Goal: Information Seeking & Learning: Check status

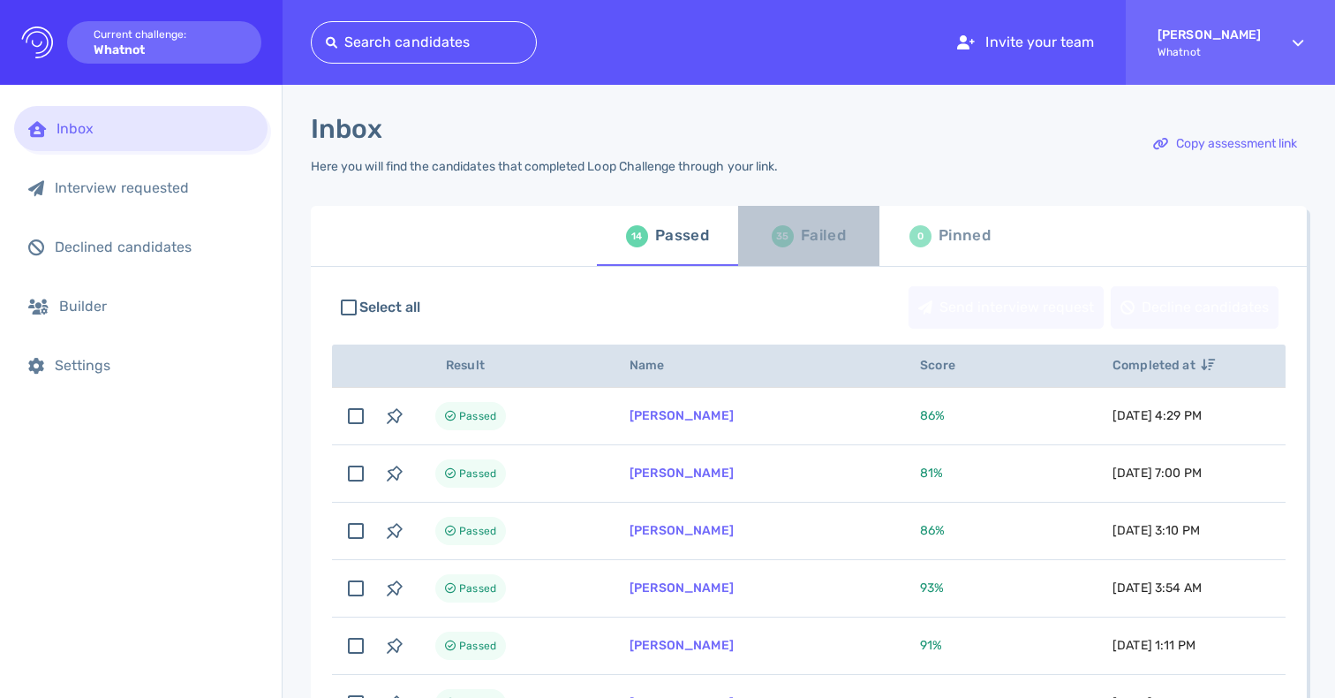
click at [789, 237] on div "35" at bounding box center [783, 236] width 22 height 22
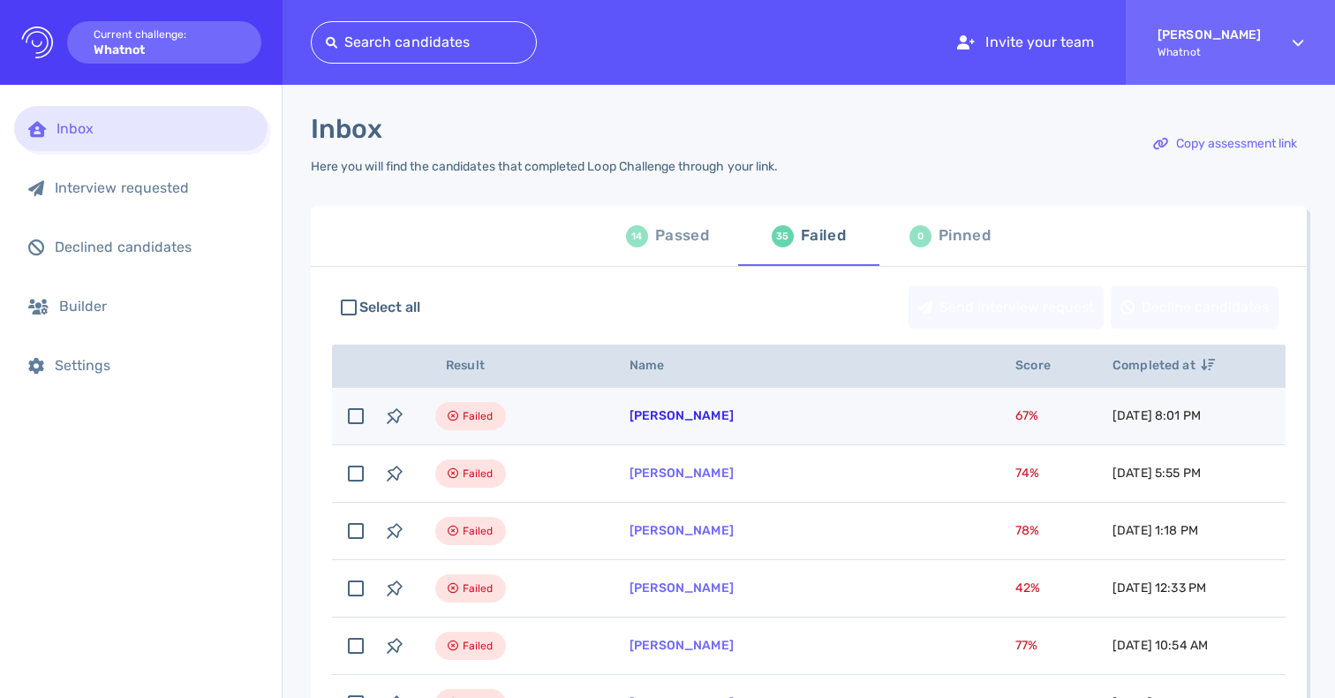
click at [661, 423] on link "[PERSON_NAME]" at bounding box center [682, 415] width 104 height 15
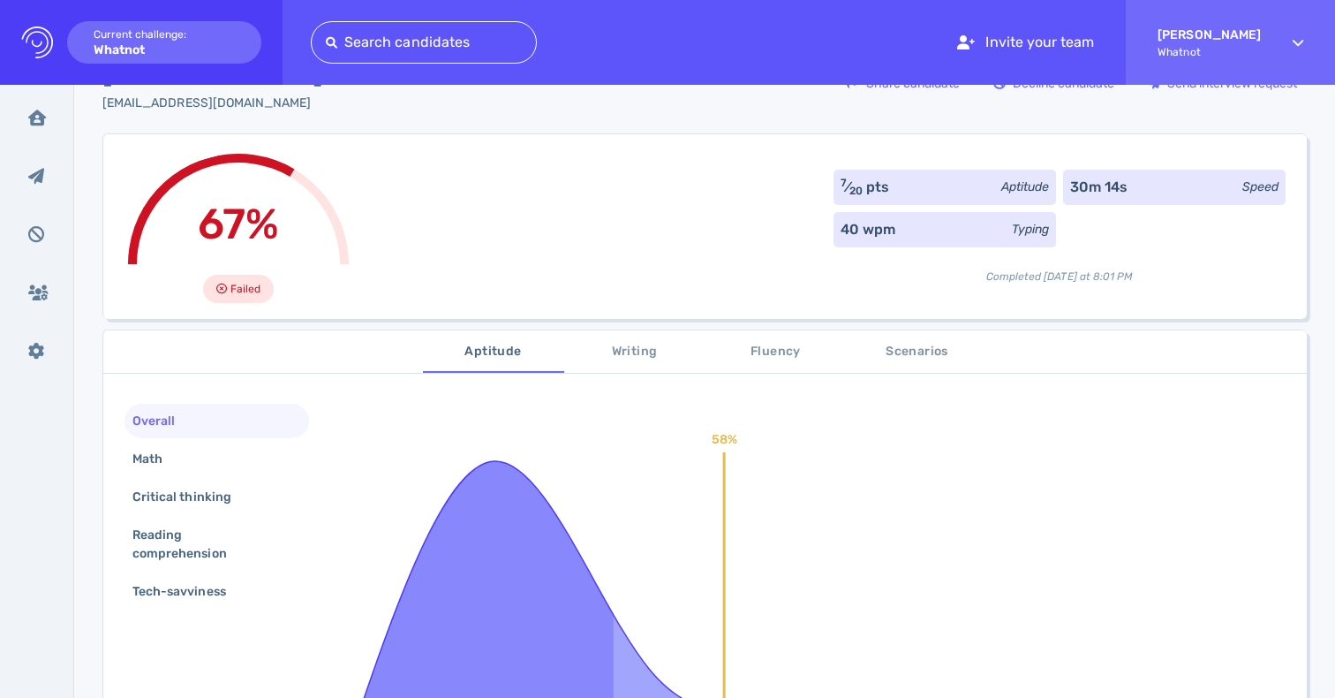
scroll to position [200, 0]
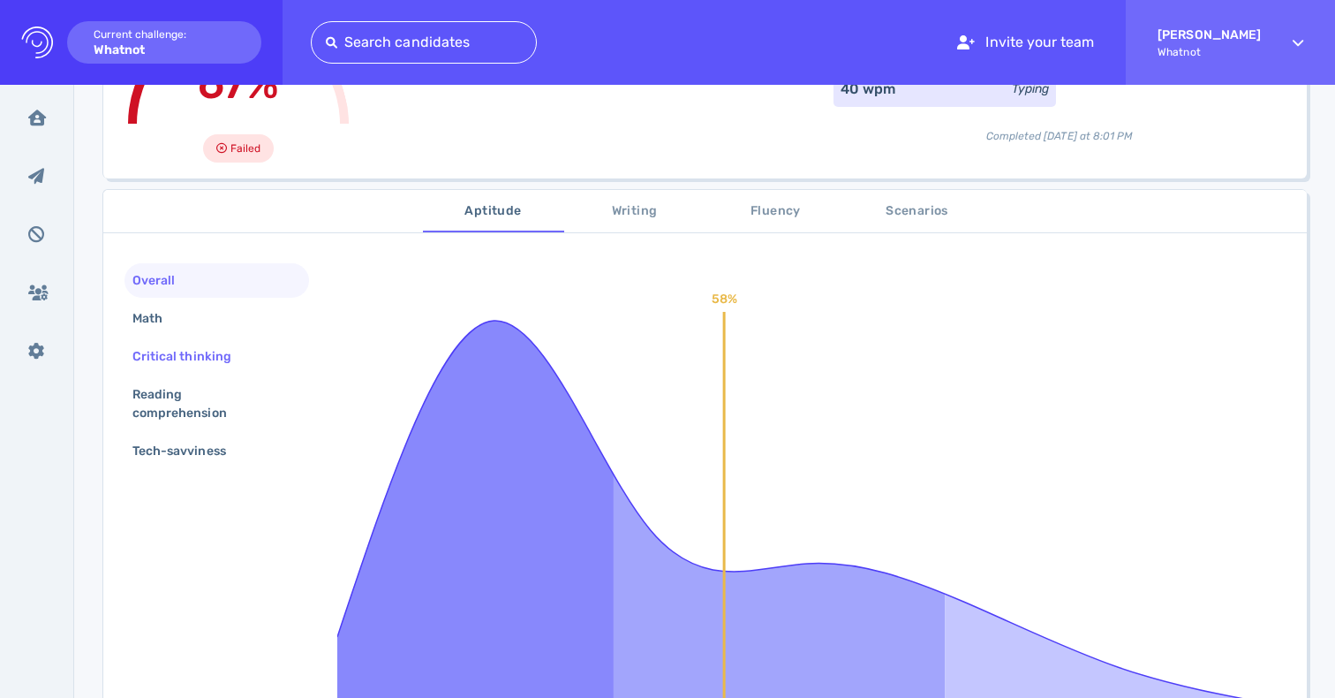
click at [171, 359] on div "Critical thinking" at bounding box center [191, 357] width 124 height 26
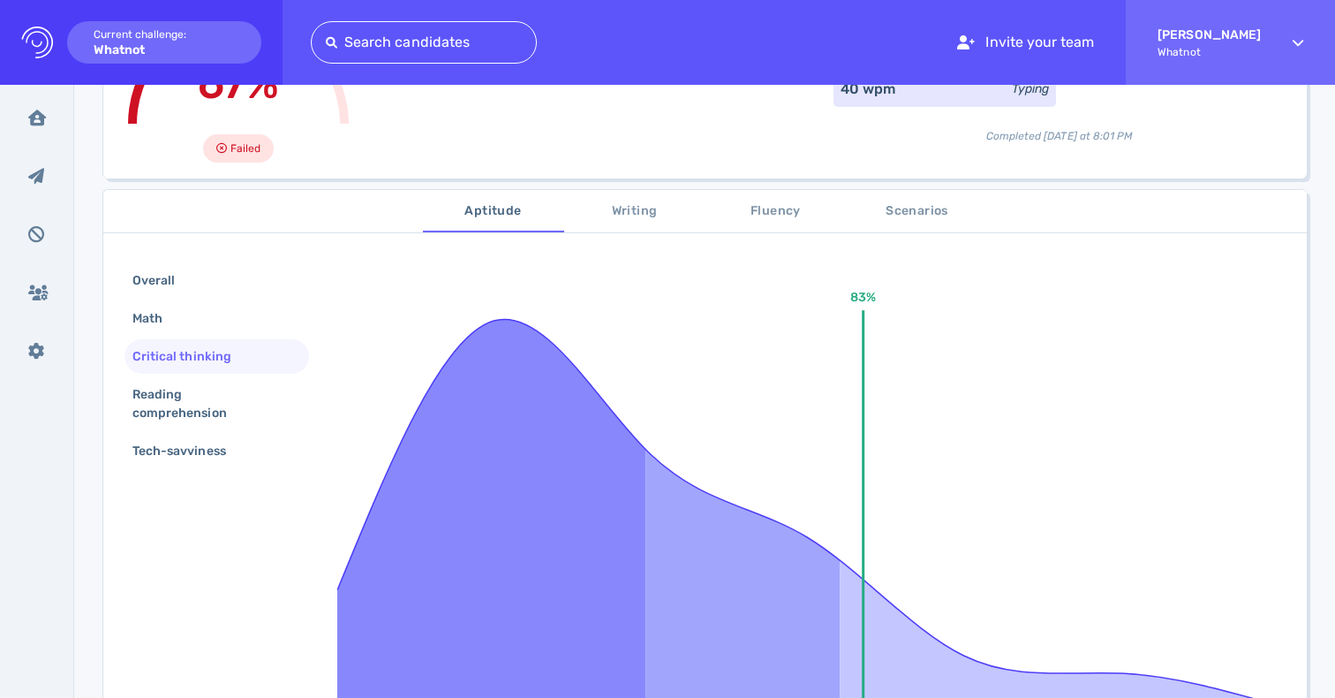
click at [171, 359] on div "Critical thinking" at bounding box center [191, 357] width 124 height 26
click at [160, 412] on div "Reading comprehension" at bounding box center [210, 404] width 162 height 44
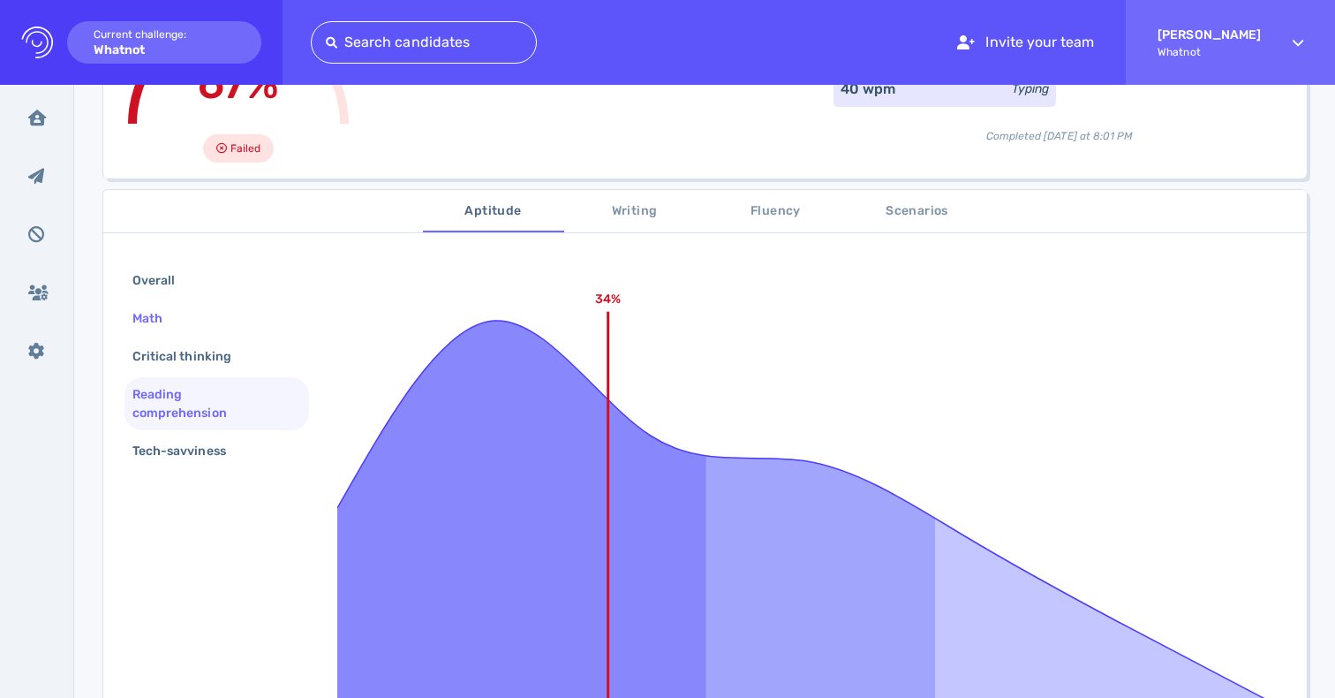
click at [155, 321] on div "Math" at bounding box center [156, 319] width 55 height 26
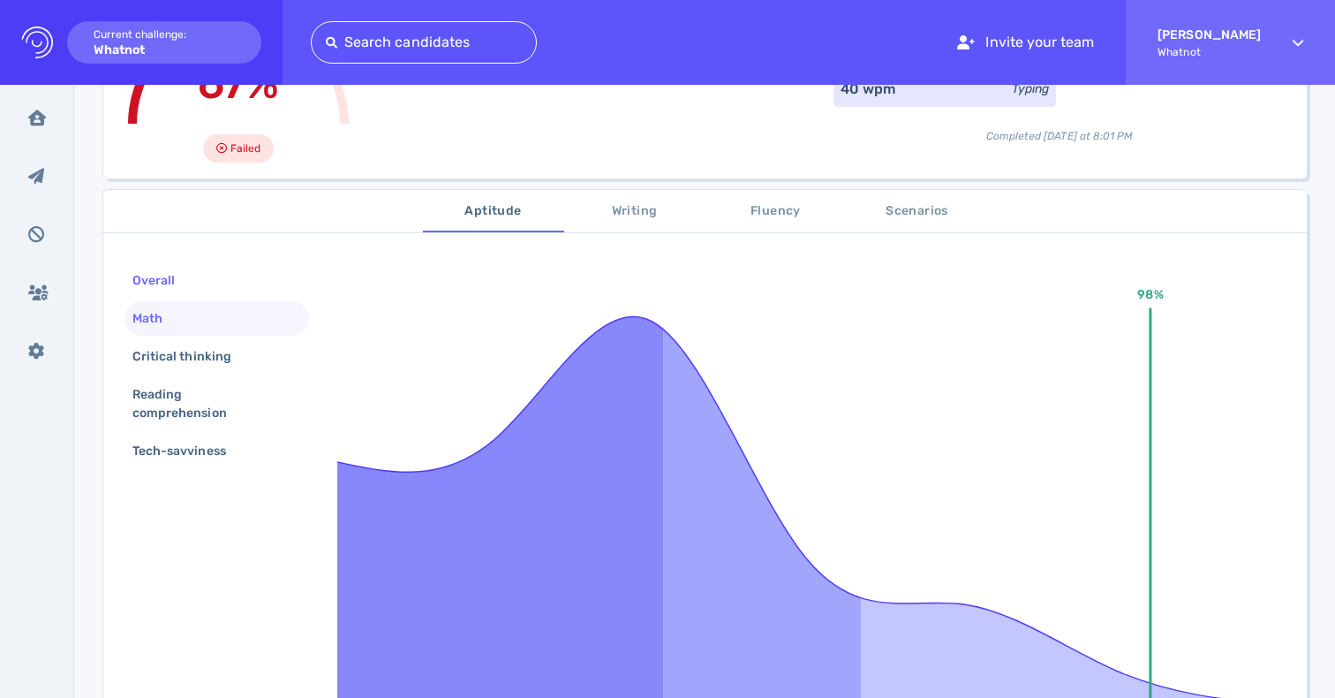
click at [155, 269] on div "Overall" at bounding box center [162, 281] width 67 height 26
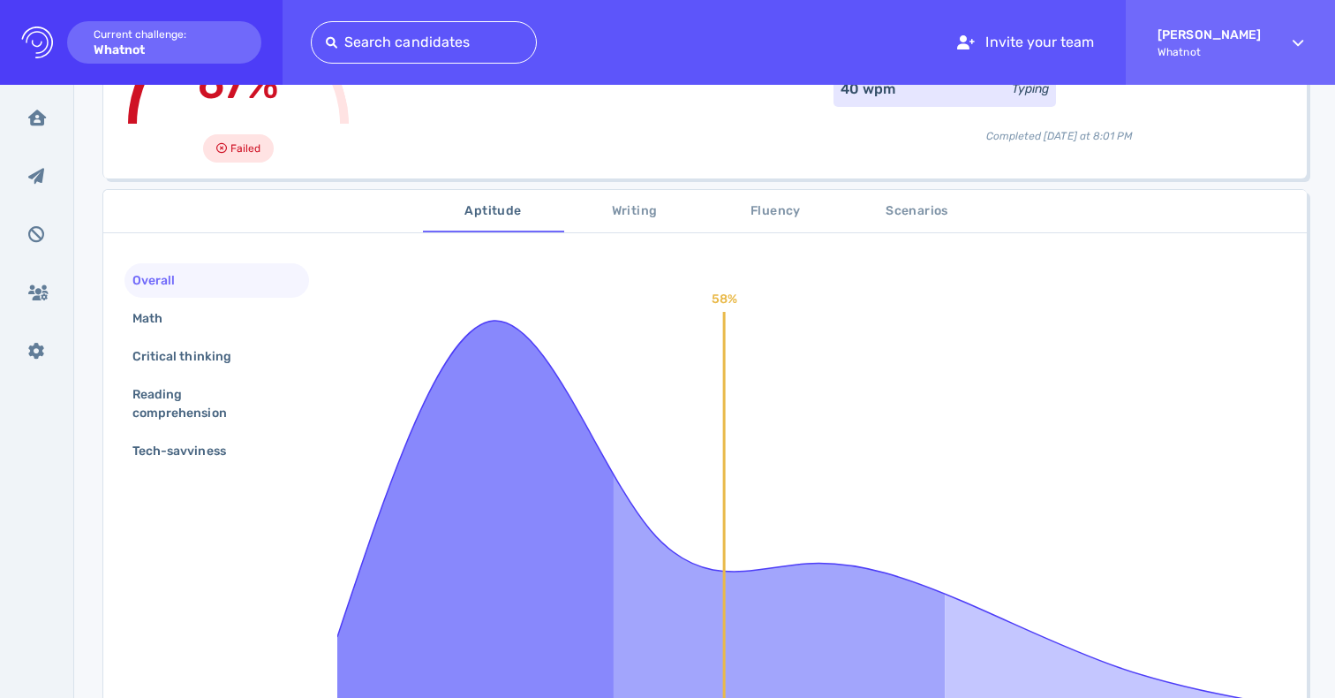
click at [158, 432] on div "Overall Math Critical thinking Reading comprehension Tech-savviness" at bounding box center [217, 367] width 185 height 208
click at [162, 411] on div "Reading comprehension" at bounding box center [210, 404] width 162 height 44
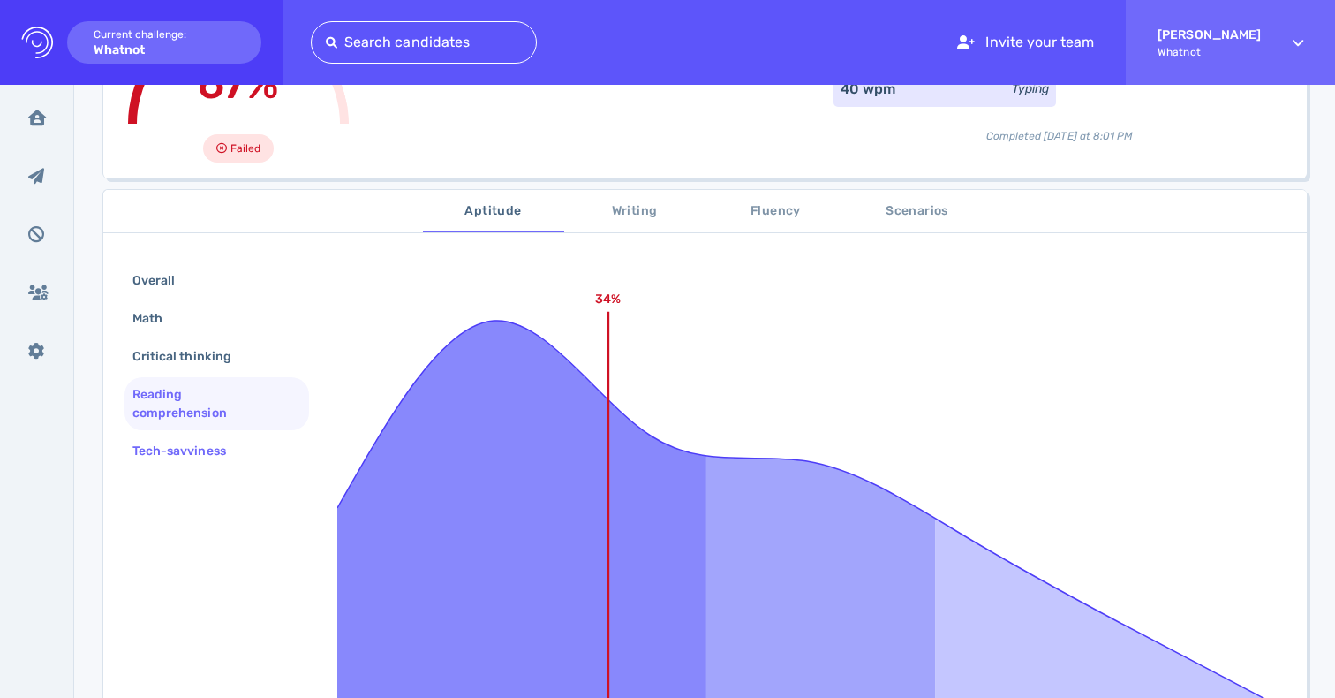
click at [155, 453] on div "Tech-savviness" at bounding box center [188, 451] width 118 height 26
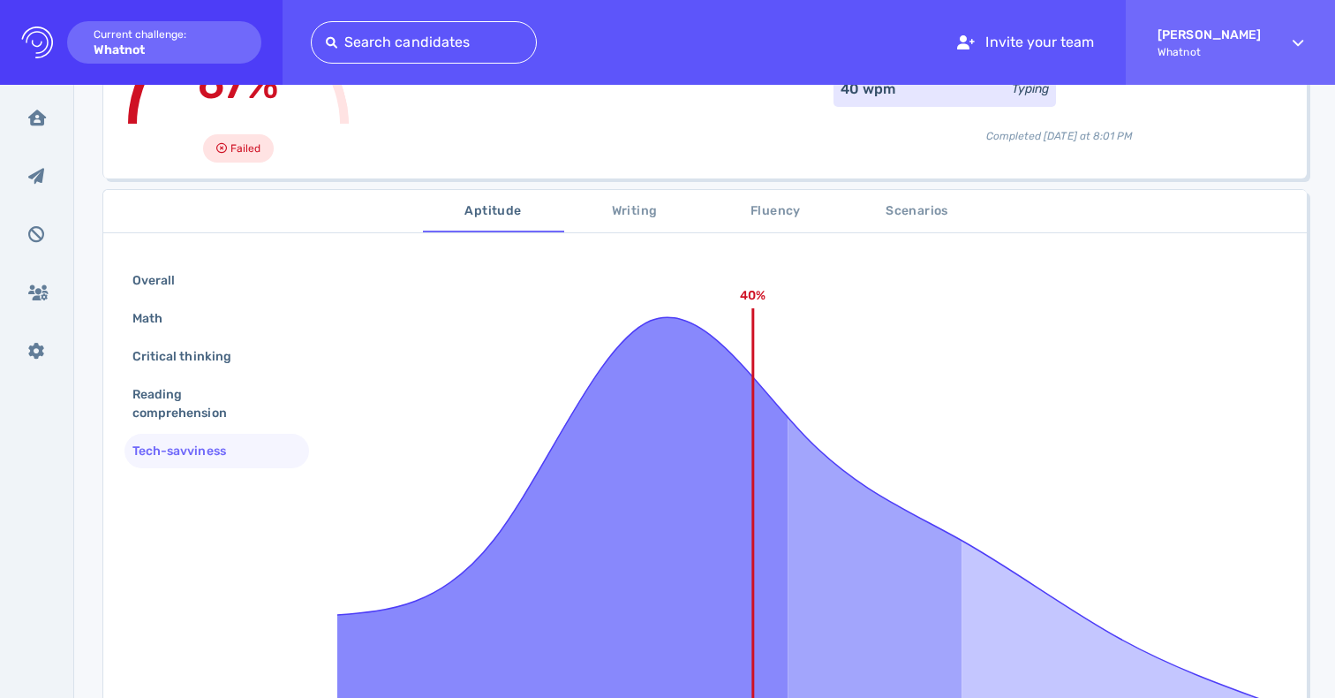
click at [937, 208] on span "Scenarios" at bounding box center [918, 211] width 120 height 22
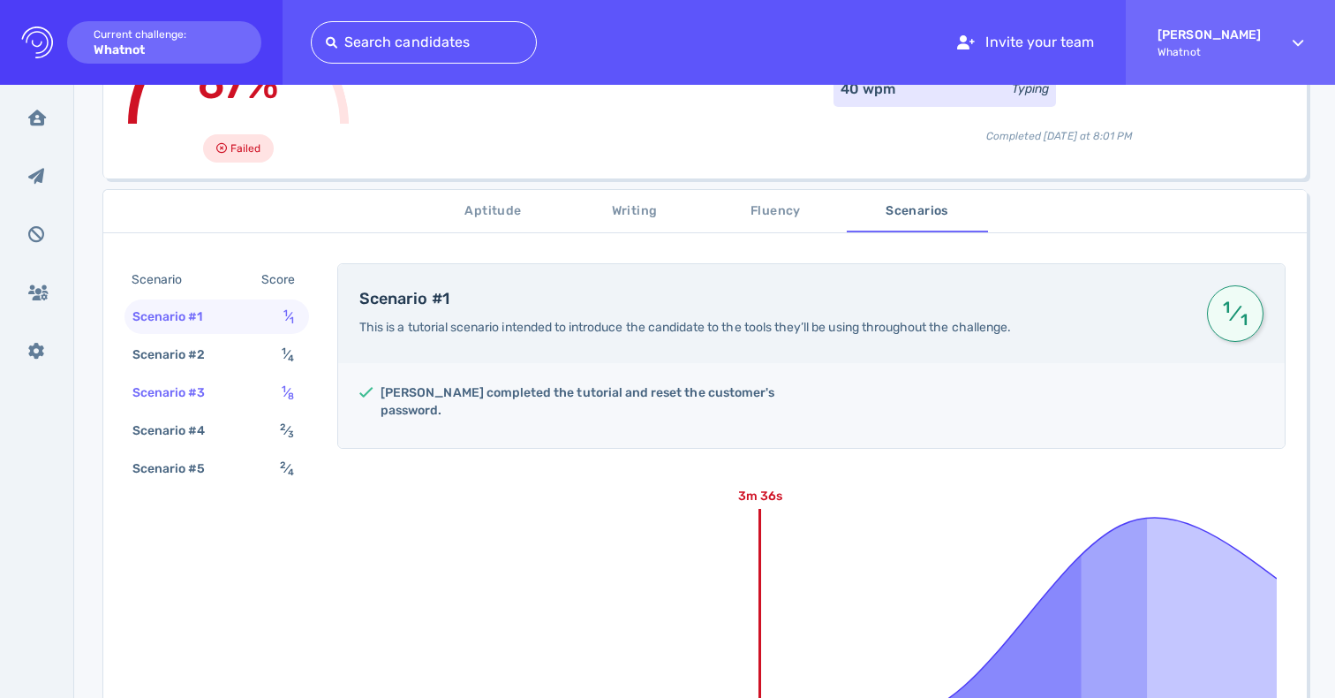
click at [264, 382] on div "Scenario #3 1 ⁄ 8" at bounding box center [217, 392] width 185 height 34
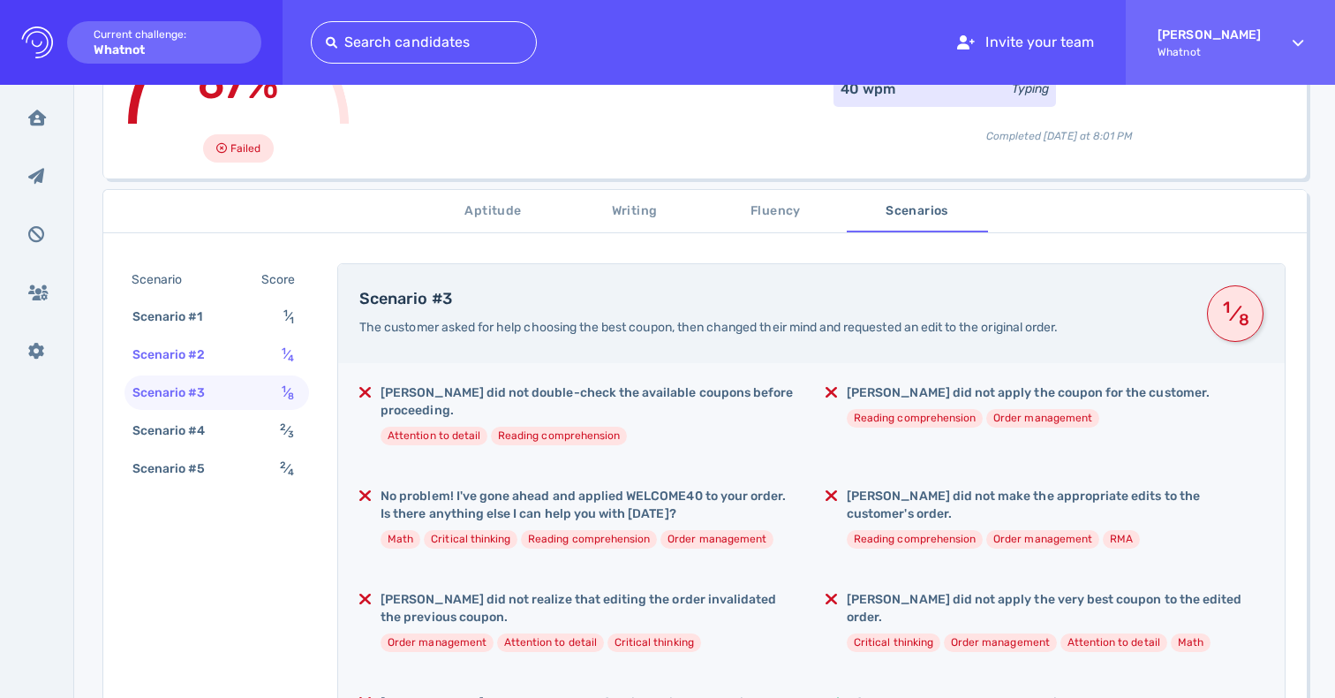
click at [242, 343] on div "Scenario #2 1 ⁄ 4" at bounding box center [217, 354] width 185 height 34
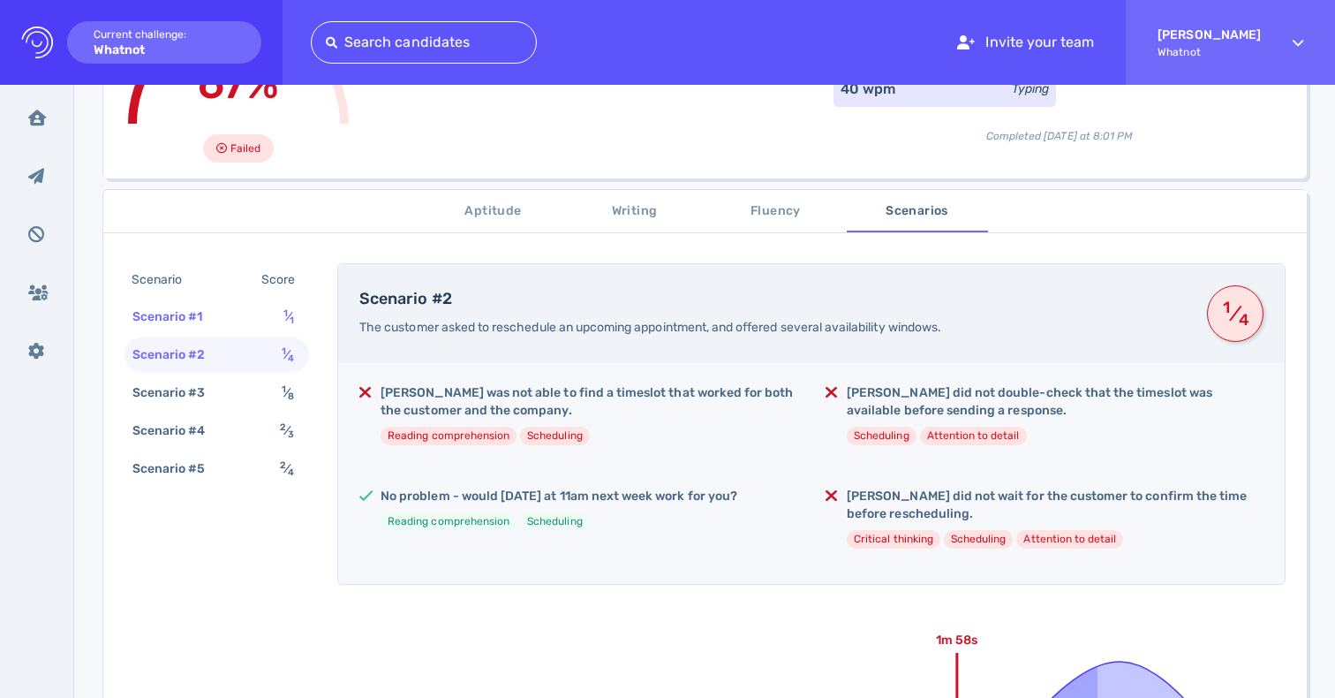
click at [245, 319] on div "Scenario #1 1 ⁄ 1" at bounding box center [217, 316] width 185 height 34
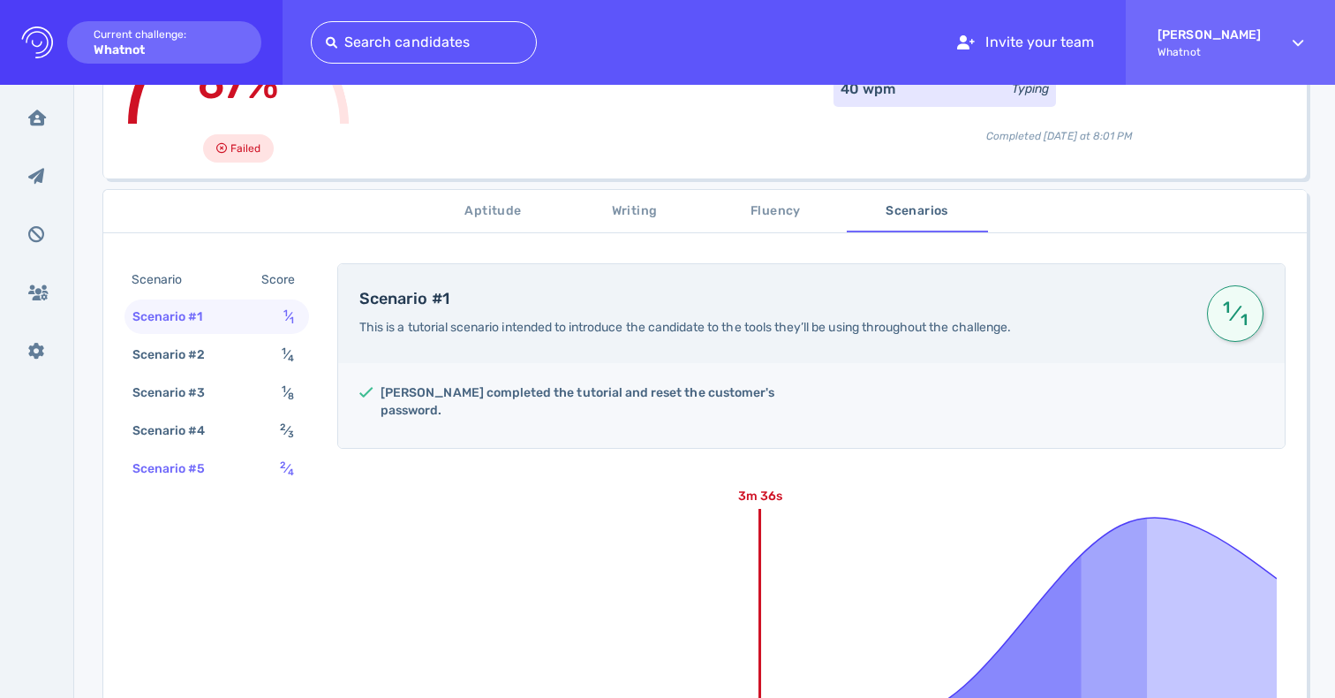
click at [238, 474] on div "Scenario #5 2 ⁄ 4" at bounding box center [217, 468] width 185 height 34
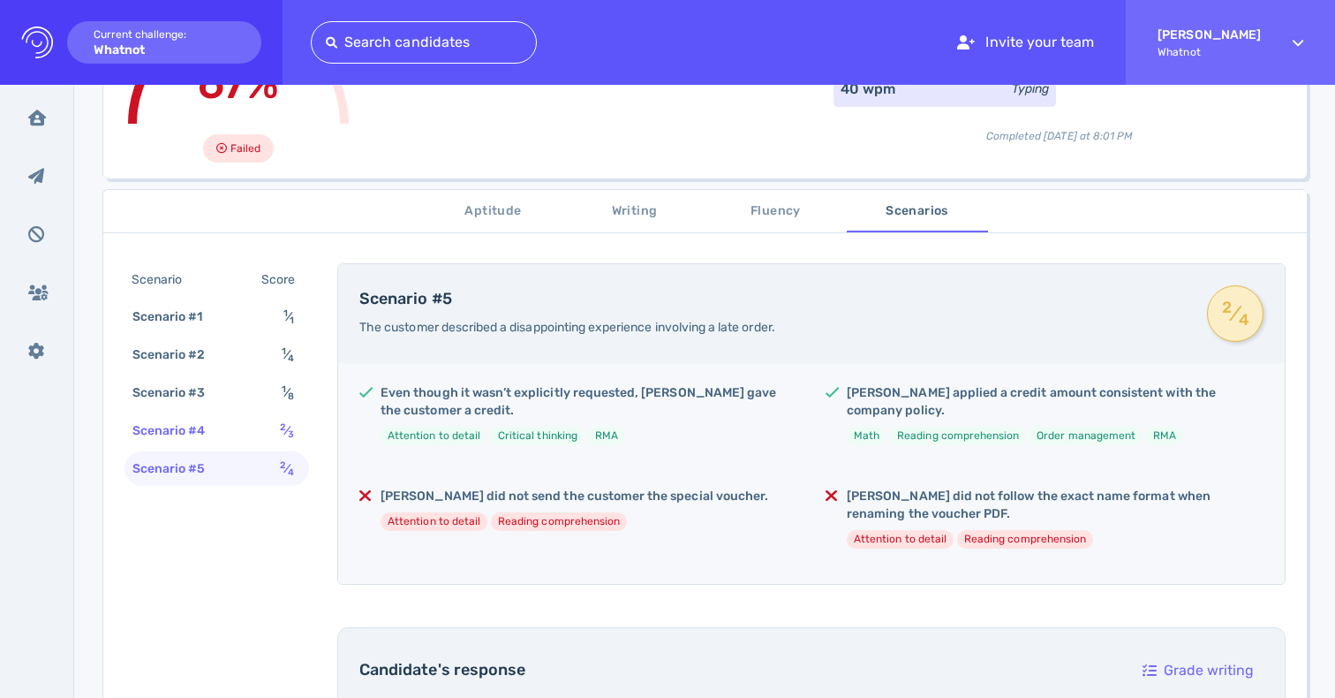
click at [243, 429] on div "Scenario #4 2 ⁄ 3" at bounding box center [217, 430] width 185 height 34
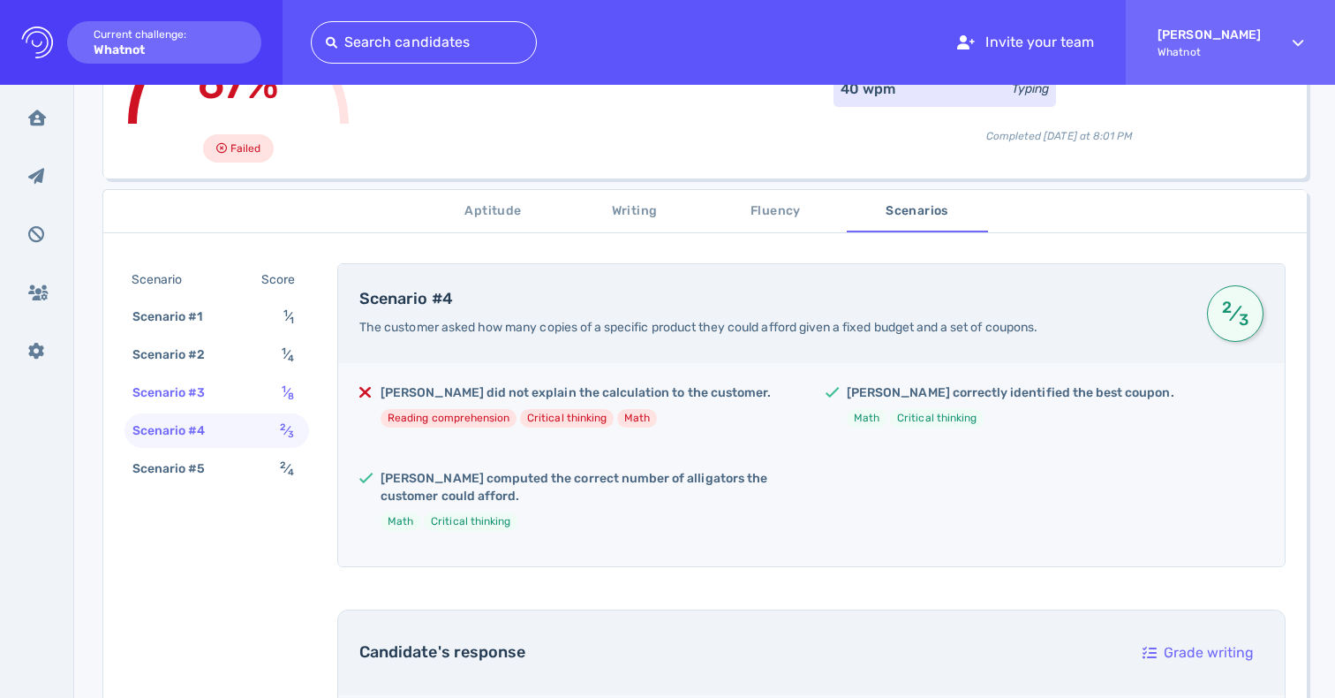
click at [272, 395] on div "Scenario #3 1 ⁄ 8" at bounding box center [217, 392] width 185 height 34
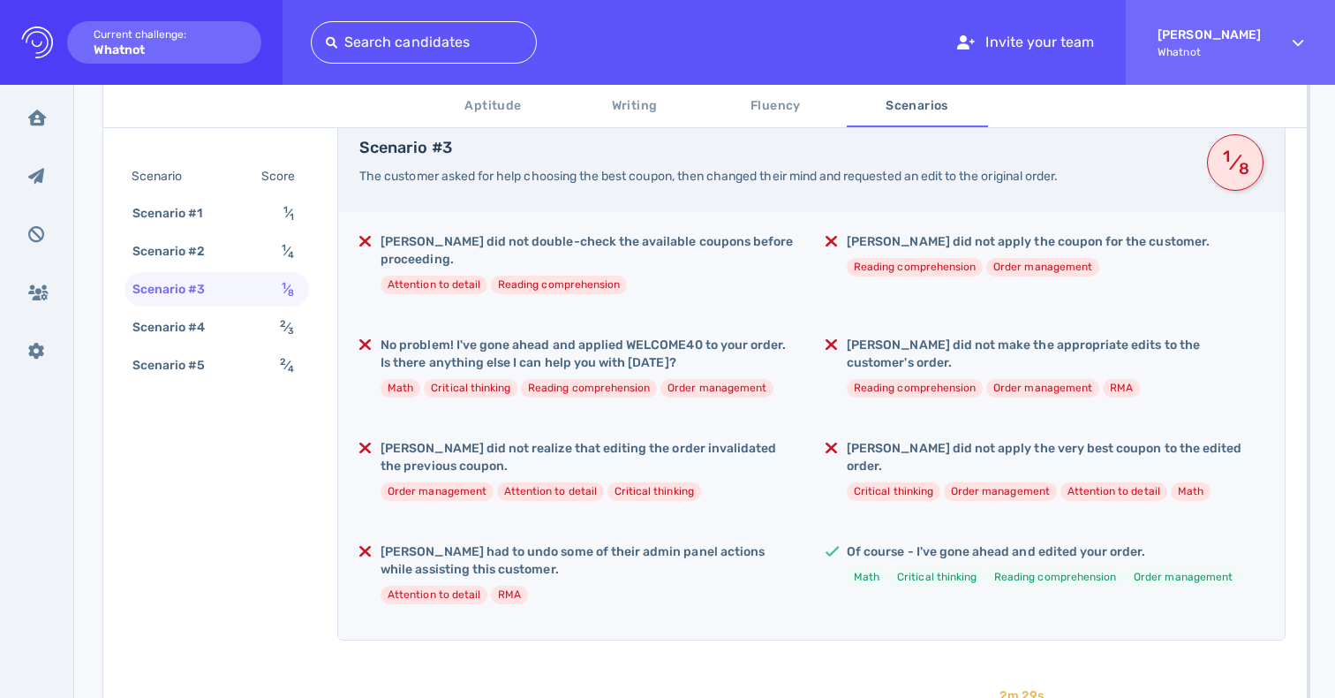
scroll to position [342, 0]
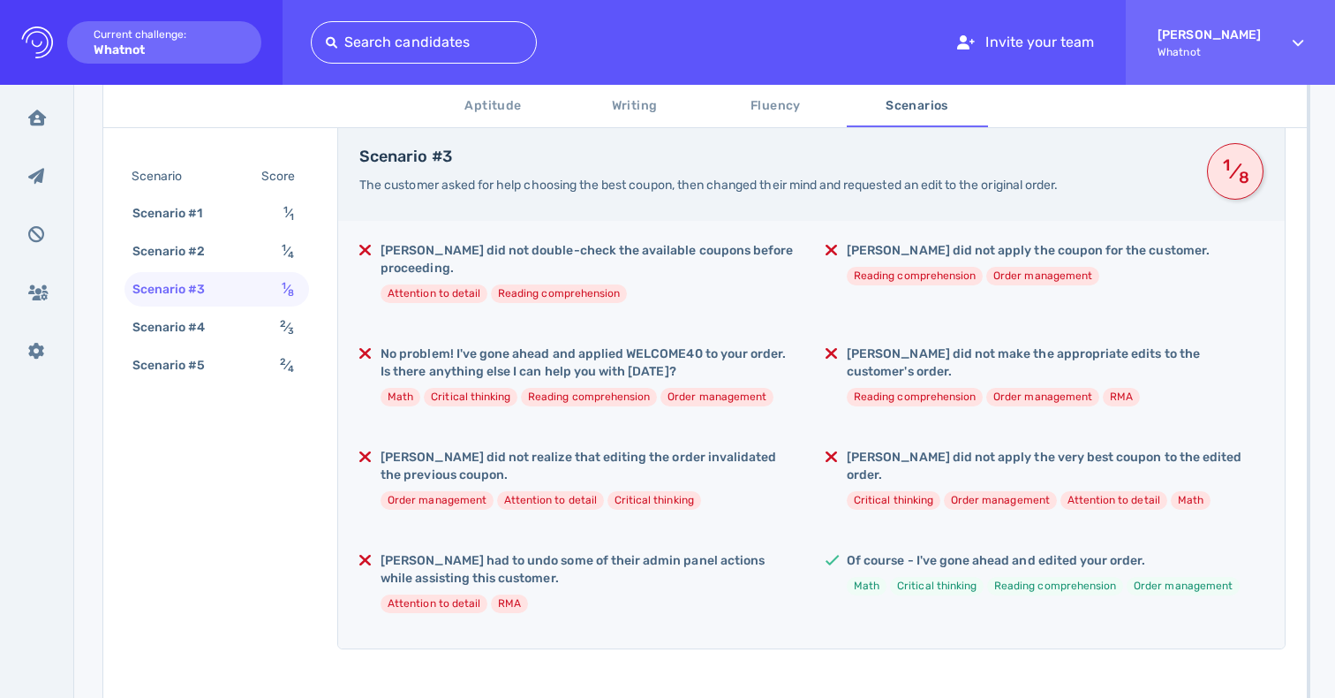
click at [624, 100] on span "Writing" at bounding box center [635, 106] width 120 height 22
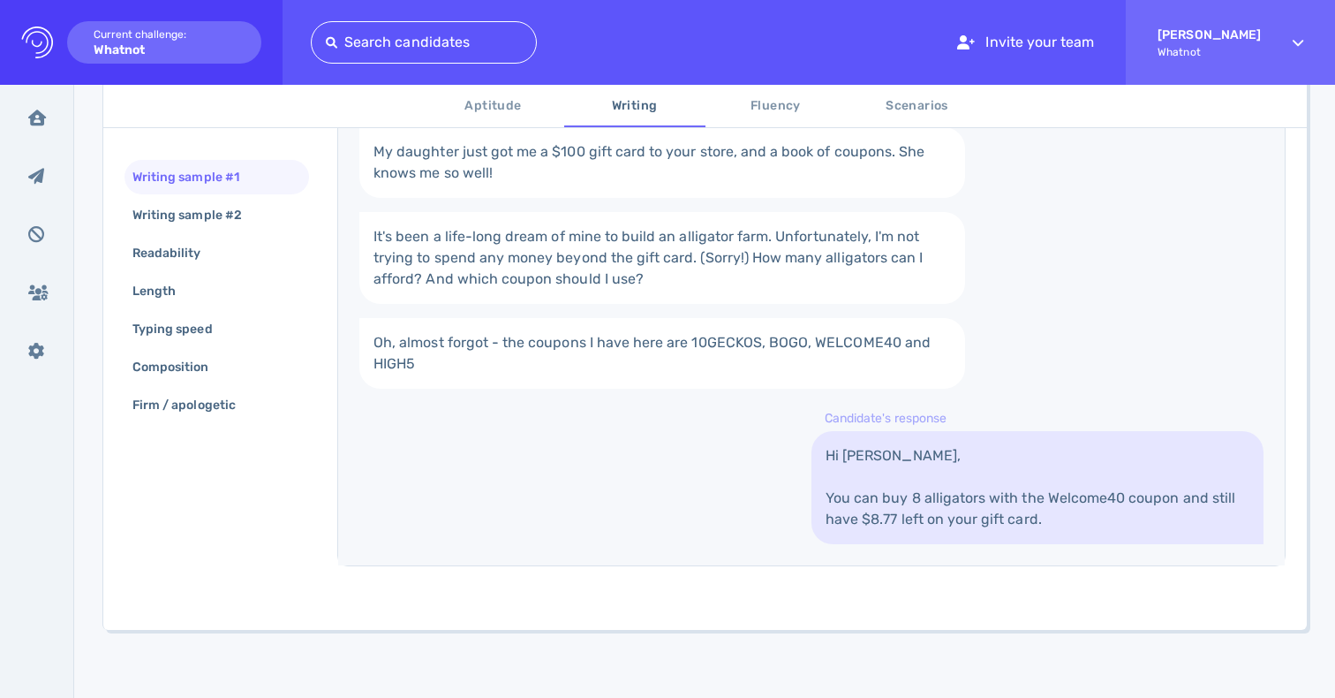
scroll to position [357, 0]
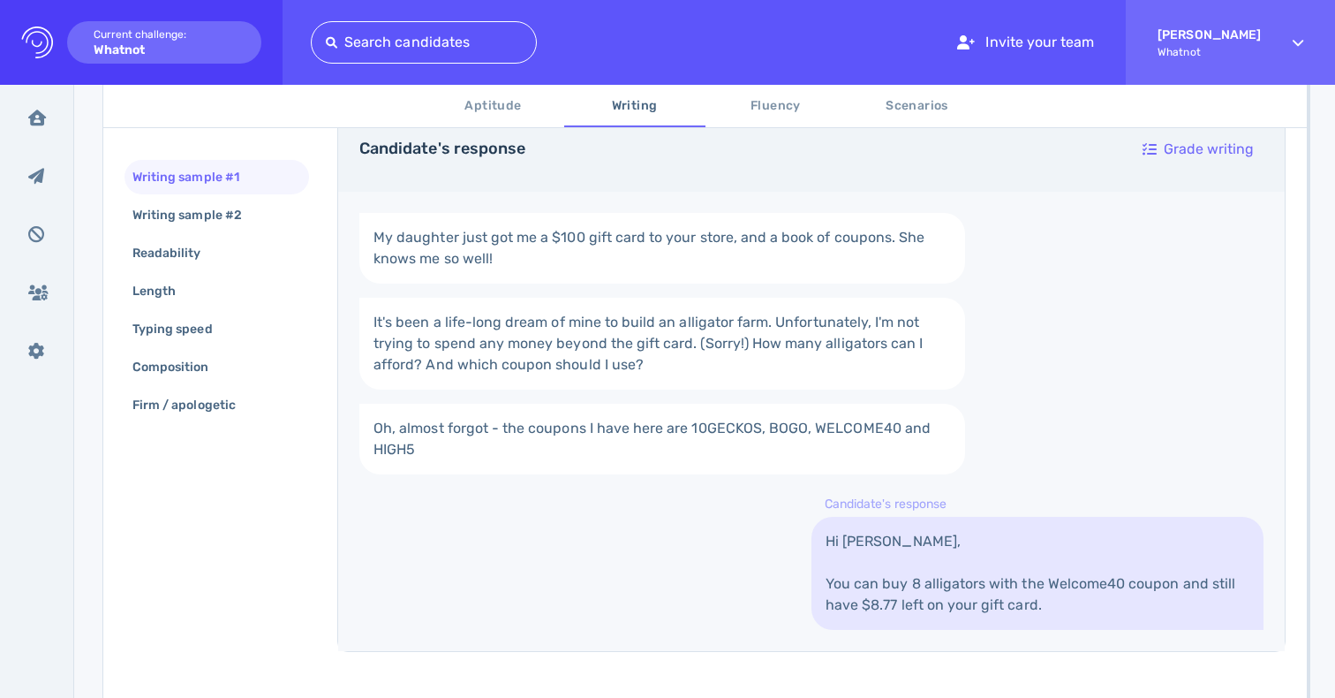
click at [805, 426] on link "Oh, almost forgot - the coupons I have here are 10GECKOS, BOGO, WELCOME40 and H…" at bounding box center [662, 439] width 606 height 71
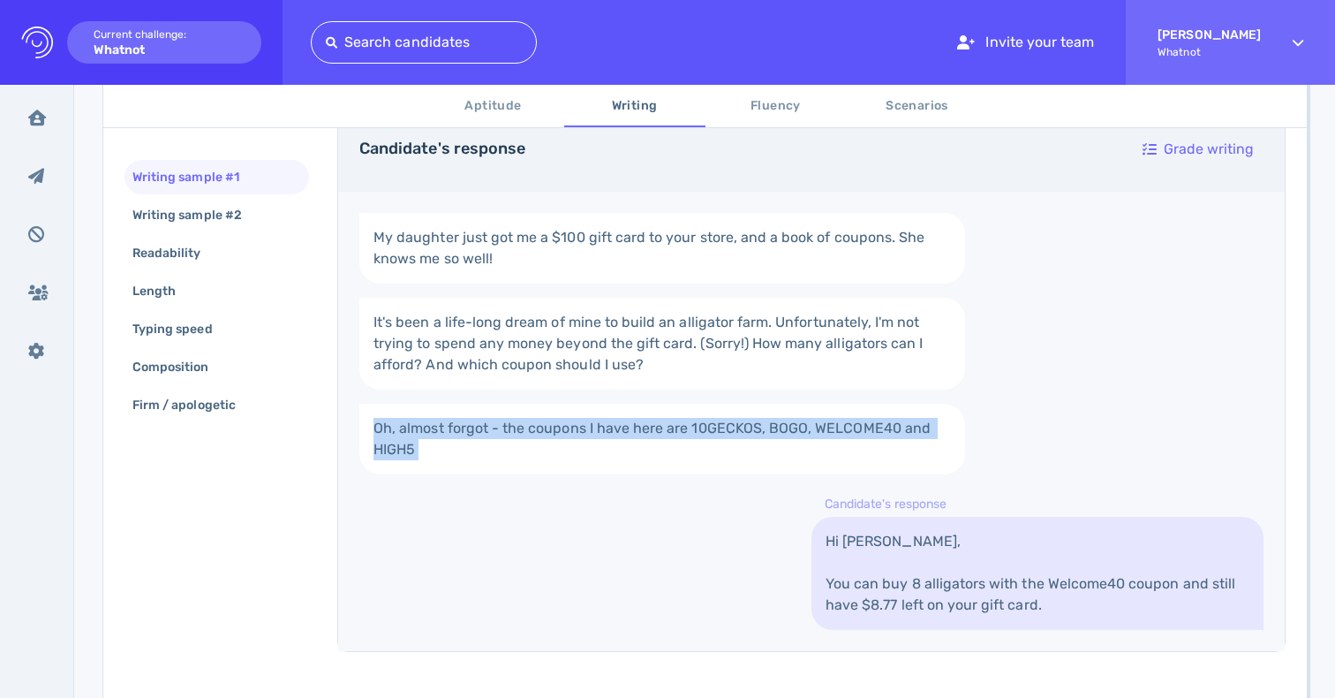
click at [805, 426] on link "Oh, almost forgot - the coupons I have here are 10GECKOS, BOGO, WELCOME40 and H…" at bounding box center [662, 439] width 606 height 71
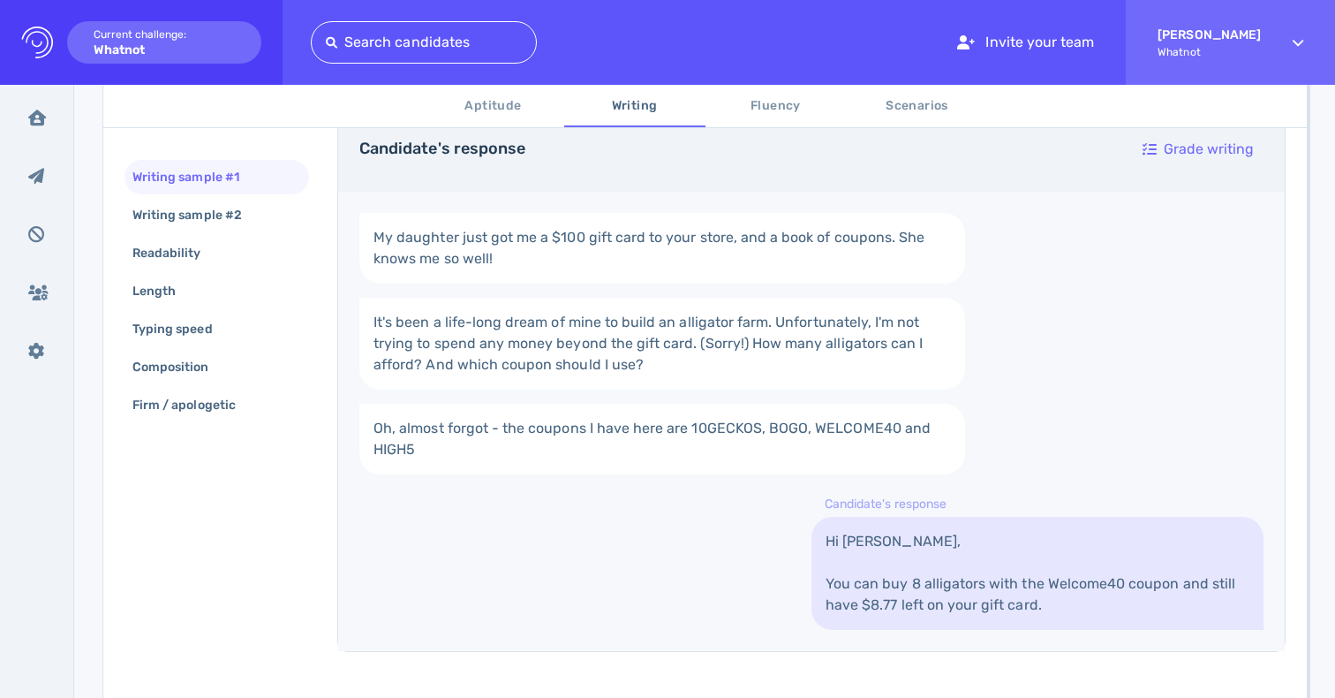
click at [801, 434] on link "Oh, almost forgot - the coupons I have here are 10GECKOS, BOGO, WELCOME40 and H…" at bounding box center [662, 439] width 606 height 71
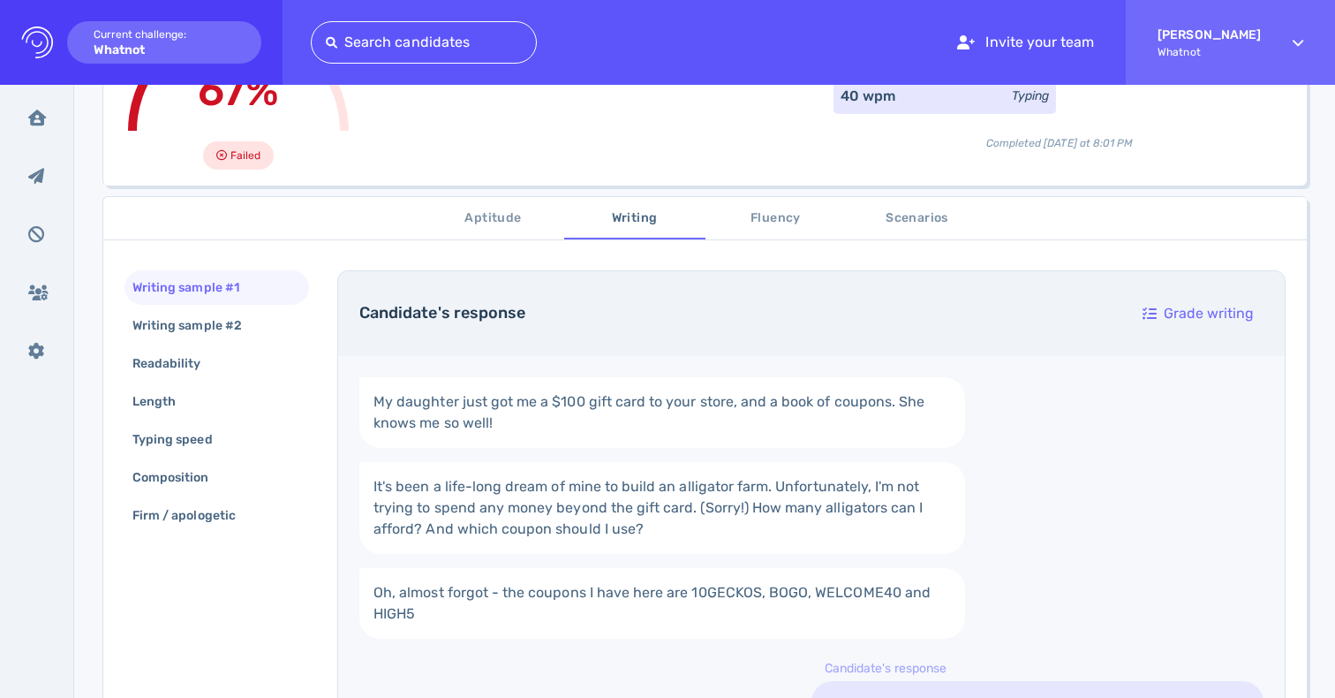
scroll to position [146, 0]
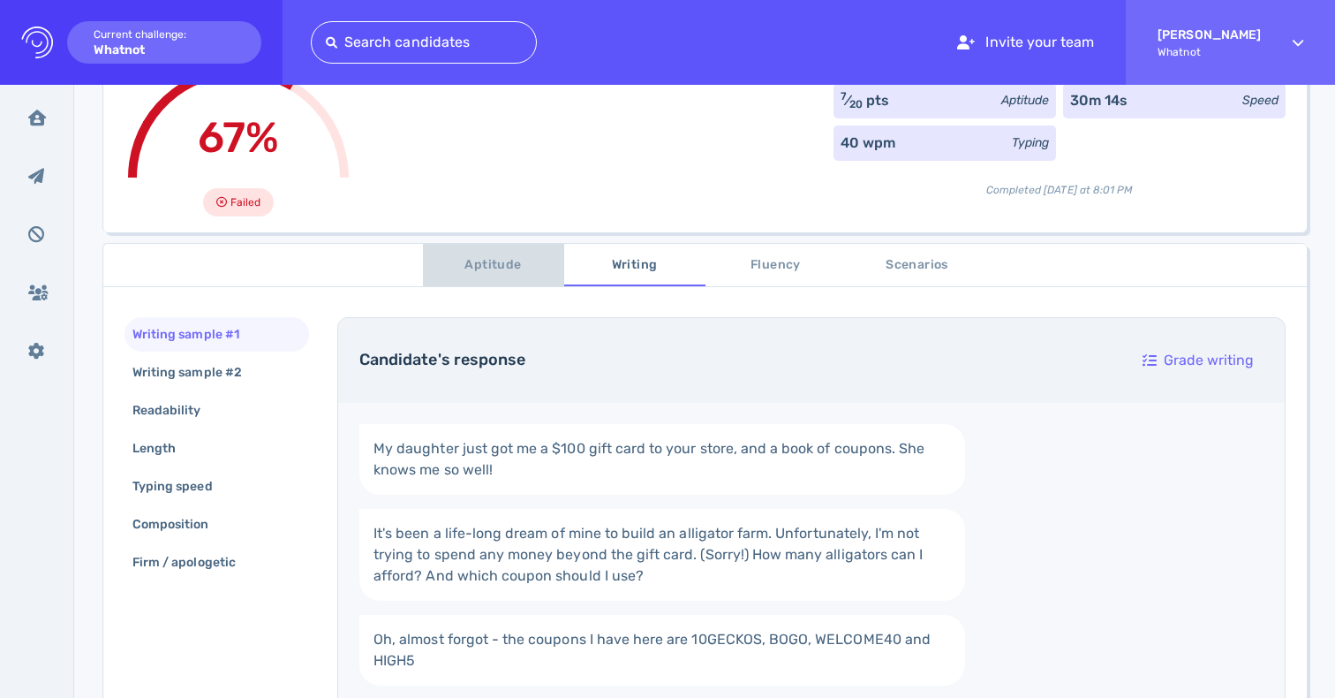
click at [486, 259] on span "Aptitude" at bounding box center [494, 265] width 120 height 22
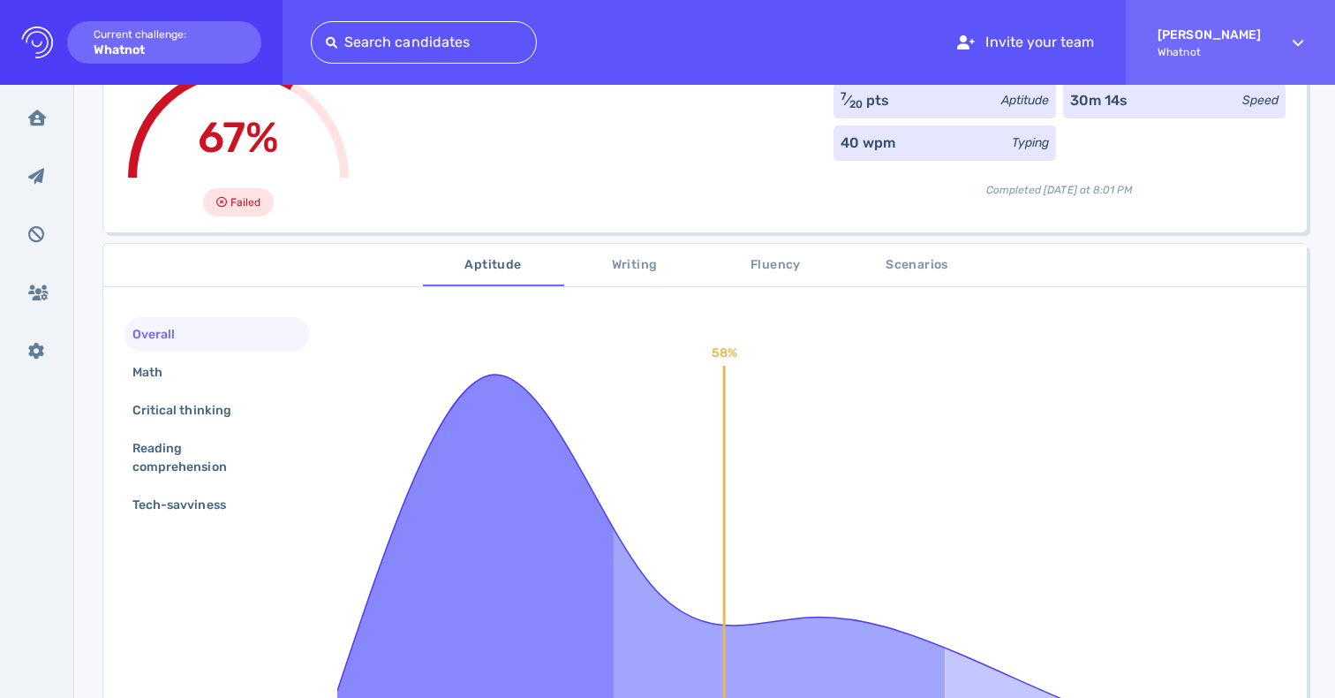
click at [896, 263] on span "Scenarios" at bounding box center [918, 265] width 120 height 22
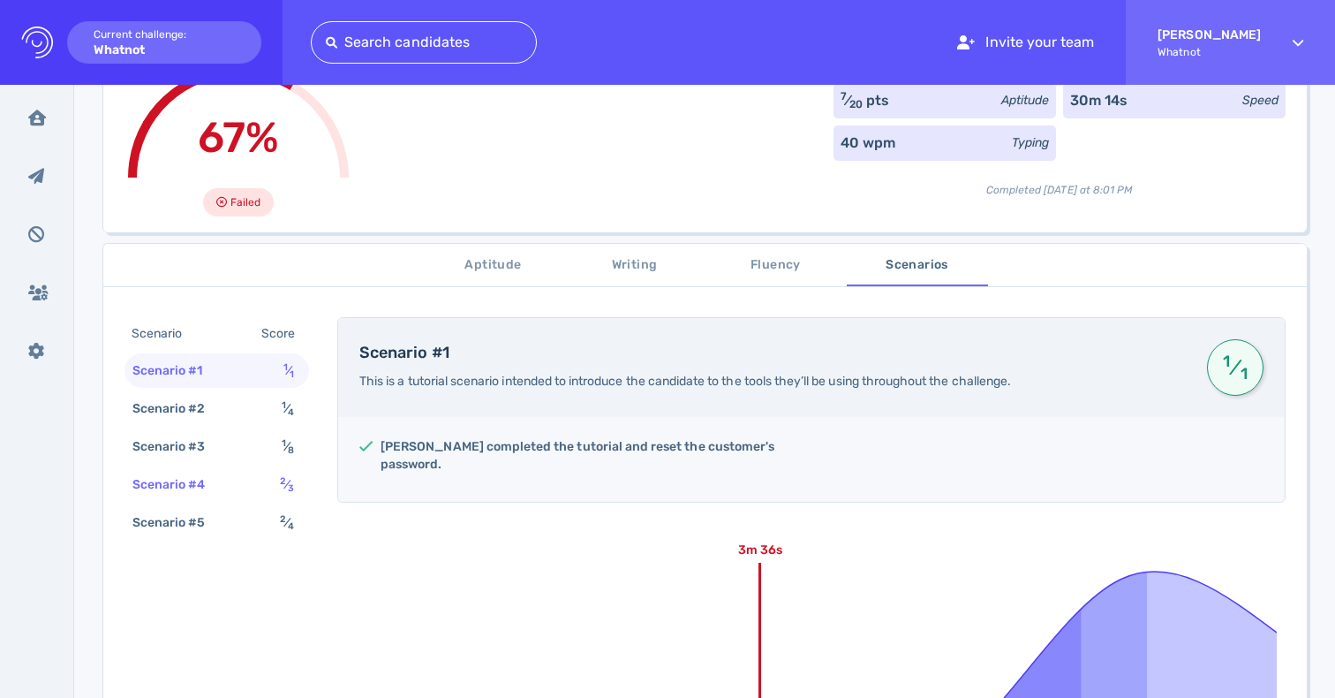
click at [226, 482] on div "Scenario #4 2 ⁄ 3" at bounding box center [217, 484] width 185 height 34
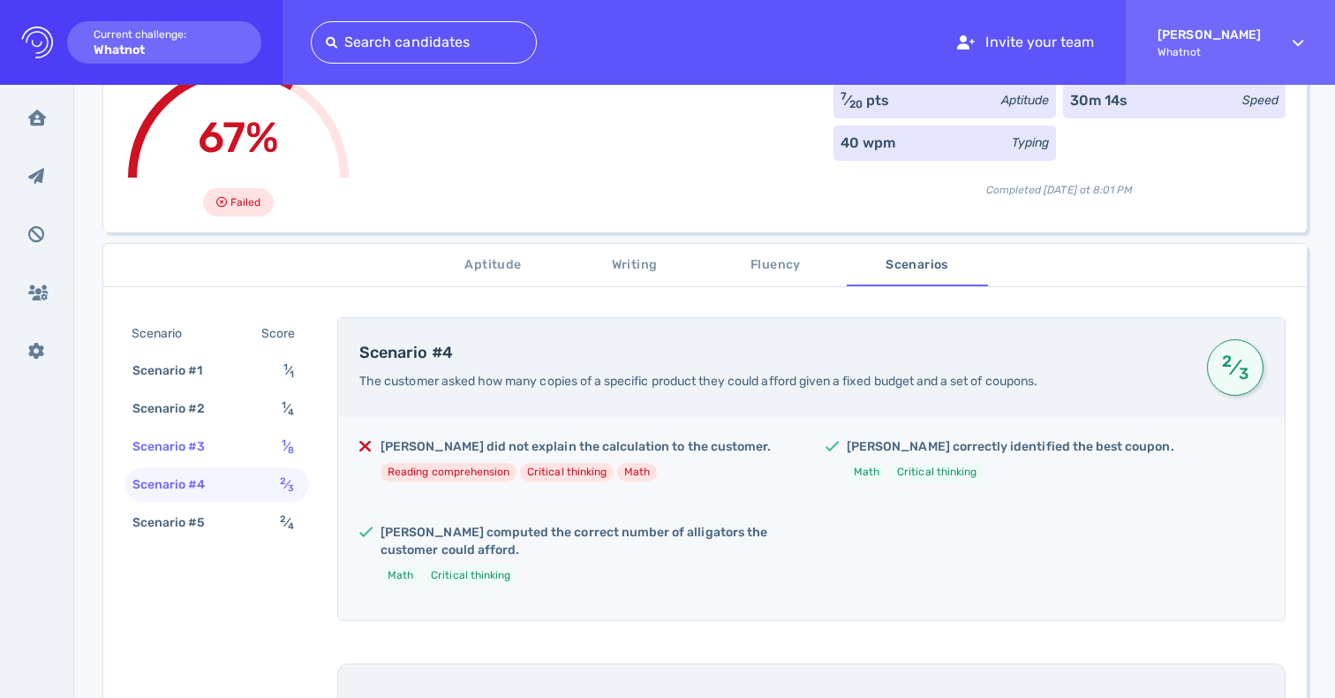
click at [226, 454] on div "Scenario #3 1 ⁄ 8" at bounding box center [217, 446] width 185 height 34
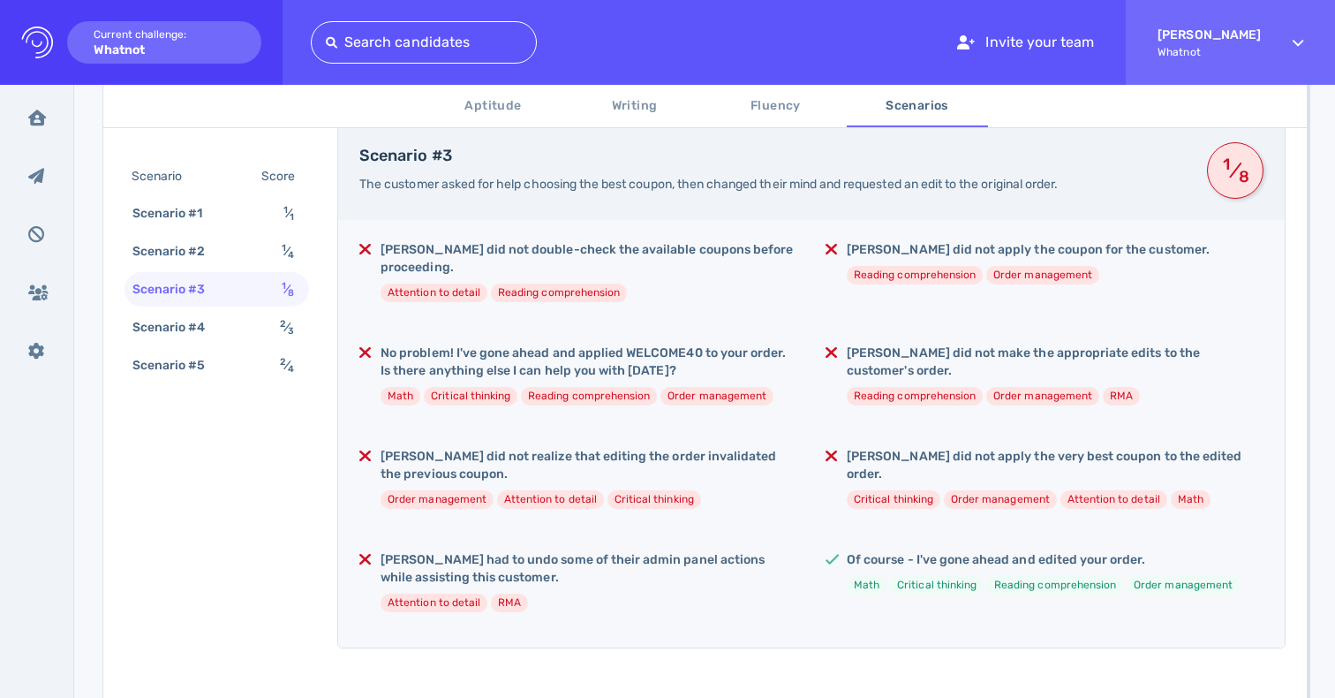
scroll to position [350, 0]
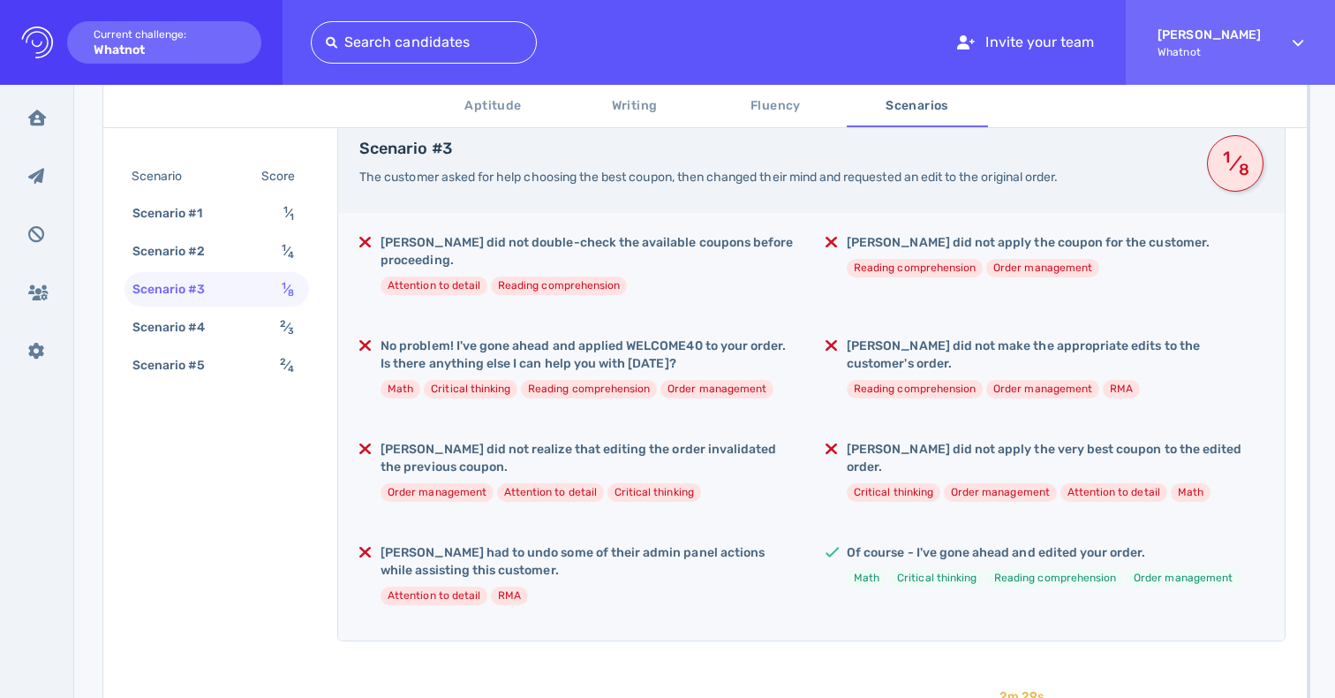
click at [463, 349] on h5 "No problem! I've gone ahead and applied WELCOME40 to your order. Is there anyth…" at bounding box center [589, 354] width 417 height 35
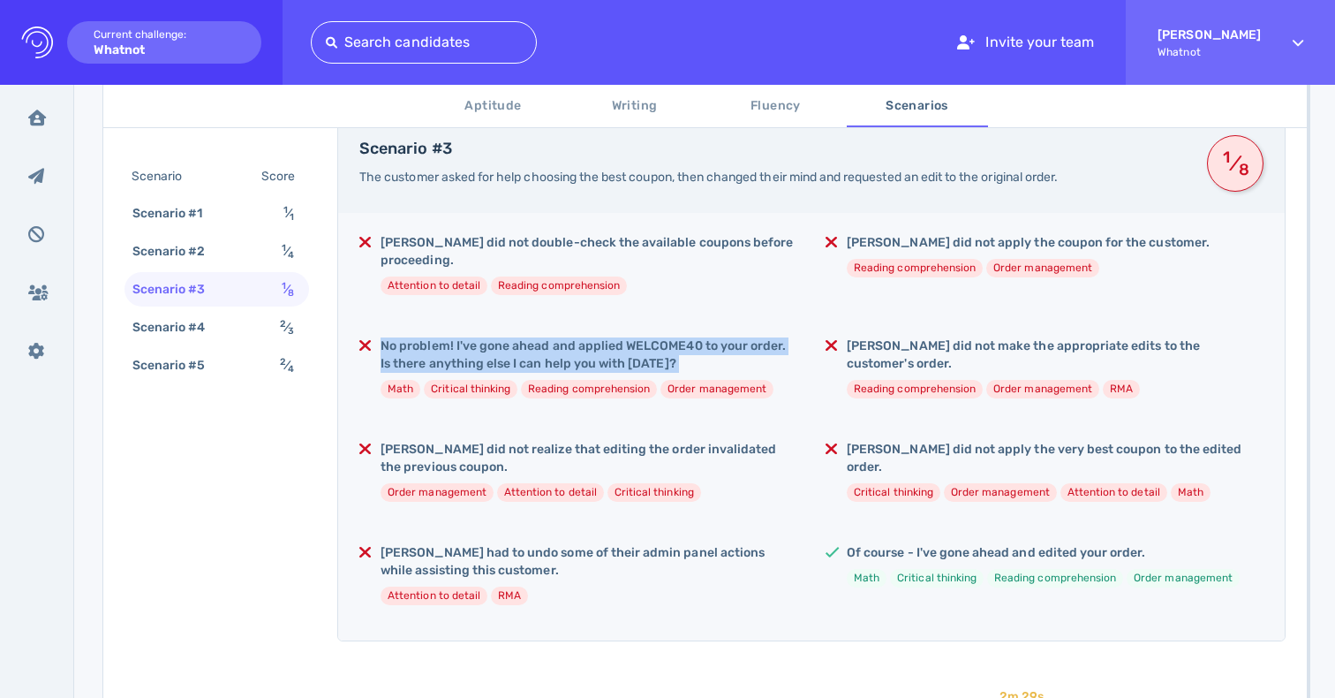
click at [463, 349] on h5 "No problem! I've gone ahead and applied WELCOME40 to your order. Is there anyth…" at bounding box center [589, 354] width 417 height 35
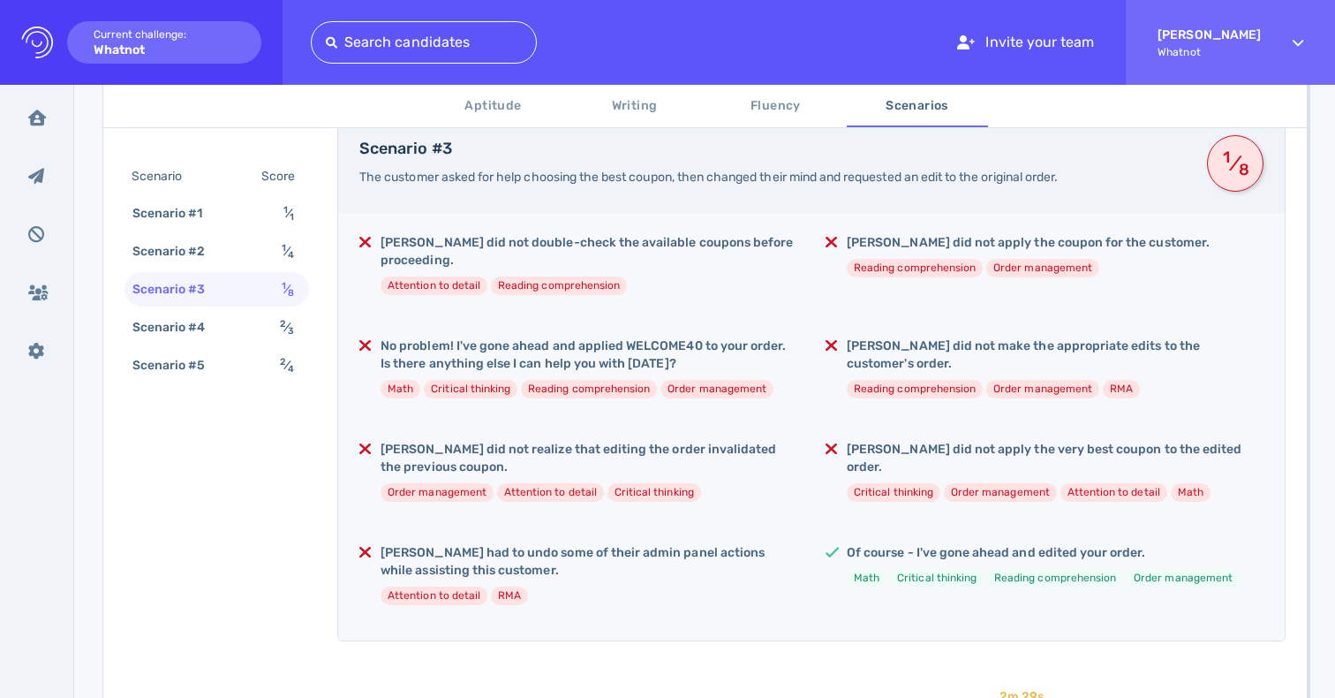
click at [465, 374] on div "No problem! I've gone ahead and applied WELCOME40 to your order. Is there anyth…" at bounding box center [589, 374] width 417 height 75
click at [466, 359] on h5 "No problem! I've gone ahead and applied WELCOME40 to your order. Is there anyth…" at bounding box center [589, 354] width 417 height 35
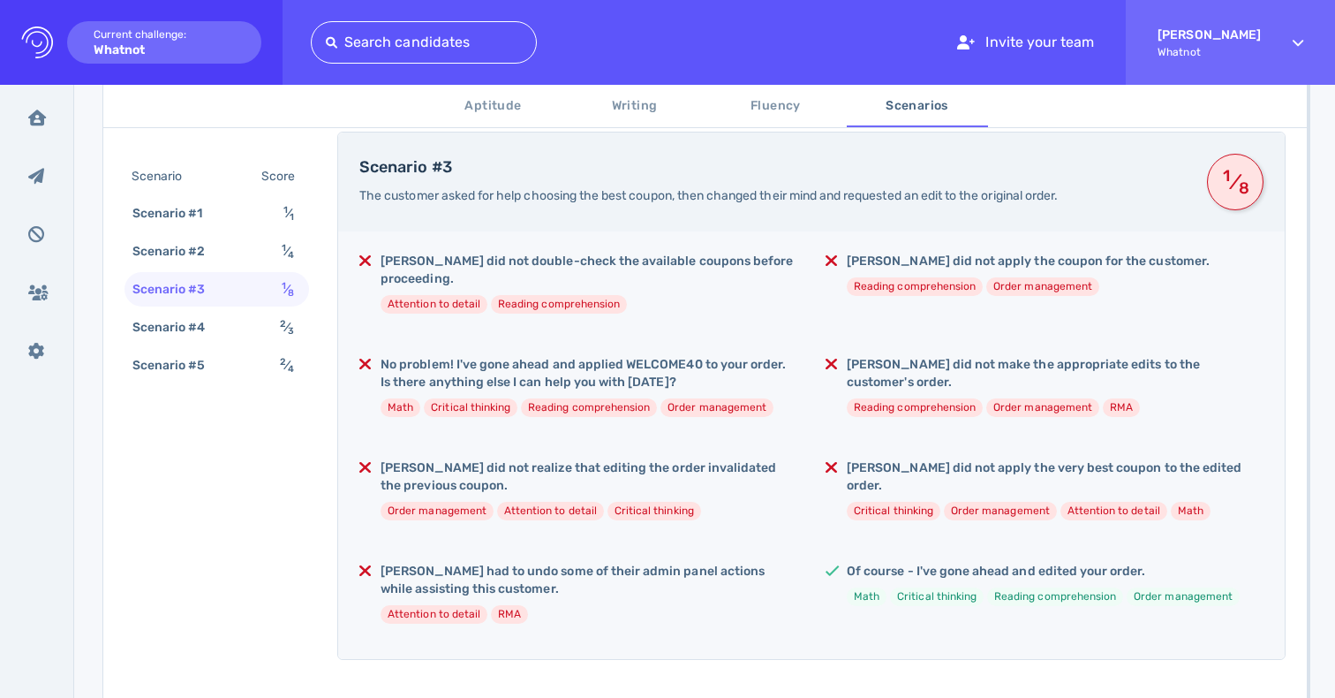
scroll to position [318, 0]
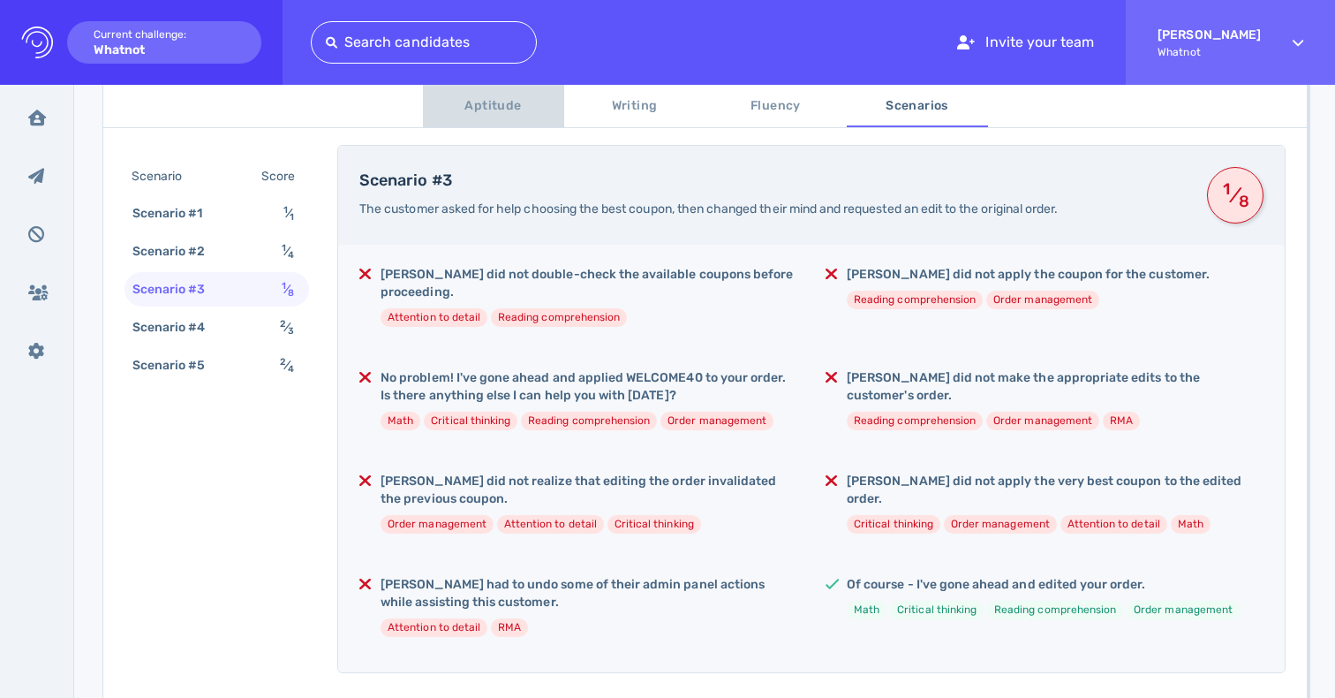
click at [496, 109] on span "Aptitude" at bounding box center [494, 106] width 120 height 22
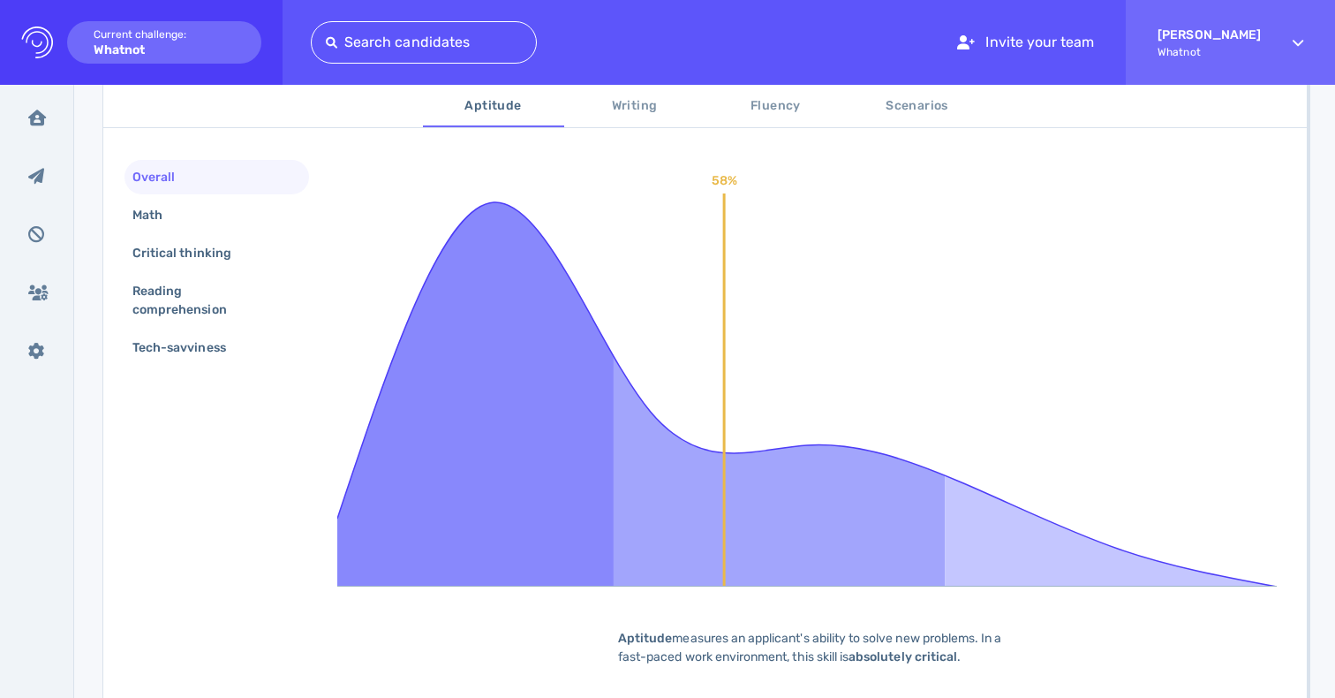
click at [633, 112] on span "Writing" at bounding box center [635, 106] width 120 height 22
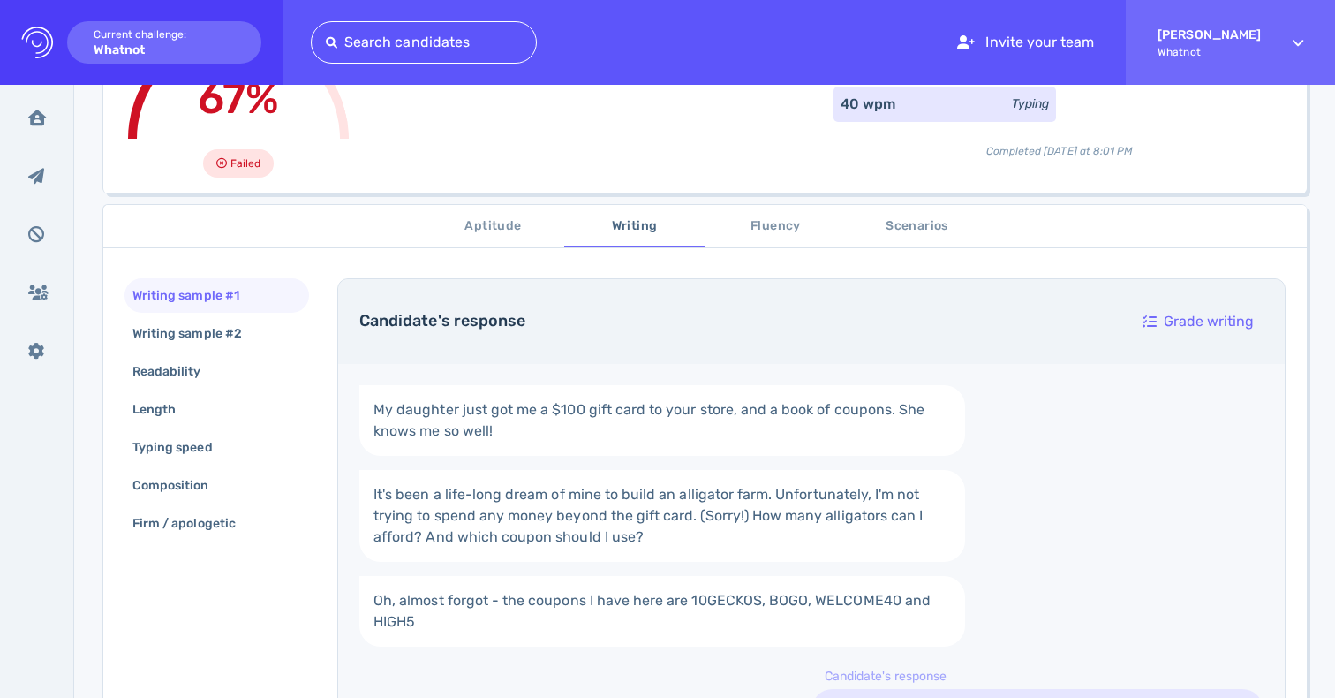
scroll to position [162, 0]
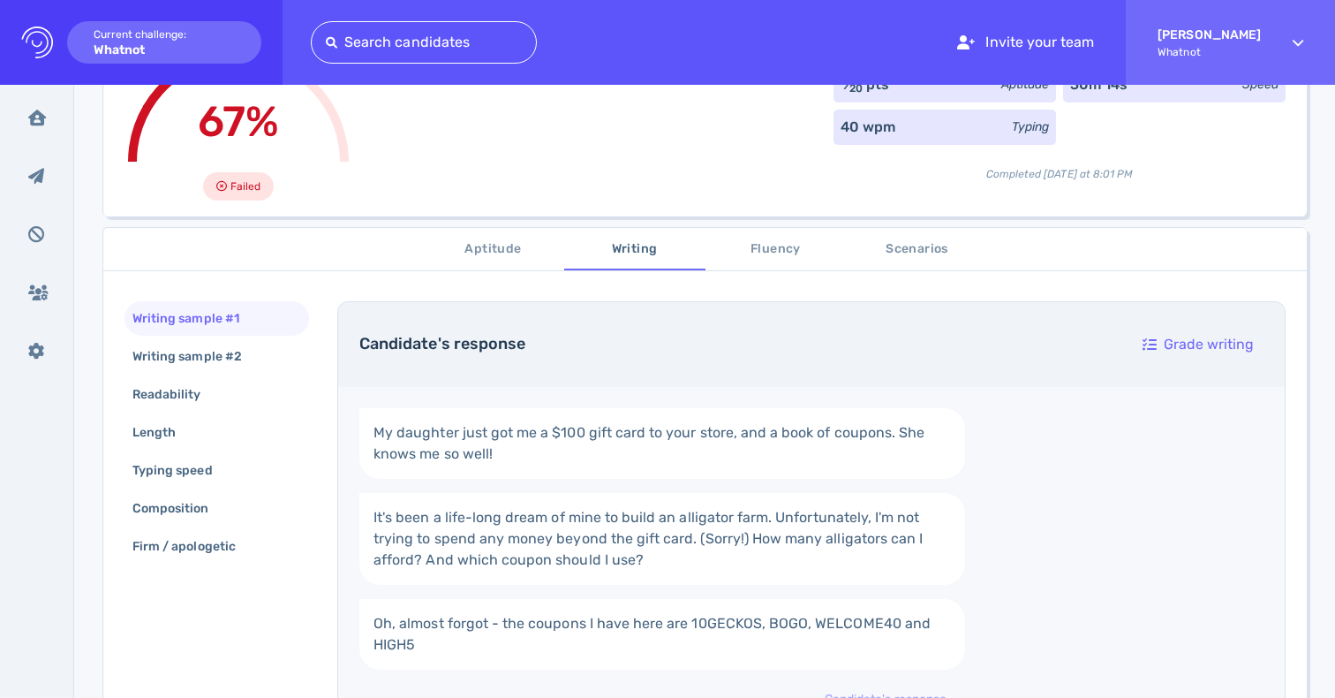
click at [767, 246] on span "Fluency" at bounding box center [776, 249] width 120 height 22
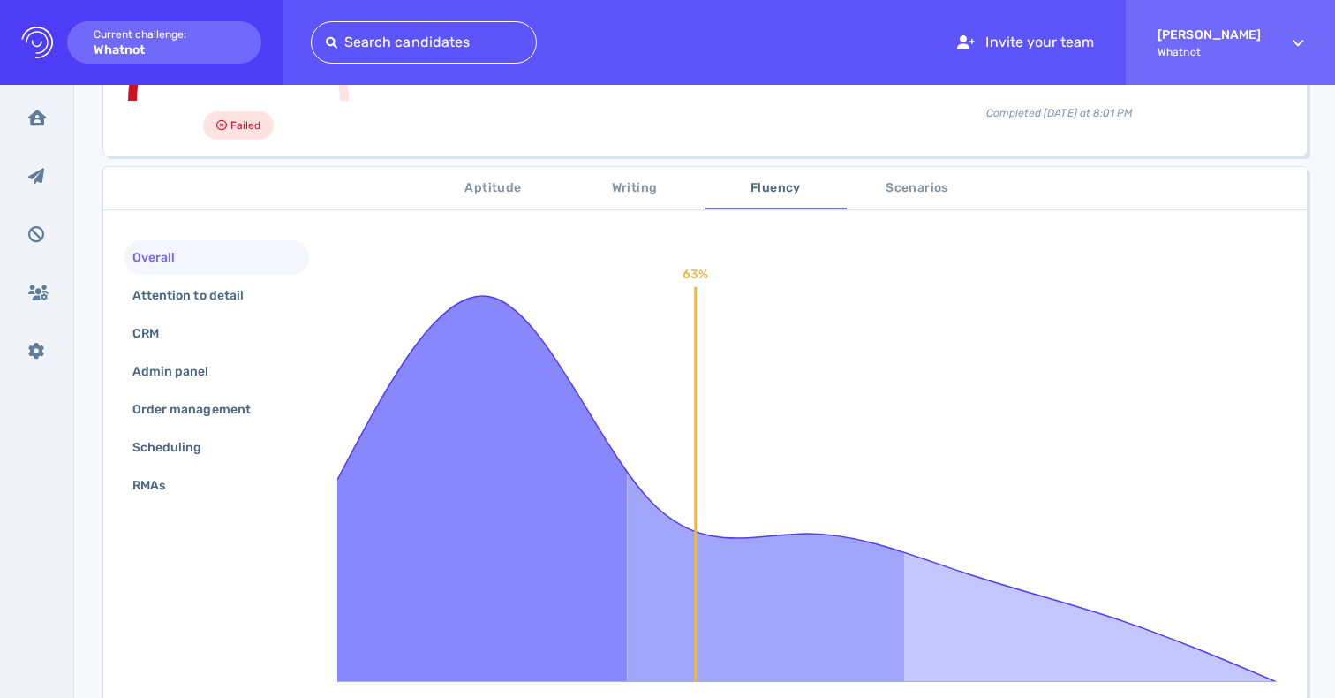
scroll to position [205, 0]
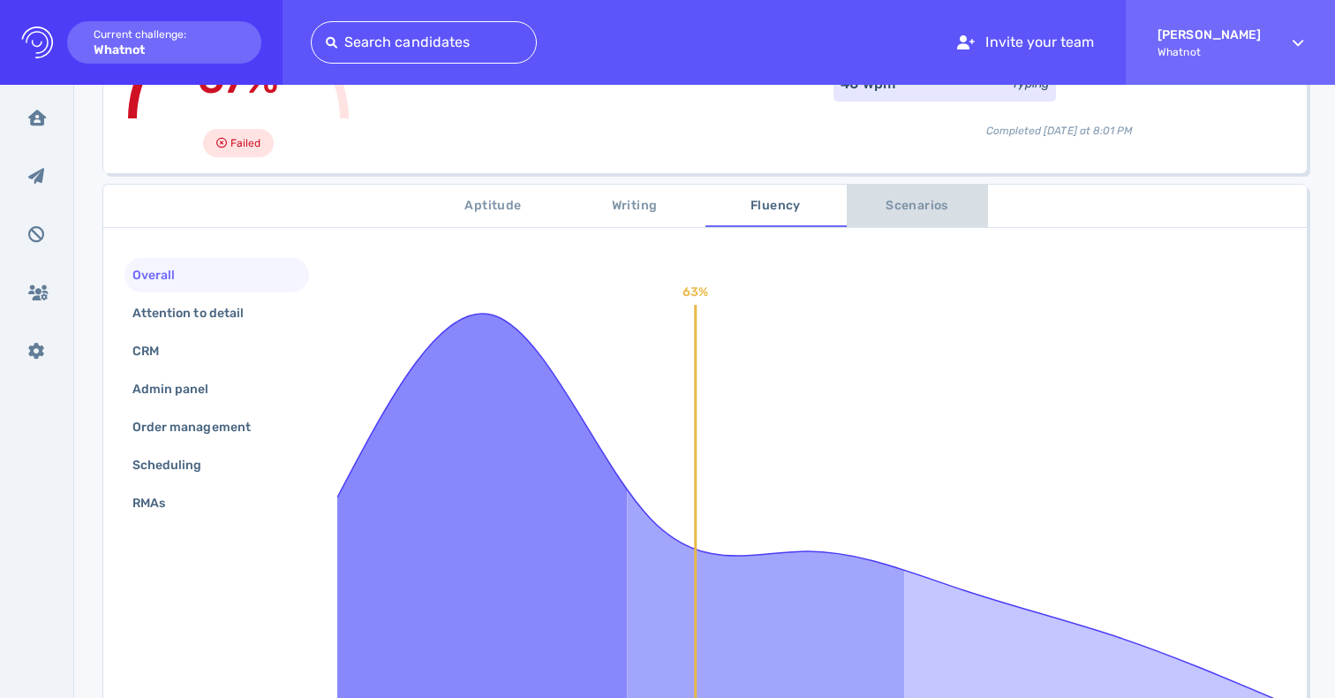
click at [933, 208] on span "Scenarios" at bounding box center [918, 206] width 120 height 22
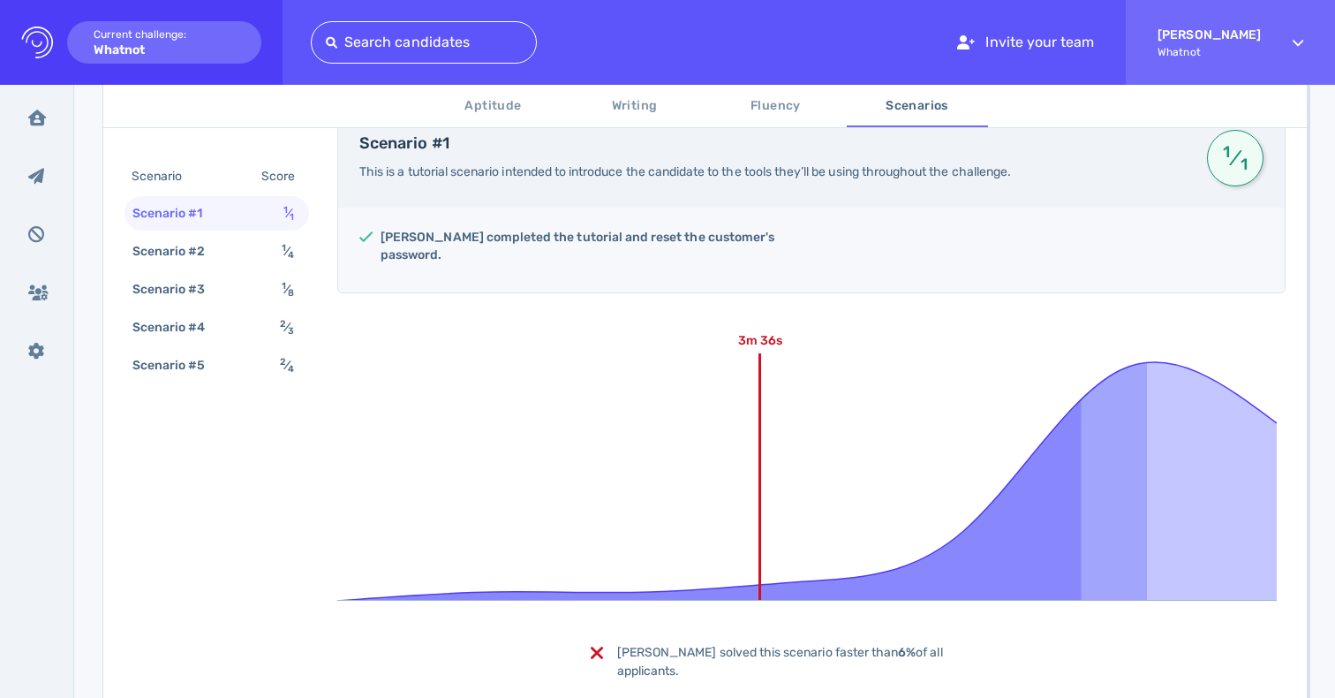
scroll to position [294, 0]
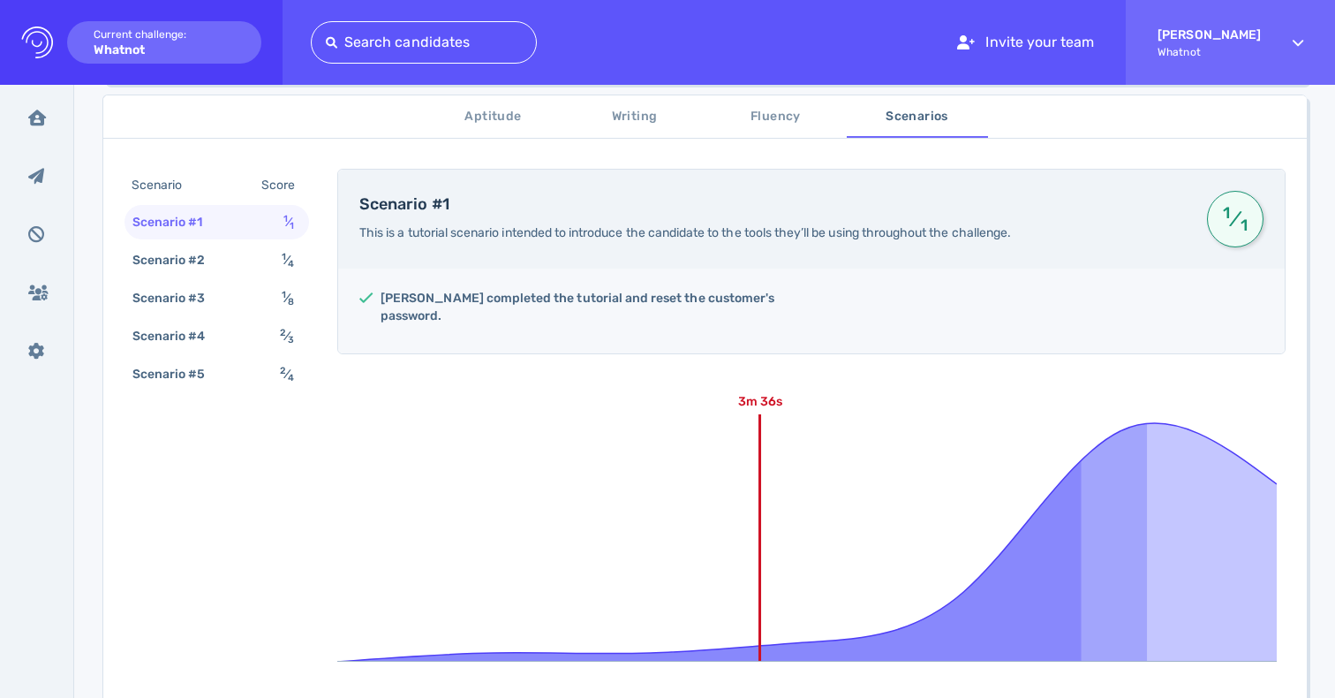
click at [463, 112] on span "Aptitude" at bounding box center [494, 117] width 120 height 22
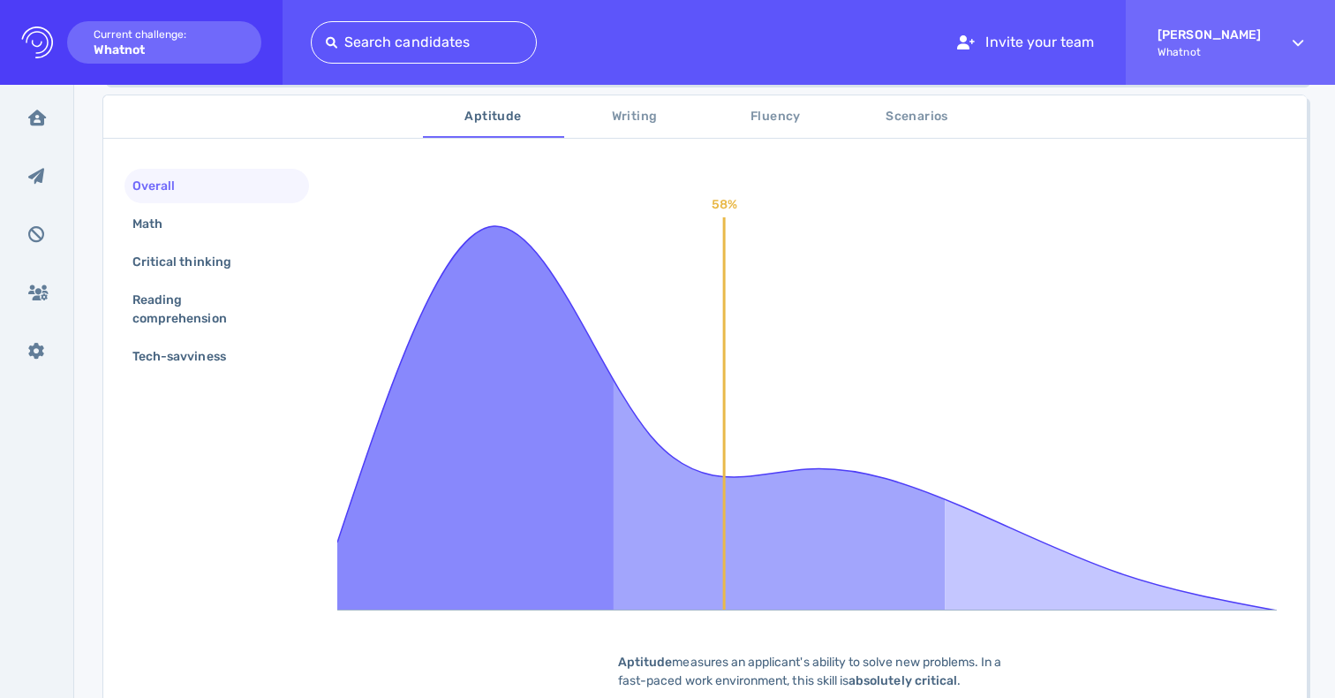
click at [778, 127] on button "Fluency" at bounding box center [776, 116] width 141 height 42
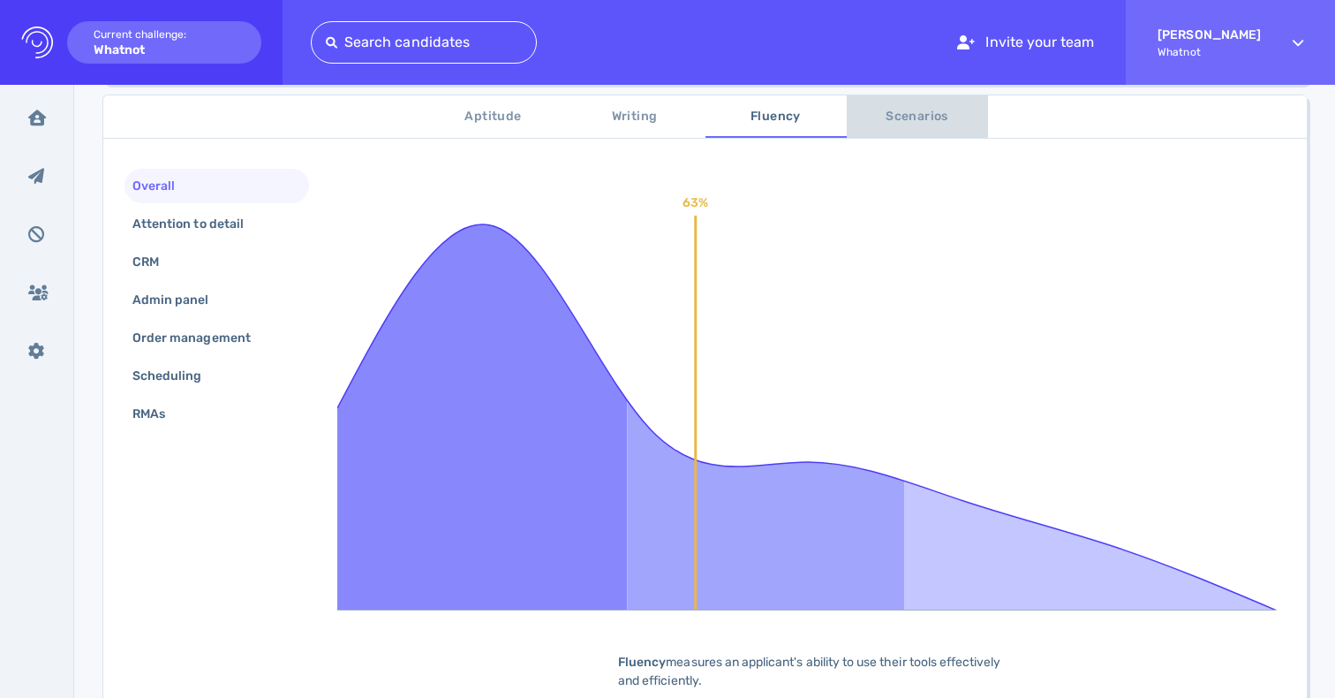
click at [876, 112] on span "Scenarios" at bounding box center [918, 117] width 120 height 22
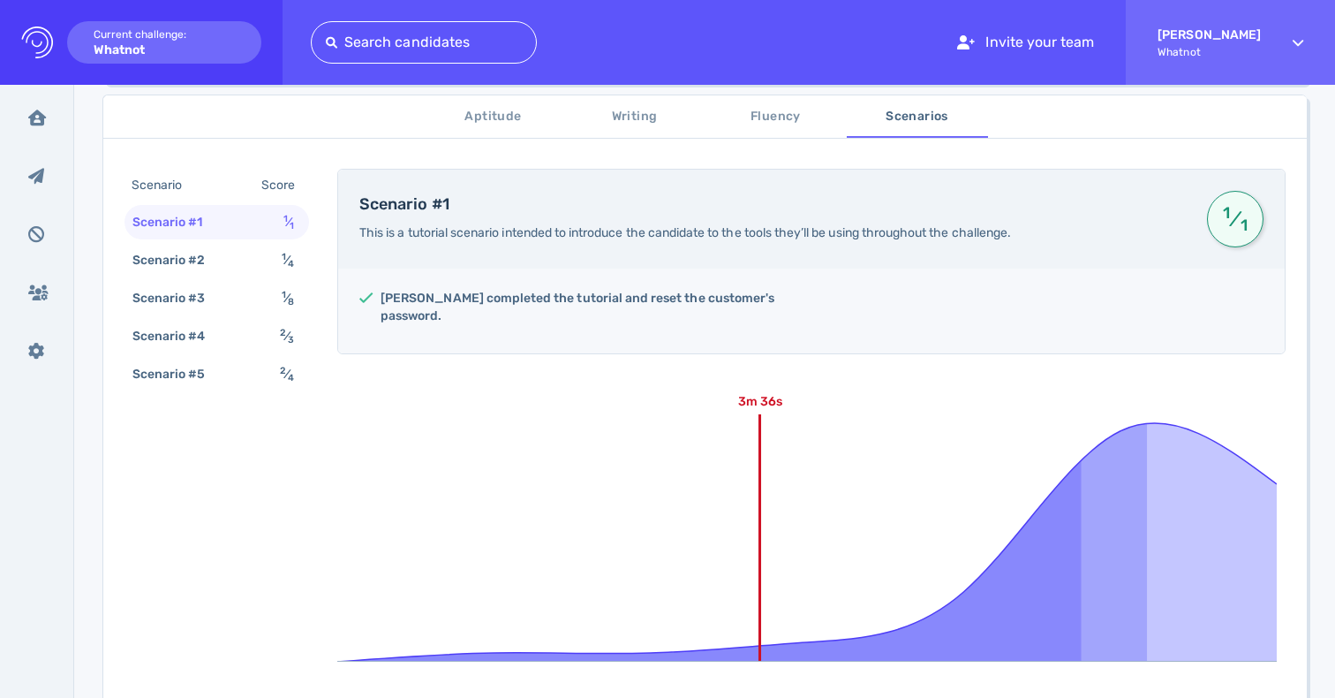
scroll to position [411, 0]
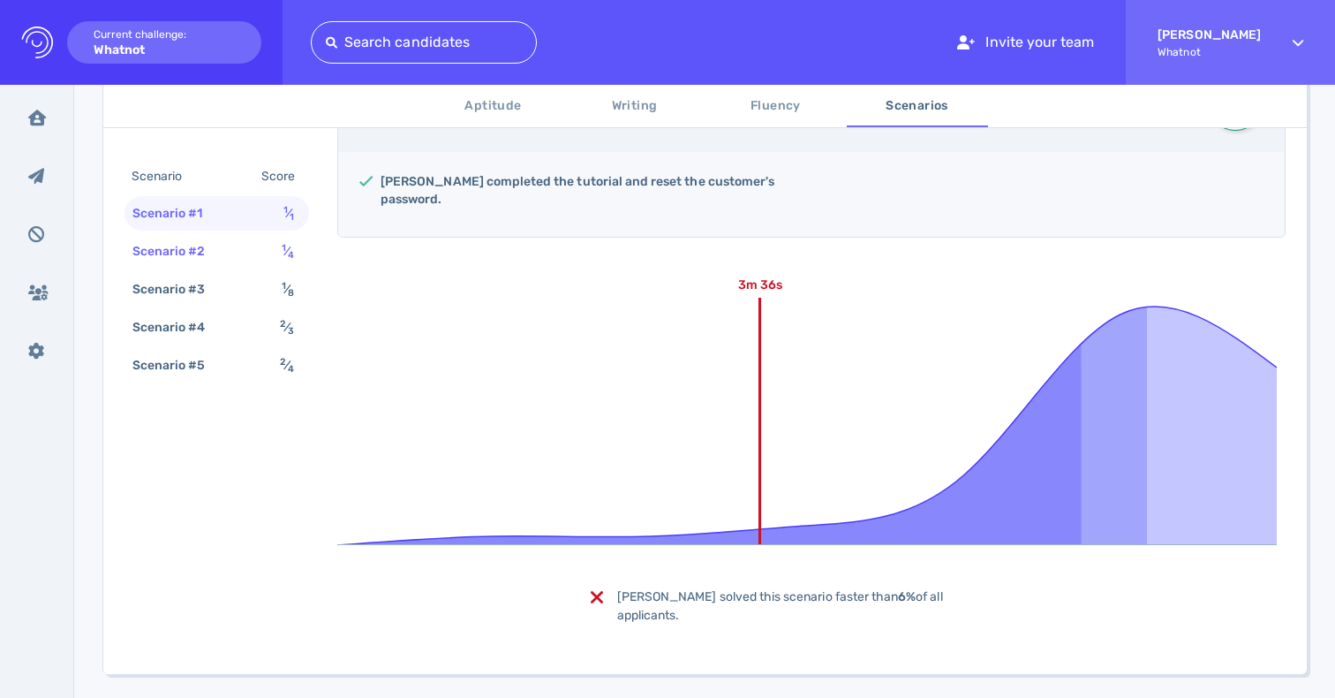
click at [256, 247] on div "Scenario #2 1 ⁄ 4" at bounding box center [217, 251] width 185 height 34
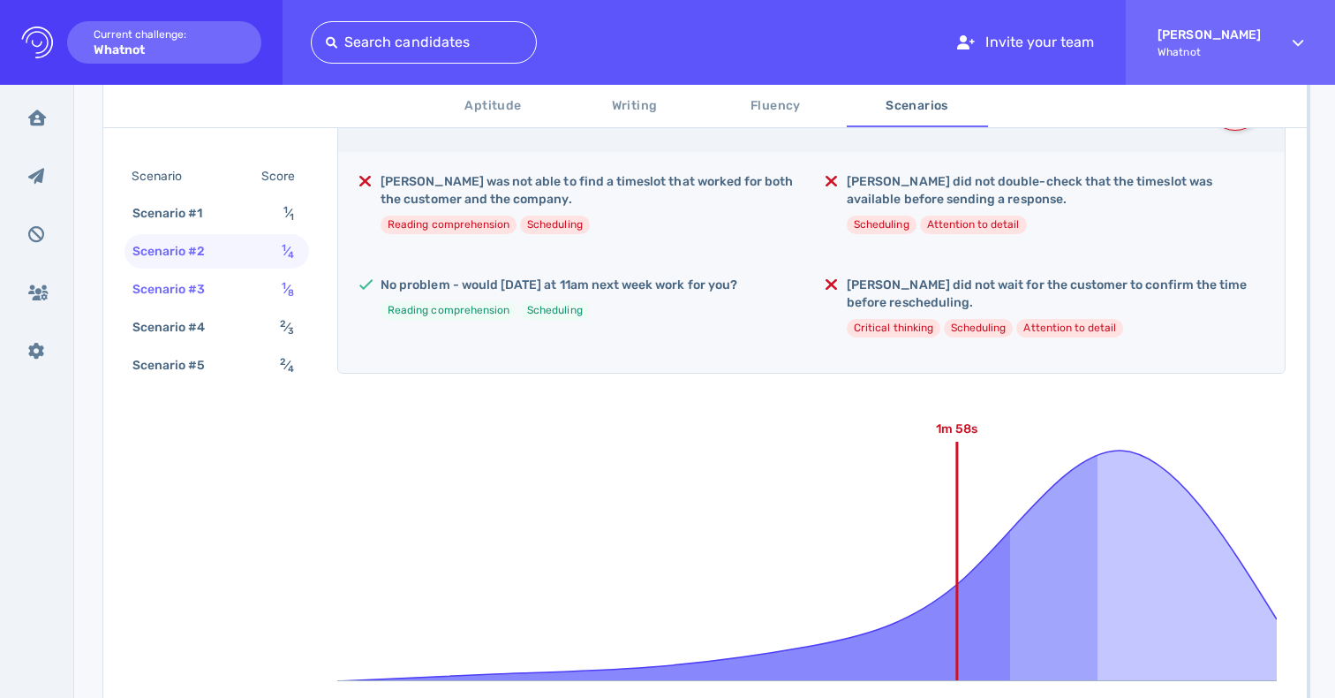
click at [256, 284] on div "Scenario #3 1 ⁄ 8" at bounding box center [217, 289] width 185 height 34
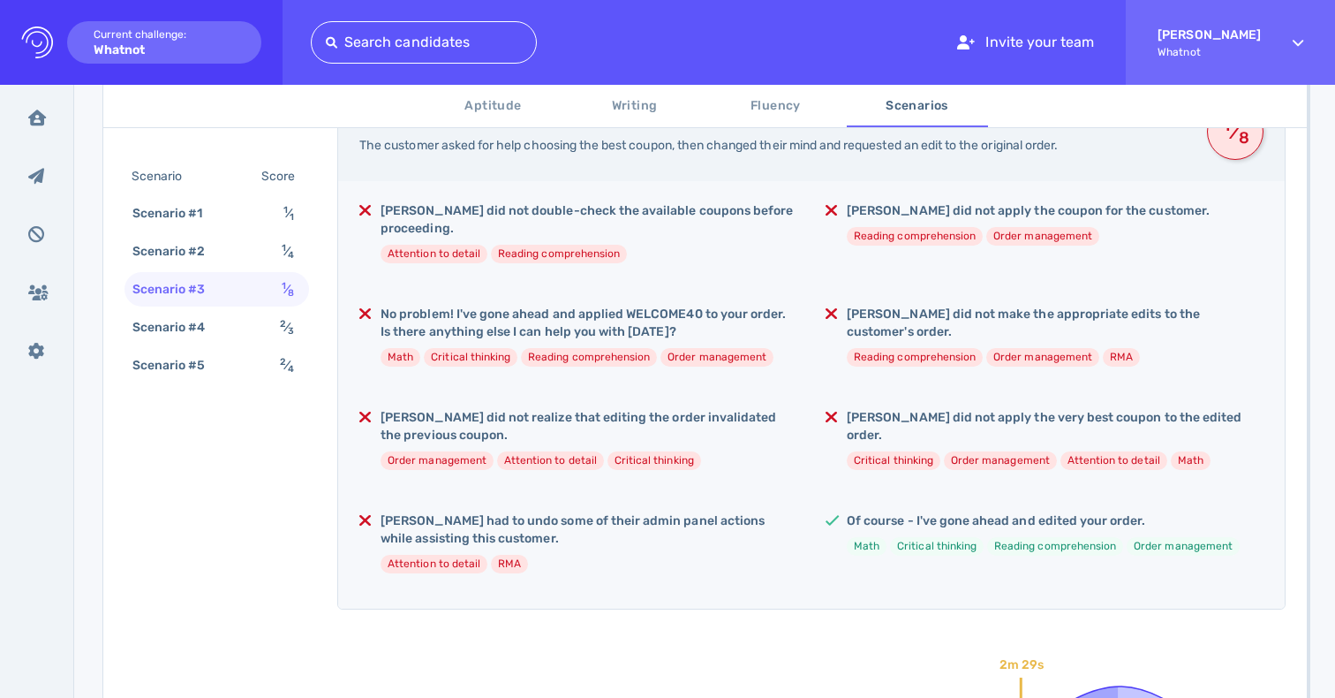
scroll to position [353, 0]
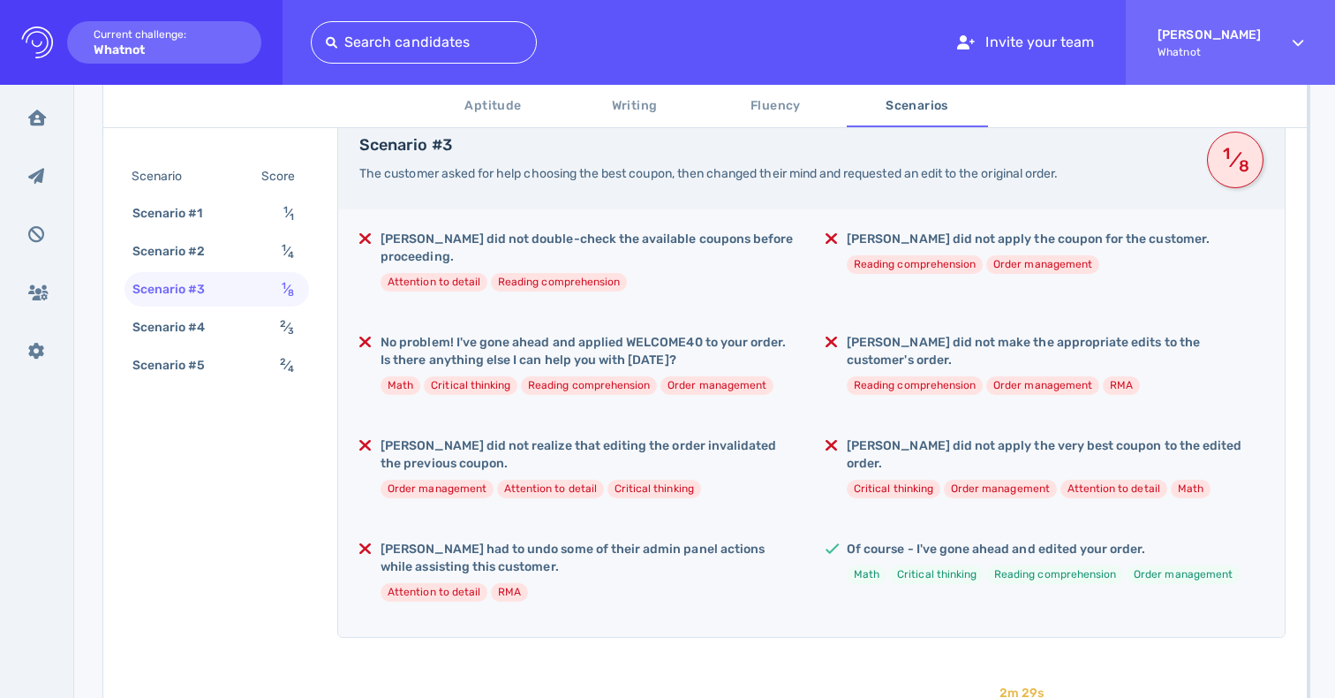
click at [615, 98] on span "Writing" at bounding box center [635, 106] width 120 height 22
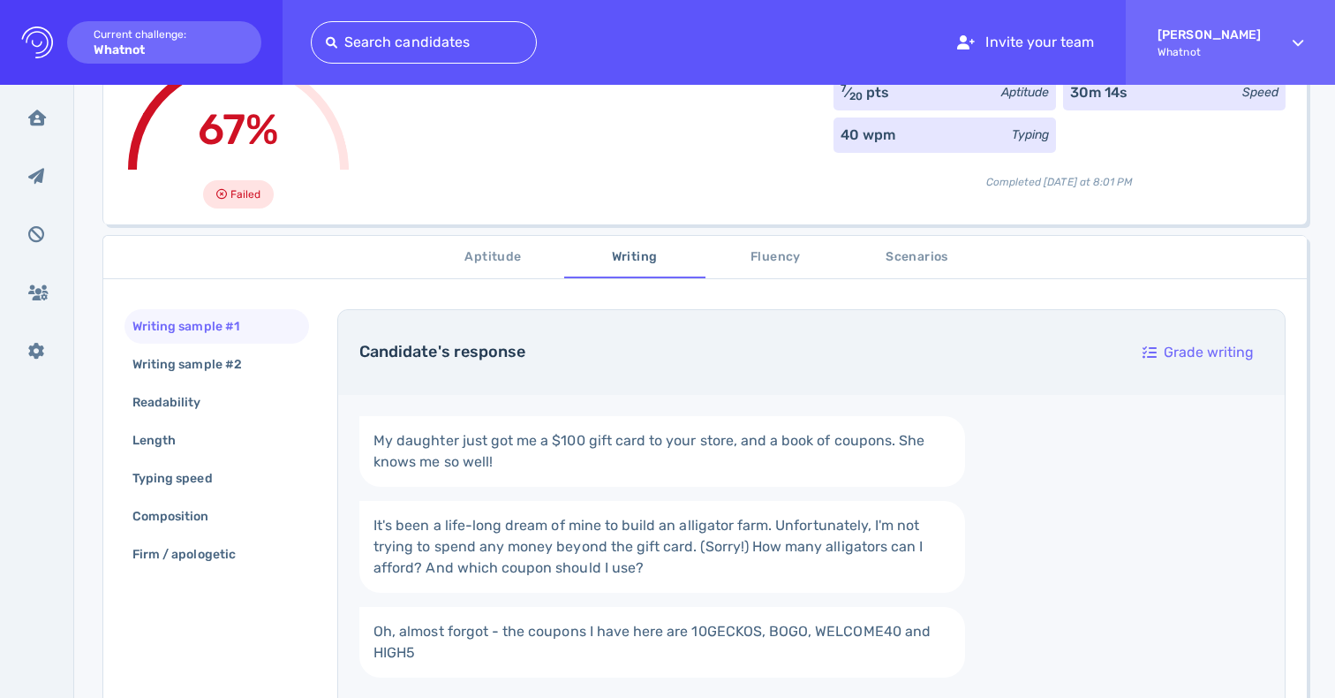
click at [552, 431] on link "My daughter just got me a $100 gift card to your store, and a book of coupons. …" at bounding box center [662, 451] width 606 height 71
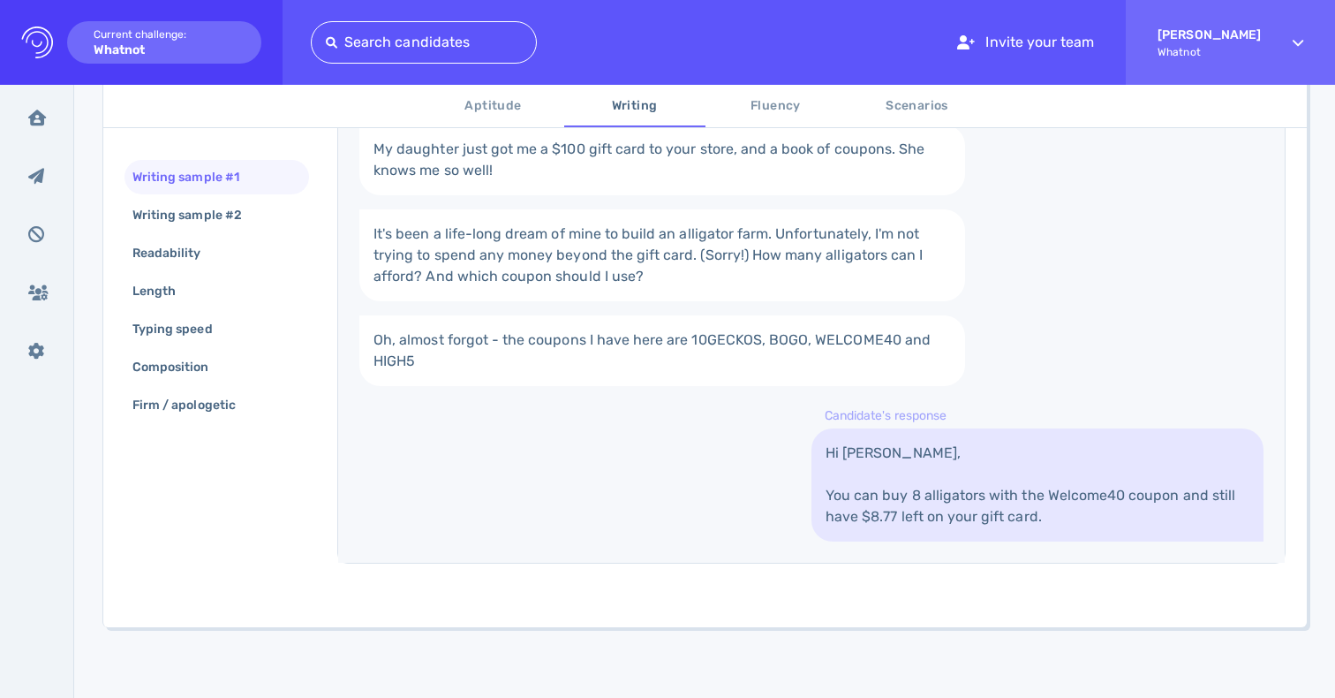
scroll to position [418, 0]
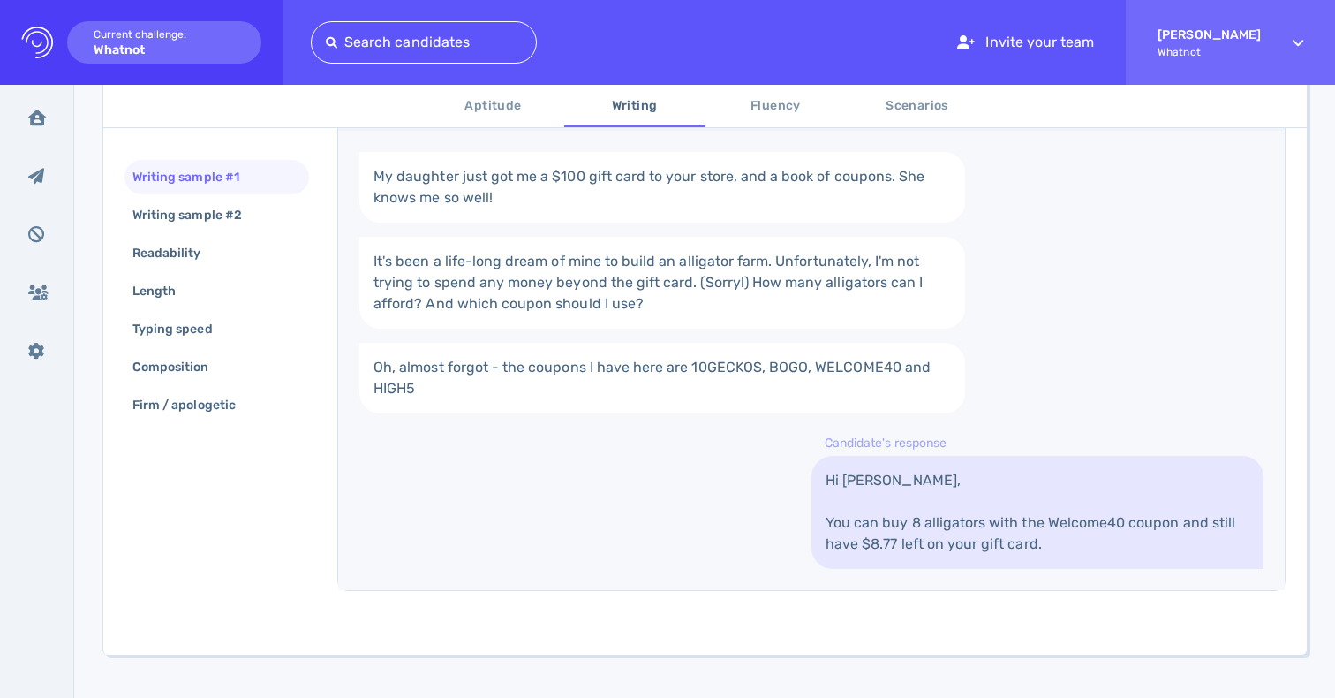
click at [823, 480] on link "Hi Chloe, You can buy 8 alligators with the Welcome40 coupon and still have $8.…" at bounding box center [1038, 512] width 452 height 113
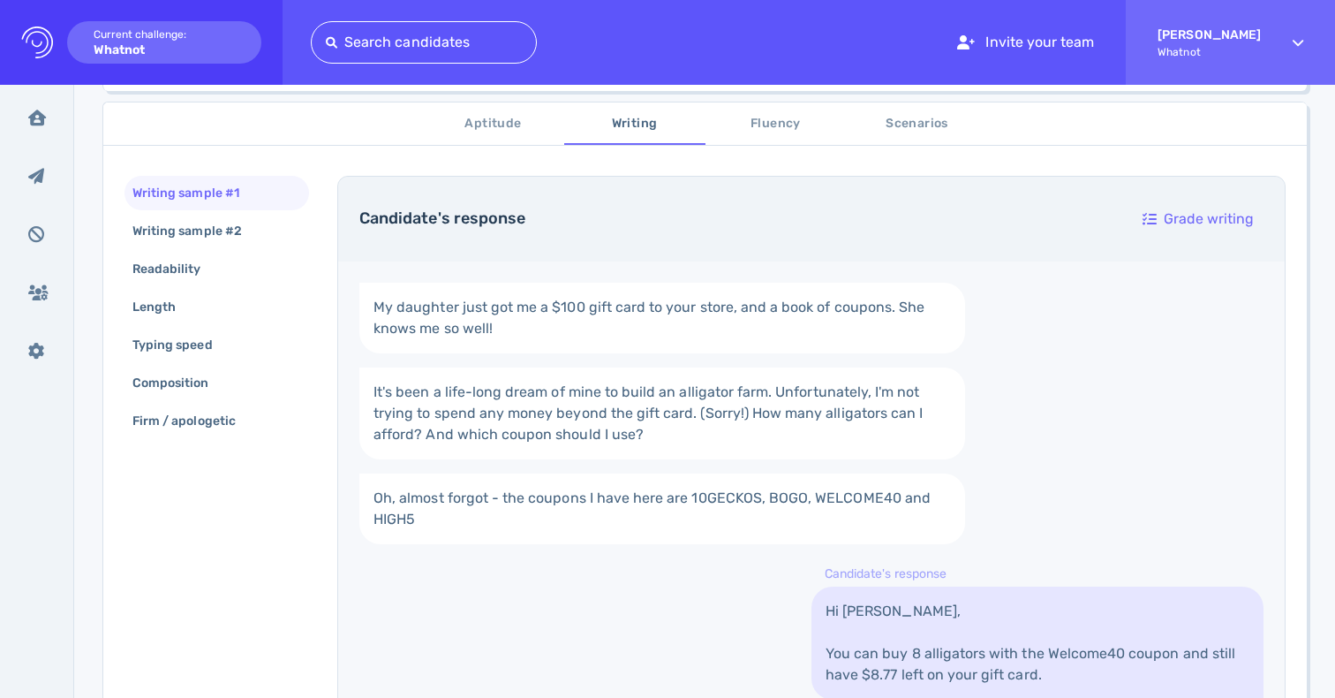
scroll to position [300, 0]
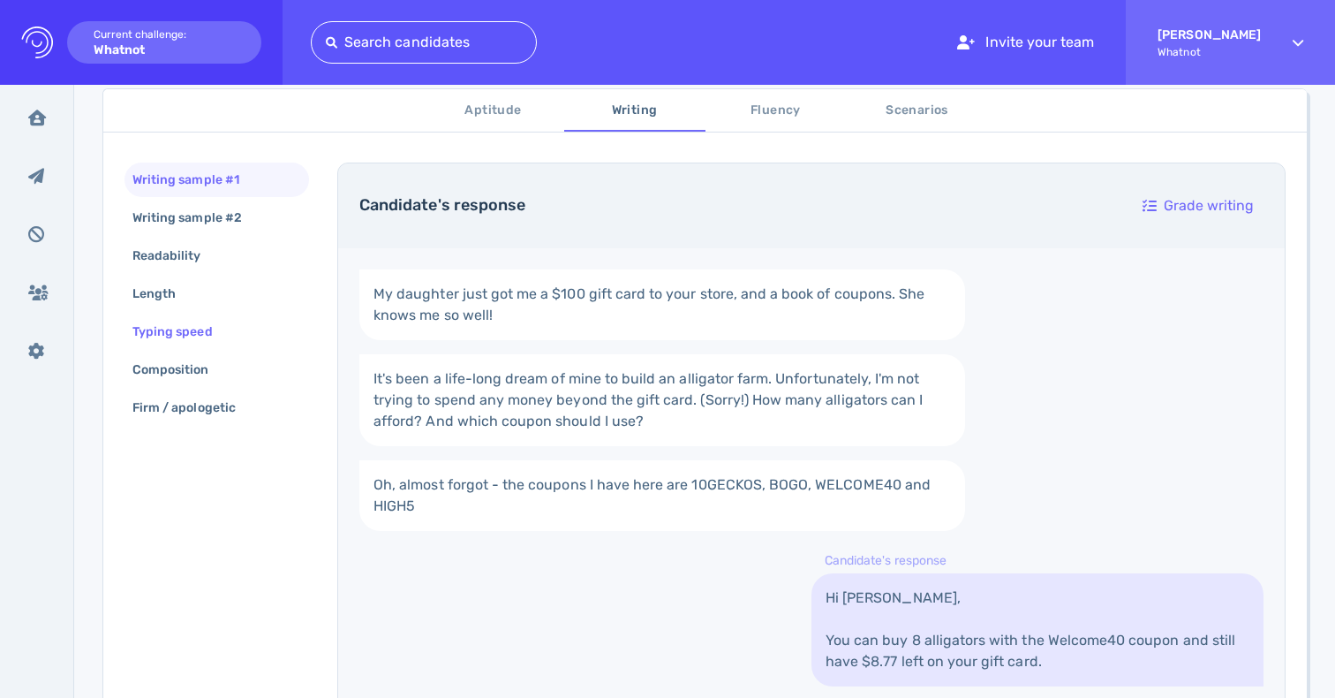
click at [187, 332] on div "Typing speed" at bounding box center [181, 332] width 105 height 26
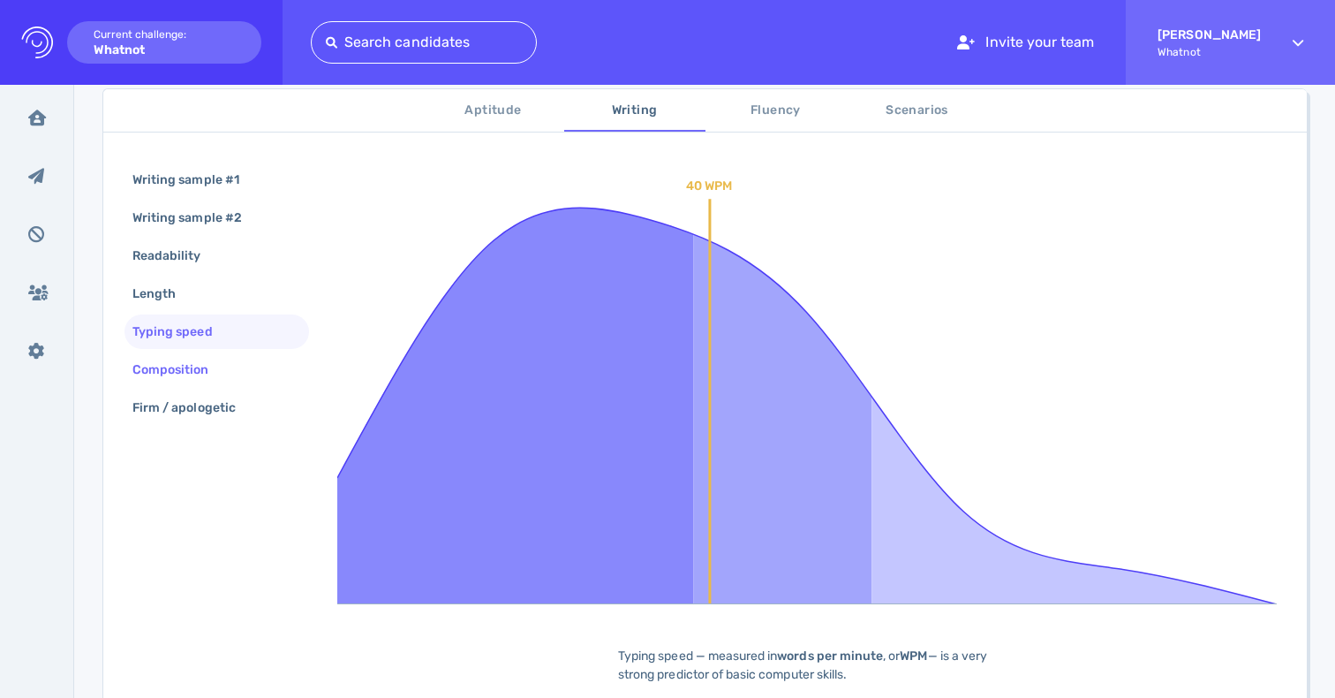
click at [185, 359] on div "Composition" at bounding box center [180, 370] width 102 height 26
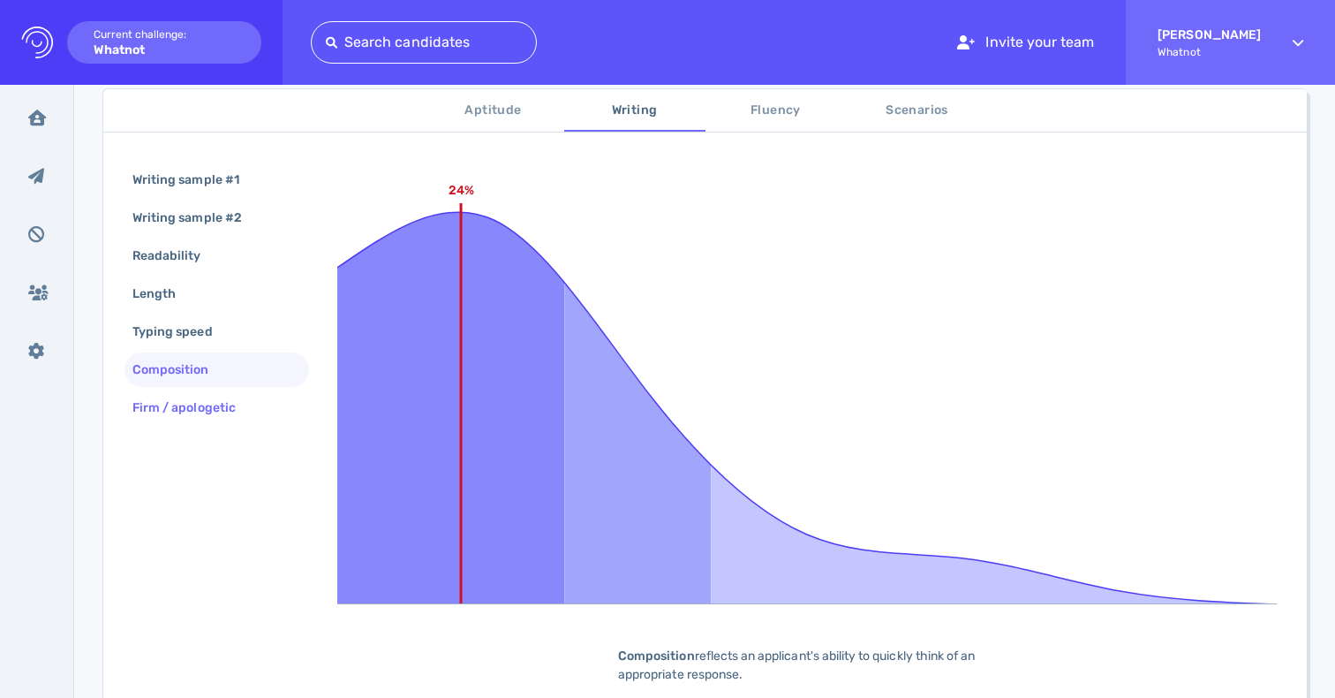
click at [180, 404] on div "Firm / apologetic" at bounding box center [193, 408] width 128 height 26
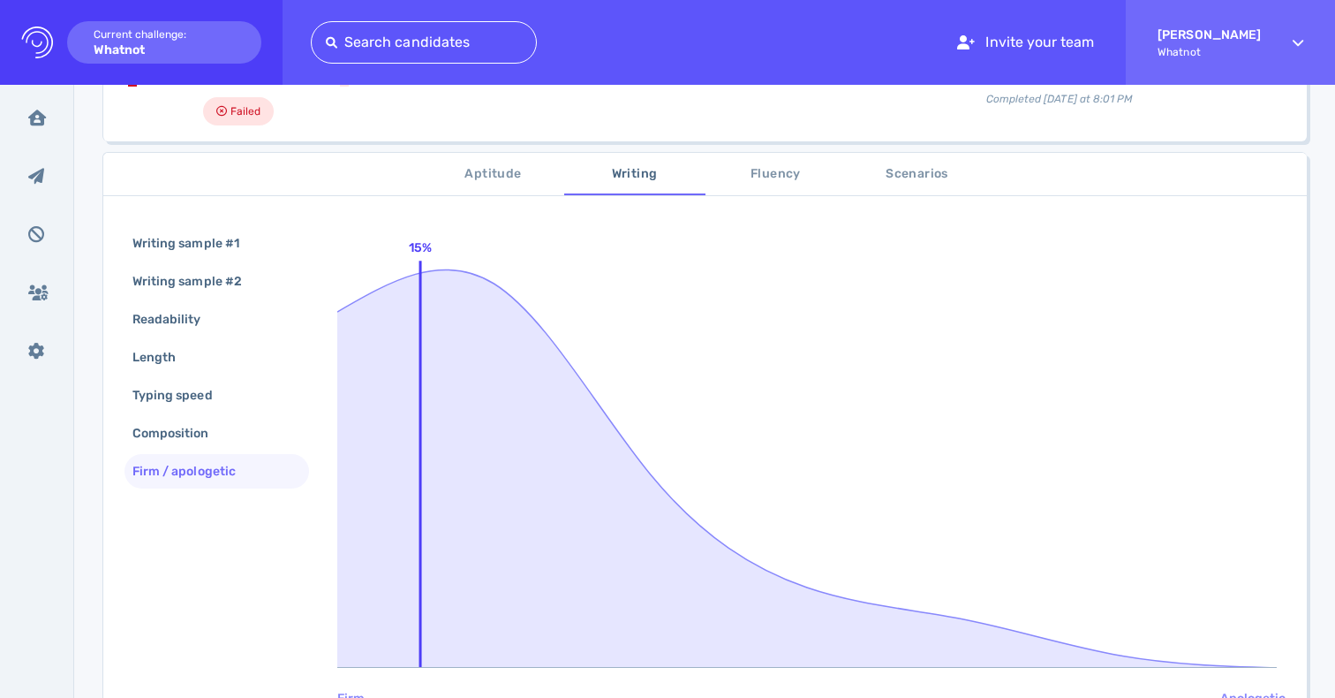
scroll to position [235, 0]
click at [169, 377] on div "Writing sample #1 Writing sample #2 Readability Length Typing speed Composition…" at bounding box center [217, 361] width 185 height 266
click at [159, 358] on div "Length" at bounding box center [163, 359] width 68 height 26
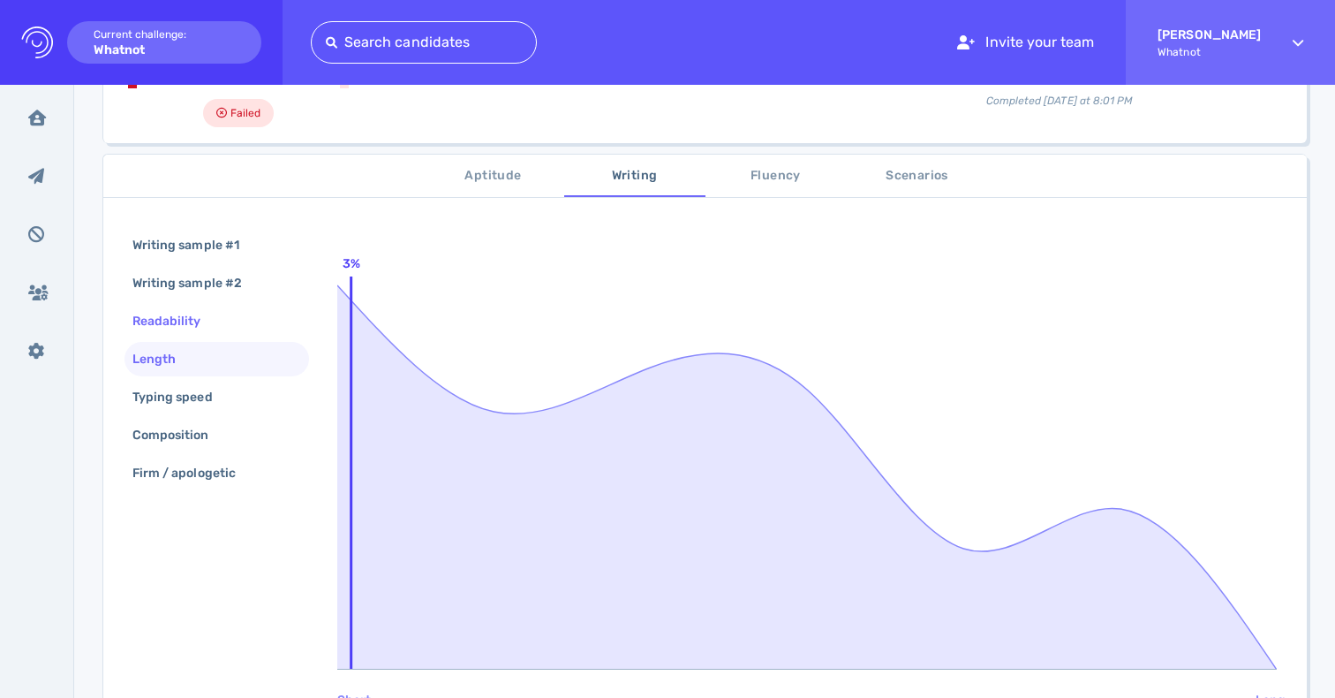
click at [154, 320] on div "Readability" at bounding box center [176, 321] width 94 height 26
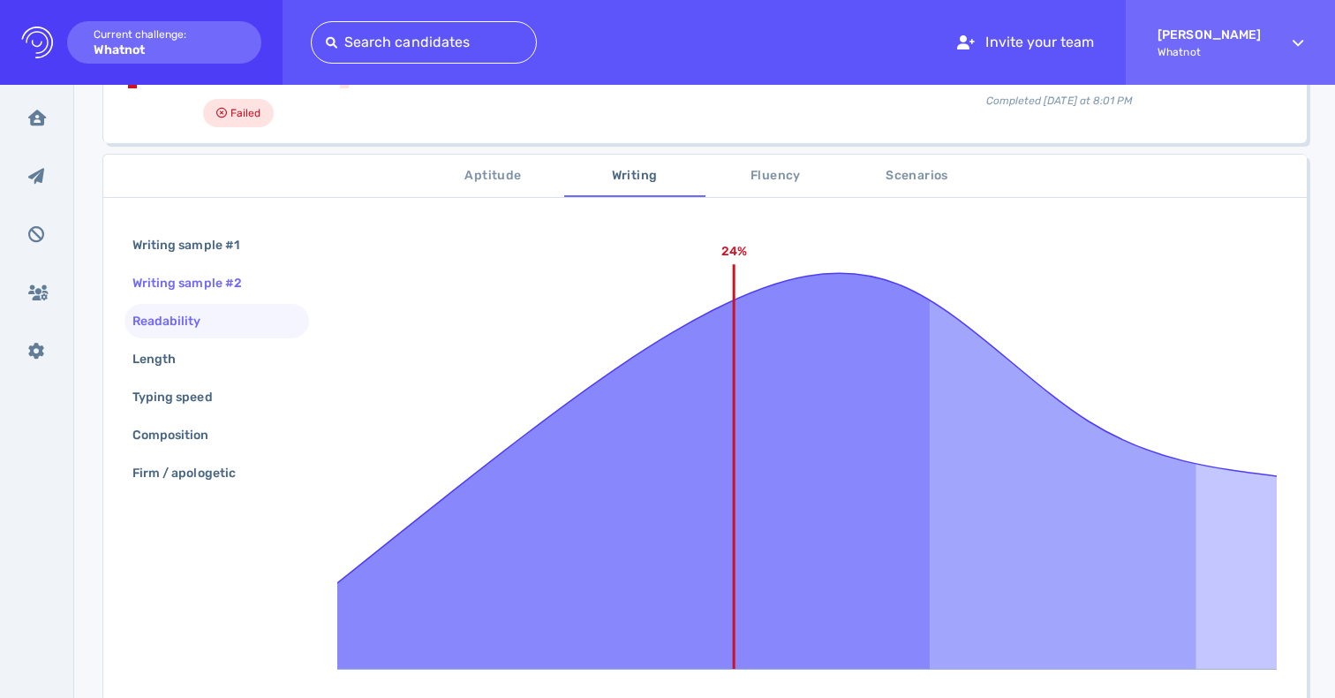
click at [157, 276] on div "Writing sample #2" at bounding box center [196, 283] width 134 height 26
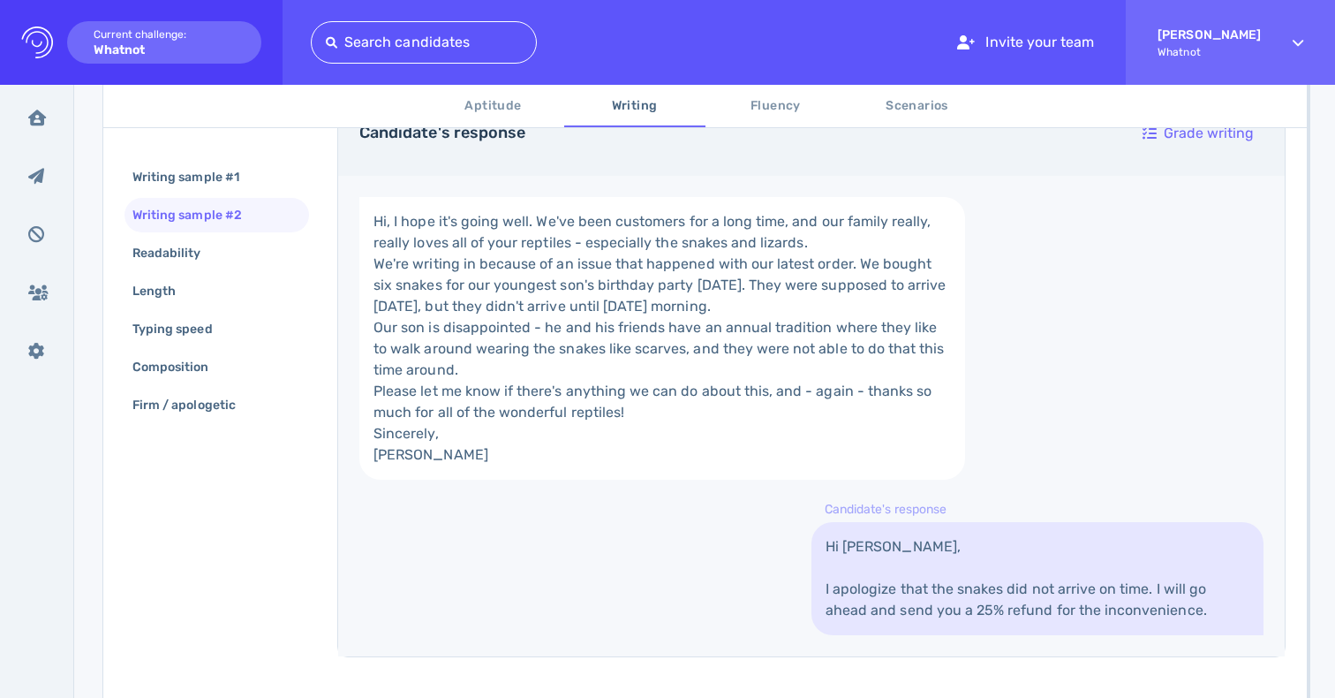
scroll to position [355, 0]
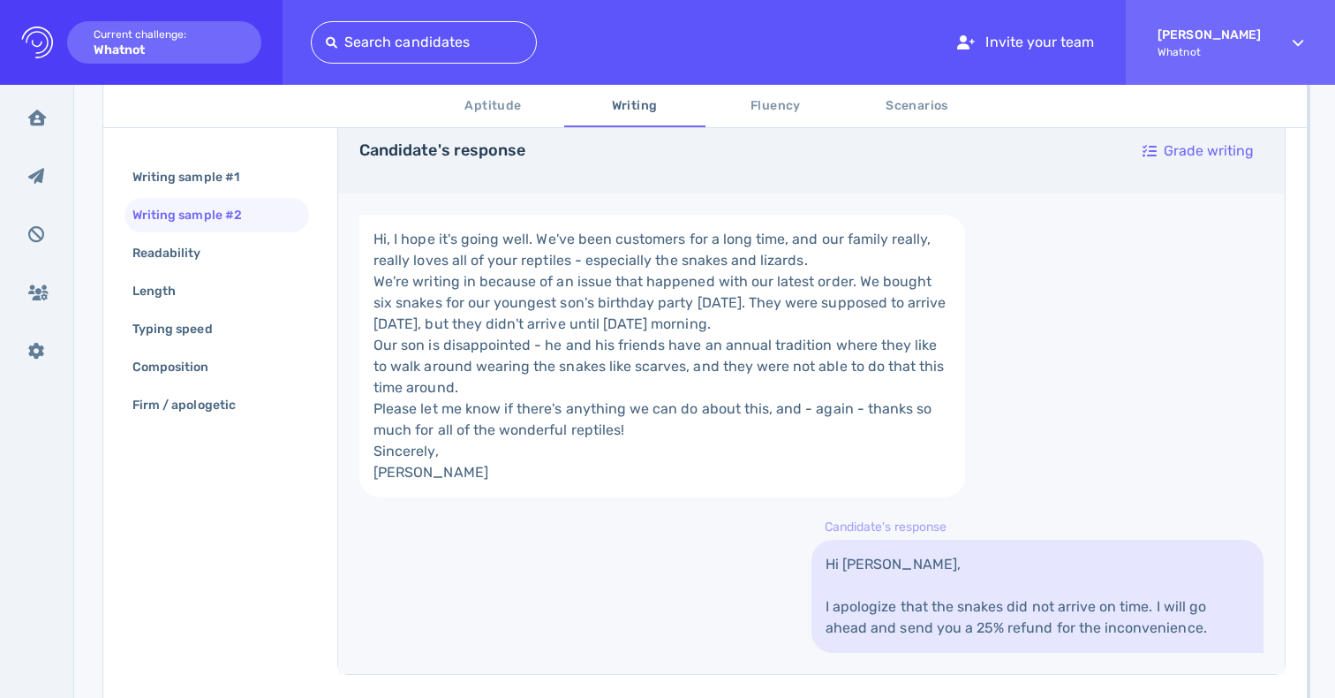
click at [886, 118] on button "Scenarios" at bounding box center [917, 106] width 141 height 42
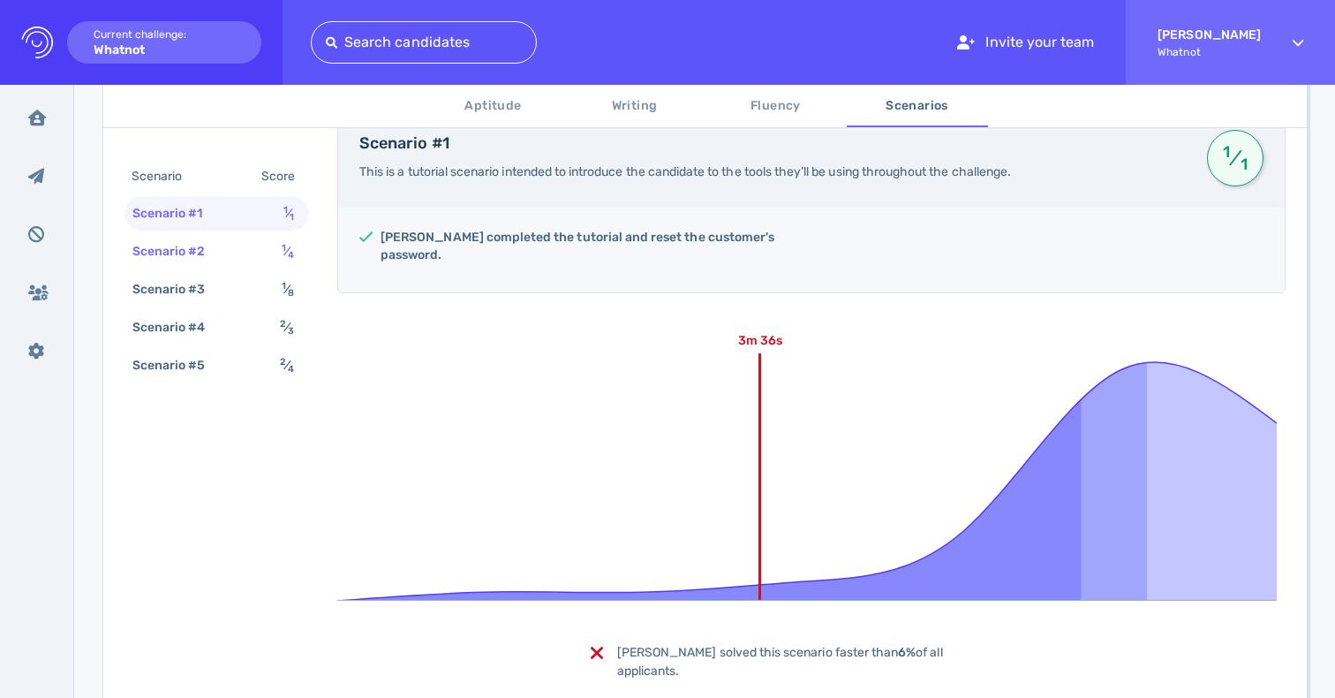
click at [293, 257] on sub "4" at bounding box center [291, 254] width 6 height 11
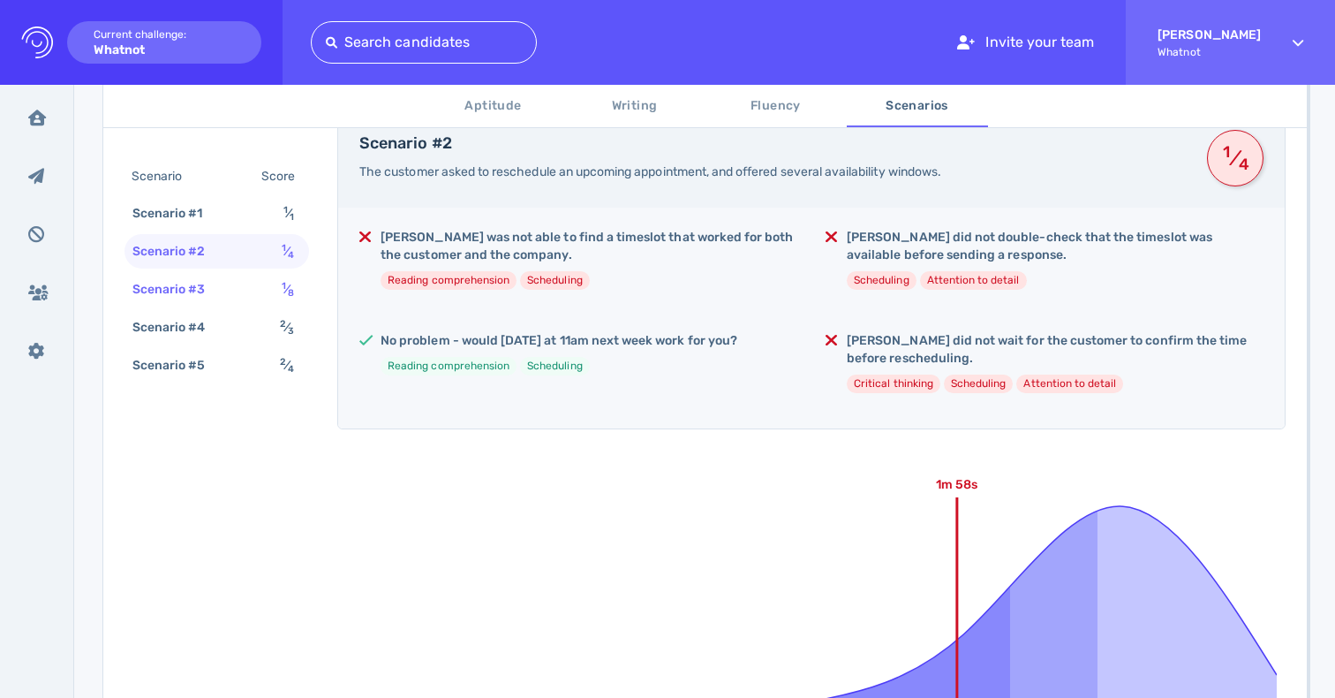
click at [268, 292] on div "Scenario #3 1 ⁄ 8" at bounding box center [217, 289] width 185 height 34
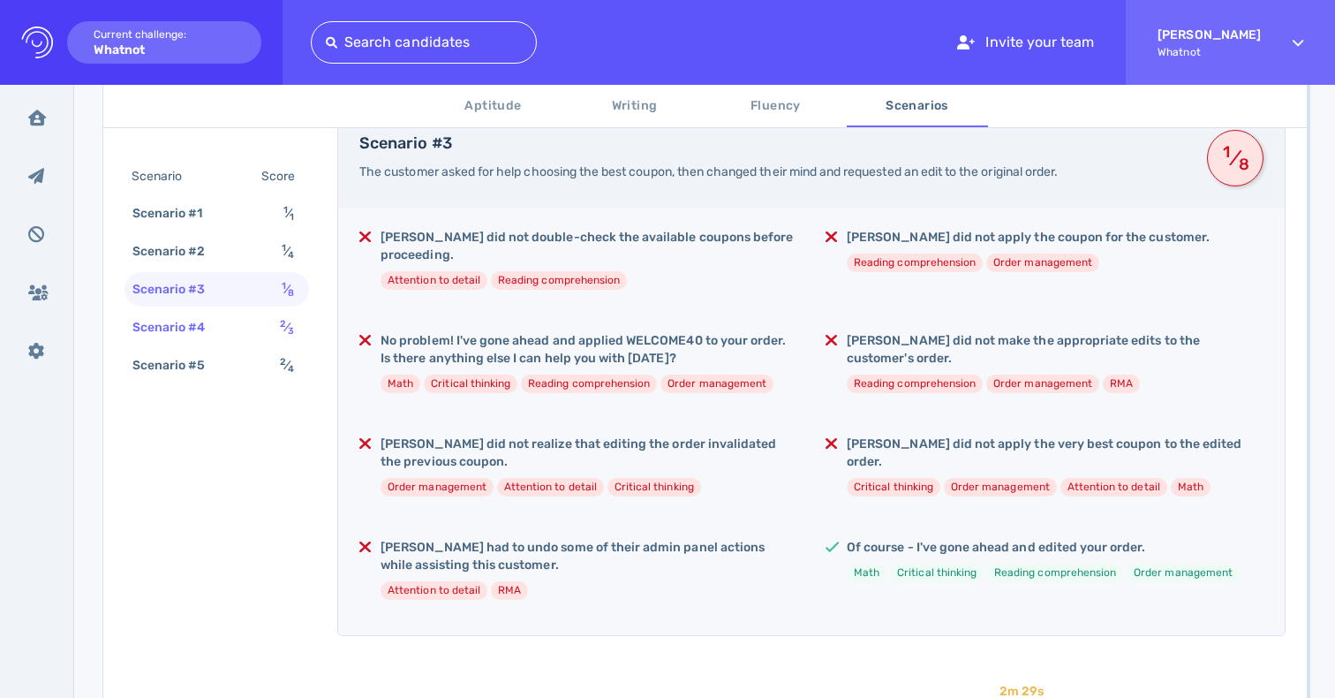
click at [263, 321] on div "Scenario #4 2 ⁄ 3" at bounding box center [217, 327] width 185 height 34
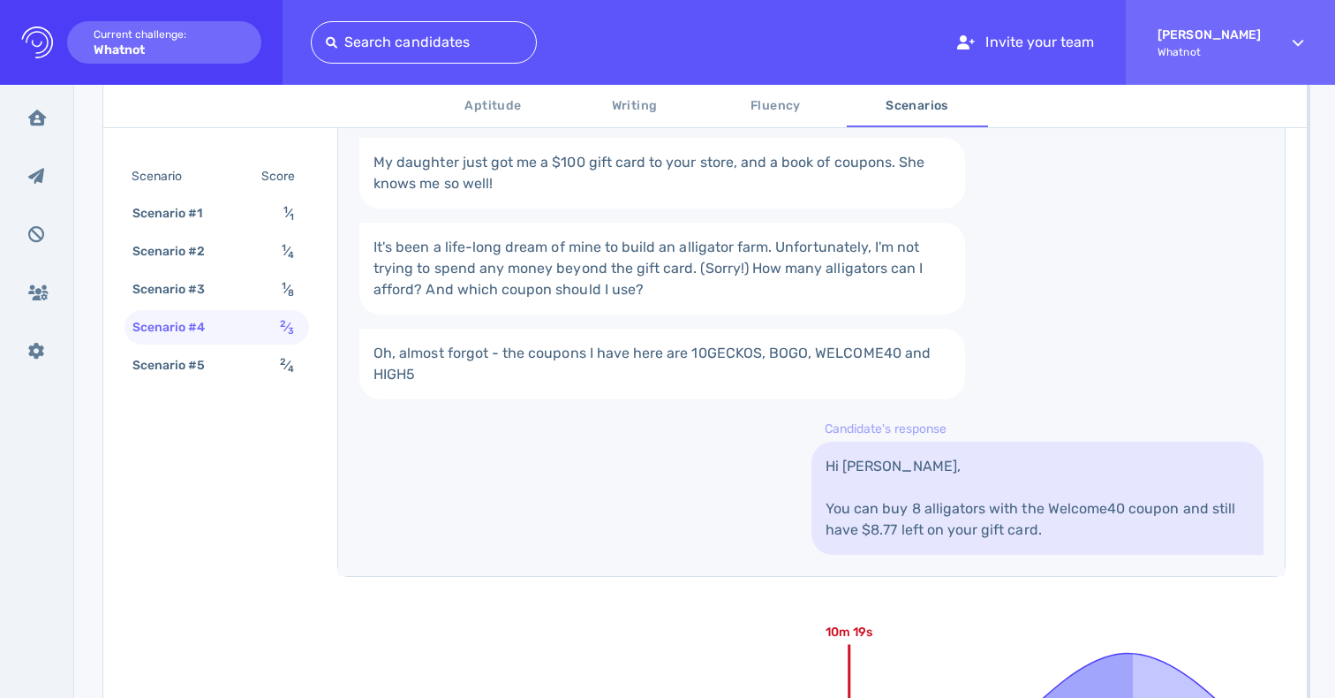
scroll to position [793, 0]
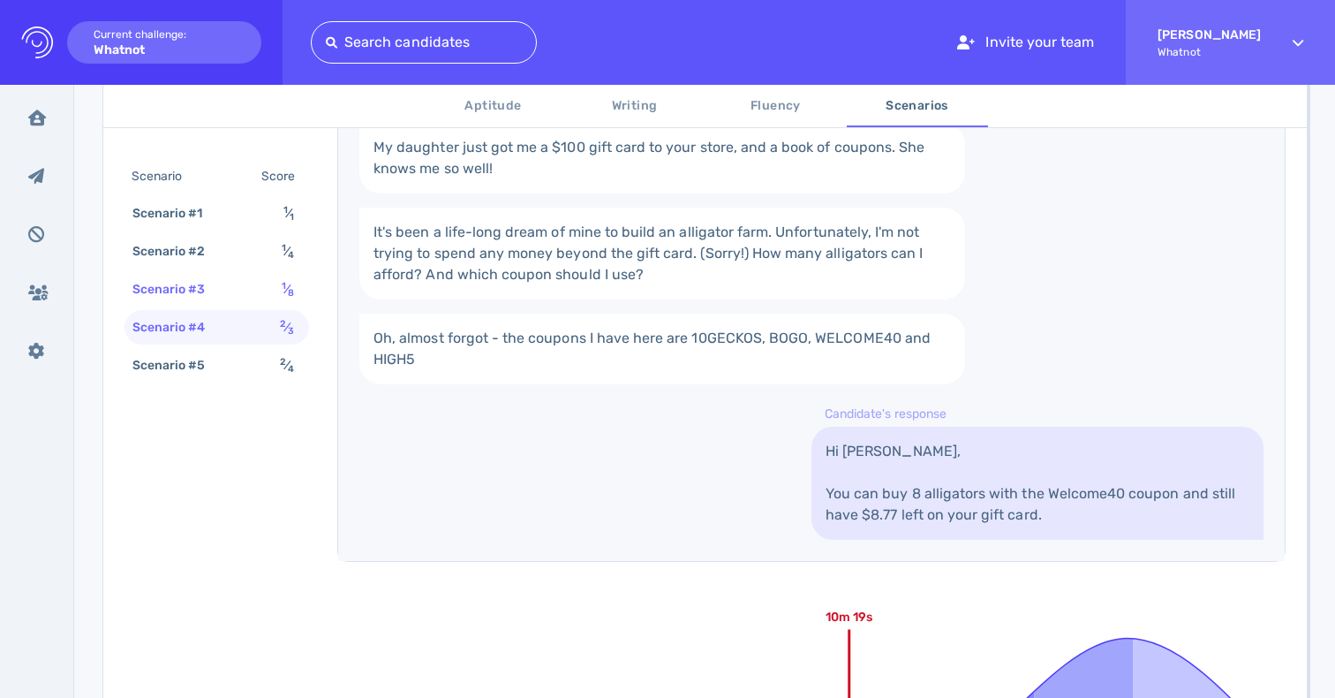
click at [234, 291] on div "Scenario #3 1 ⁄ 8" at bounding box center [217, 289] width 185 height 34
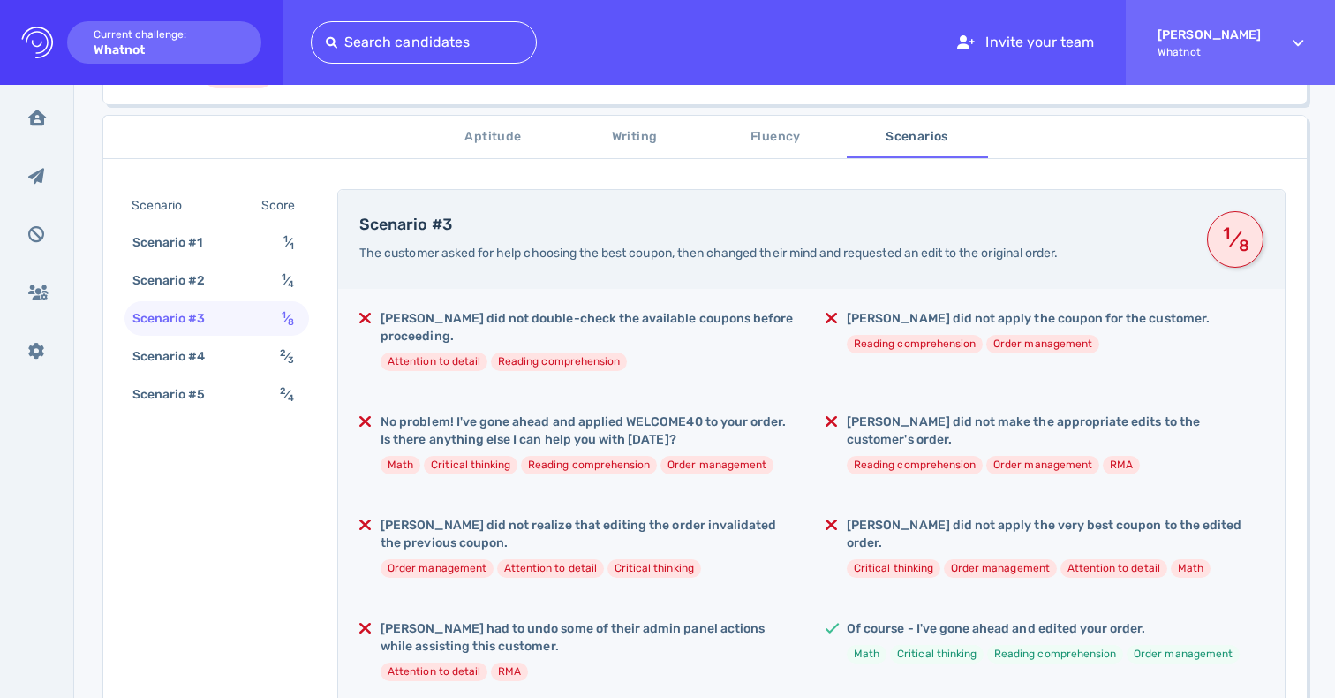
scroll to position [273, 0]
click at [527, 253] on span "The customer asked for help choosing the best coupon, then changed their mind a…" at bounding box center [708, 253] width 699 height 15
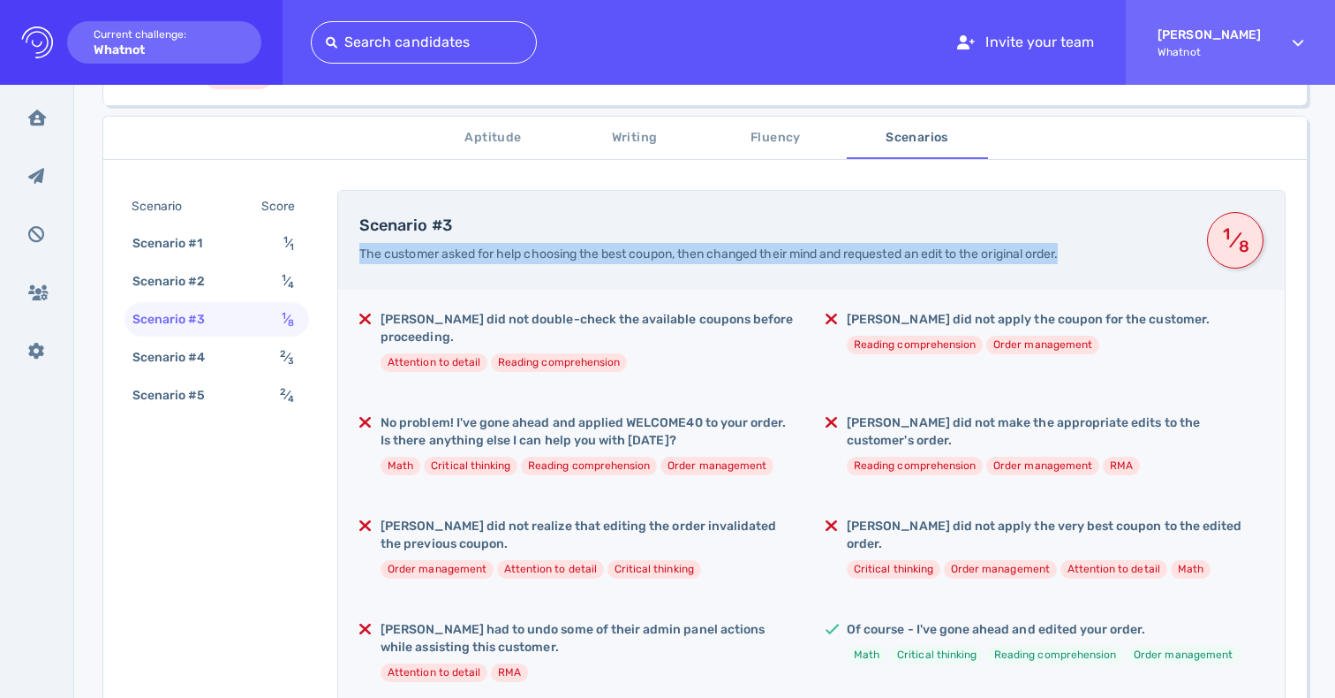
click at [527, 253] on span "The customer asked for help choosing the best coupon, then changed their mind a…" at bounding box center [708, 253] width 699 height 15
click at [572, 279] on div "Scenario #3 The customer asked for help choosing the best coupon, then changed …" at bounding box center [811, 240] width 947 height 99
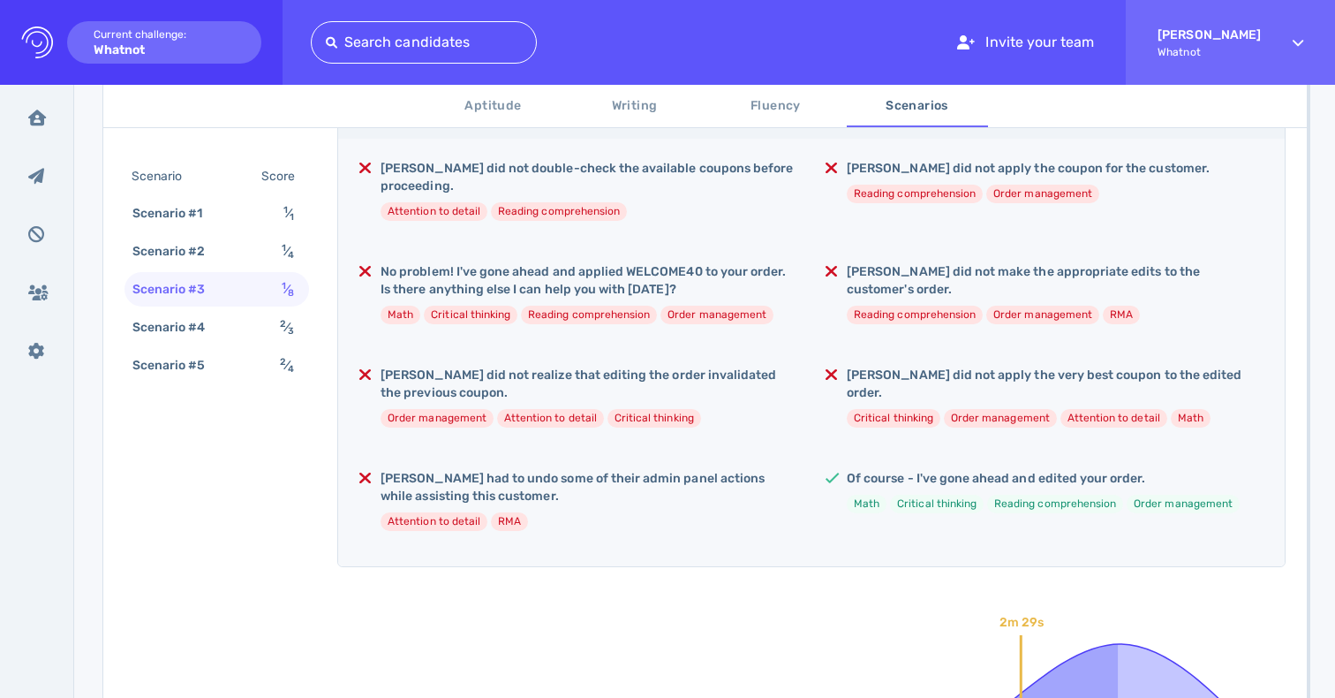
scroll to position [233, 0]
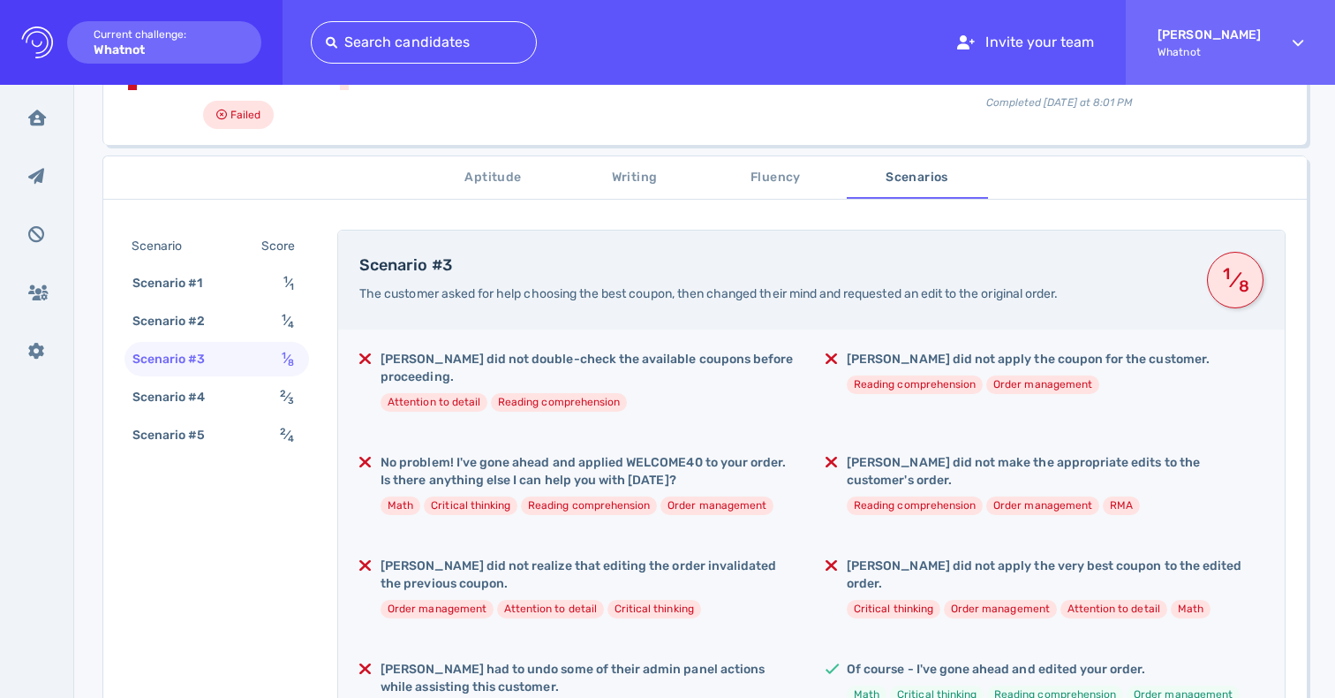
click at [533, 299] on span "The customer asked for help choosing the best coupon, then changed their mind a…" at bounding box center [708, 293] width 699 height 15
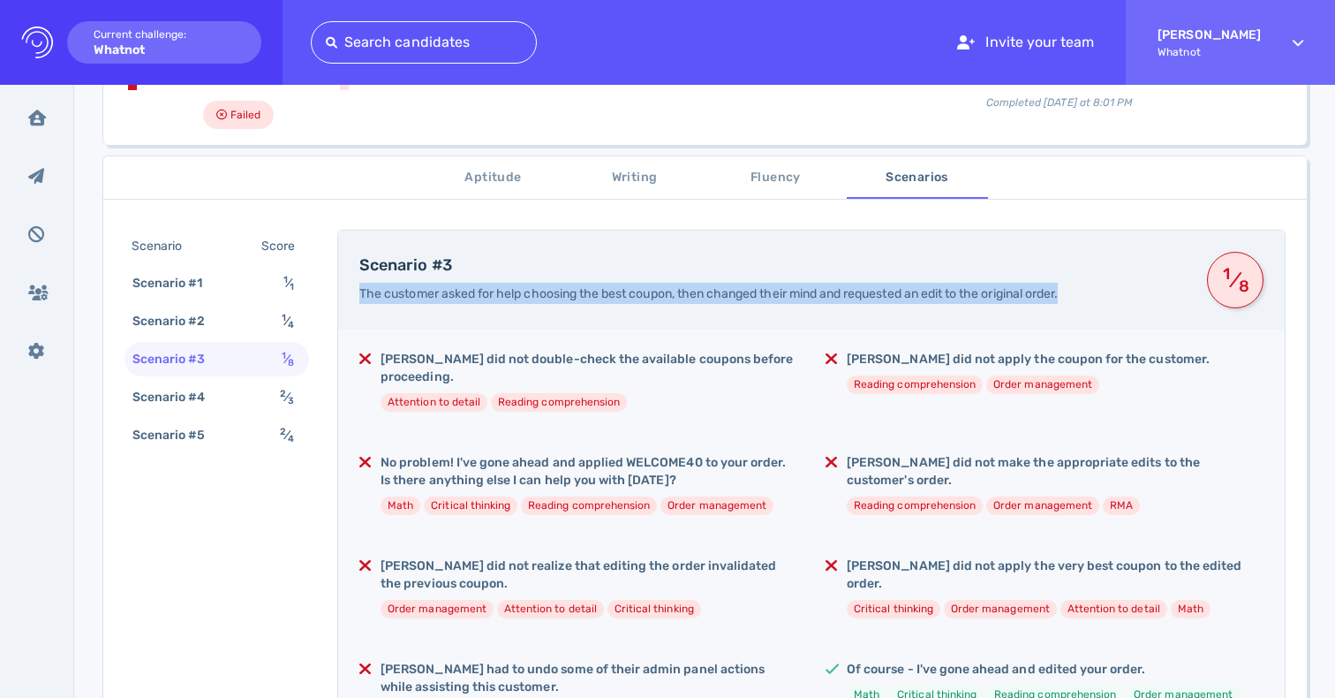
click at [533, 299] on span "The customer asked for help choosing the best coupon, then changed their mind a…" at bounding box center [708, 293] width 699 height 15
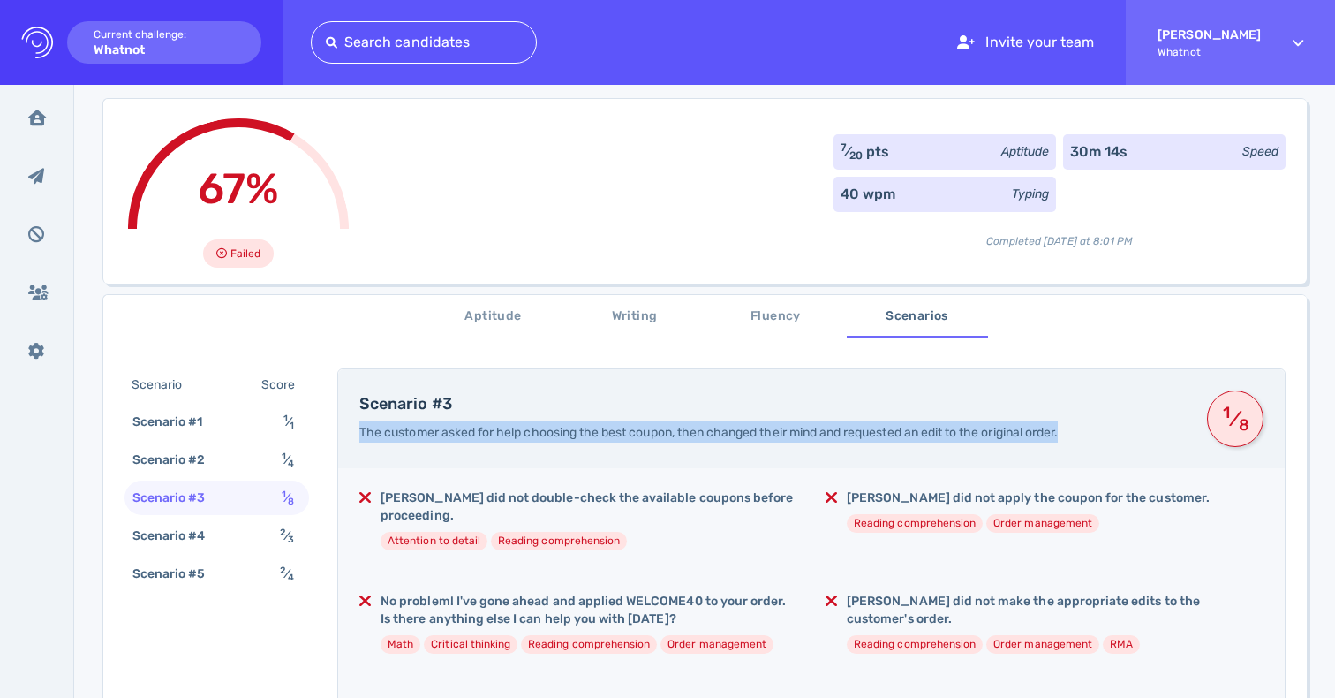
scroll to position [148, 0]
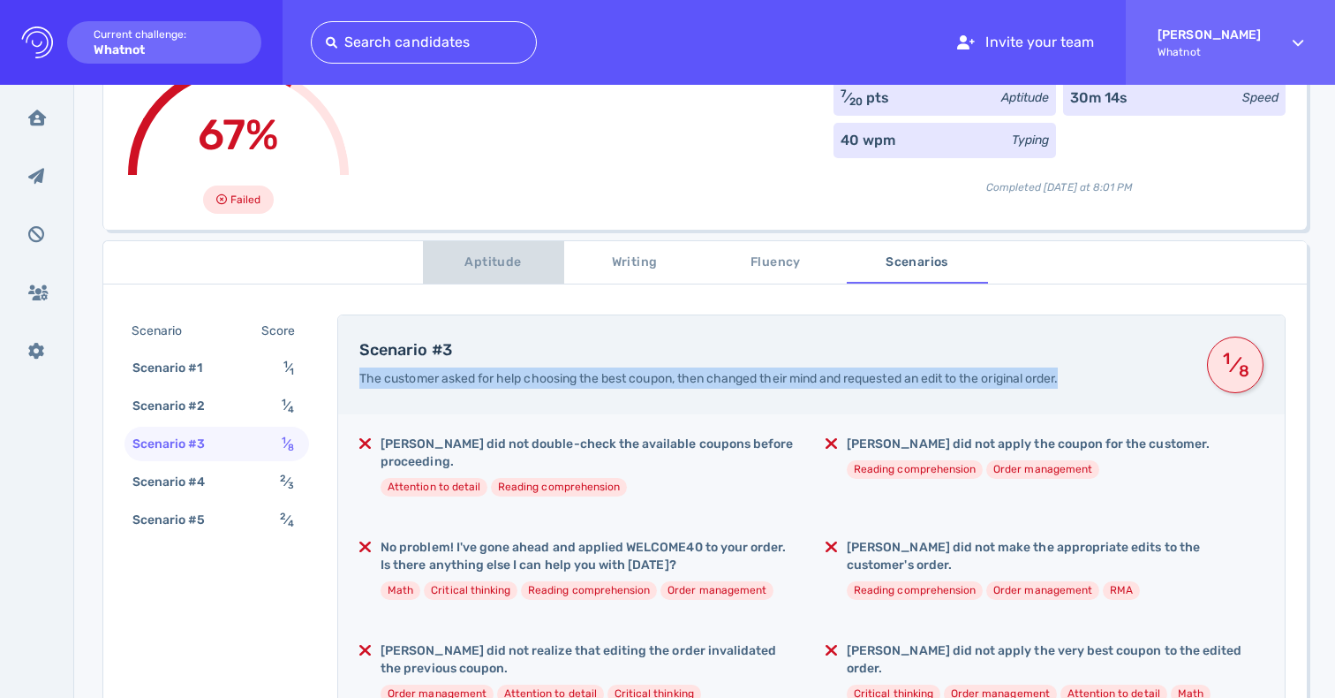
click at [495, 263] on span "Aptitude" at bounding box center [494, 263] width 120 height 22
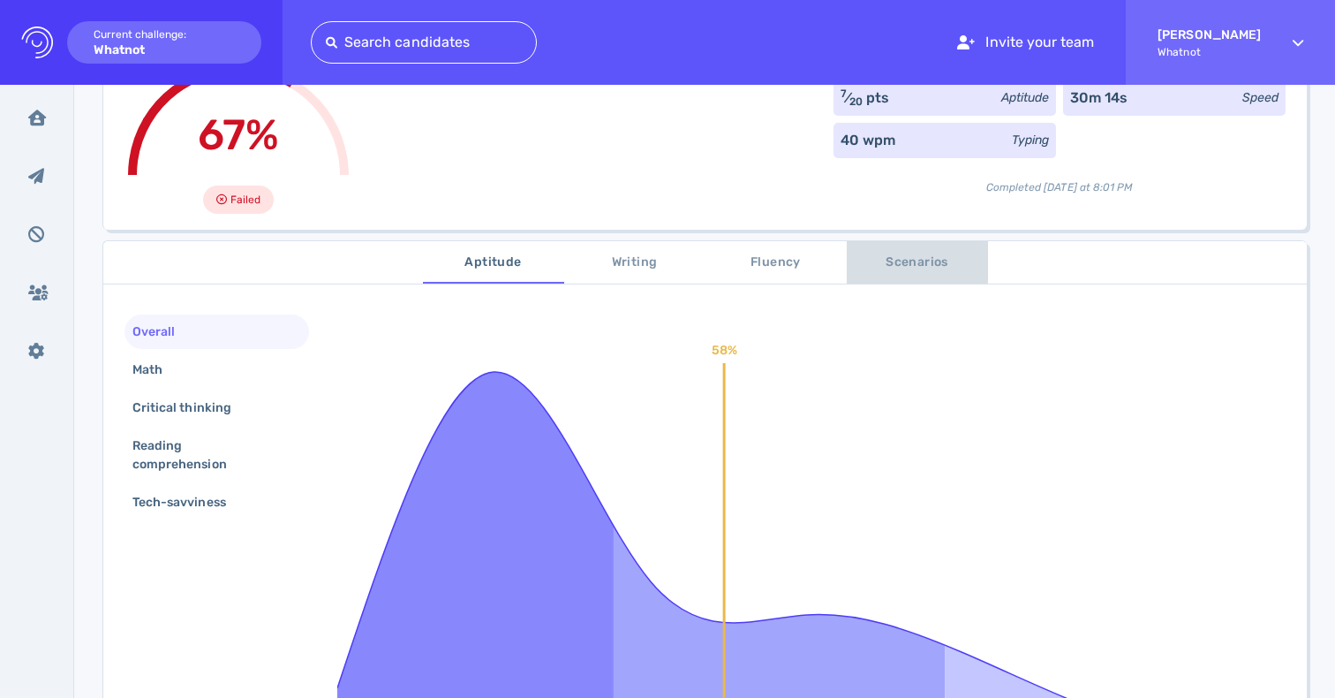
click at [875, 267] on span "Scenarios" at bounding box center [918, 263] width 120 height 22
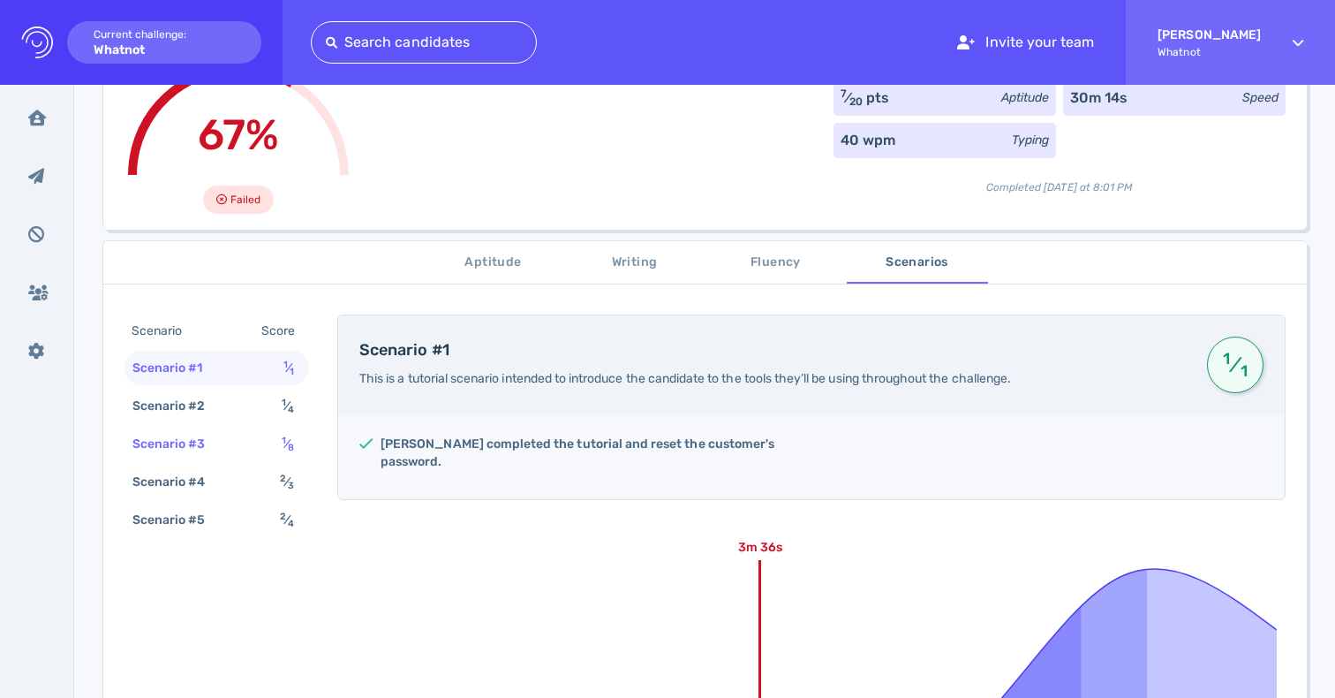
click at [243, 441] on div "Scenario #3 1 ⁄ 8" at bounding box center [217, 444] width 185 height 34
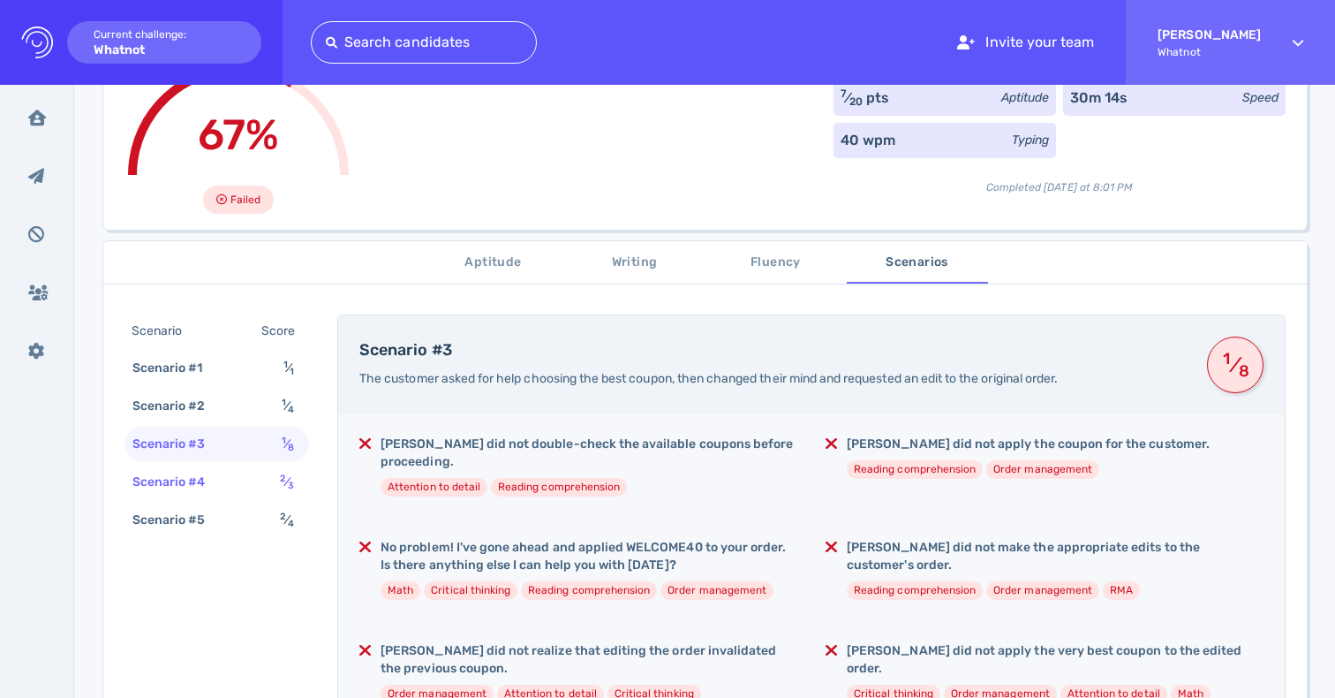
click at [238, 469] on div "Scenario #4 2 ⁄ 3" at bounding box center [217, 482] width 185 height 34
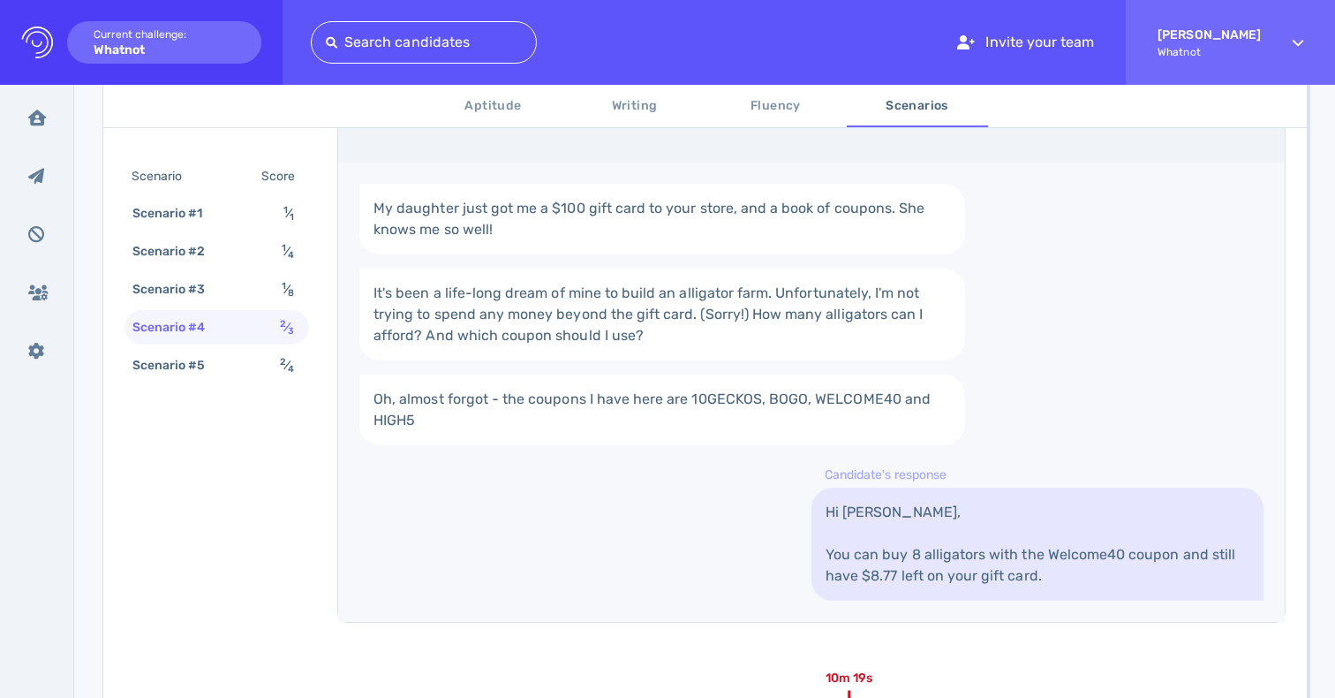
scroll to position [888, 0]
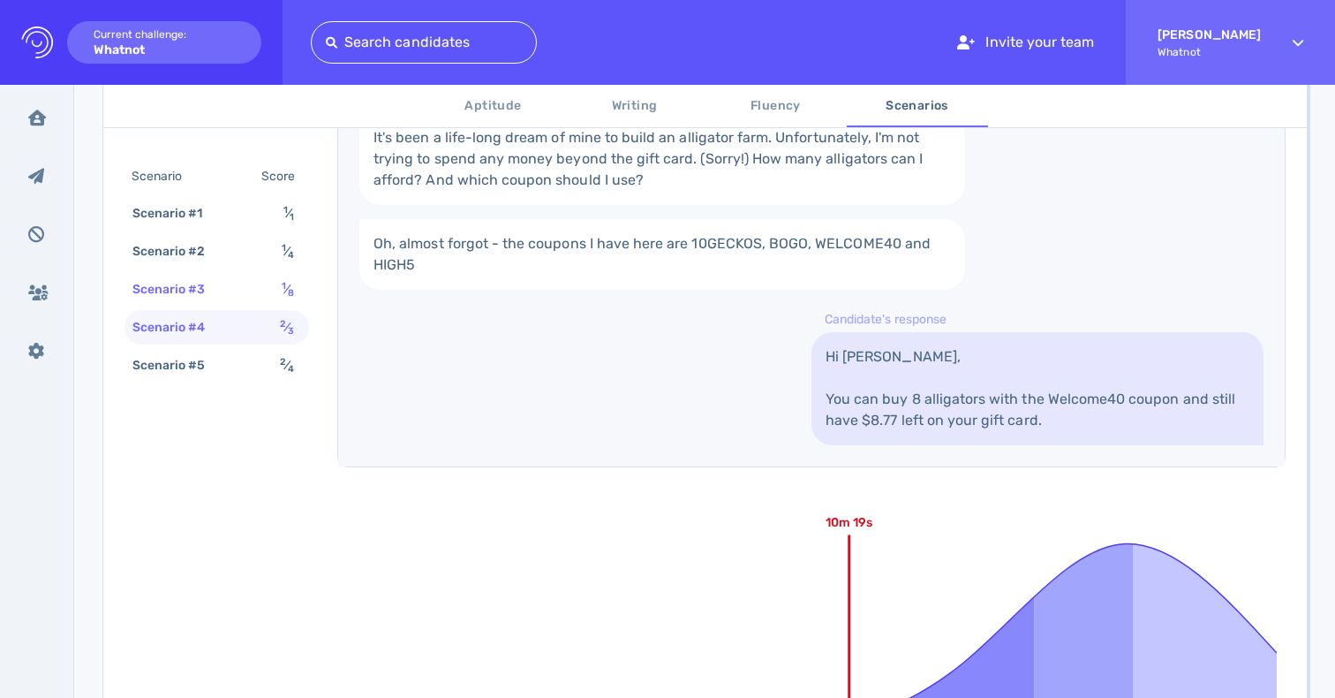
click at [215, 274] on div "Scenario #3 1 ⁄ 8" at bounding box center [217, 289] width 185 height 34
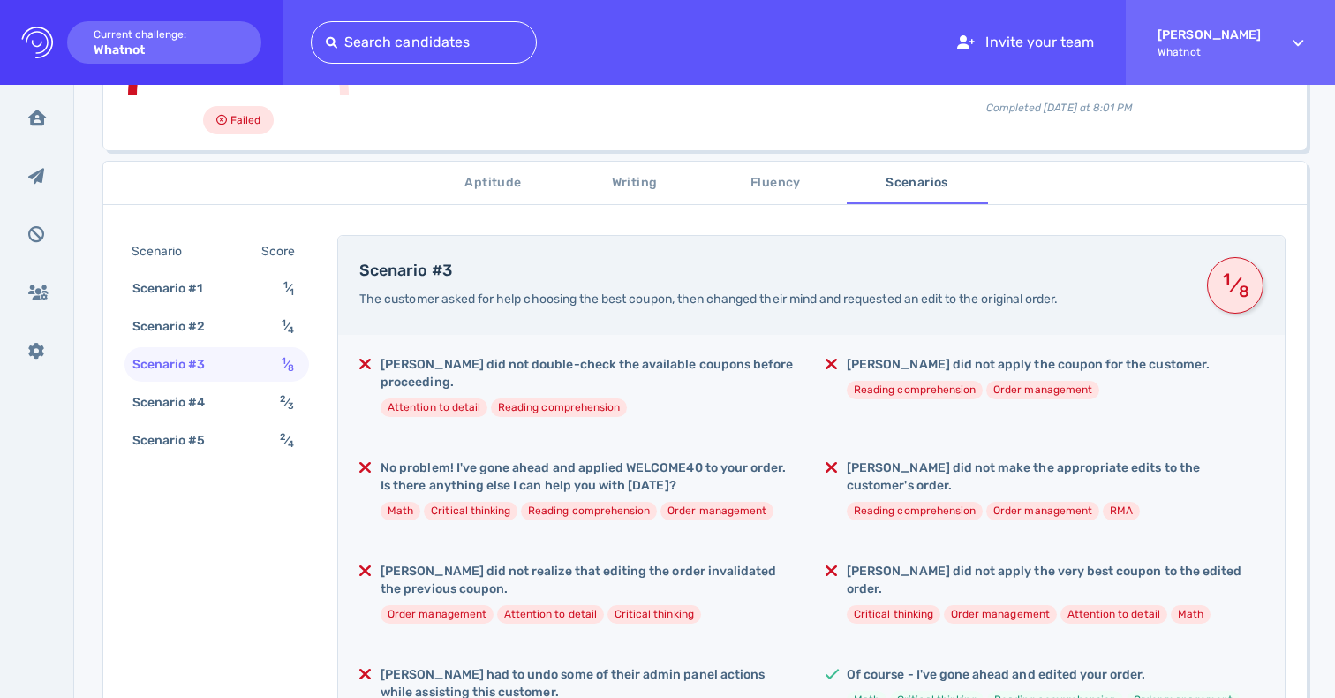
scroll to position [201, 0]
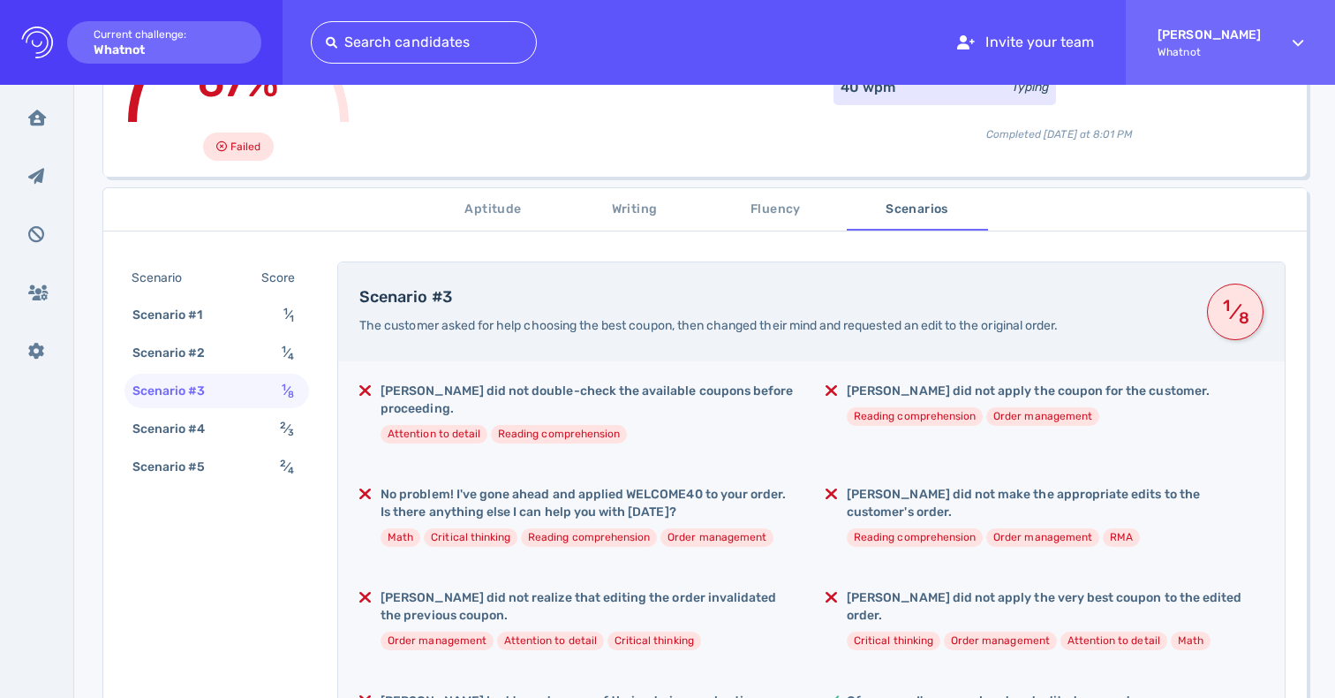
click at [424, 450] on div "Angelica did not double-check the available coupons before proceeding. Attentio…" at bounding box center [589, 419] width 417 height 75
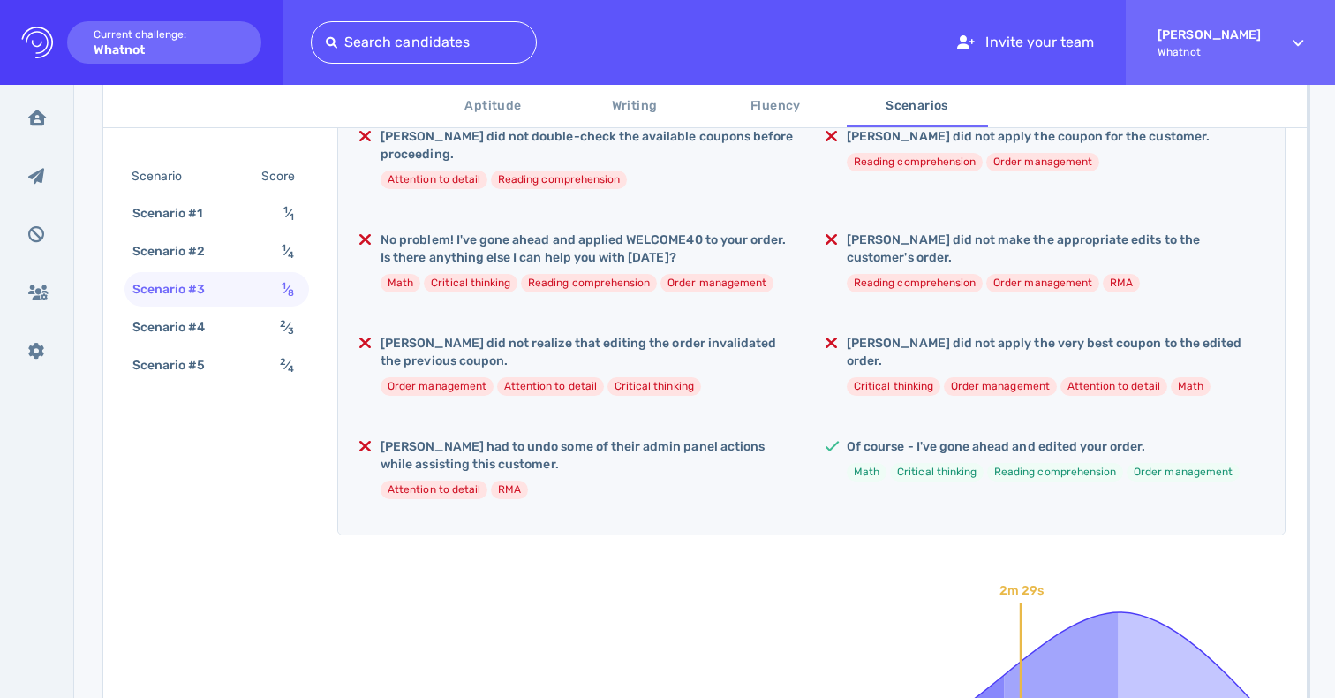
scroll to position [471, 0]
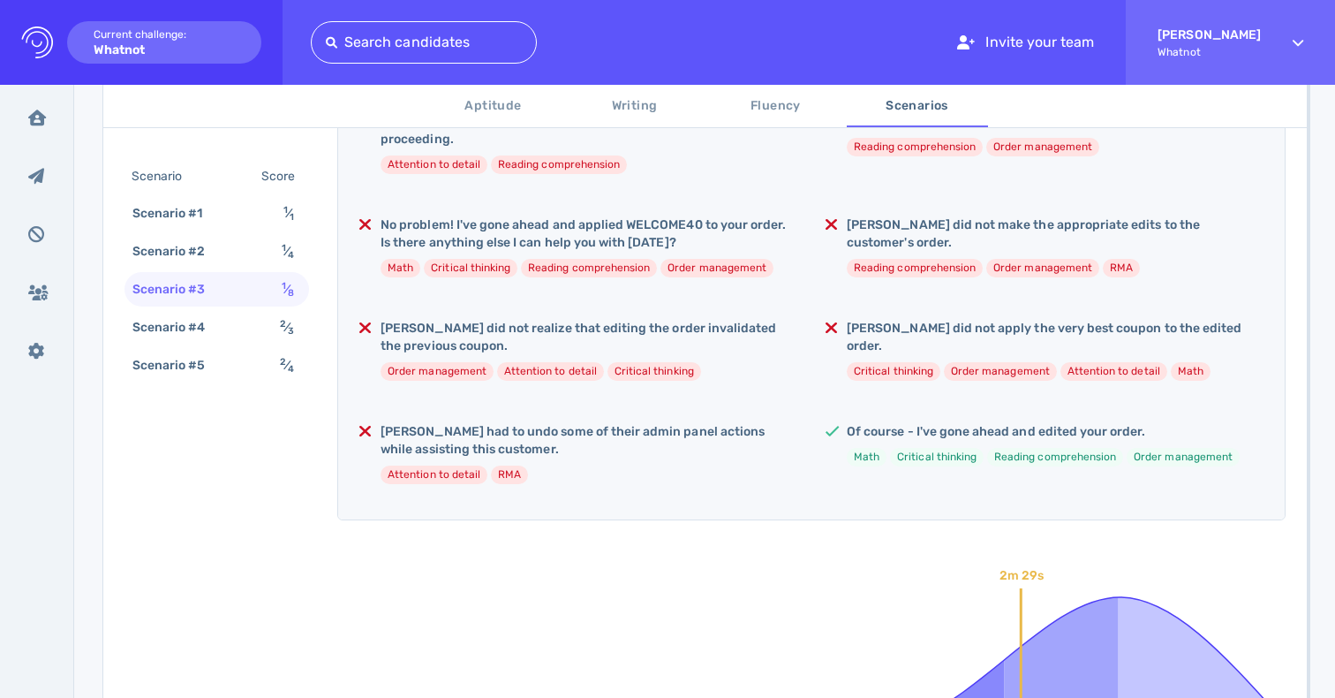
click at [639, 375] on li "Critical thinking" at bounding box center [655, 371] width 94 height 19
click at [404, 263] on li "Math" at bounding box center [401, 268] width 40 height 19
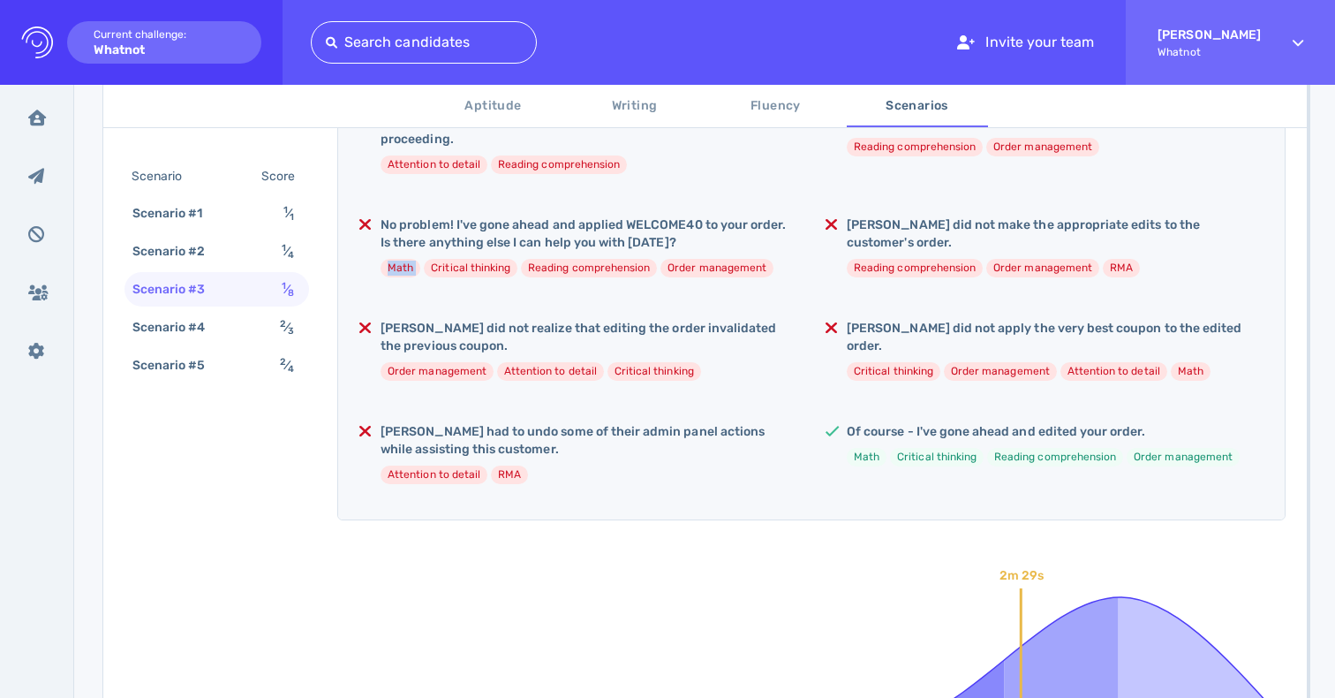
click at [404, 263] on li "Math" at bounding box center [401, 268] width 40 height 19
click at [282, 330] on span "2 ⁄ 3" at bounding box center [287, 327] width 14 height 15
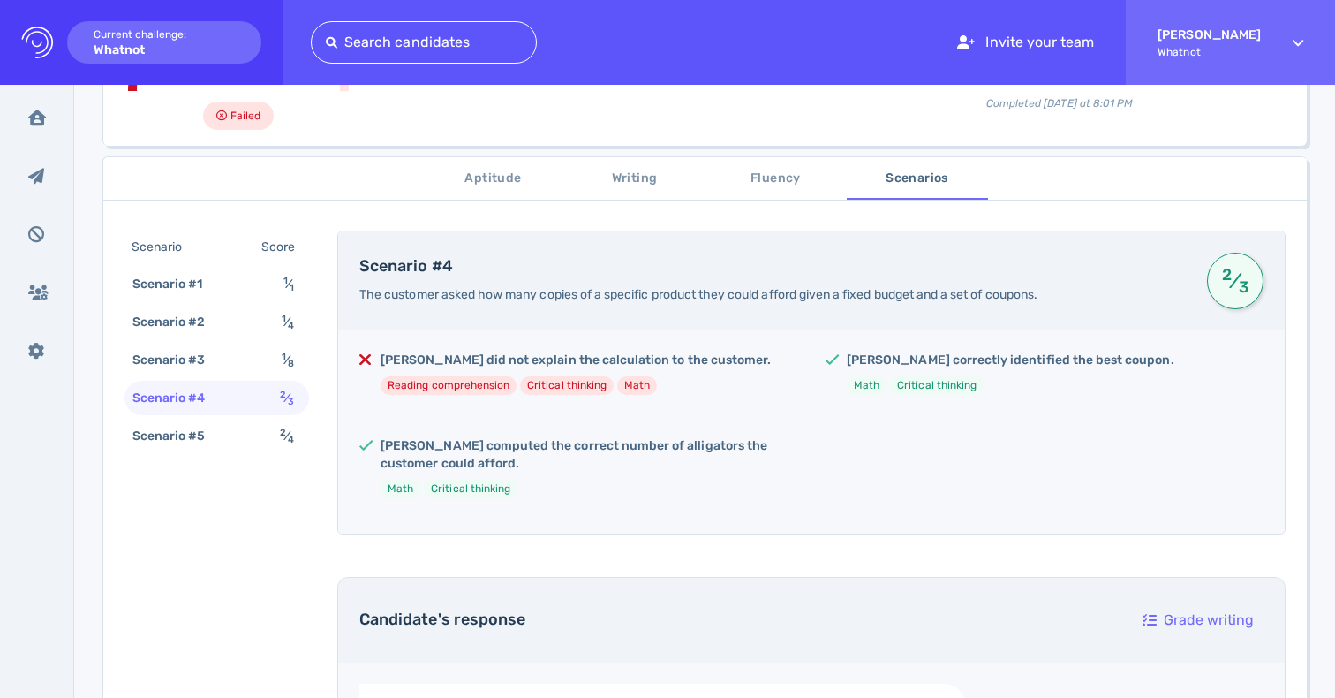
scroll to position [176, 0]
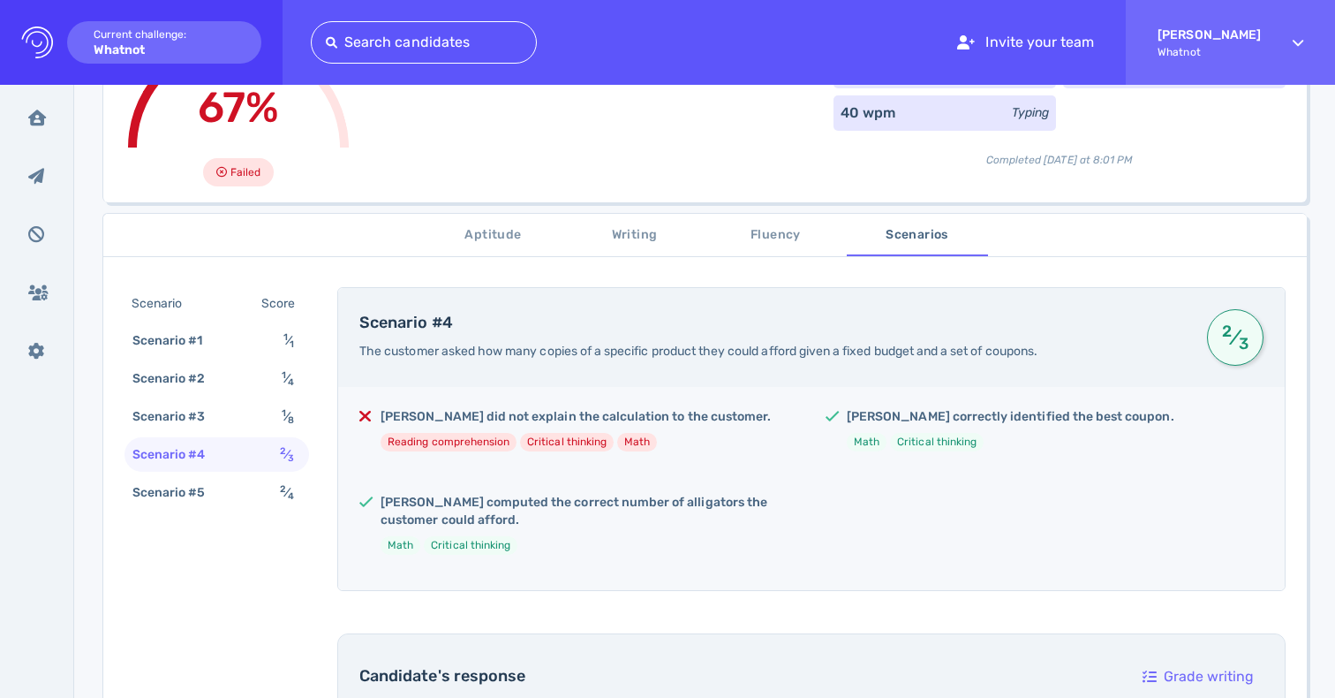
click at [503, 419] on h5 "Angelica did not explain the calculation to the customer." at bounding box center [576, 417] width 390 height 18
click at [513, 461] on div "Angelica did not explain the calculation to the customer. Reading comprehension…" at bounding box center [576, 436] width 390 height 57
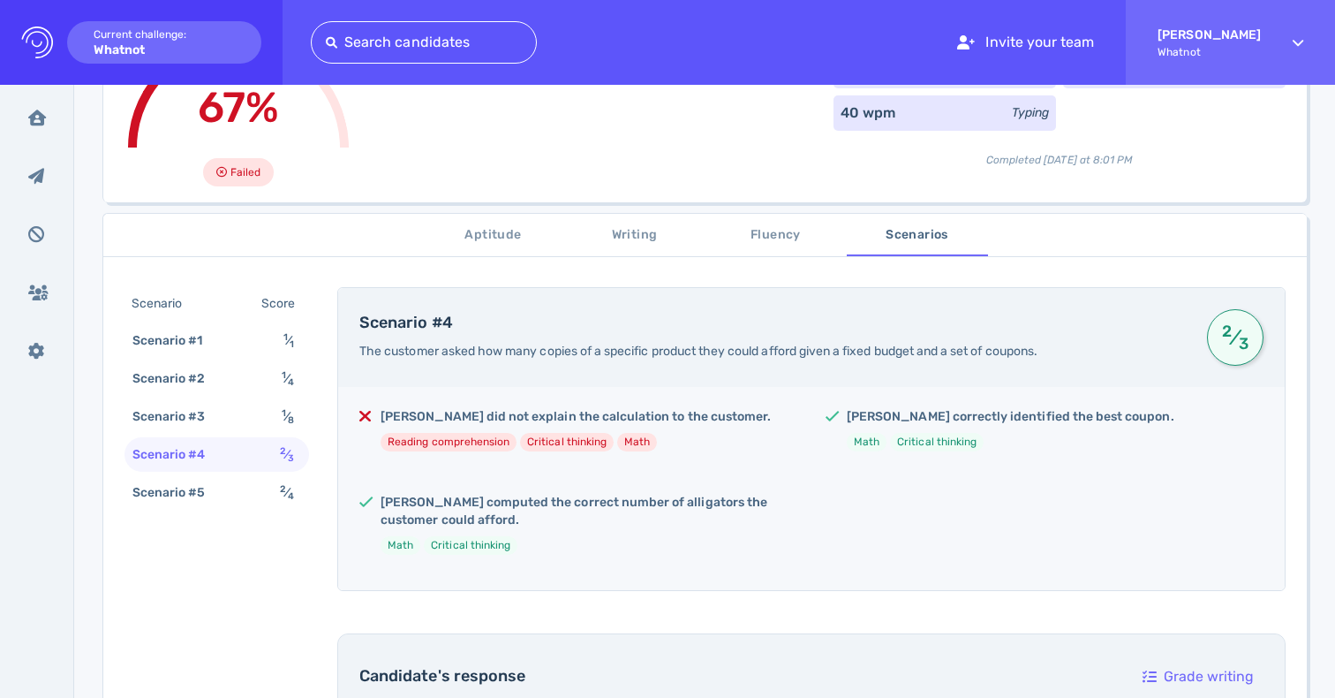
click at [513, 461] on div "Angelica did not explain the calculation to the customer. Reading comprehension…" at bounding box center [576, 436] width 390 height 57
click at [503, 434] on li "Reading comprehension" at bounding box center [449, 442] width 136 height 19
click at [503, 411] on h5 "Angelica did not explain the calculation to the customer." at bounding box center [576, 417] width 390 height 18
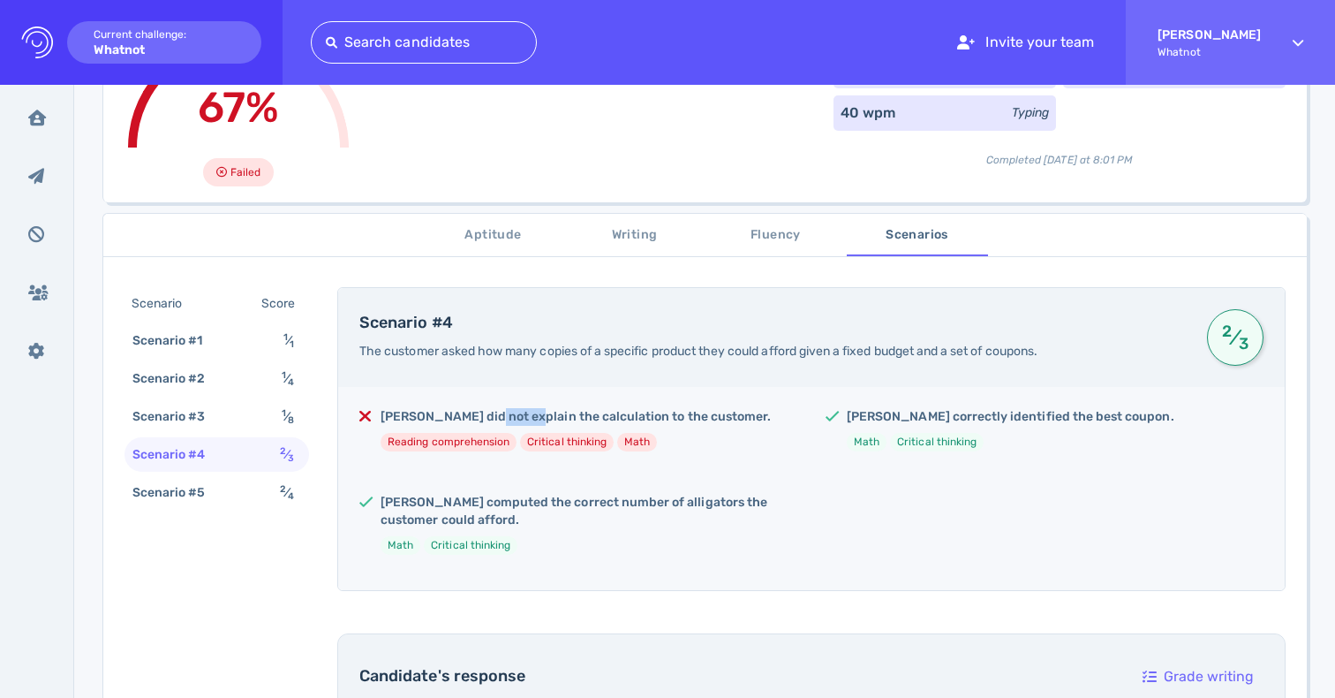
click at [503, 411] on h5 "Angelica did not explain the calculation to the customer." at bounding box center [576, 417] width 390 height 18
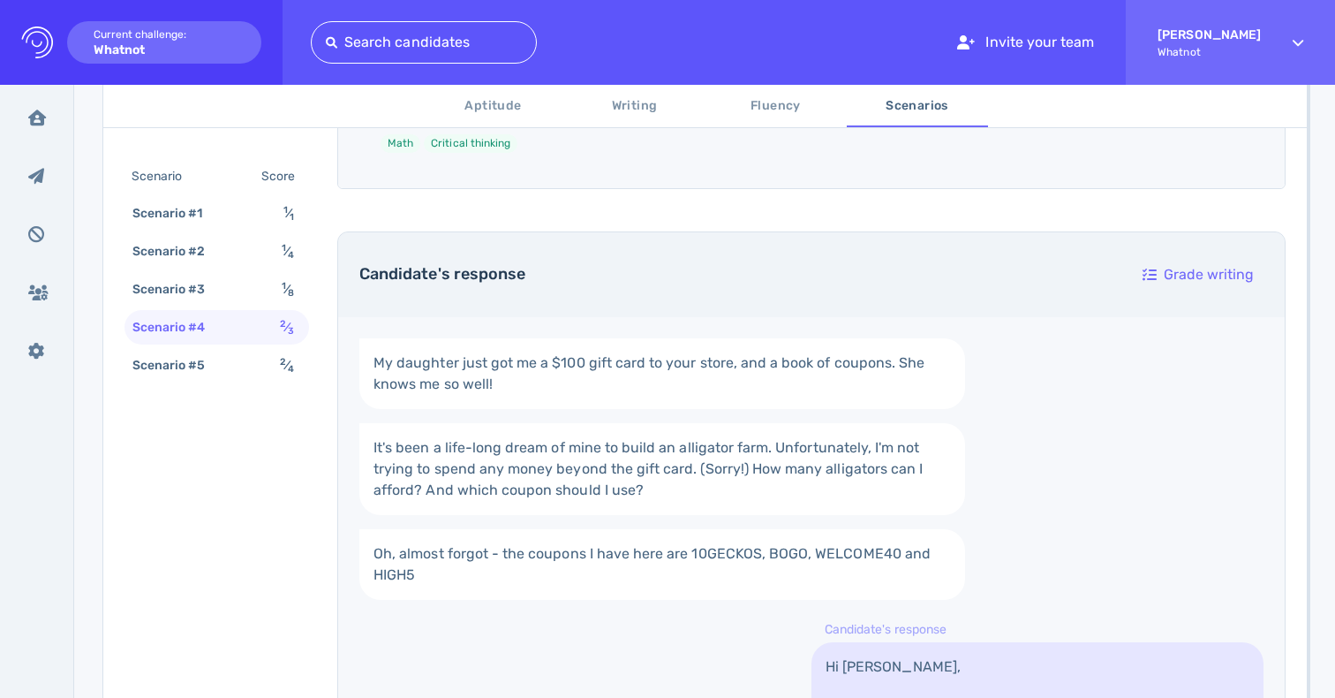
scroll to position [574, 0]
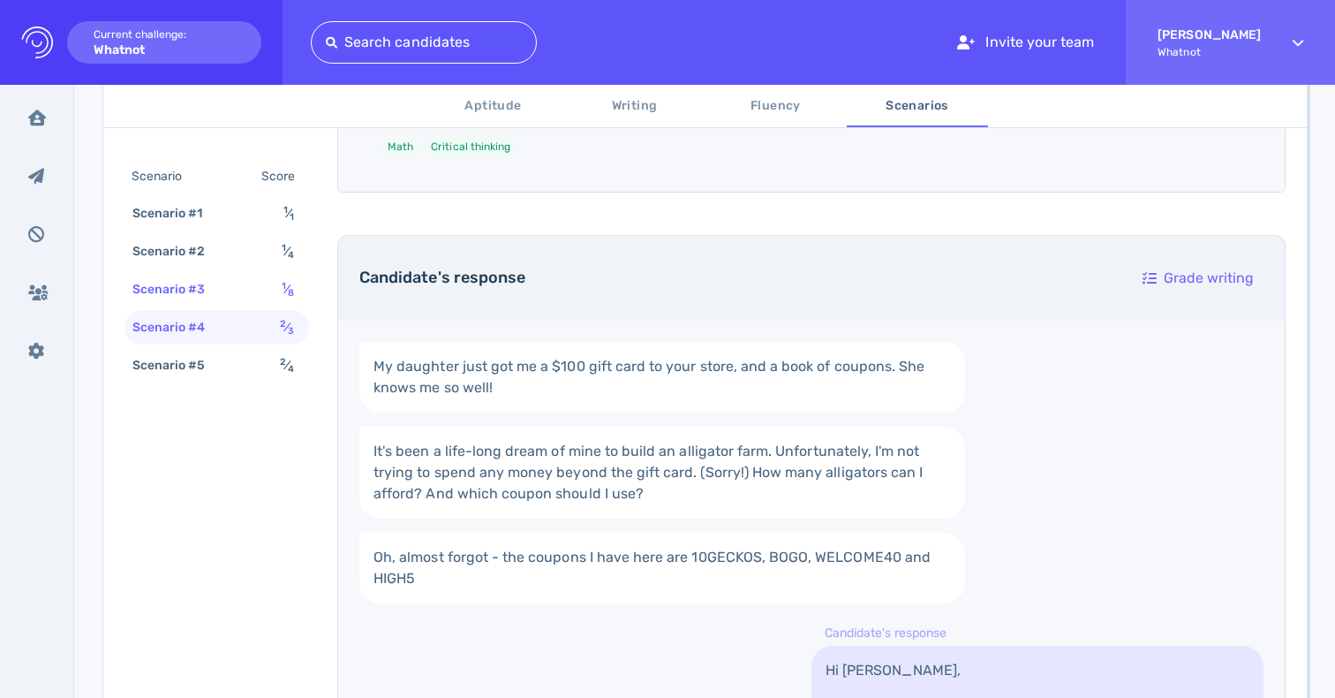
click at [274, 292] on div "Scenario #3 1 ⁄ 8" at bounding box center [217, 289] width 185 height 34
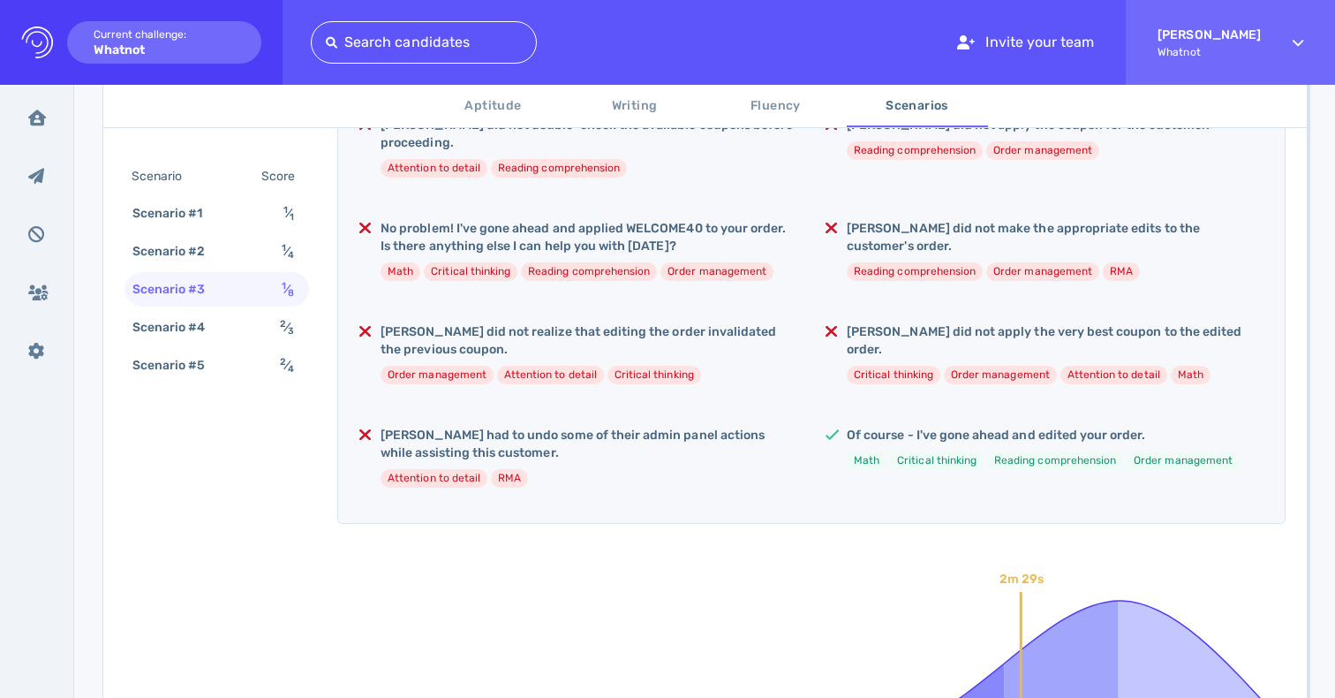
scroll to position [453, 0]
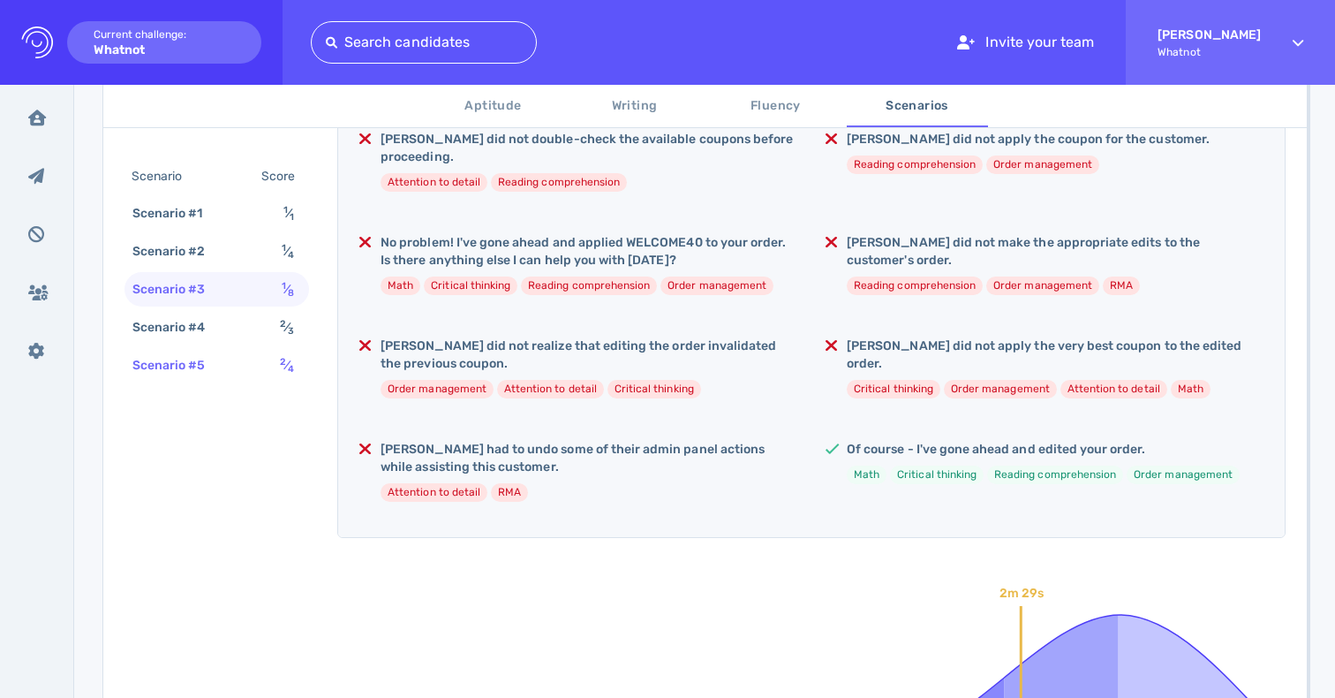
click at [284, 370] on span "2 ⁄ 4" at bounding box center [287, 365] width 14 height 15
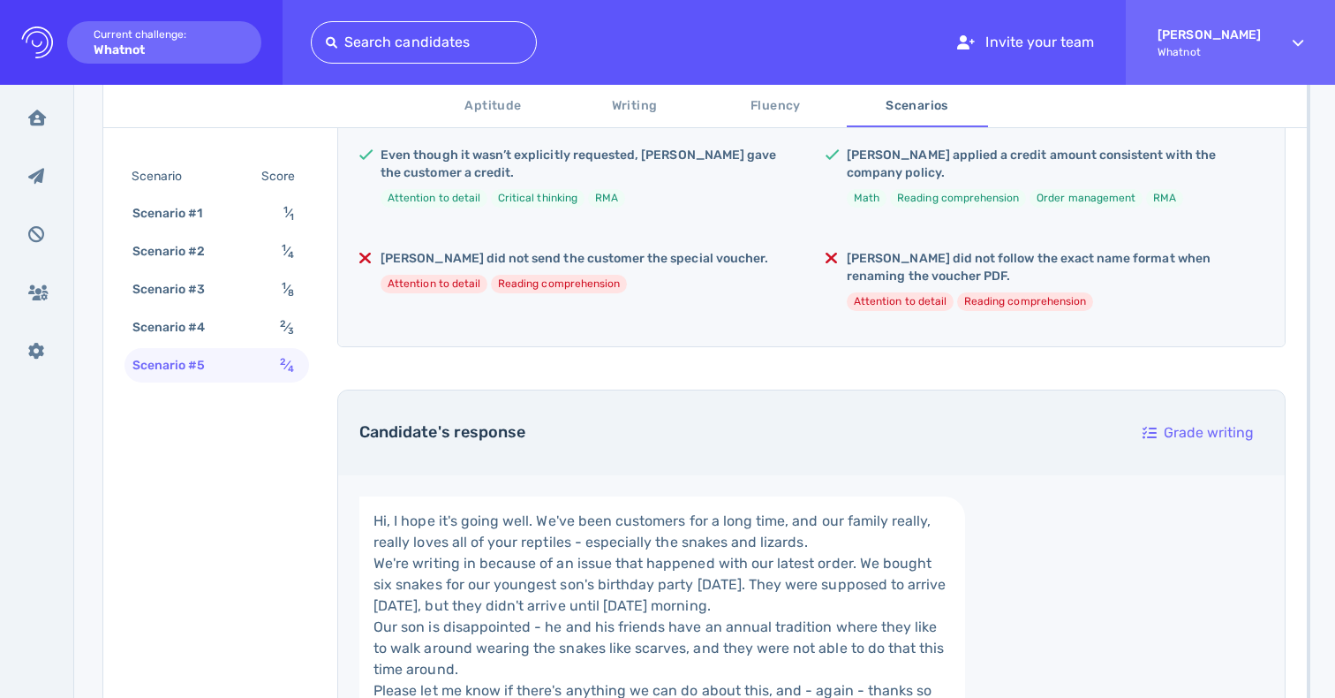
scroll to position [431, 0]
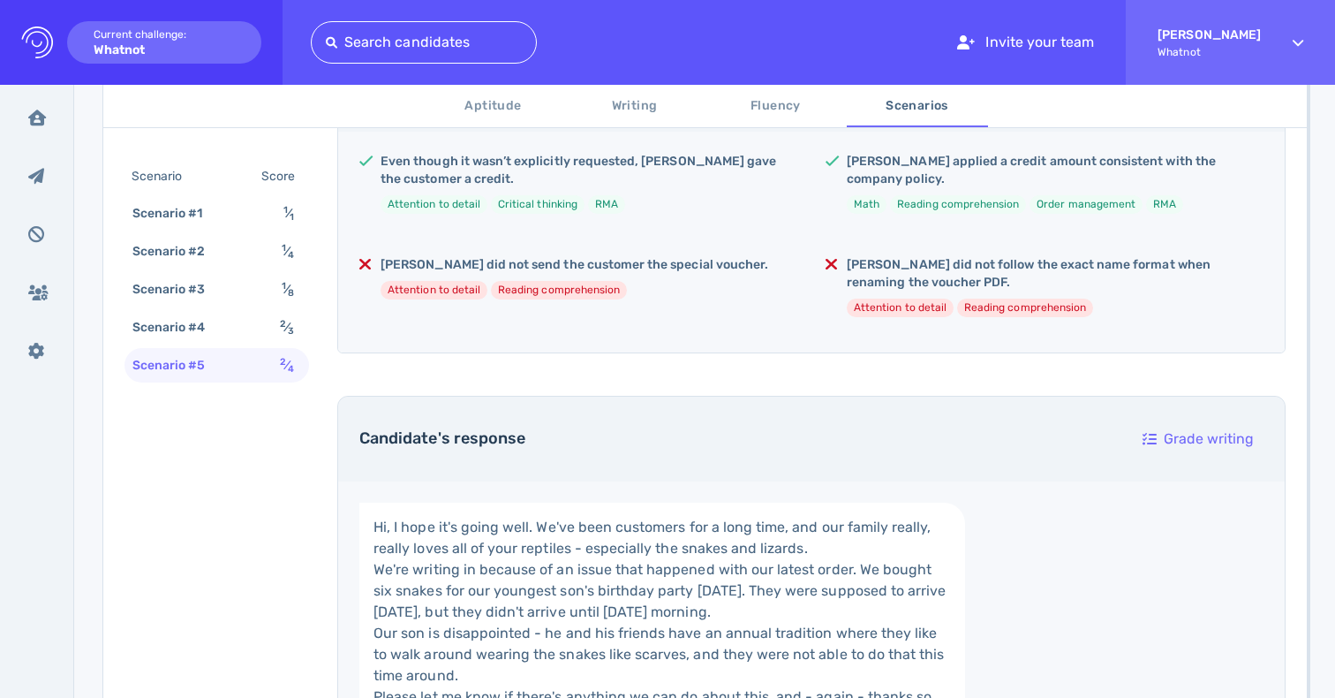
click at [763, 96] on span "Fluency" at bounding box center [776, 106] width 120 height 22
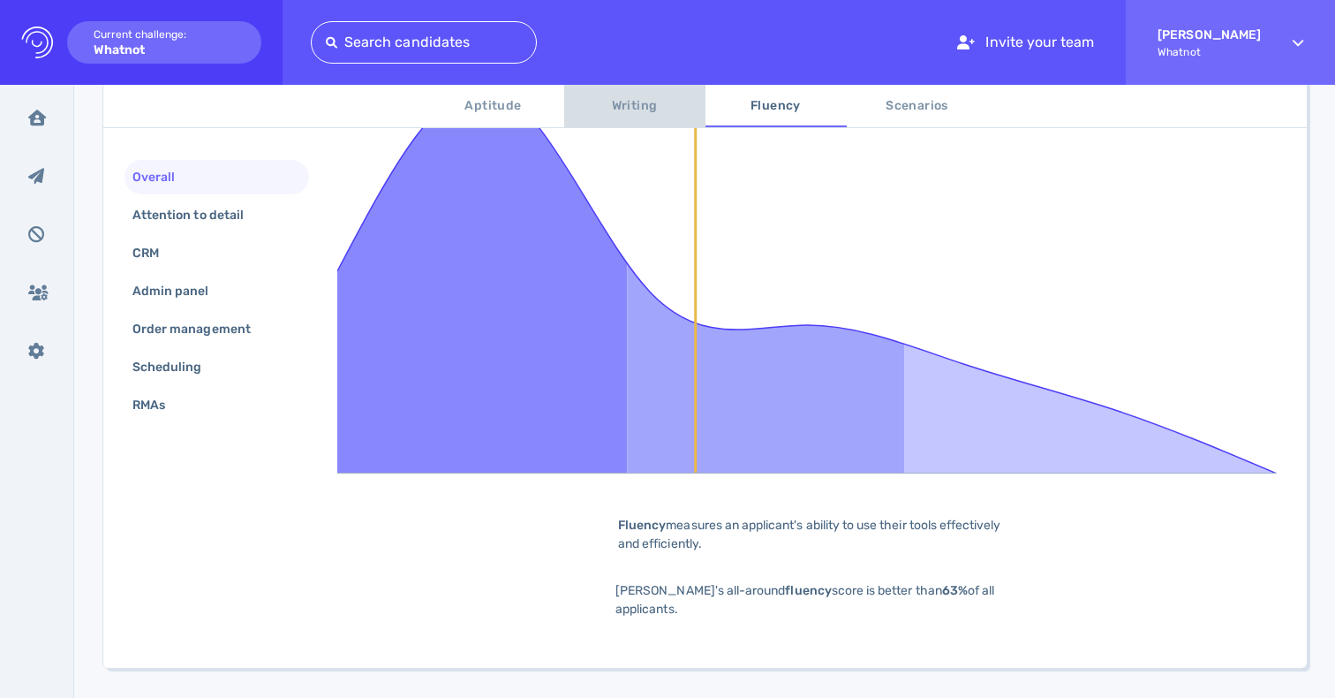
click at [611, 117] on button "Writing" at bounding box center [634, 106] width 141 height 42
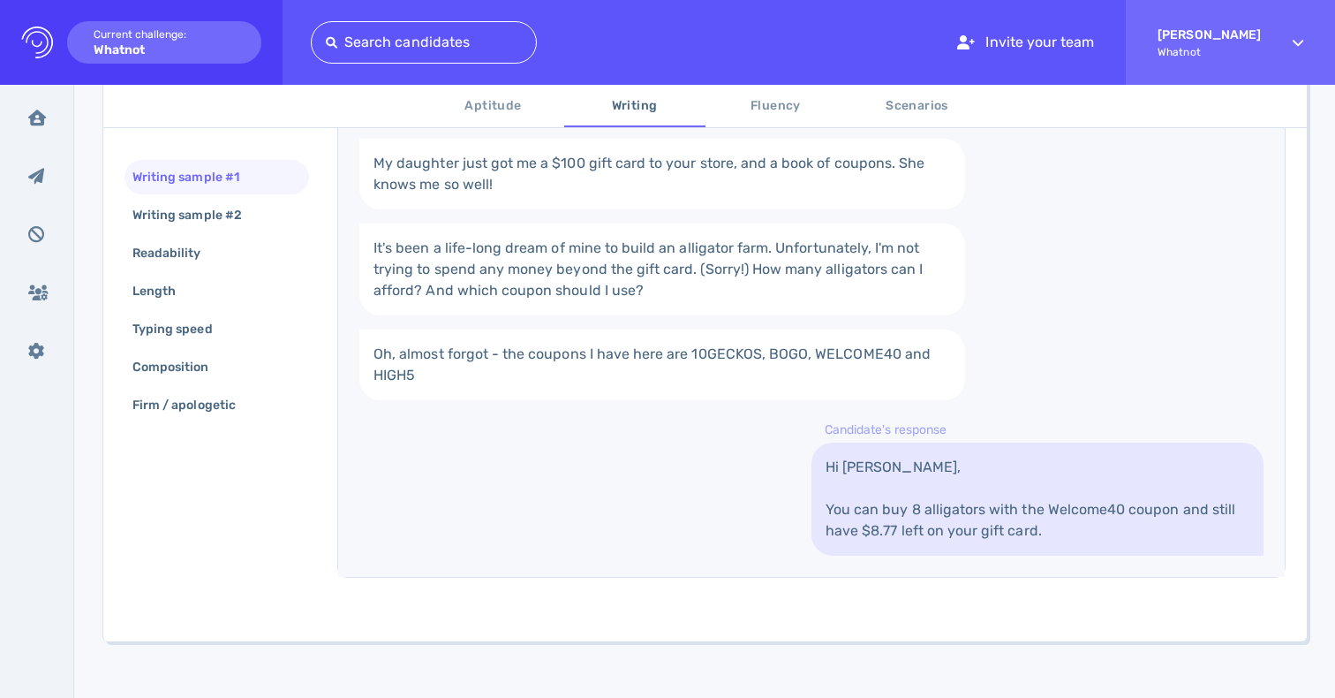
click at [500, 109] on span "Aptitude" at bounding box center [494, 106] width 120 height 22
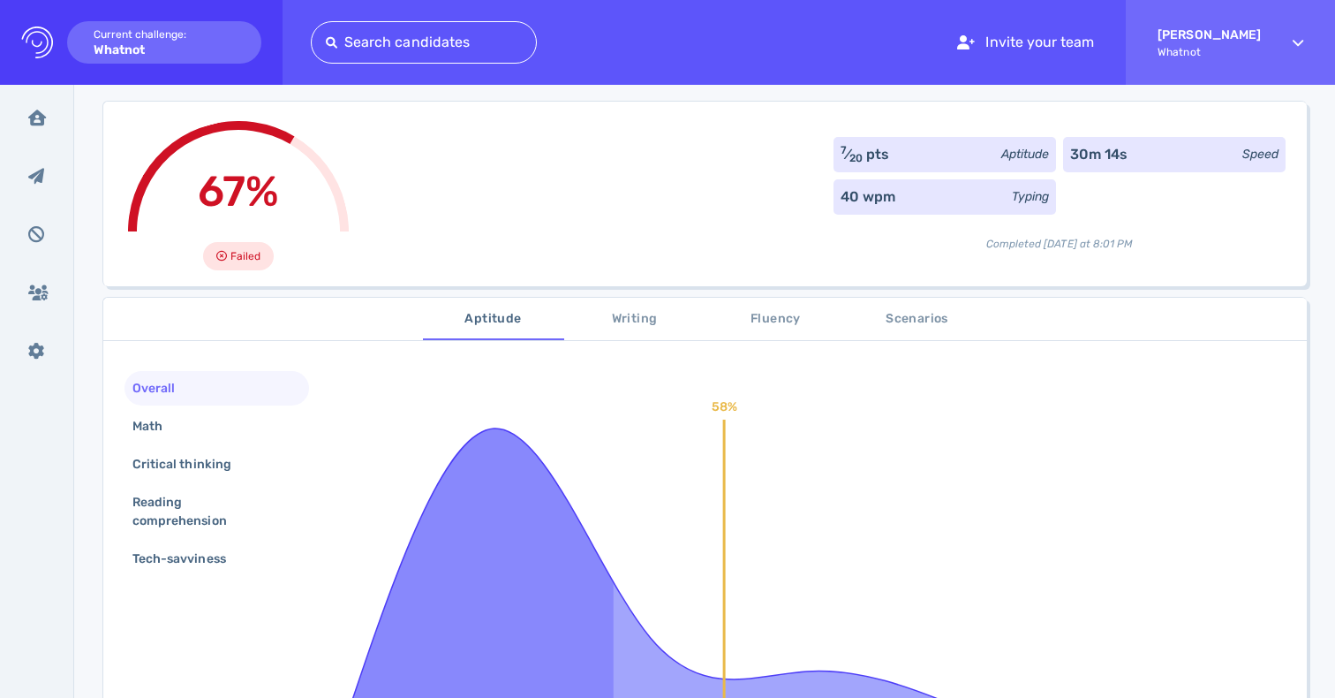
scroll to position [0, 0]
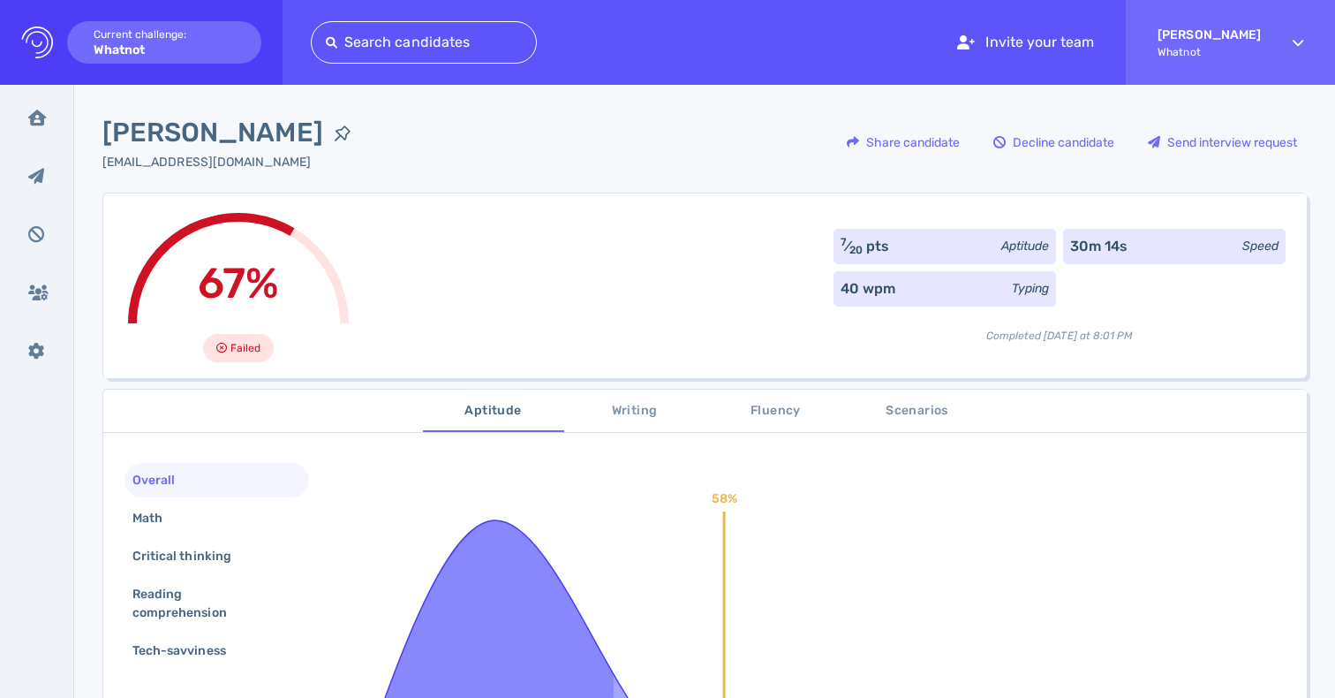
click at [426, 210] on div "67% Failed 7 ⁄ 20 pts Aptitude 30m 14s Speed 40 wpm Typing Completed today at 8…" at bounding box center [704, 285] width 1205 height 185
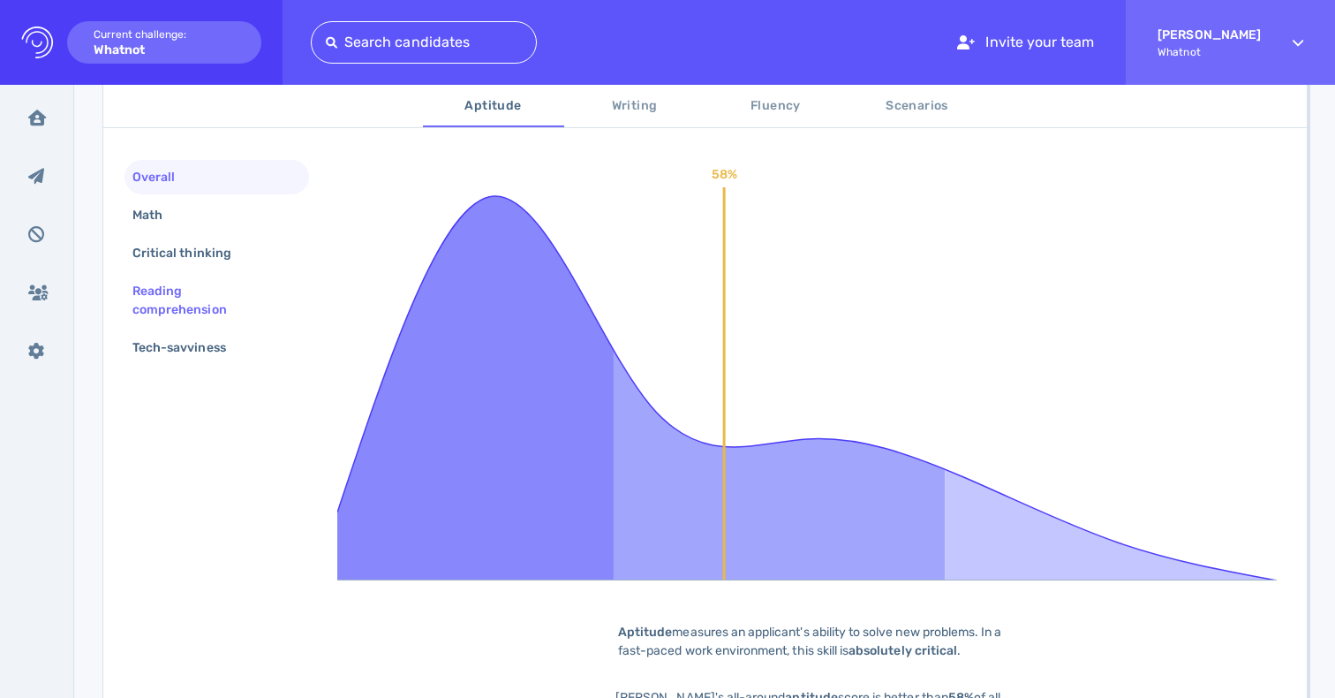
click at [169, 299] on div "Reading comprehension" at bounding box center [210, 300] width 162 height 44
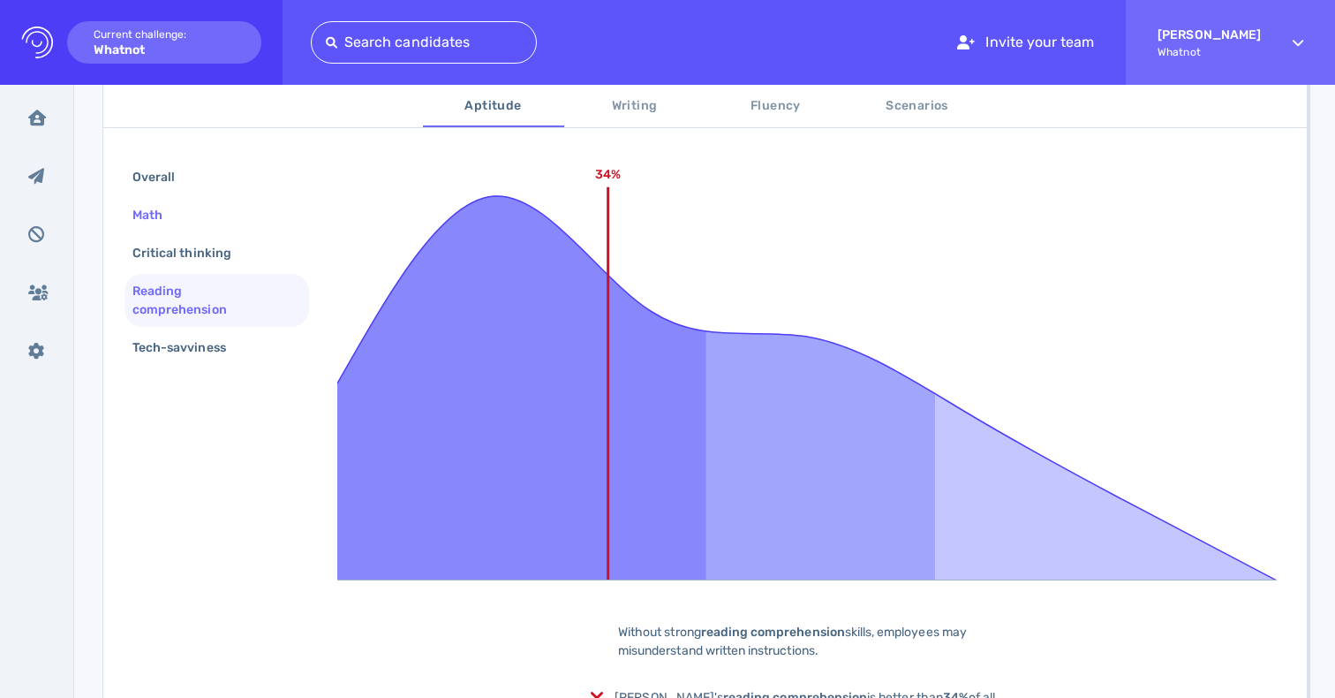
click at [207, 218] on div "Math" at bounding box center [217, 215] width 185 height 34
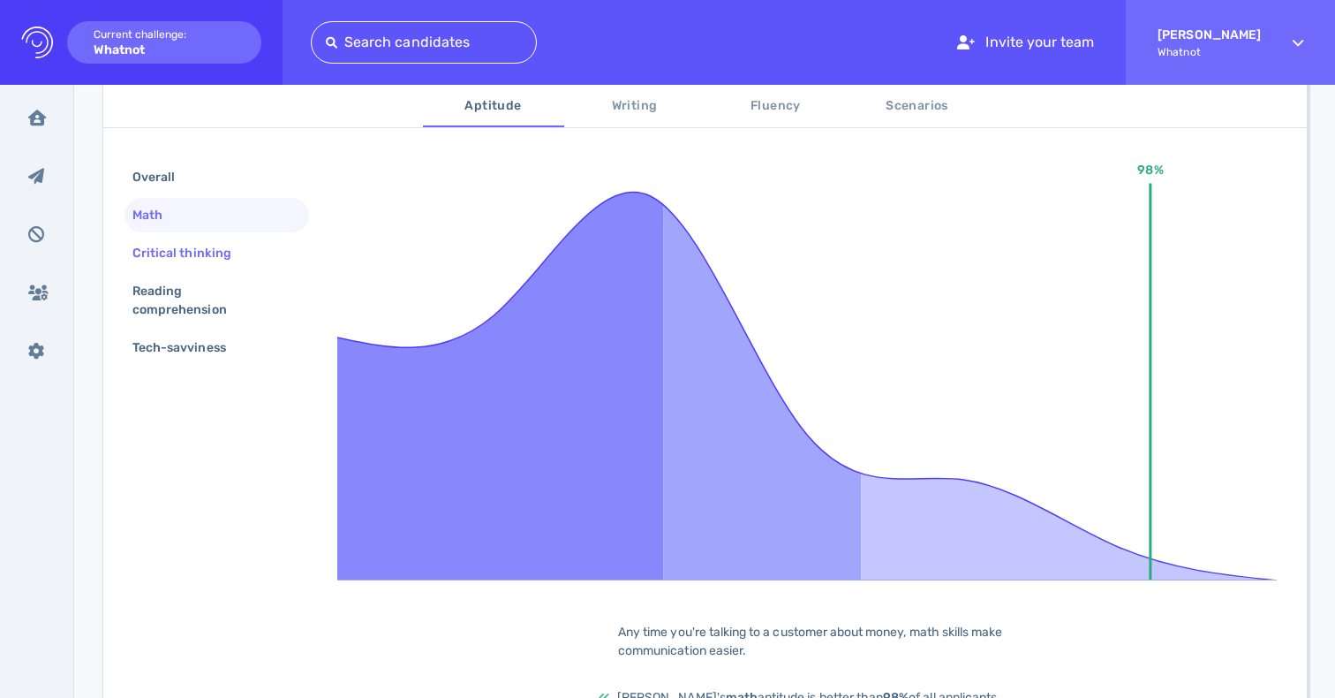
click at [194, 257] on div "Critical thinking" at bounding box center [191, 253] width 124 height 26
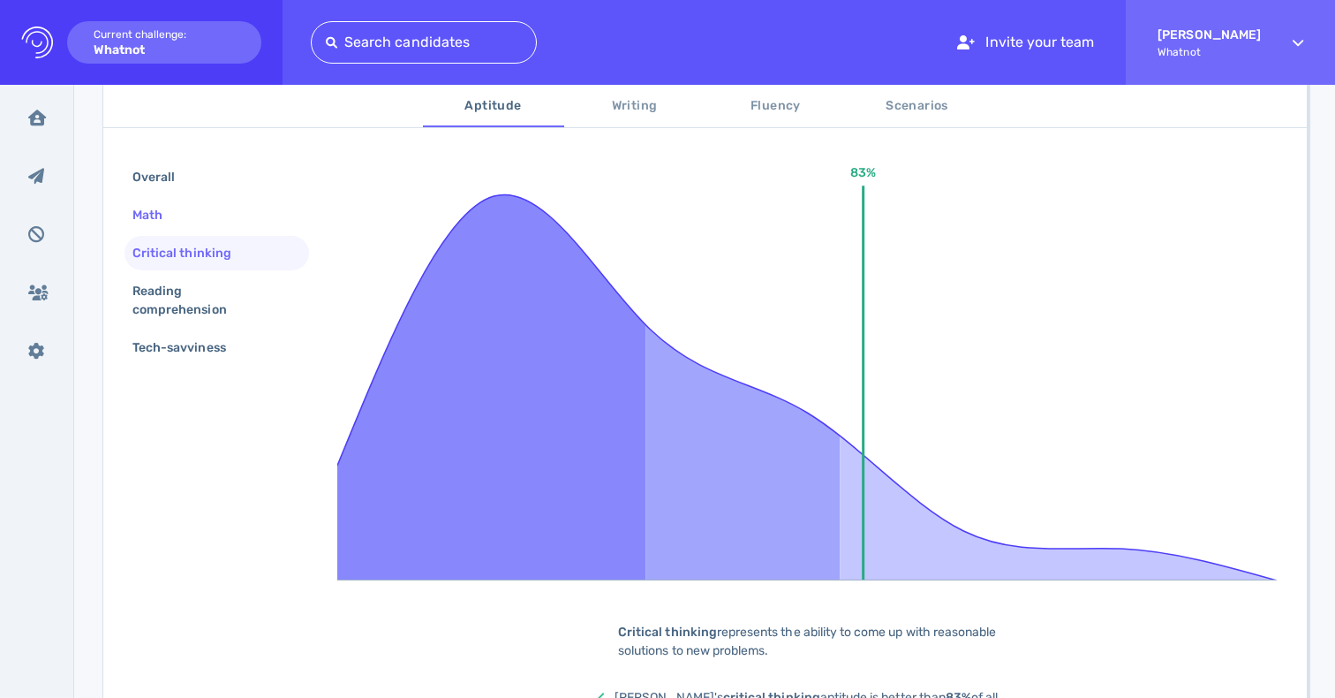
click at [184, 223] on div "Math" at bounding box center [217, 215] width 185 height 34
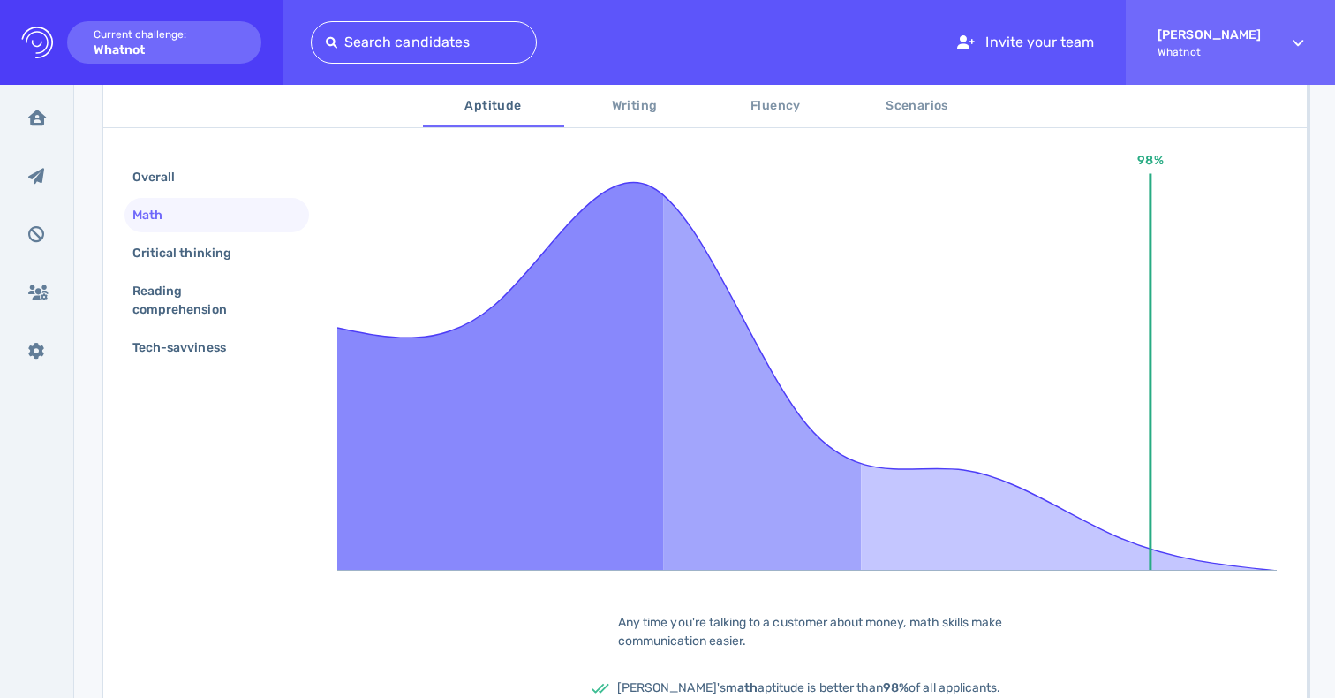
scroll to position [454, 0]
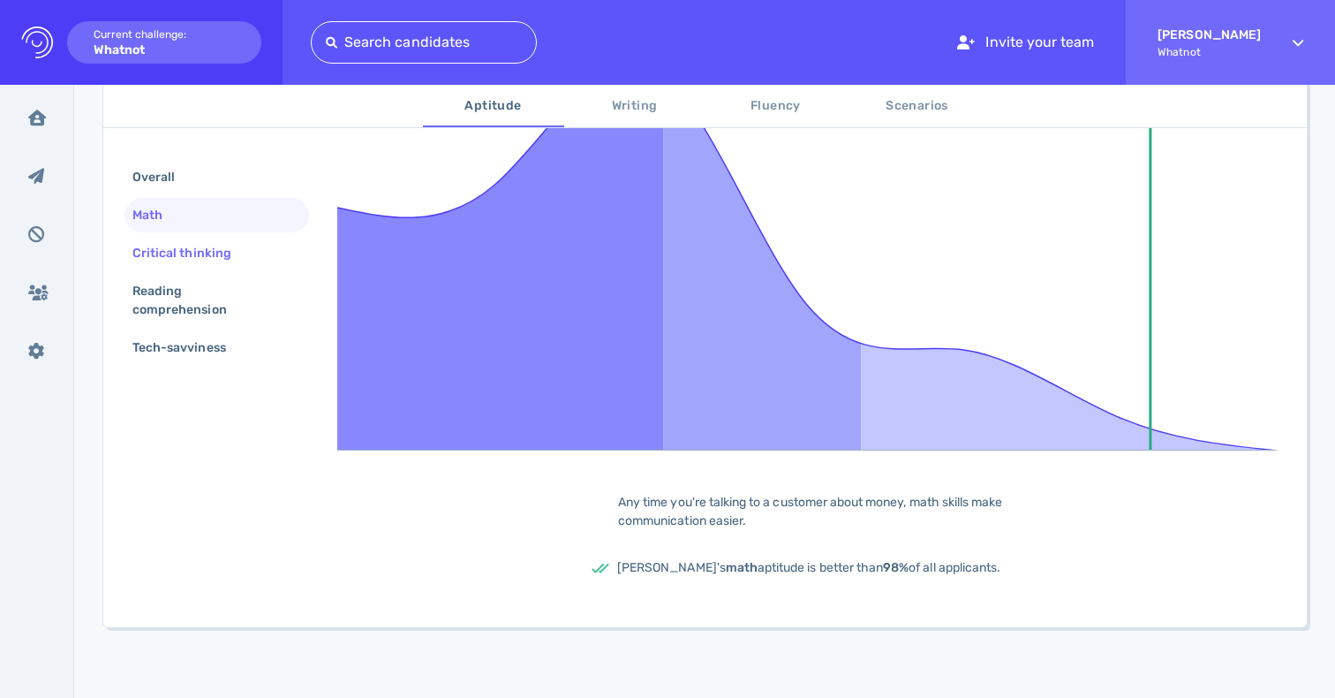
click at [212, 249] on div "Critical thinking" at bounding box center [191, 253] width 124 height 26
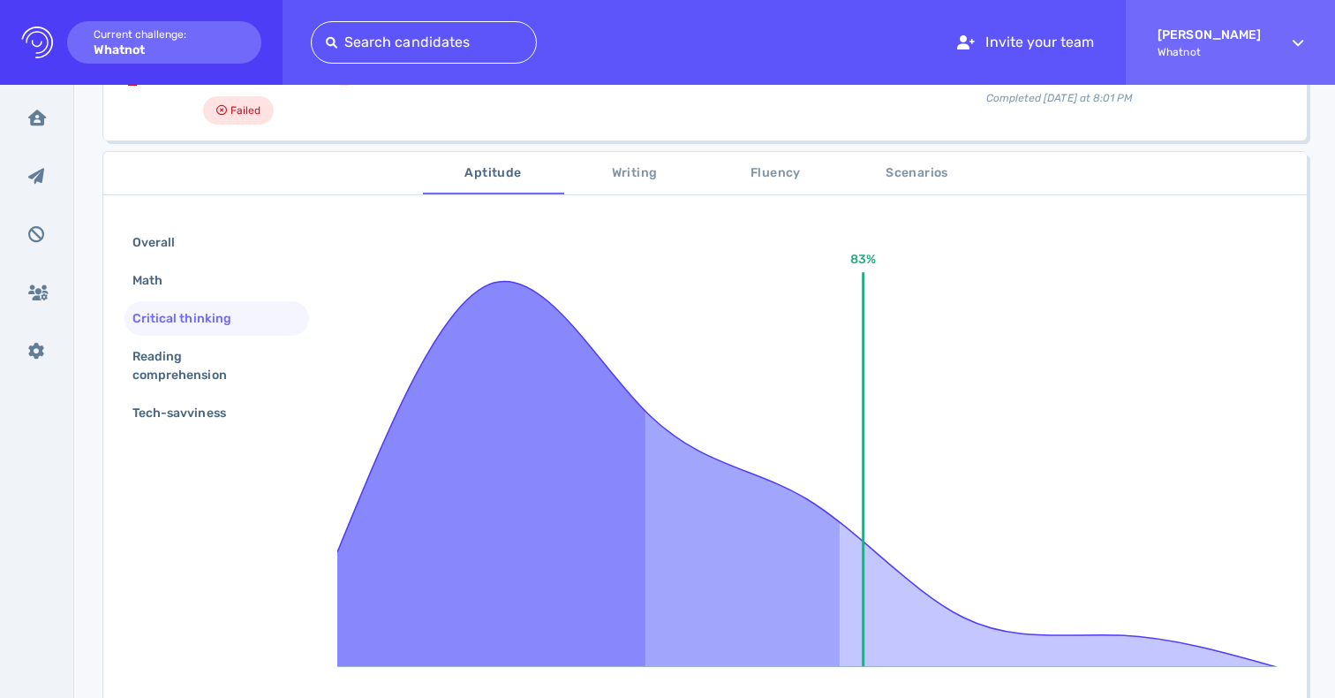
scroll to position [191, 0]
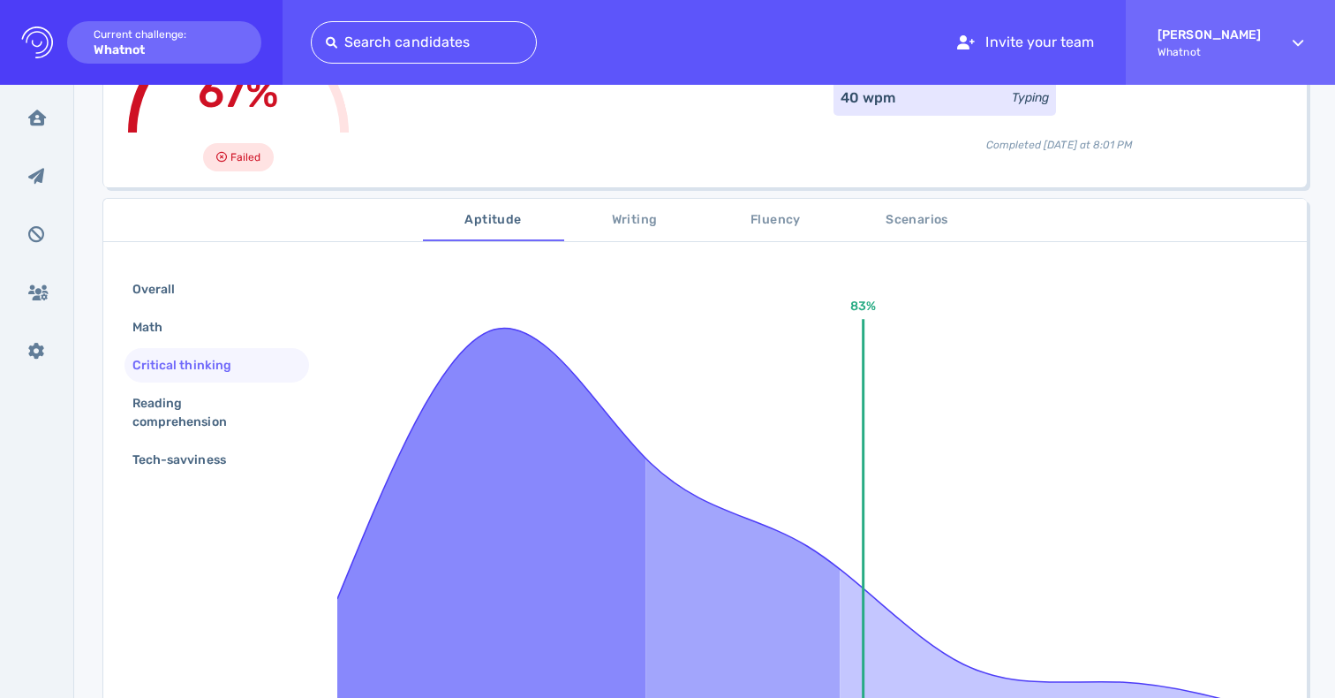
click at [181, 383] on div "Overall Math Critical thinking Reading comprehension Tech-savviness" at bounding box center [217, 376] width 185 height 208
click at [176, 411] on div "Reading comprehension" at bounding box center [210, 412] width 162 height 44
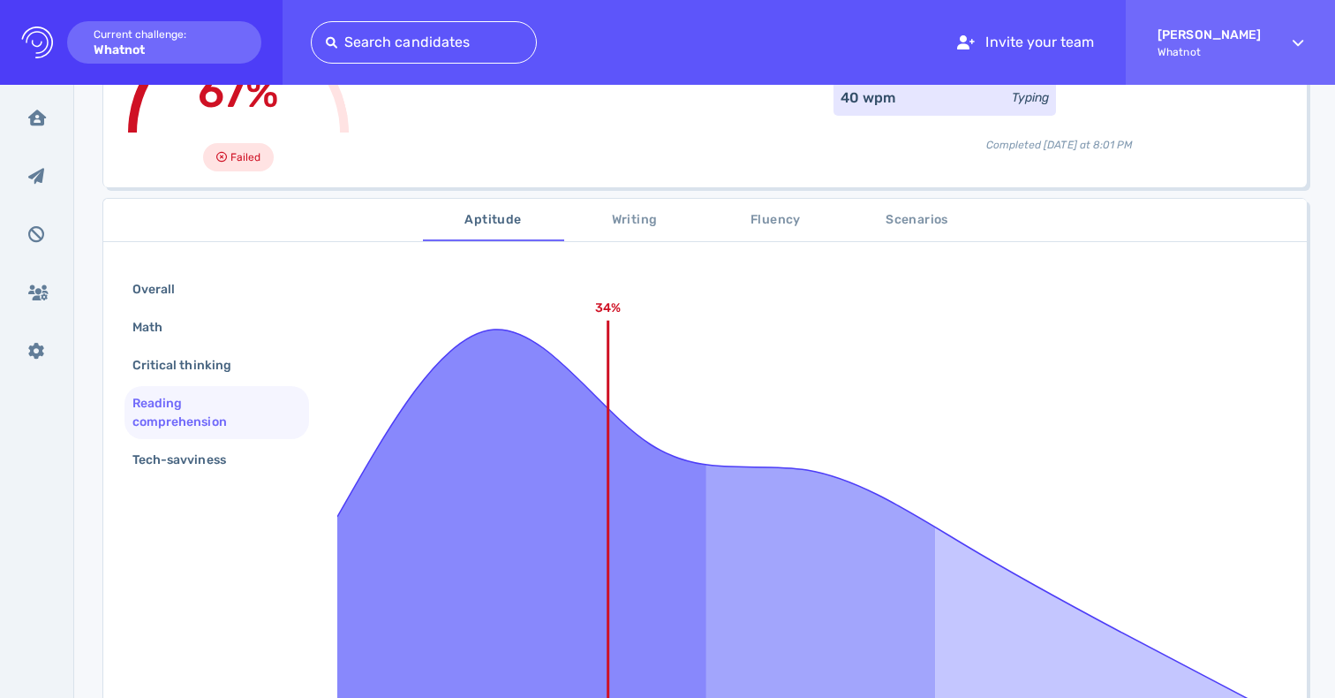
scroll to position [200, 0]
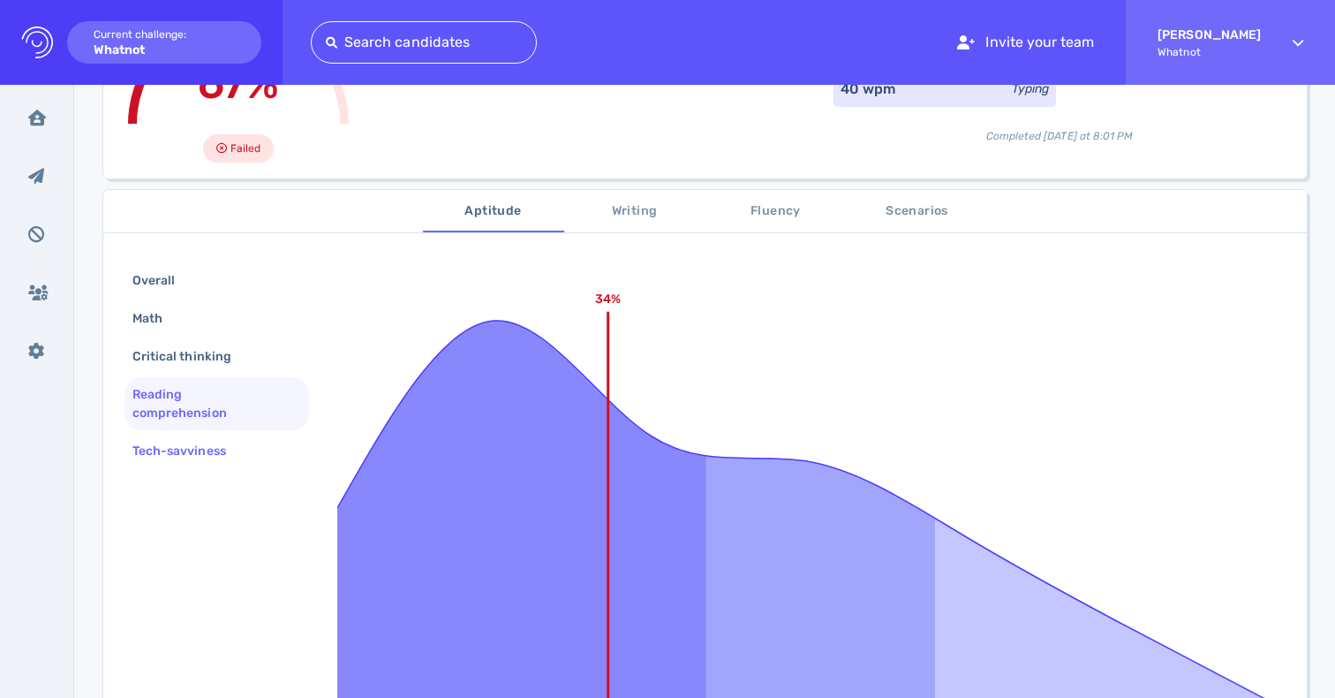
click at [168, 451] on div "Tech-savviness" at bounding box center [188, 451] width 118 height 26
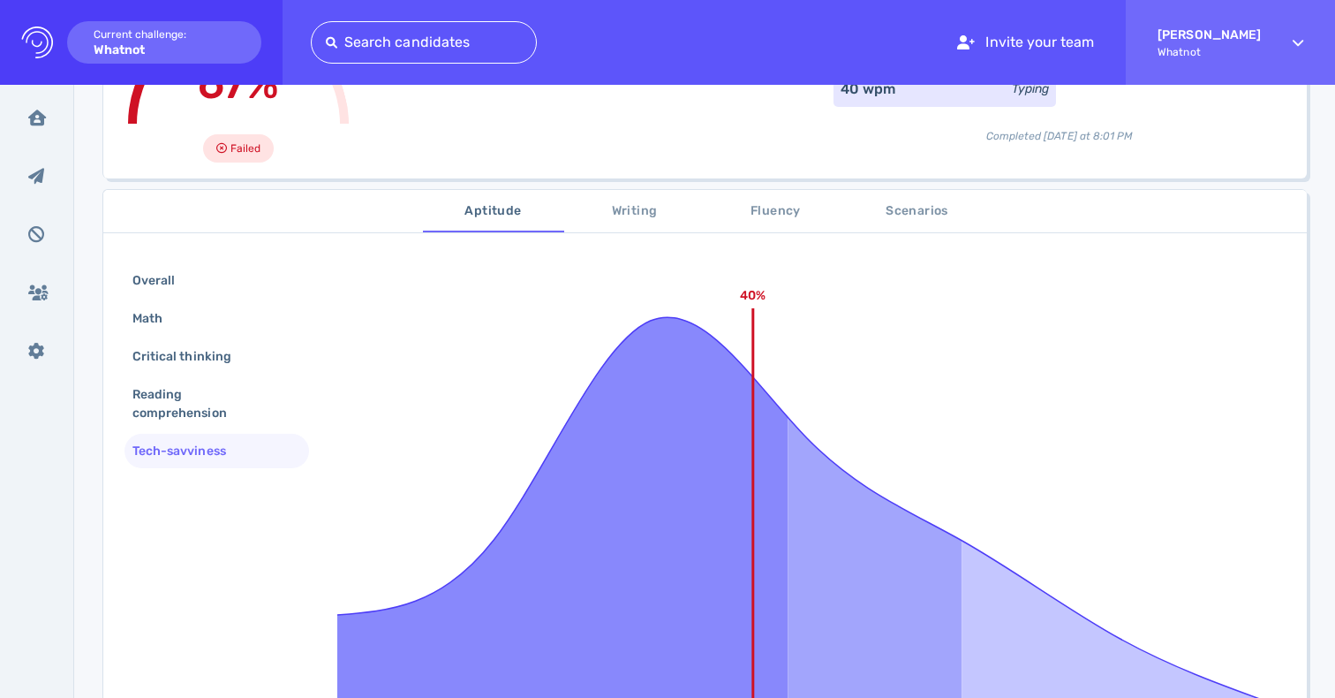
click at [921, 215] on span "Scenarios" at bounding box center [918, 211] width 120 height 22
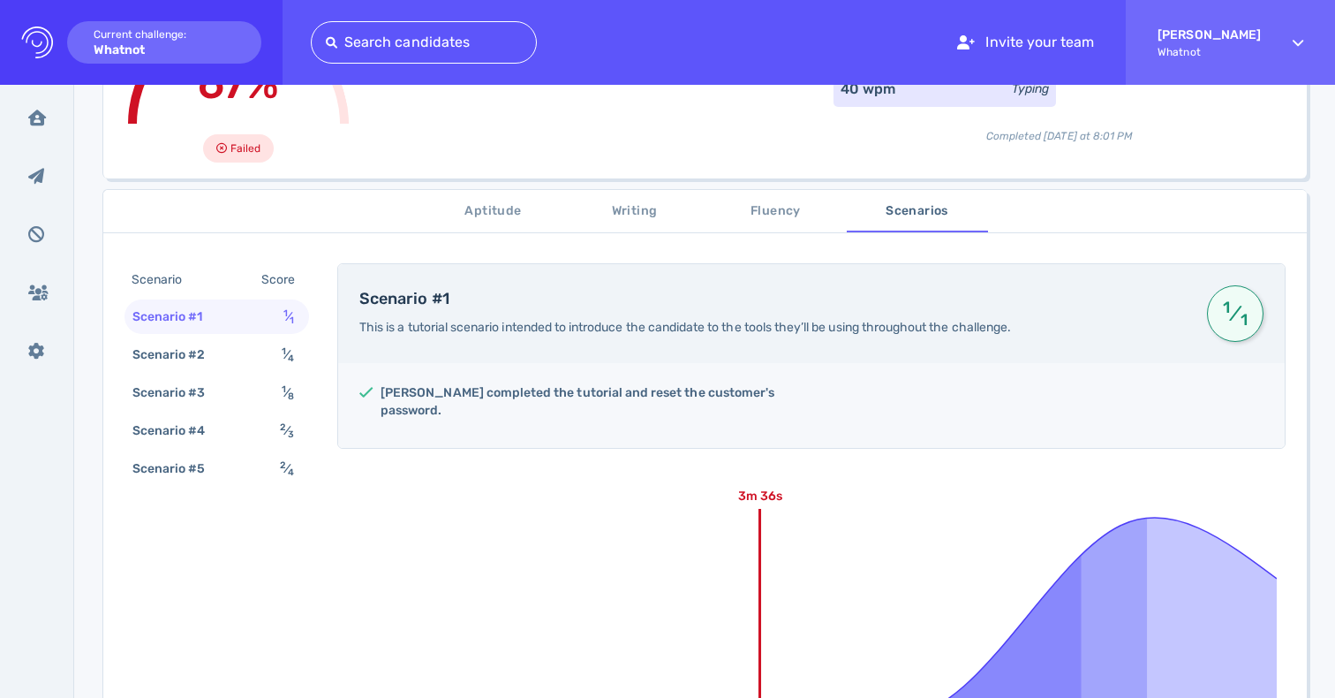
scroll to position [228, 0]
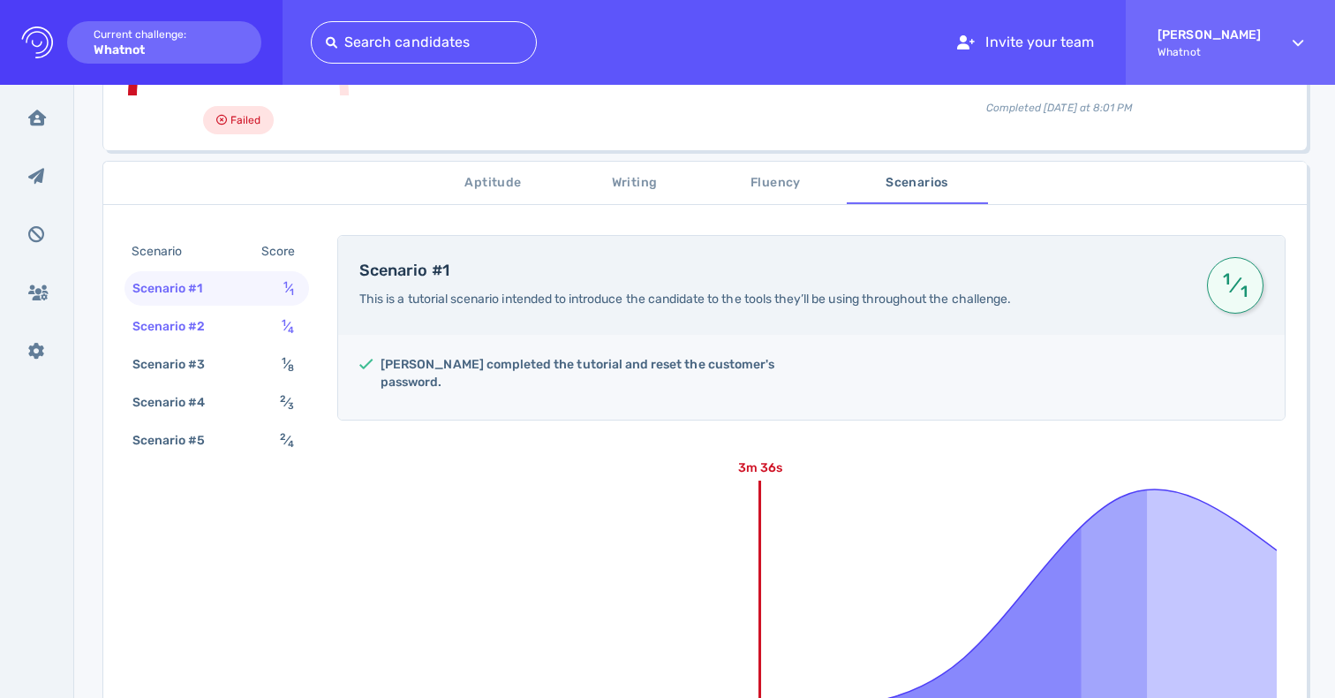
click at [238, 328] on div "Scenario #2 1 ⁄ 4" at bounding box center [217, 326] width 185 height 34
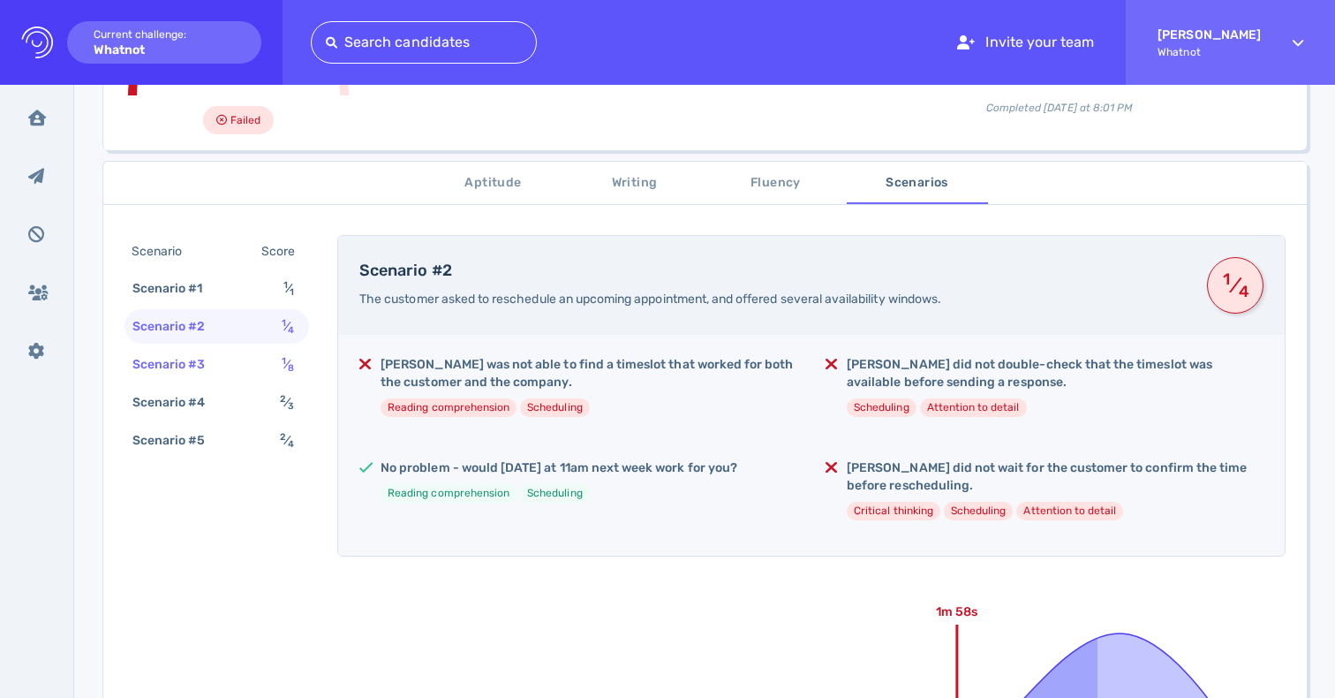
click at [237, 353] on div "Scenario #3 1 ⁄ 8" at bounding box center [217, 364] width 185 height 34
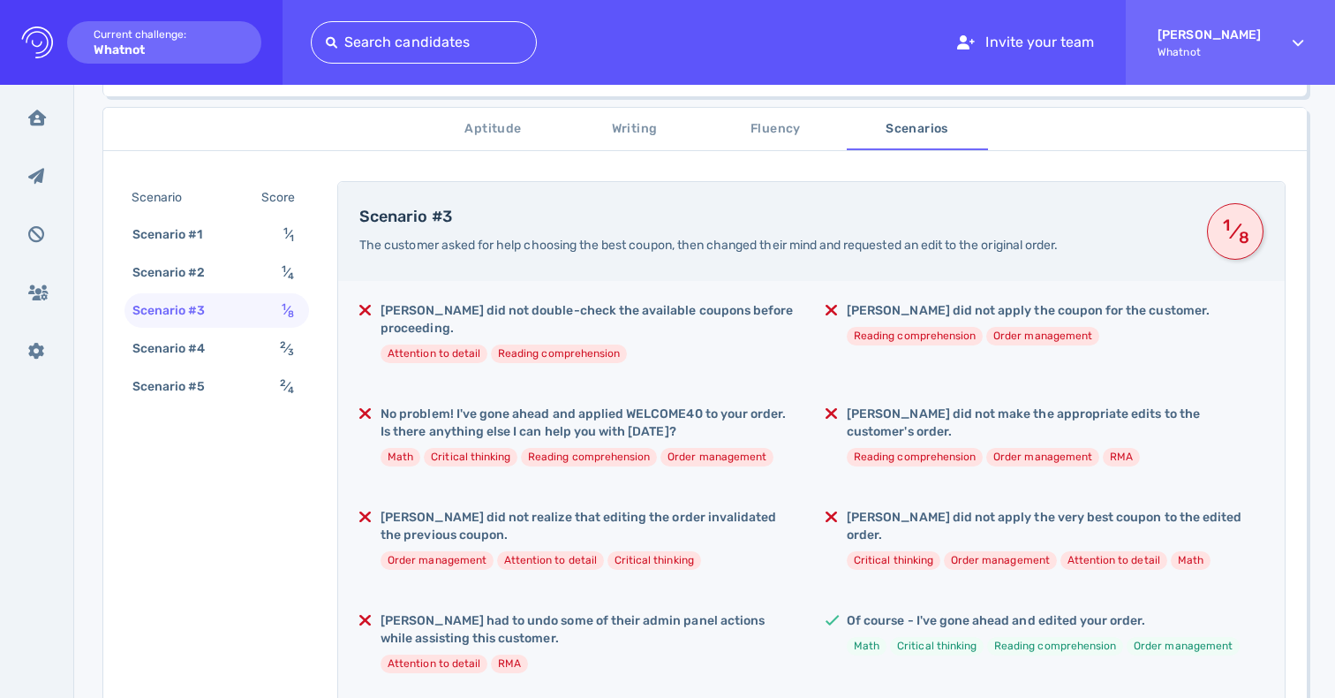
scroll to position [308, 0]
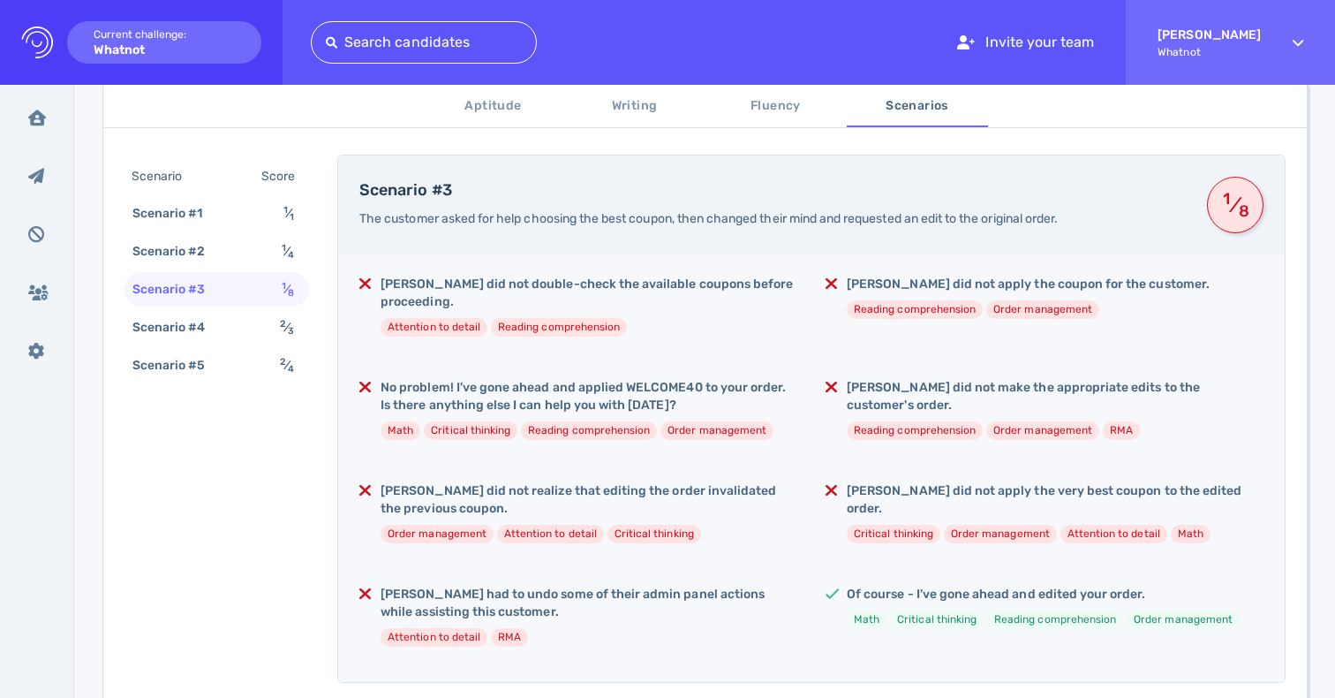
click at [557, 280] on h5 "Angelica did not double-check the available coupons before proceeding." at bounding box center [589, 293] width 417 height 35
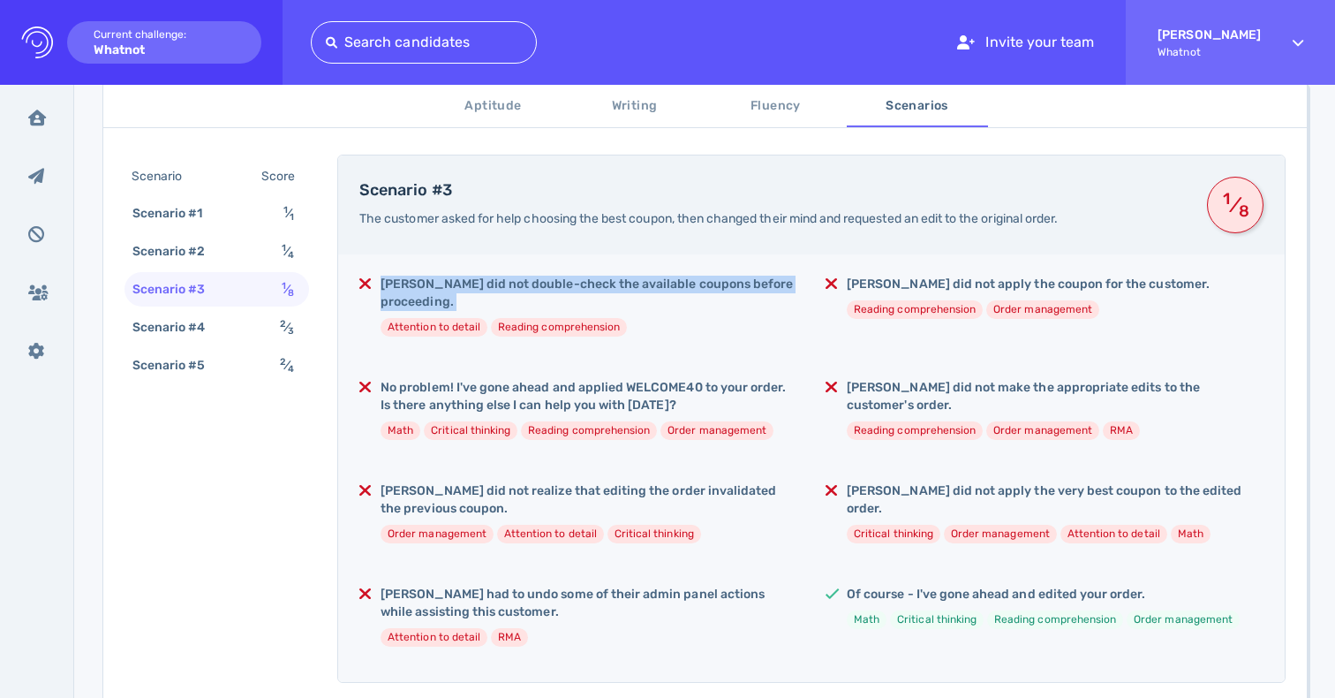
click at [557, 280] on h5 "Angelica did not double-check the available coupons before proceeding." at bounding box center [589, 293] width 417 height 35
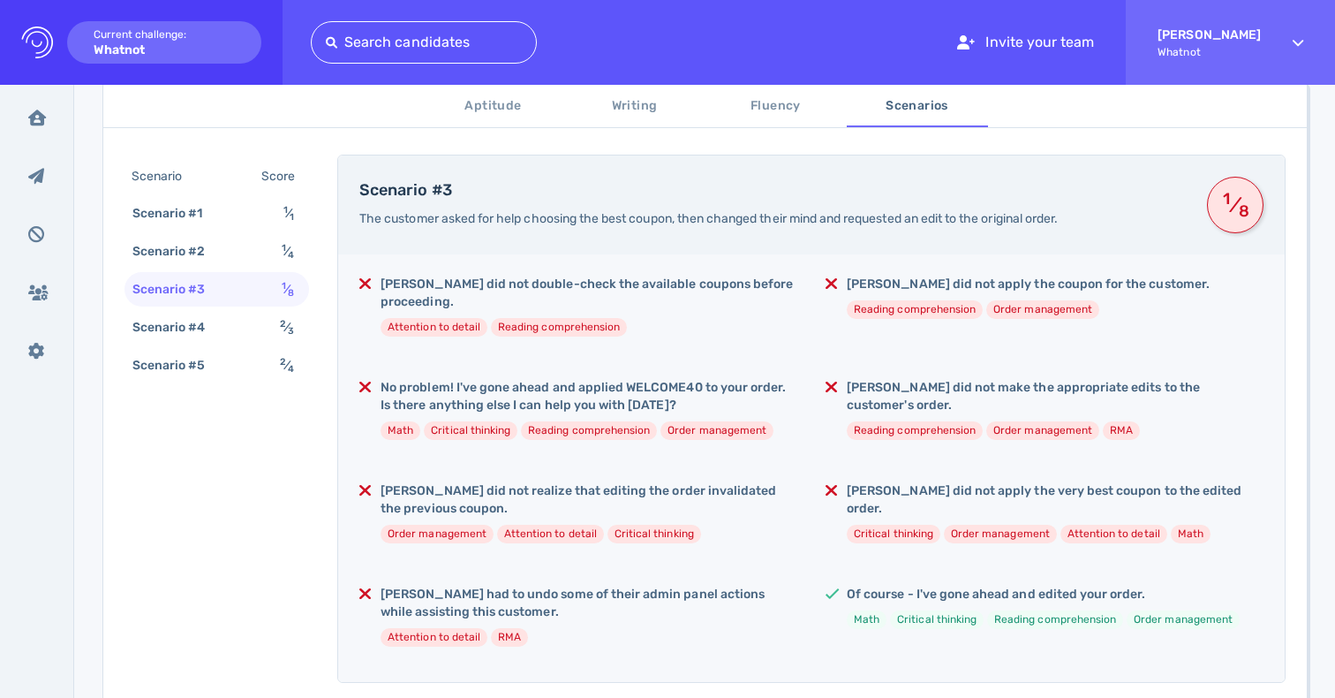
click at [889, 282] on h5 "Angelica did not apply the coupon for the customer." at bounding box center [1028, 285] width 363 height 18
click at [510, 384] on h5 "No problem! I've gone ahead and applied WELCOME40 to your order. Is there anyth…" at bounding box center [589, 396] width 417 height 35
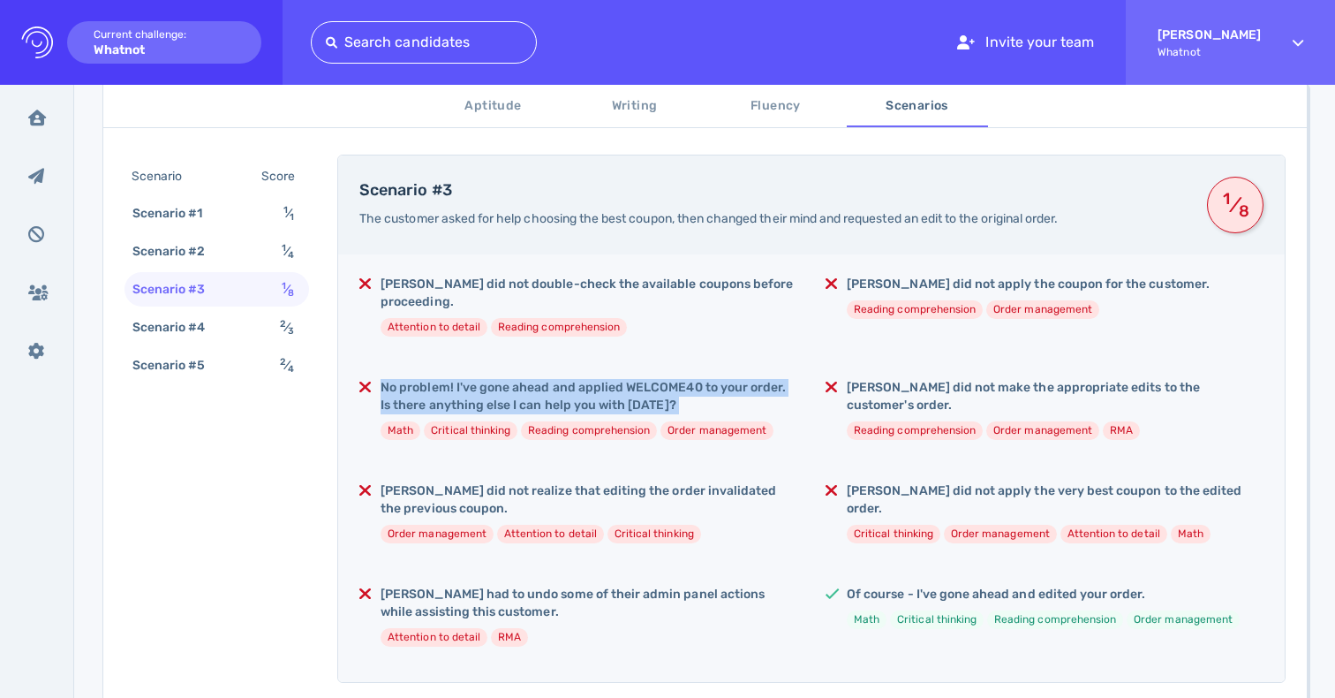
click at [510, 384] on h5 "No problem! I've gone ahead and applied WELCOME40 to your order. Is there anyth…" at bounding box center [589, 396] width 417 height 35
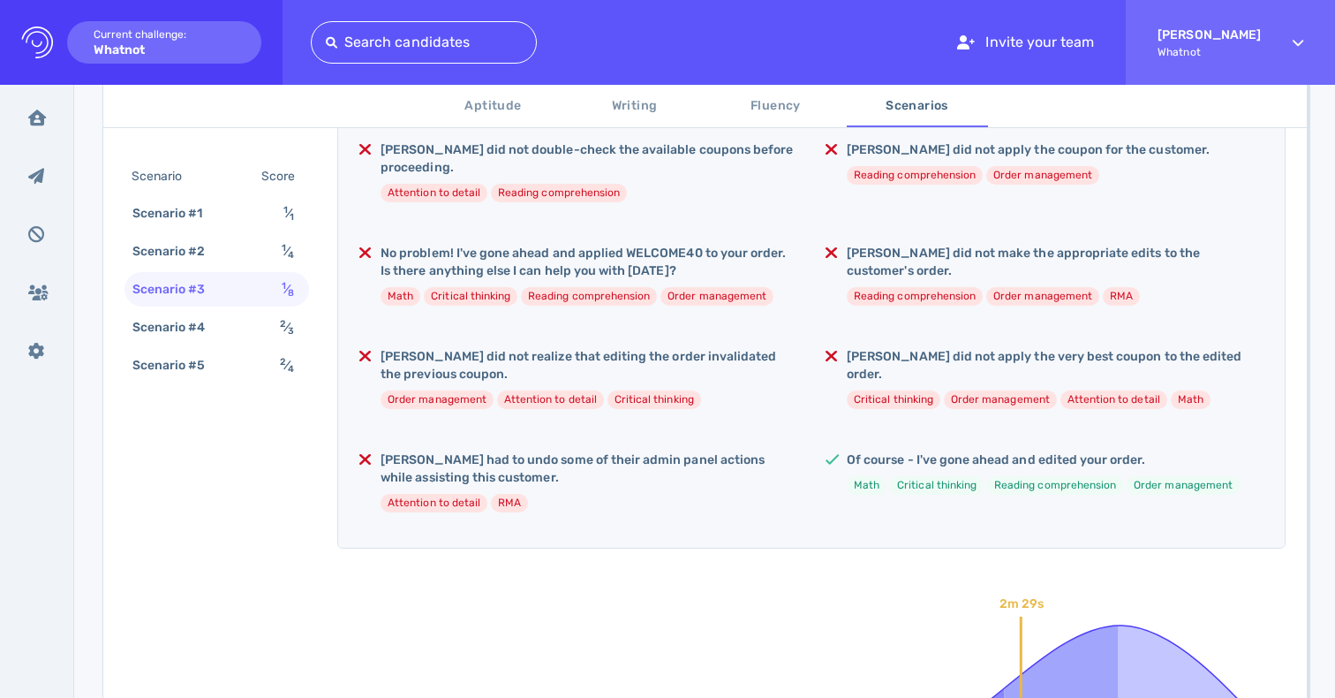
click at [497, 323] on div "Angelica did not double-check the available coupons before proceeding. Attentio…" at bounding box center [811, 333] width 947 height 427
click at [482, 354] on h5 "Angelica did not realize that editing the order invalidated the previous coupon." at bounding box center [589, 365] width 417 height 35
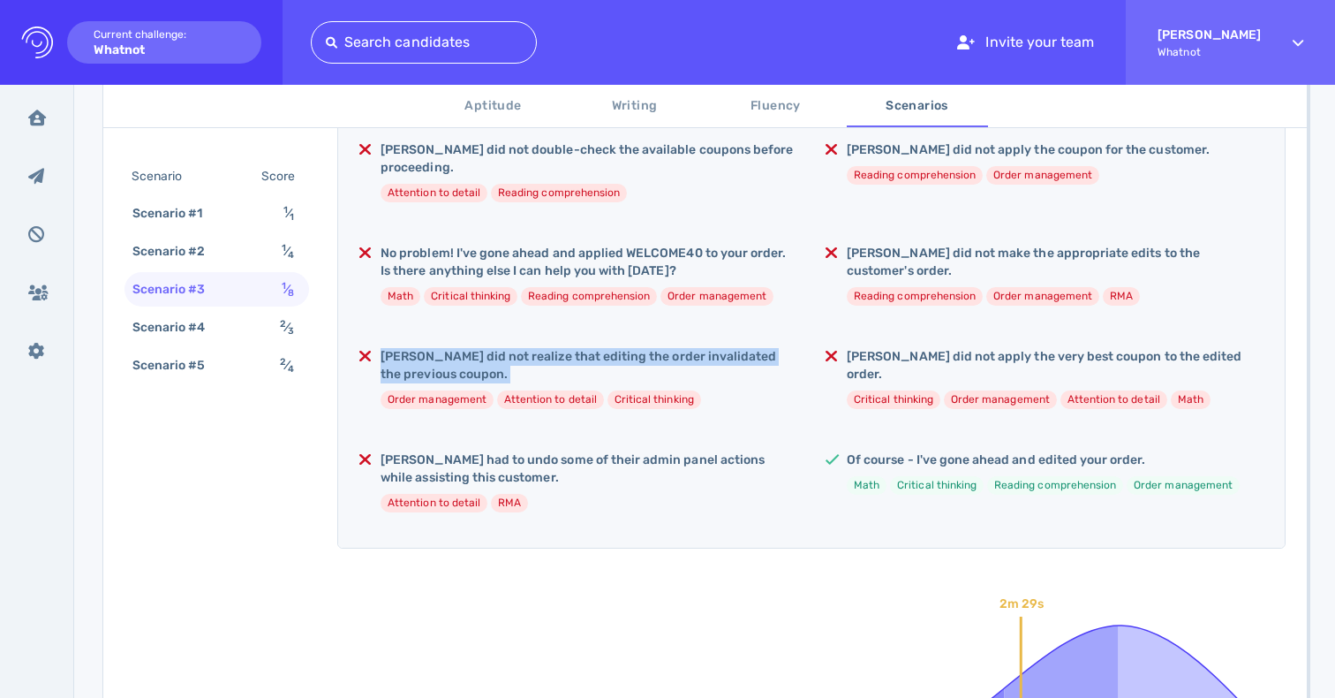
click at [482, 354] on h5 "Angelica did not realize that editing the order invalidated the previous coupon." at bounding box center [589, 365] width 417 height 35
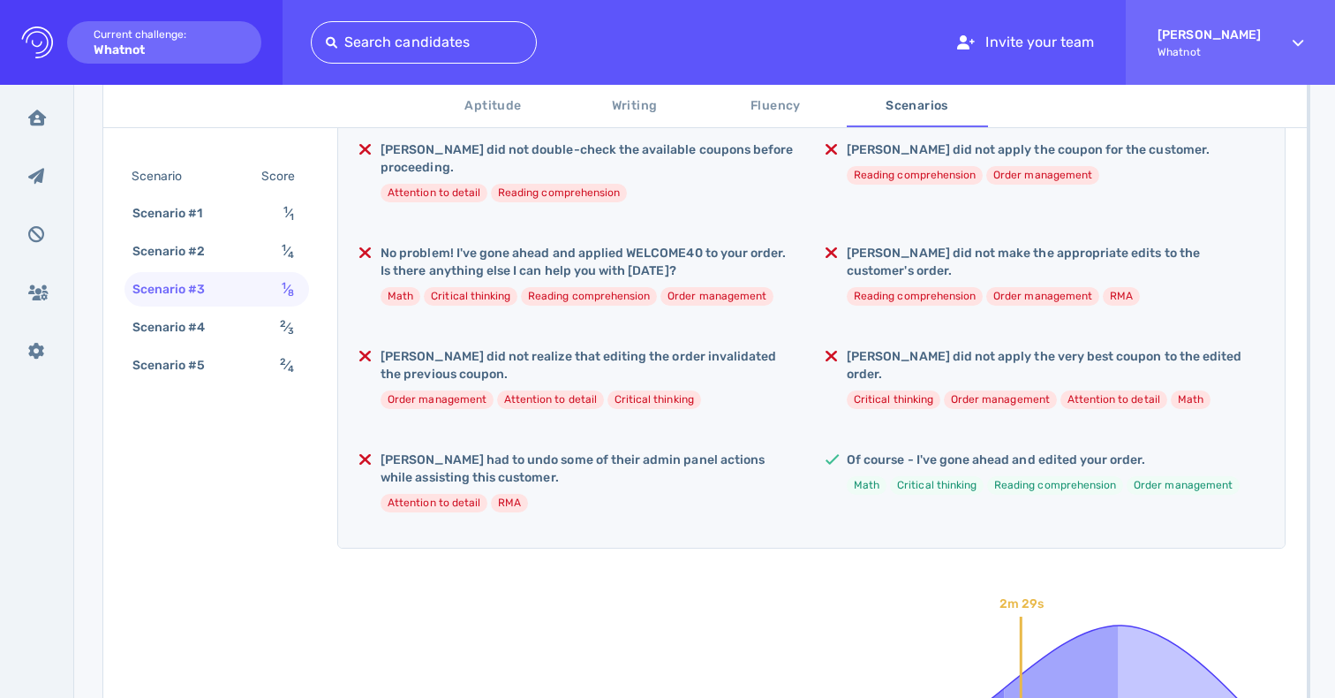
click at [986, 256] on h5 "Angelica did not make the appropriate edits to the customer's order." at bounding box center [1055, 262] width 417 height 35
click at [921, 356] on h5 "Angelica did not apply the very best coupon to the edited order." at bounding box center [1055, 365] width 417 height 35
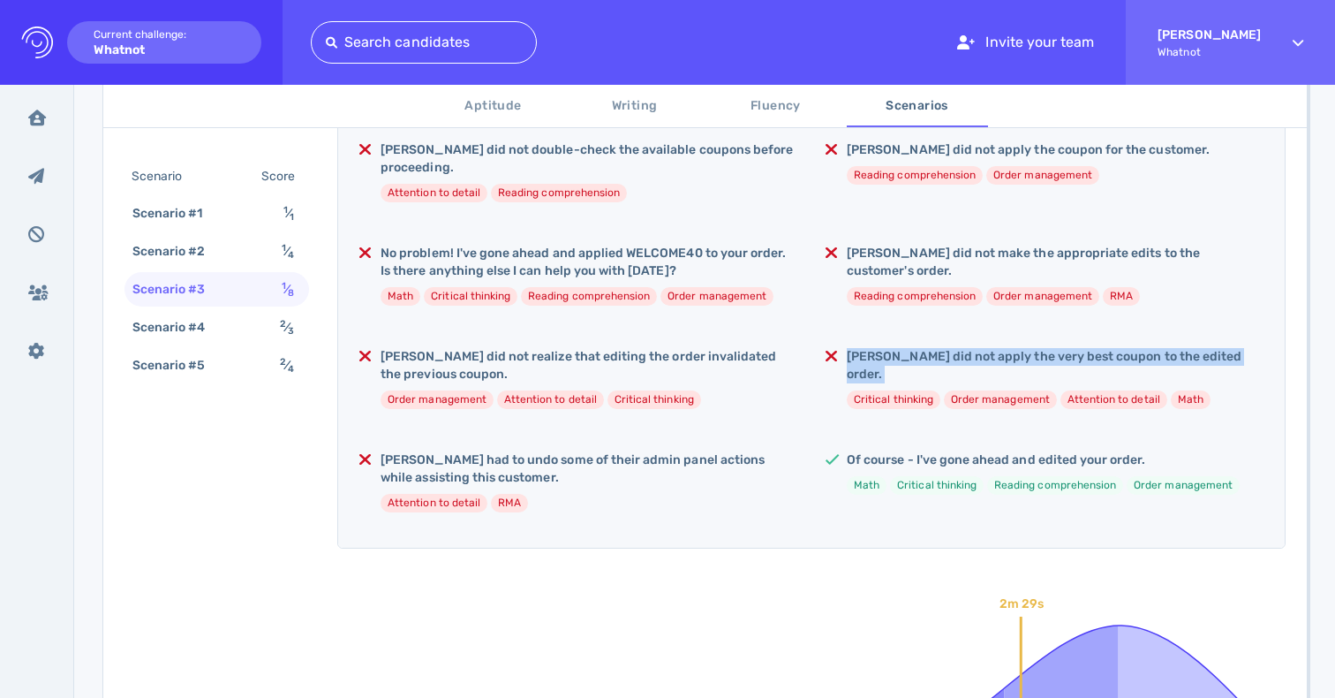
click at [921, 356] on h5 "Angelica did not apply the very best coupon to the edited order." at bounding box center [1055, 365] width 417 height 35
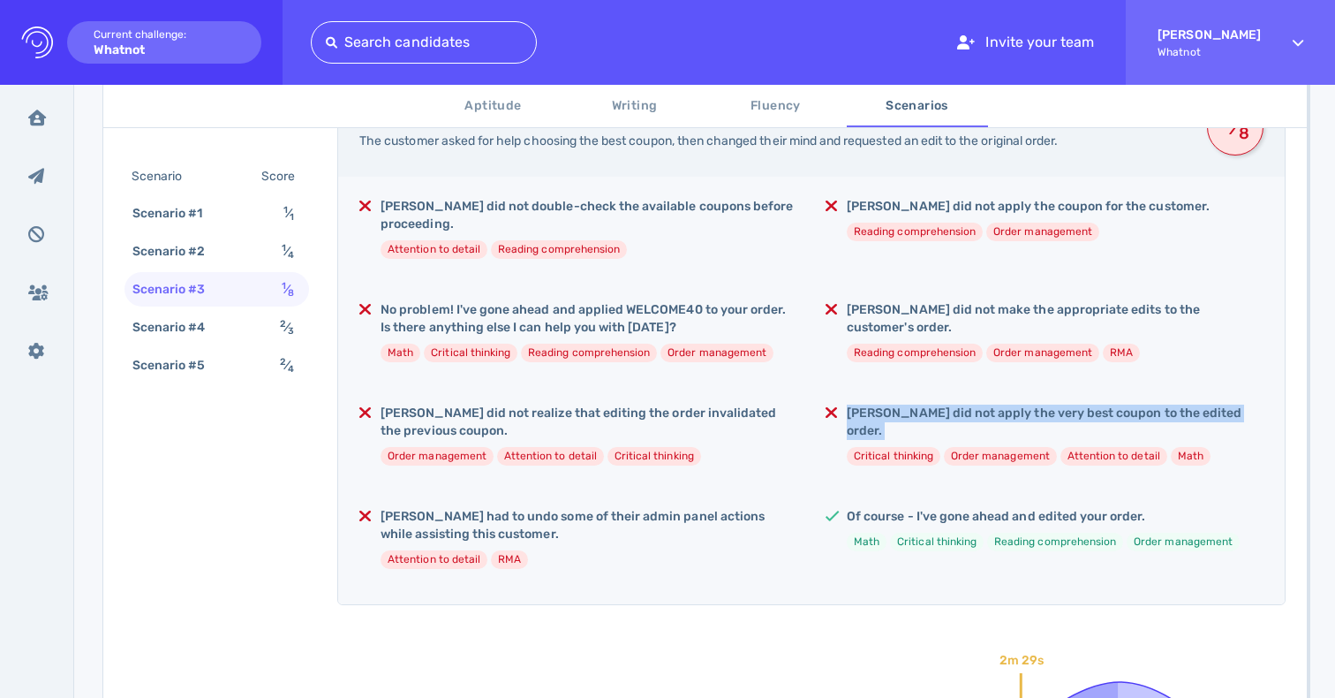
scroll to position [384, 0]
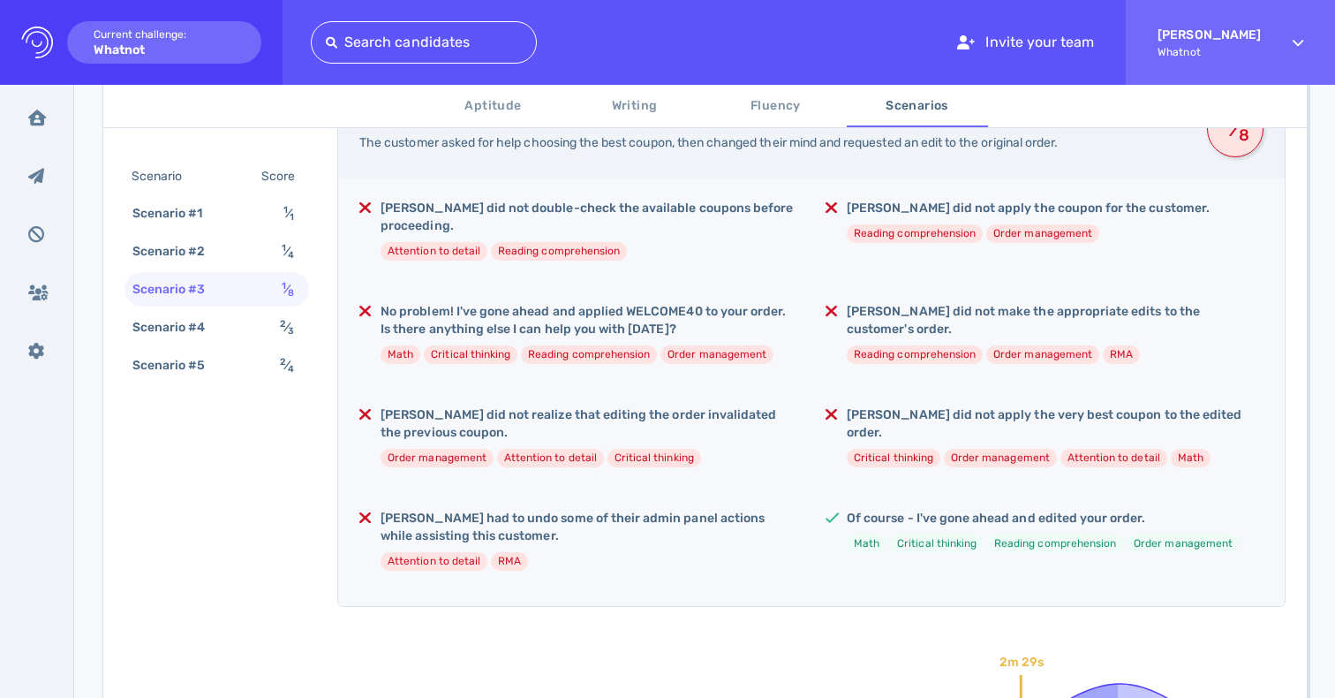
click at [917, 210] on h5 "Angelica did not apply the coupon for the customer." at bounding box center [1028, 209] width 363 height 18
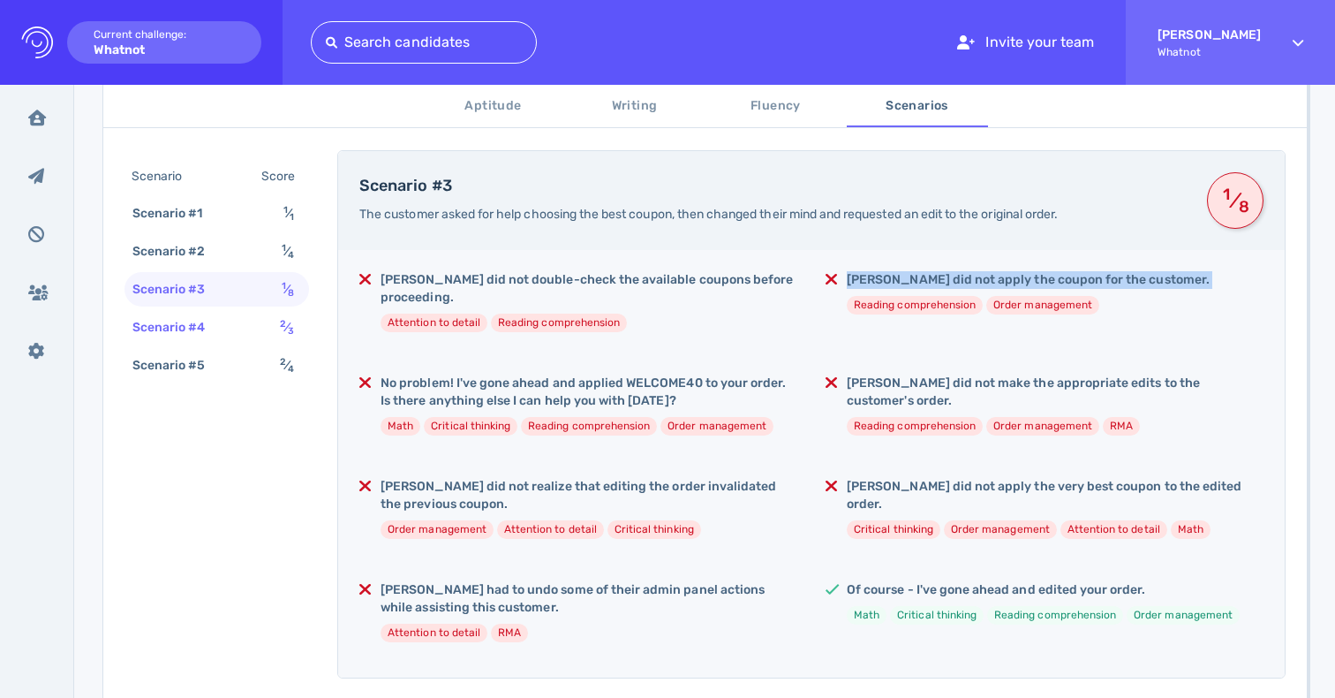
click at [263, 331] on div "Scenario #4 2 ⁄ 3" at bounding box center [217, 327] width 185 height 34
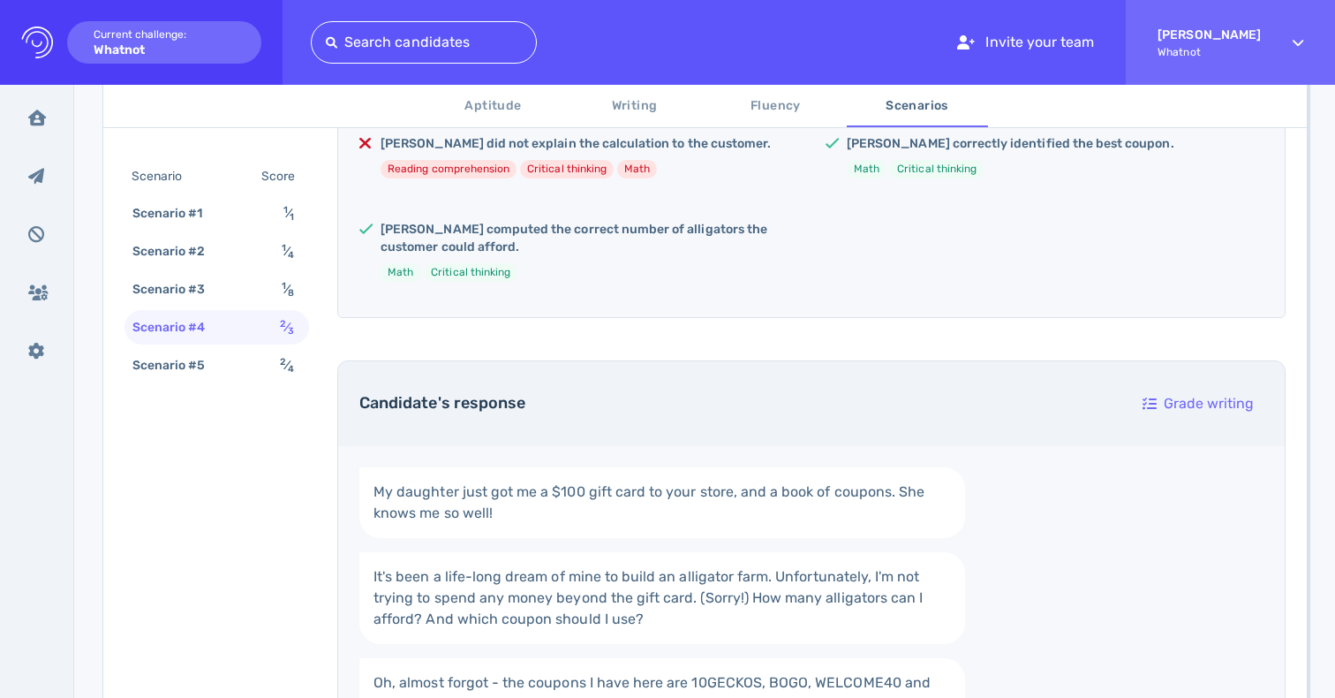
scroll to position [457, 0]
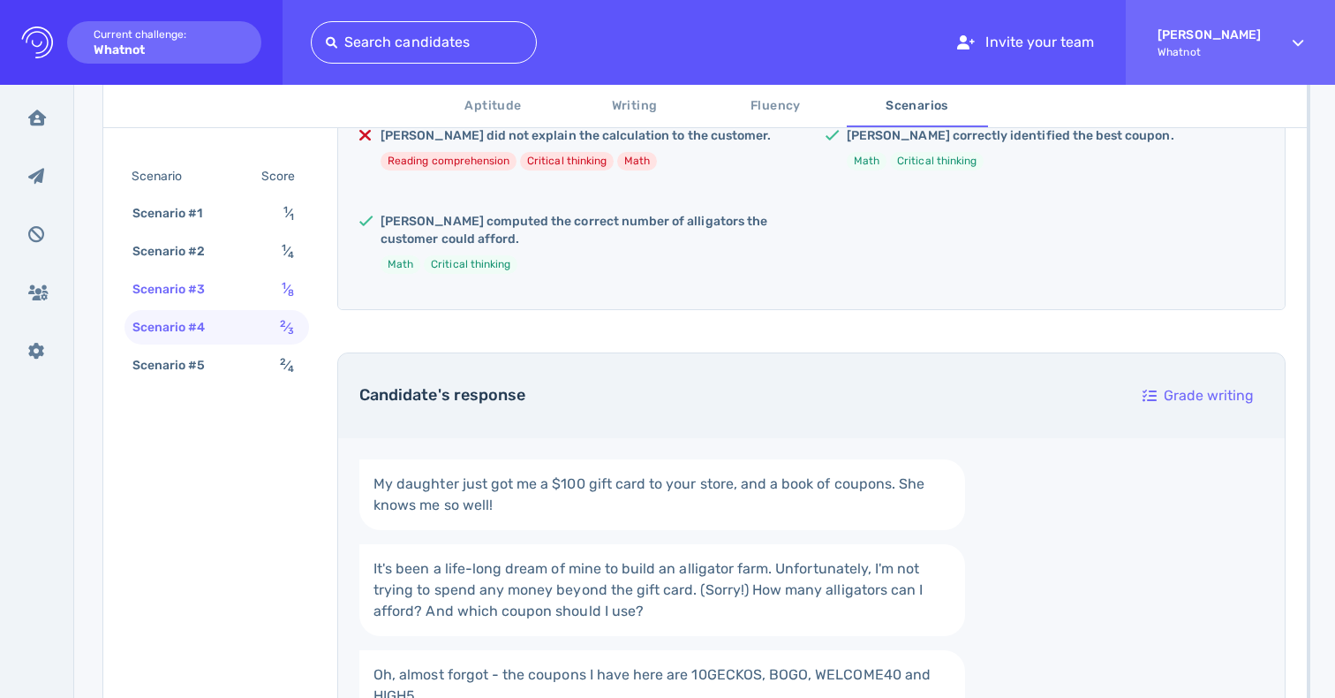
click at [223, 298] on div "Scenario #3" at bounding box center [178, 289] width 98 height 26
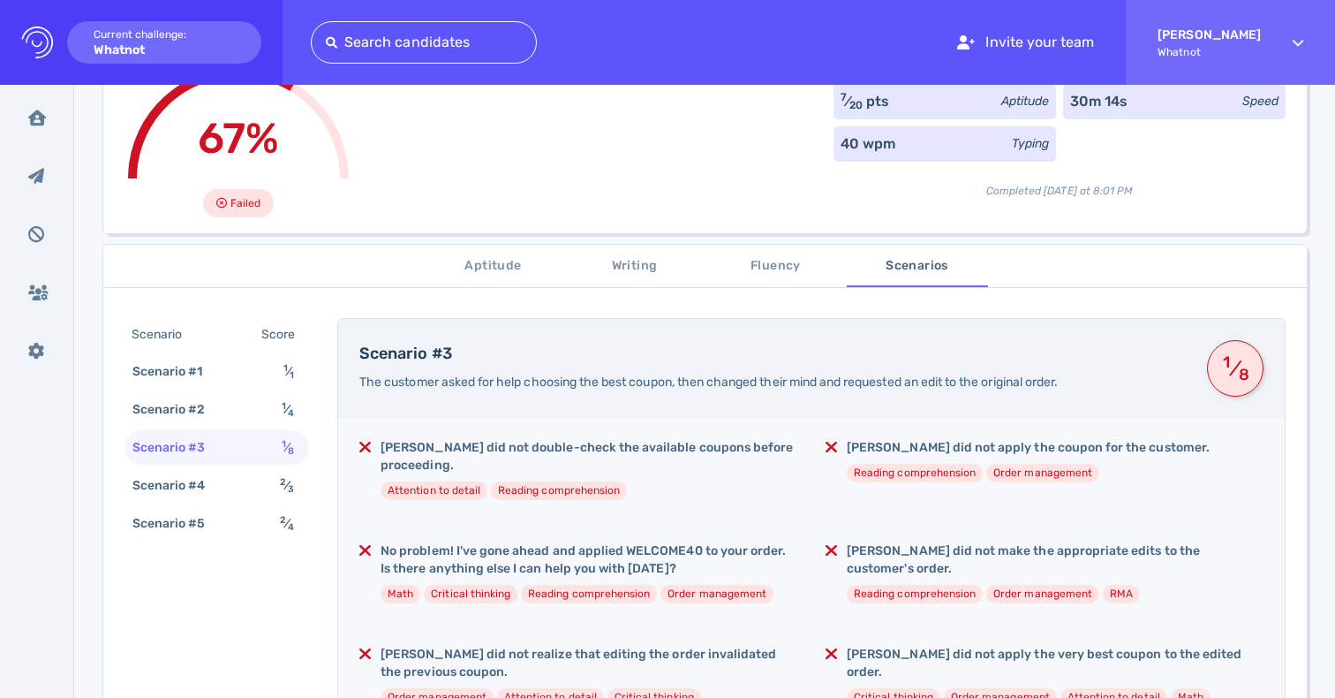
scroll to position [136, 0]
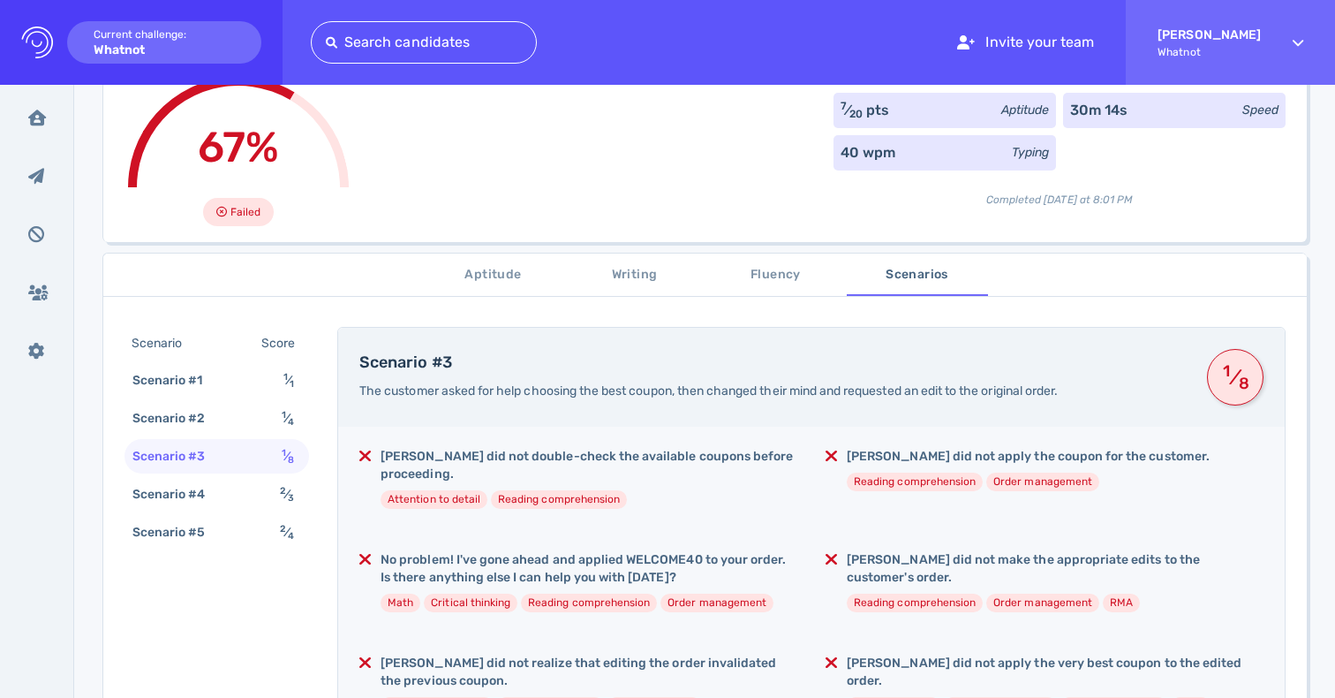
click at [645, 278] on span "Writing" at bounding box center [635, 275] width 120 height 22
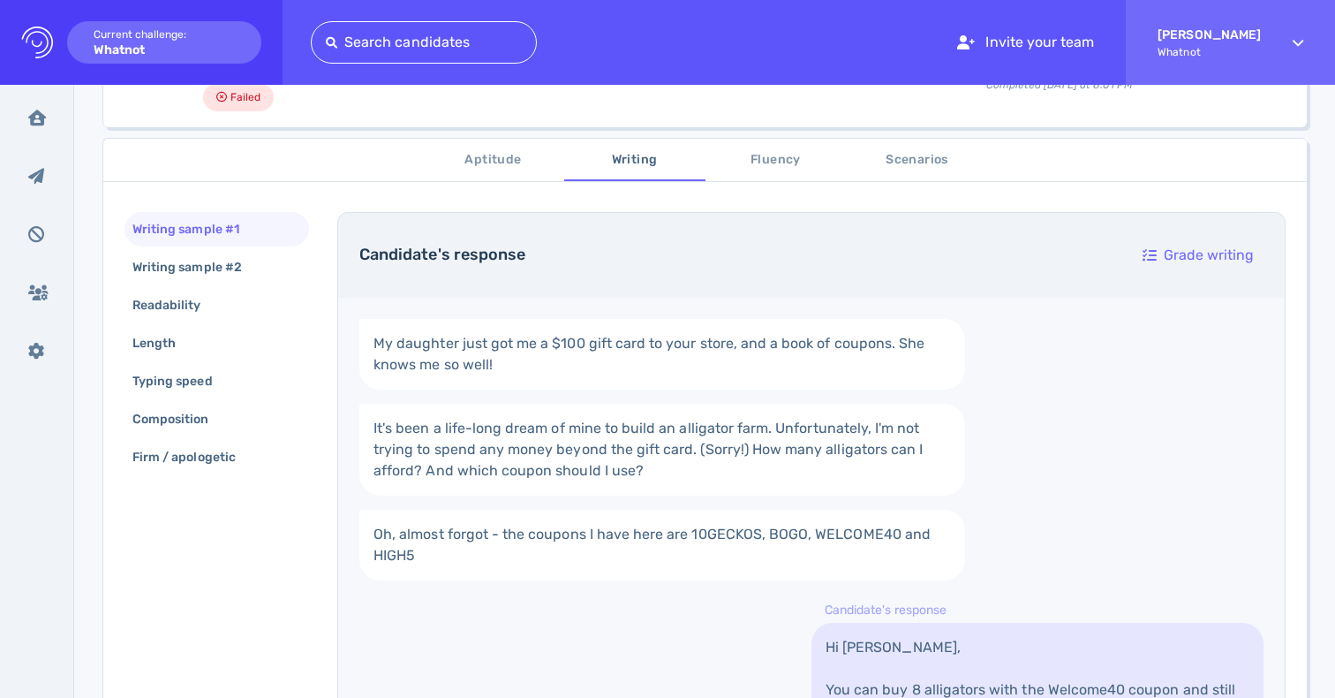
scroll to position [285, 0]
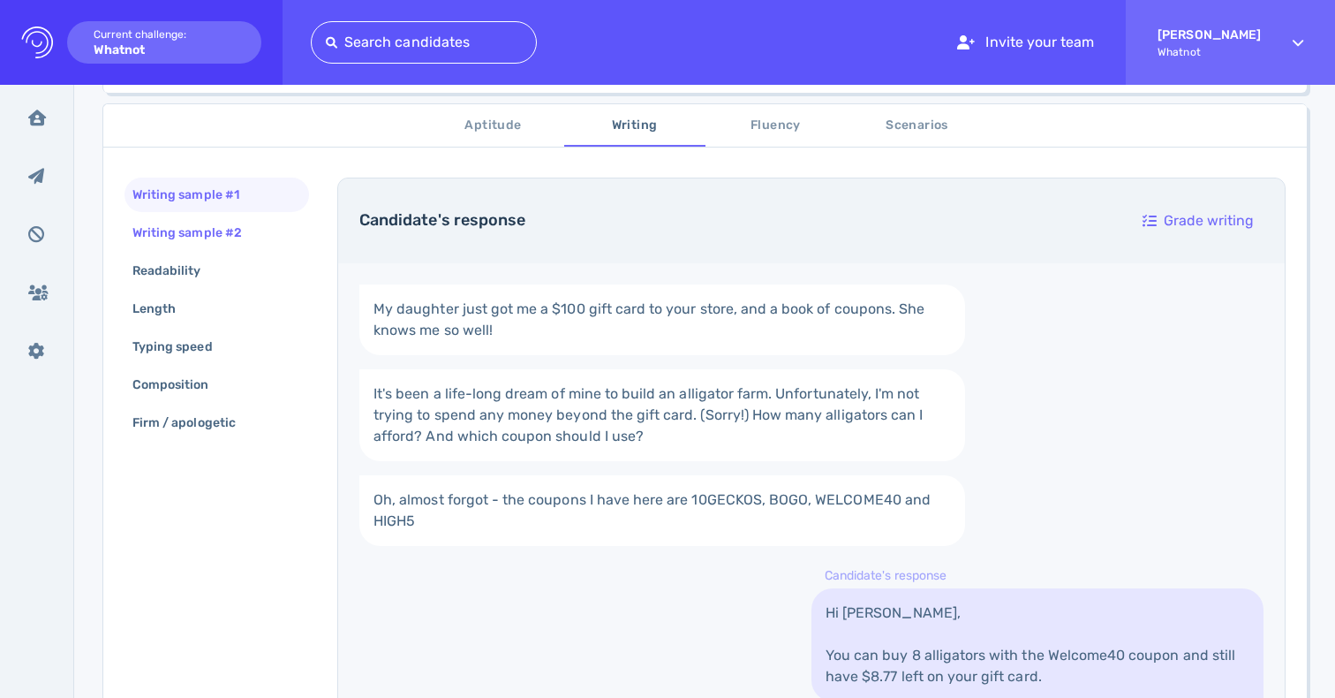
click at [276, 223] on div "Writing sample #2" at bounding box center [217, 232] width 185 height 34
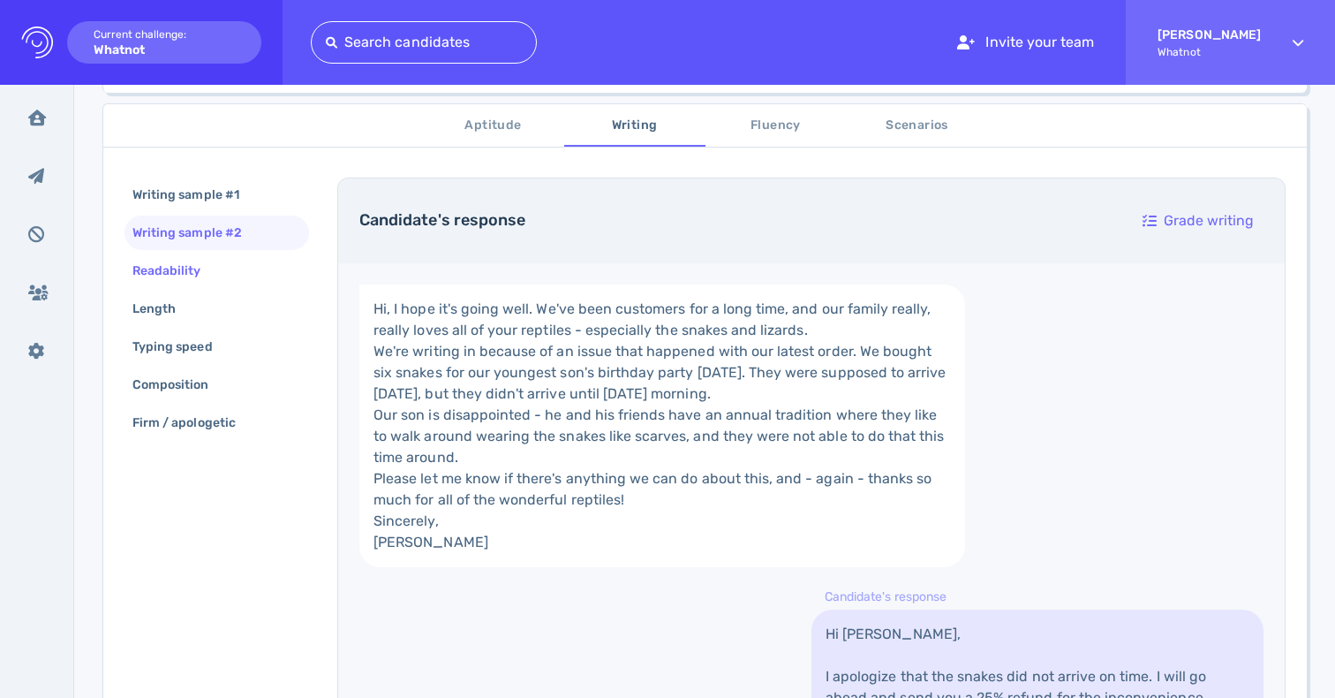
scroll to position [307, 0]
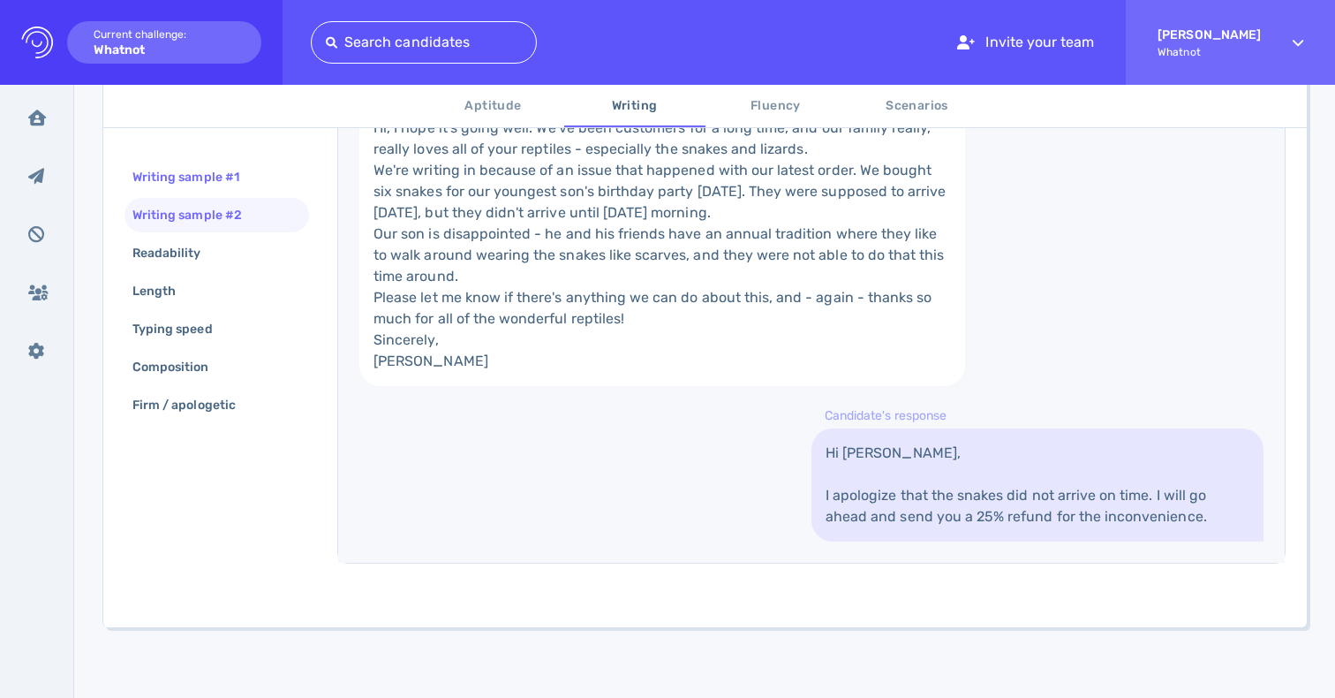
click at [207, 178] on div "Writing sample #1" at bounding box center [195, 177] width 132 height 26
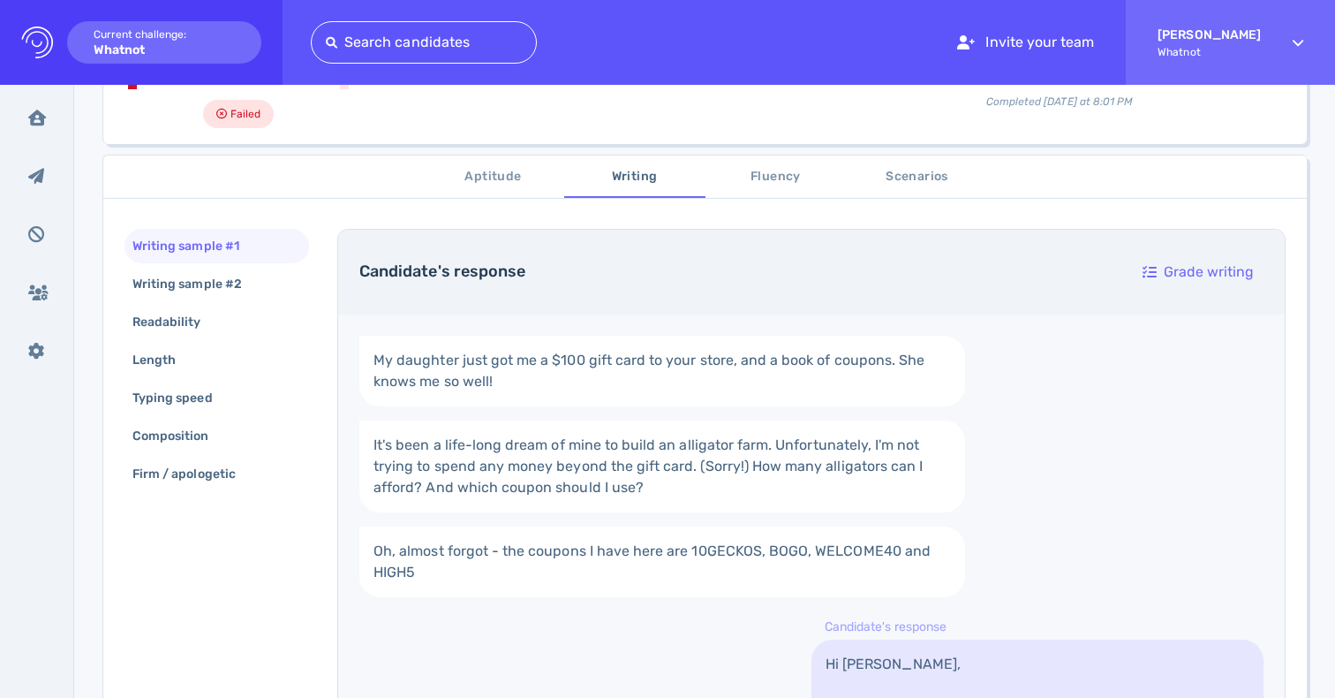
scroll to position [0, 0]
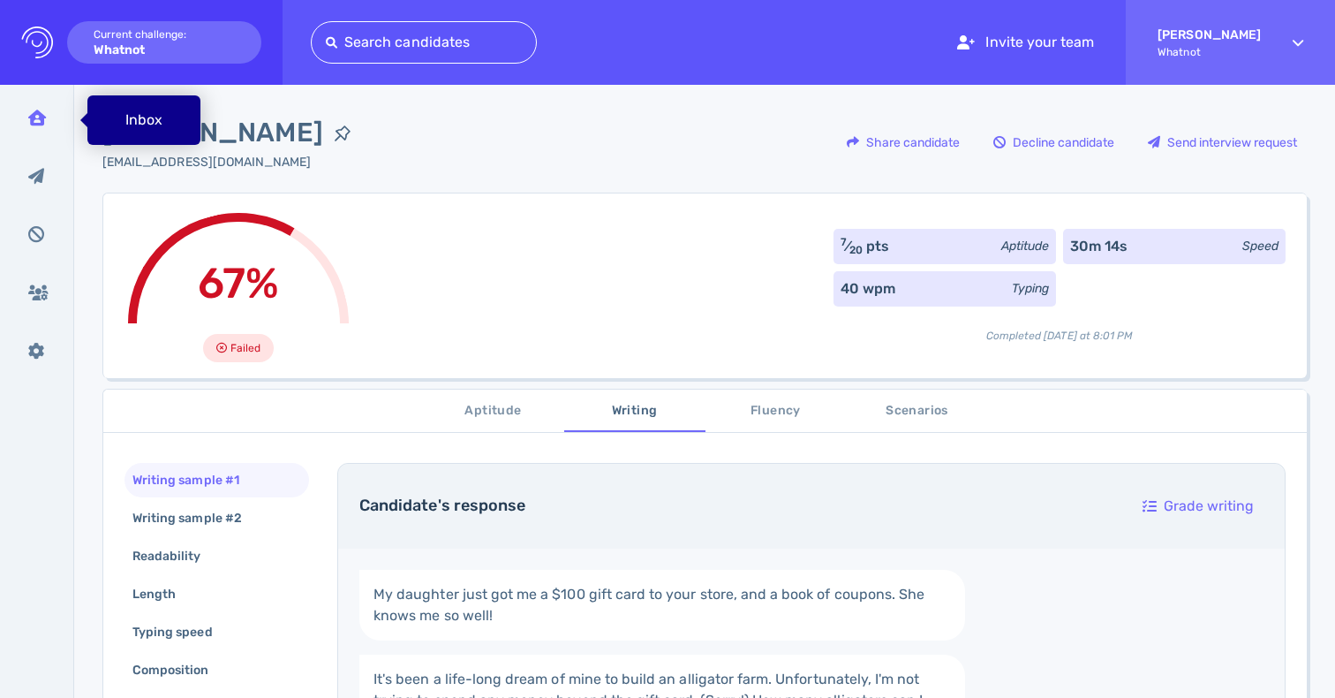
click at [28, 116] on icon at bounding box center [37, 118] width 18 height 16
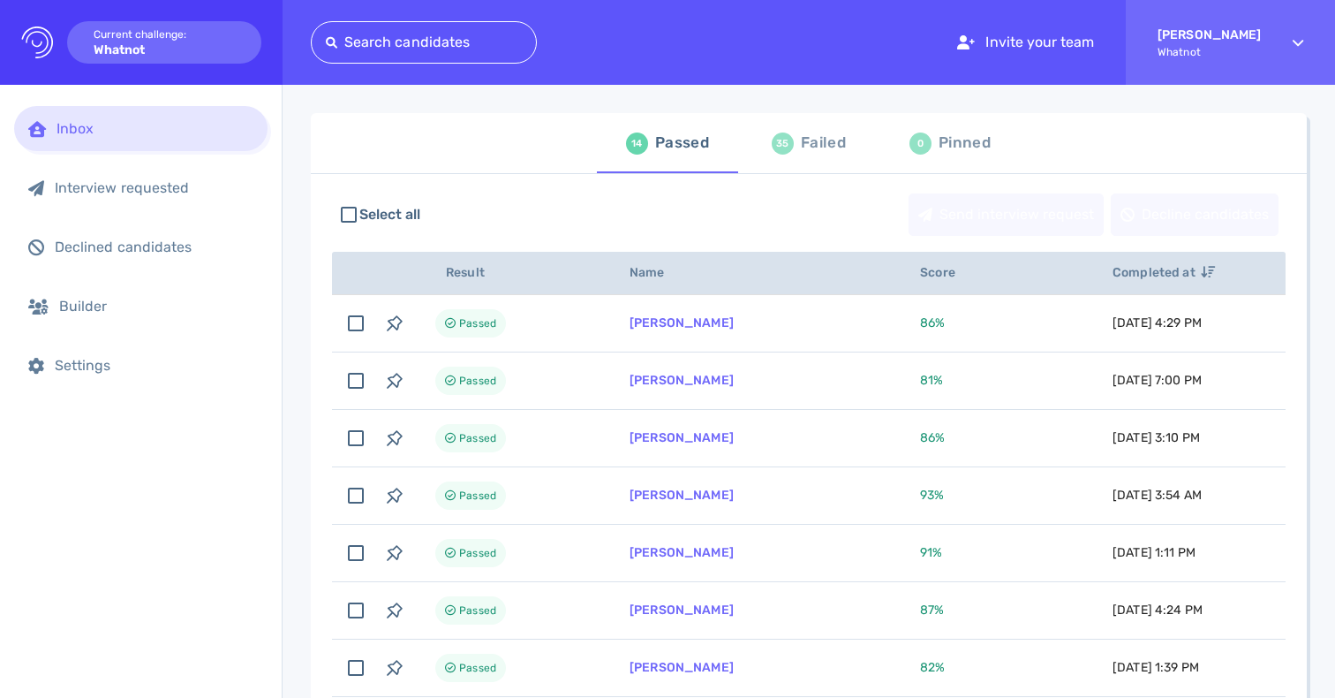
scroll to position [123, 0]
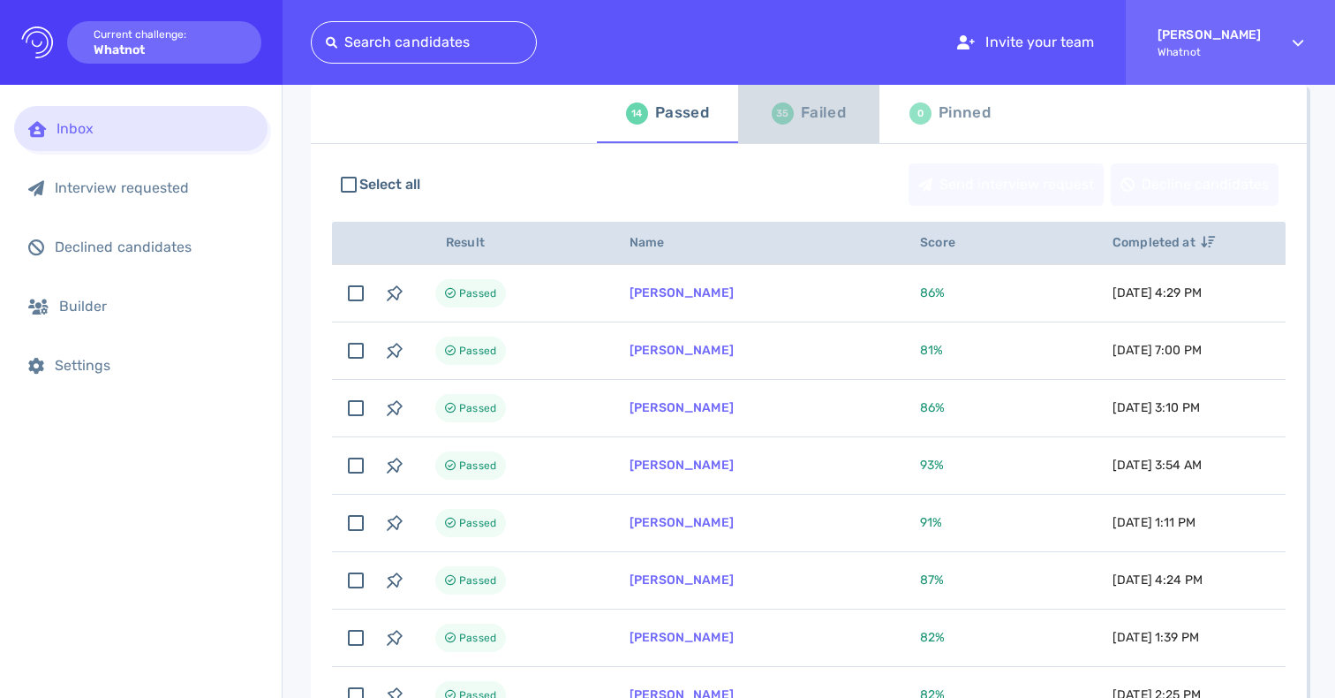
click at [811, 122] on div "Failed" at bounding box center [823, 113] width 45 height 26
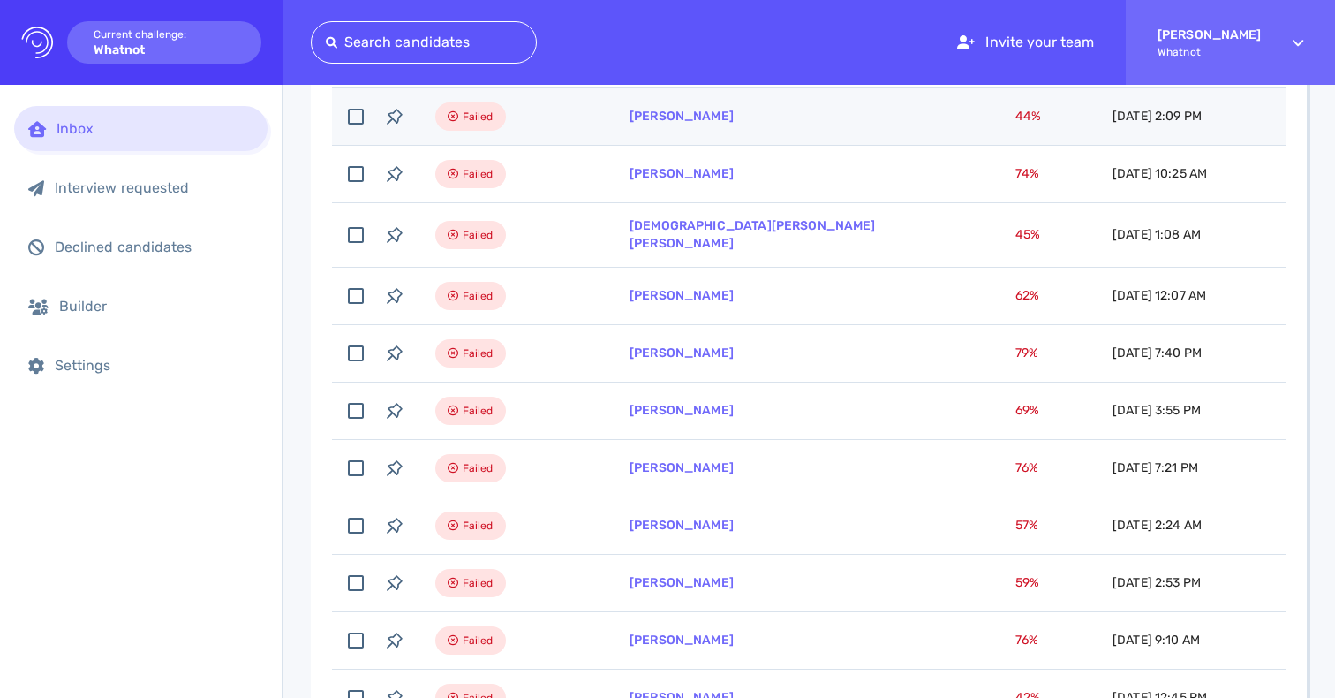
scroll to position [1099, 0]
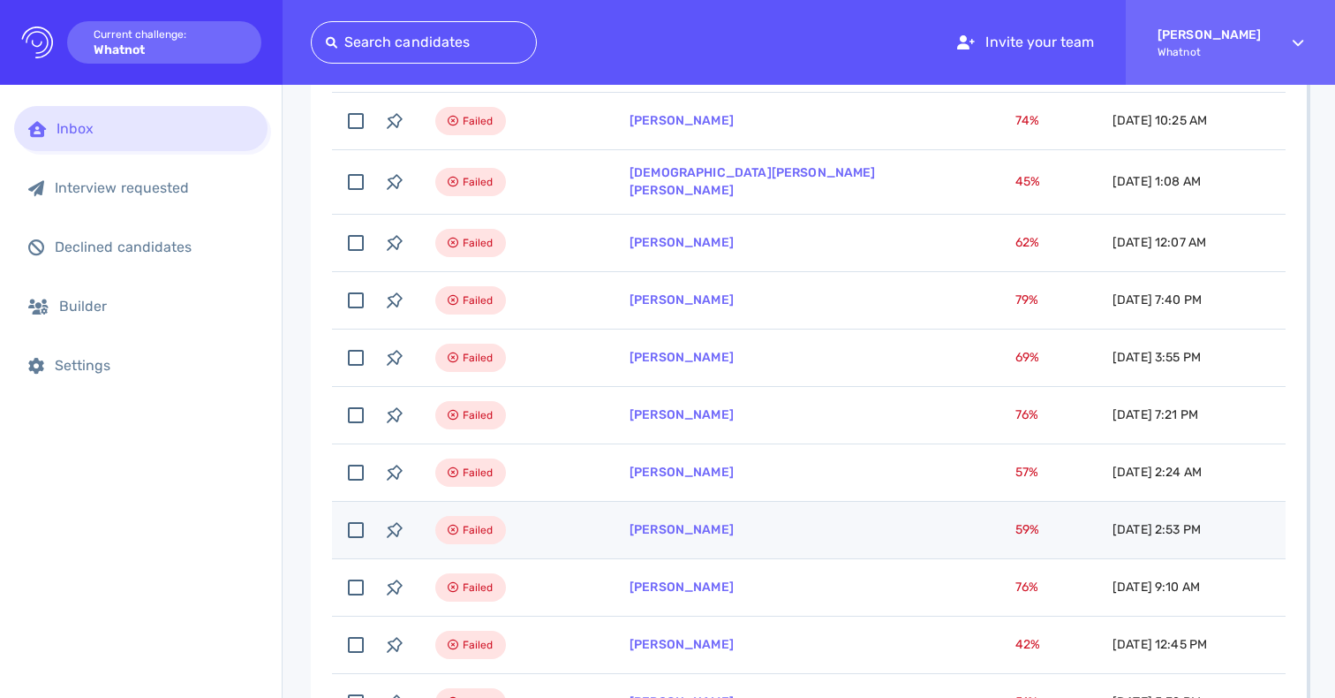
click at [737, 527] on td "[PERSON_NAME]" at bounding box center [801, 530] width 386 height 57
checkbox input "true"
click at [682, 523] on link "[PERSON_NAME]" at bounding box center [682, 529] width 104 height 15
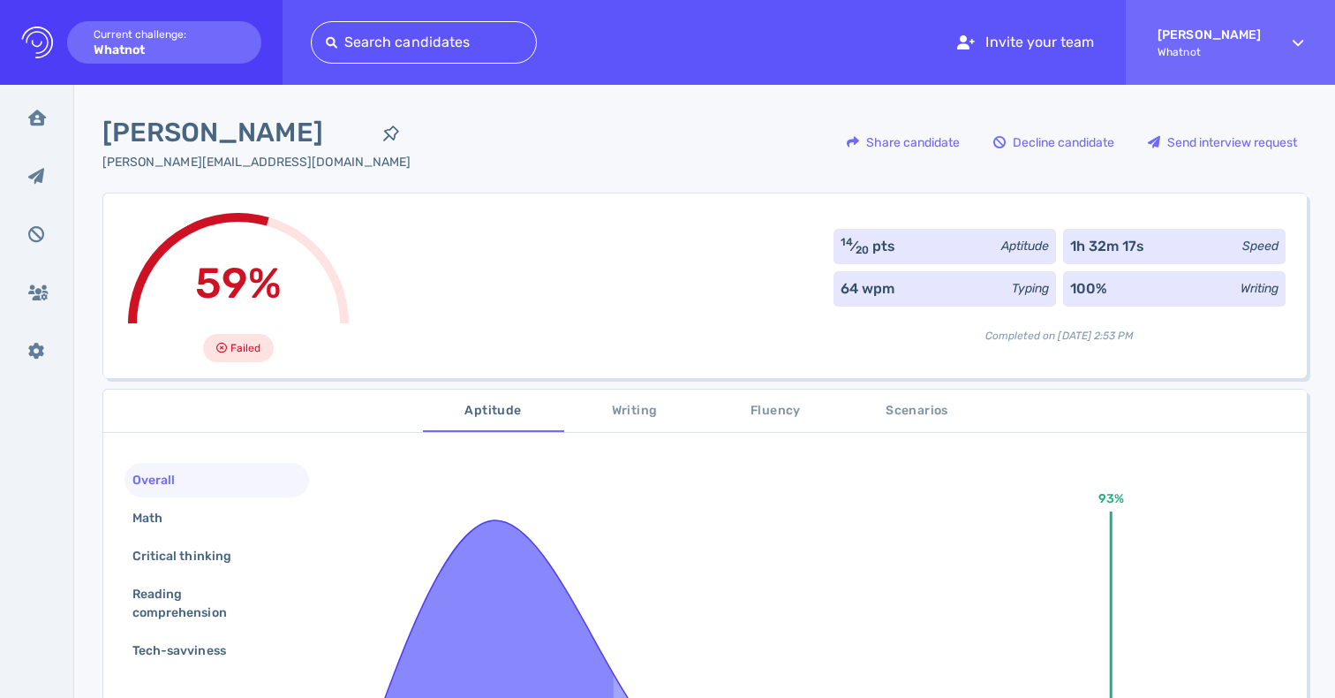
click at [872, 247] on div "14 ⁄ 20 pts" at bounding box center [869, 246] width 56 height 21
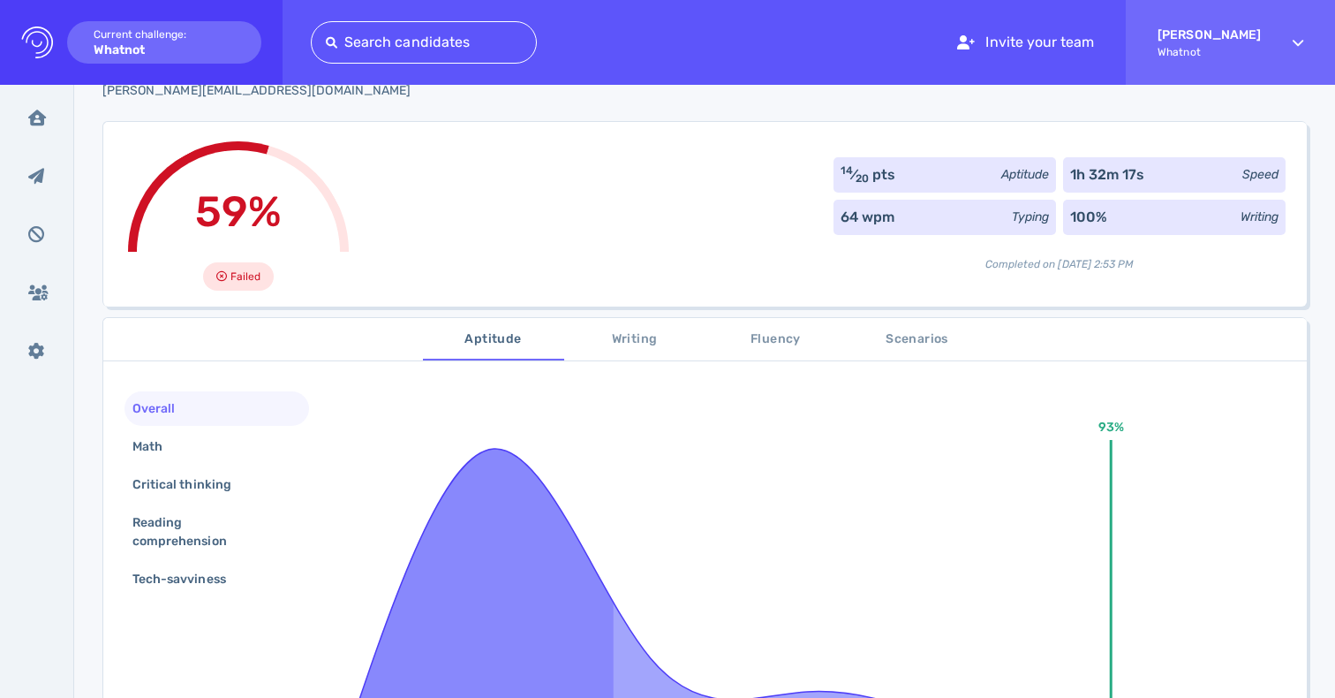
scroll to position [77, 0]
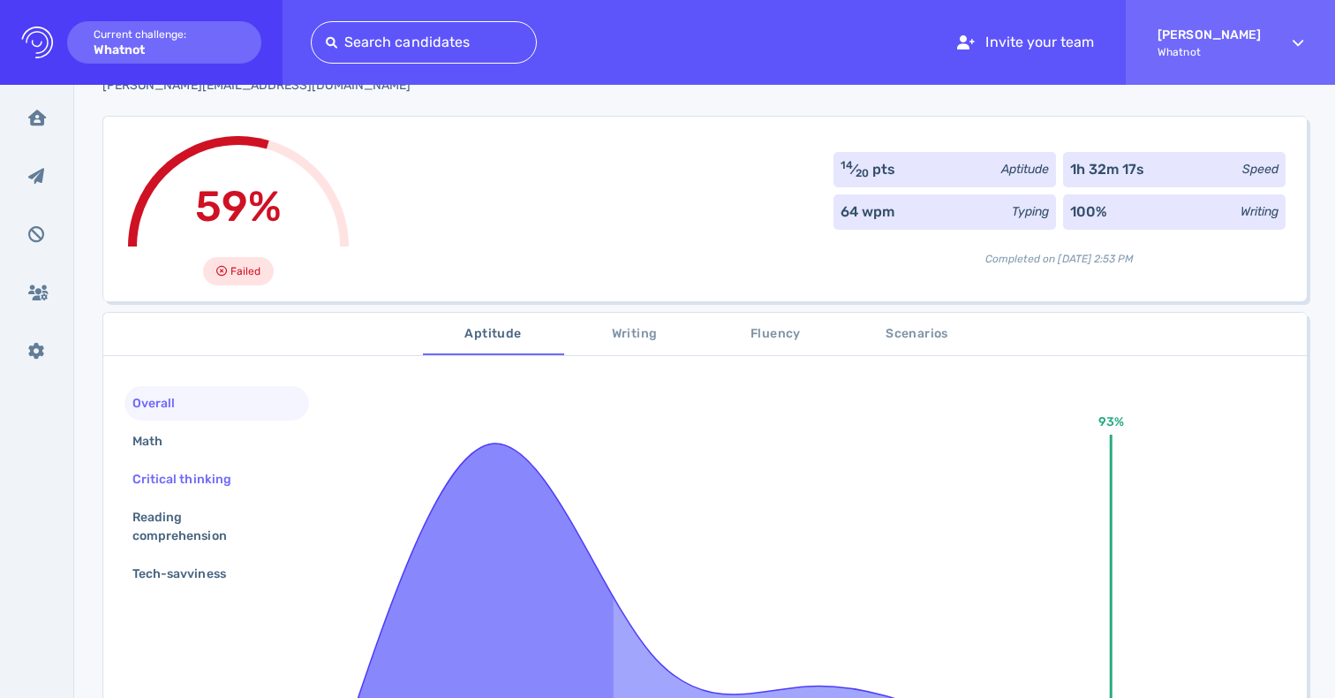
click at [170, 465] on div "Critical thinking" at bounding box center [217, 479] width 185 height 34
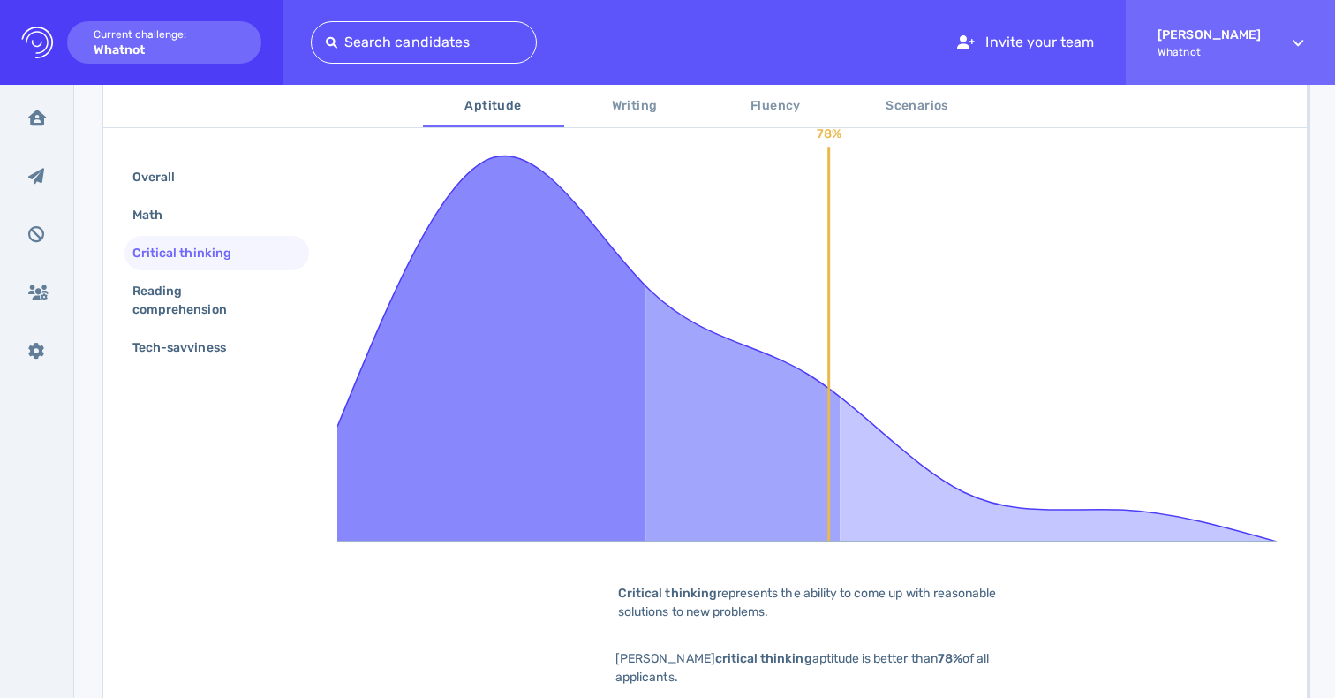
scroll to position [389, 0]
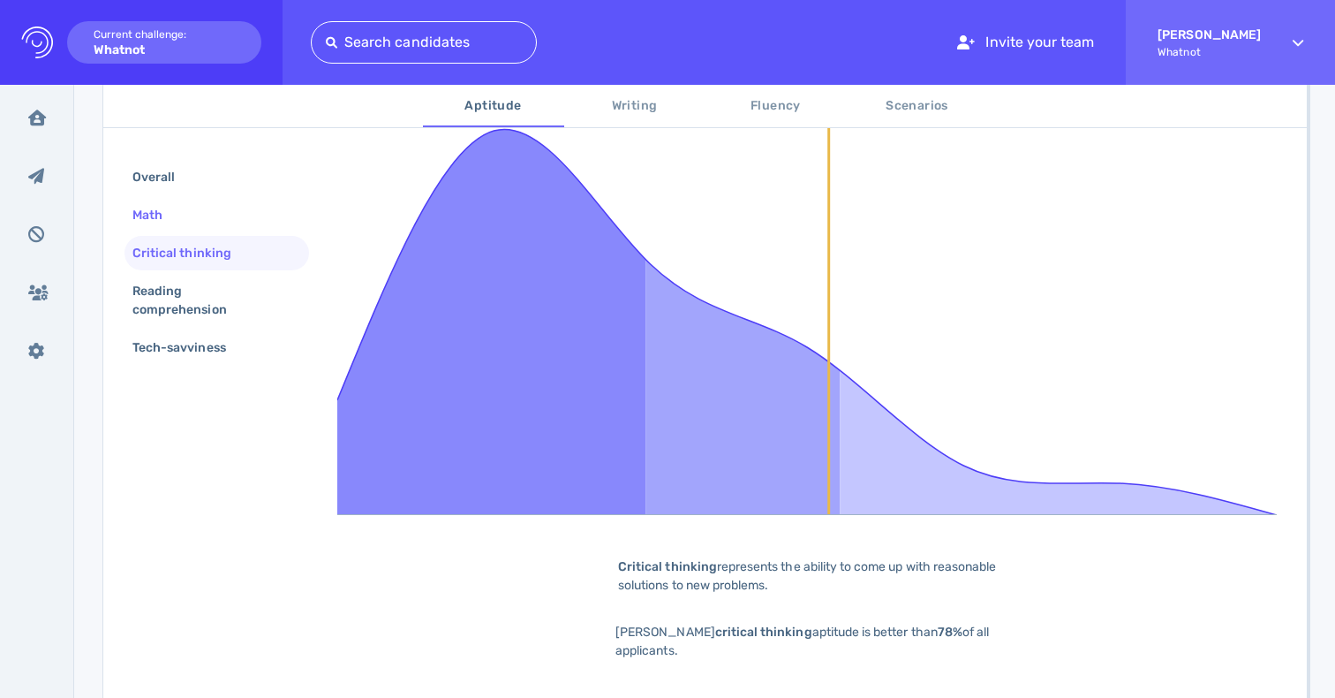
click at [166, 223] on div "Math" at bounding box center [156, 215] width 55 height 26
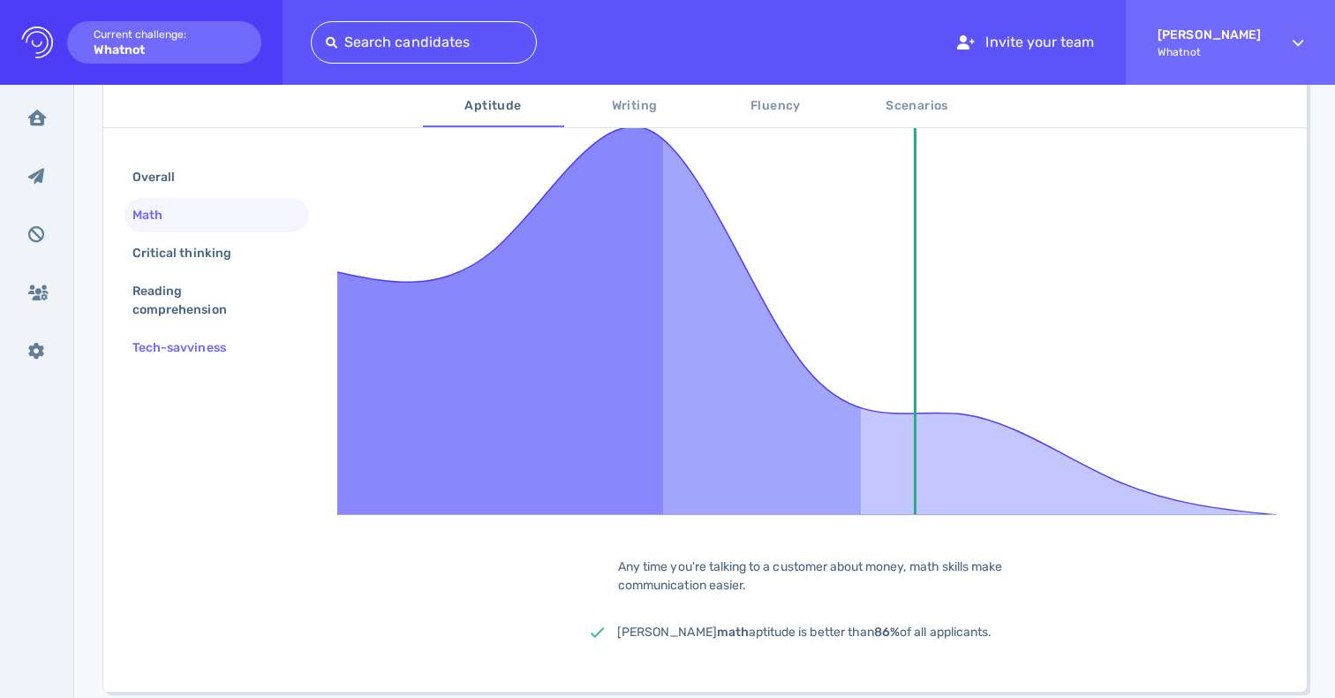
click at [153, 354] on div "Tech-savviness" at bounding box center [188, 348] width 118 height 26
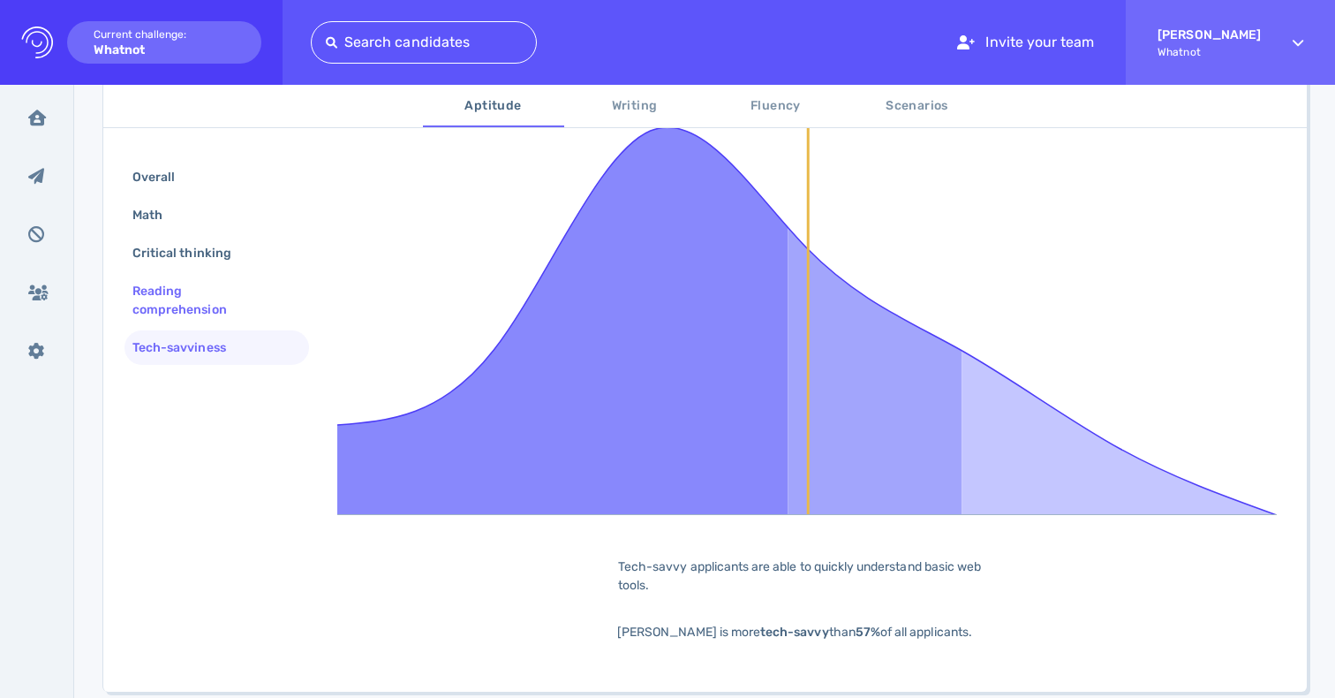
click at [160, 301] on div "Reading comprehension" at bounding box center [210, 300] width 162 height 44
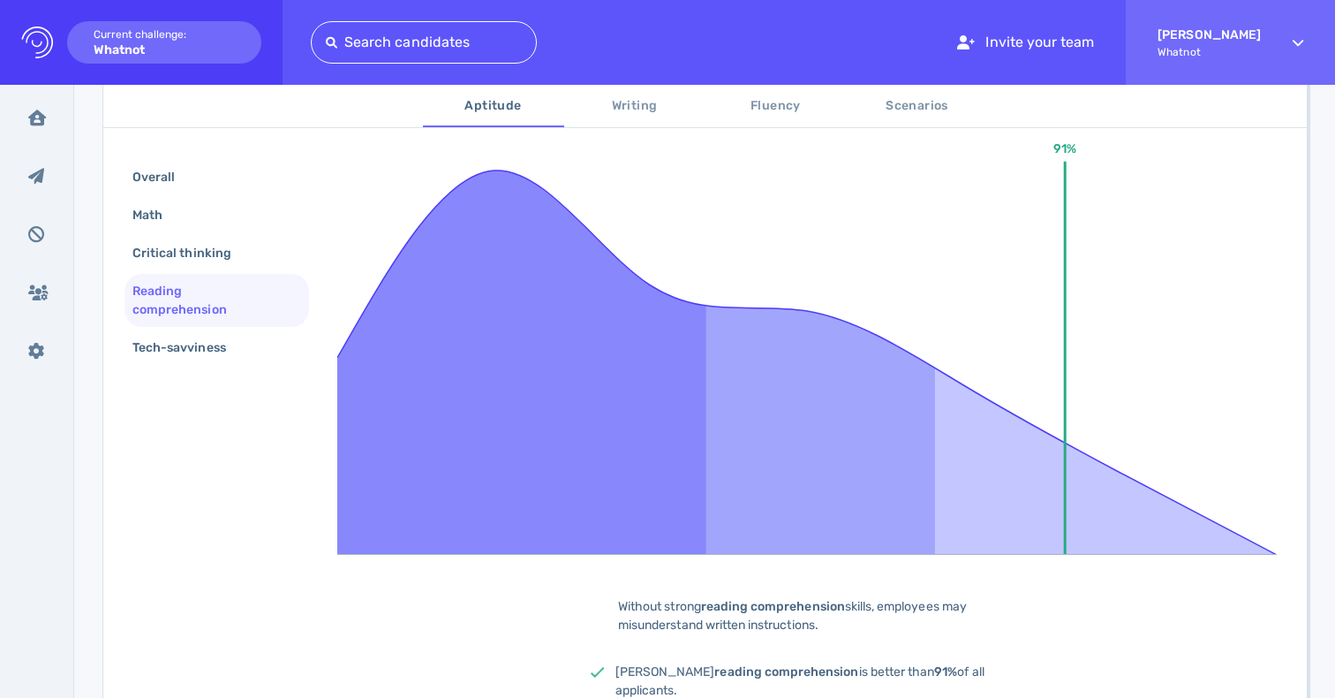
scroll to position [472, 0]
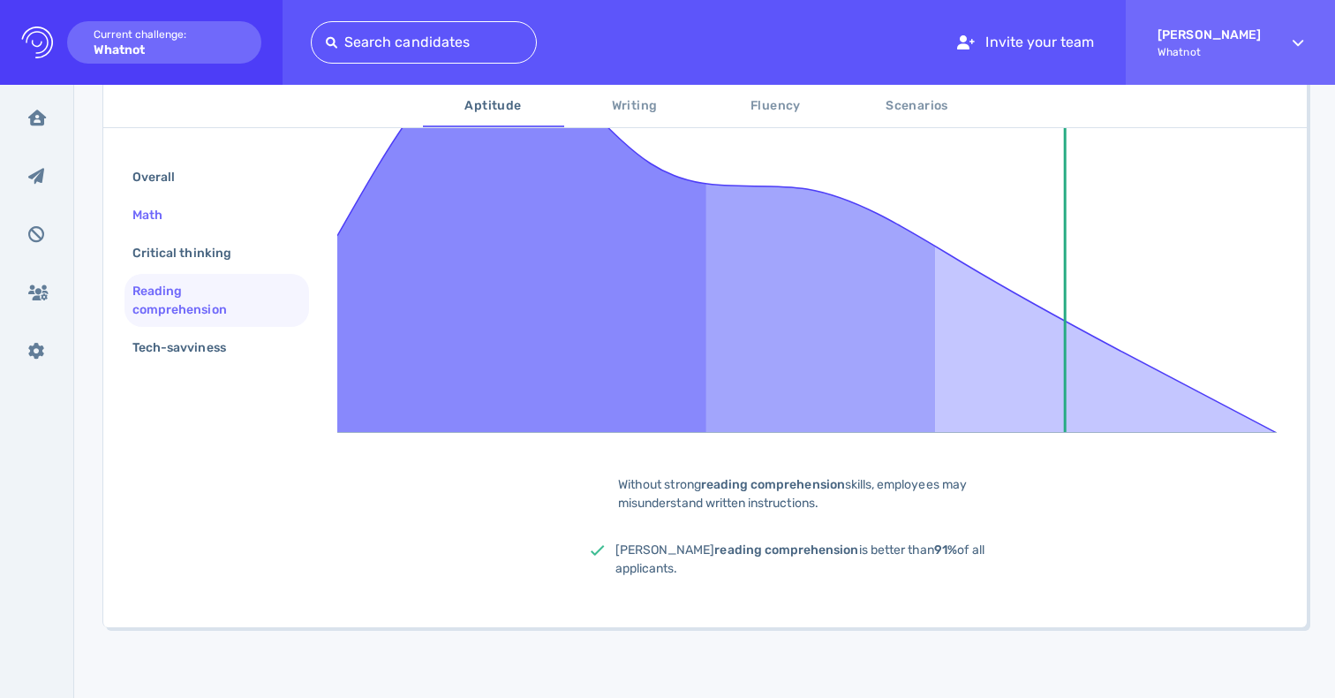
click at [186, 203] on div "Math" at bounding box center [217, 215] width 185 height 34
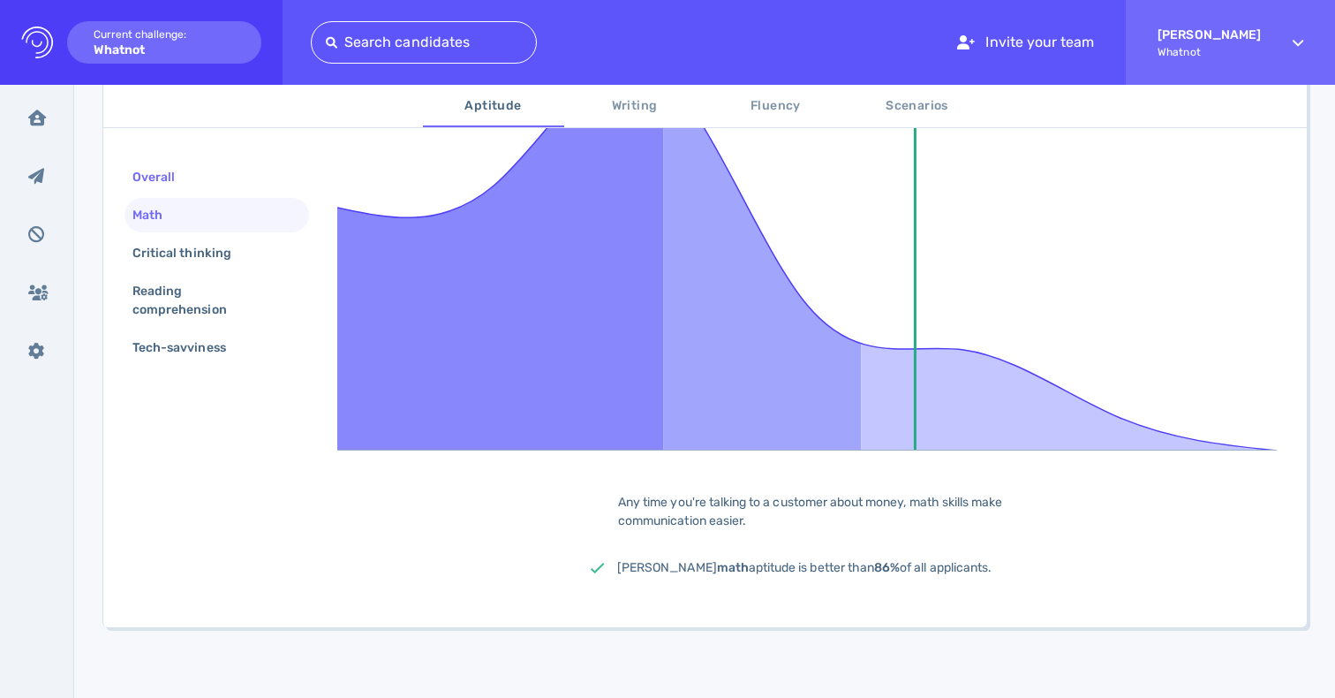
click at [185, 178] on div "Overall" at bounding box center [162, 177] width 67 height 26
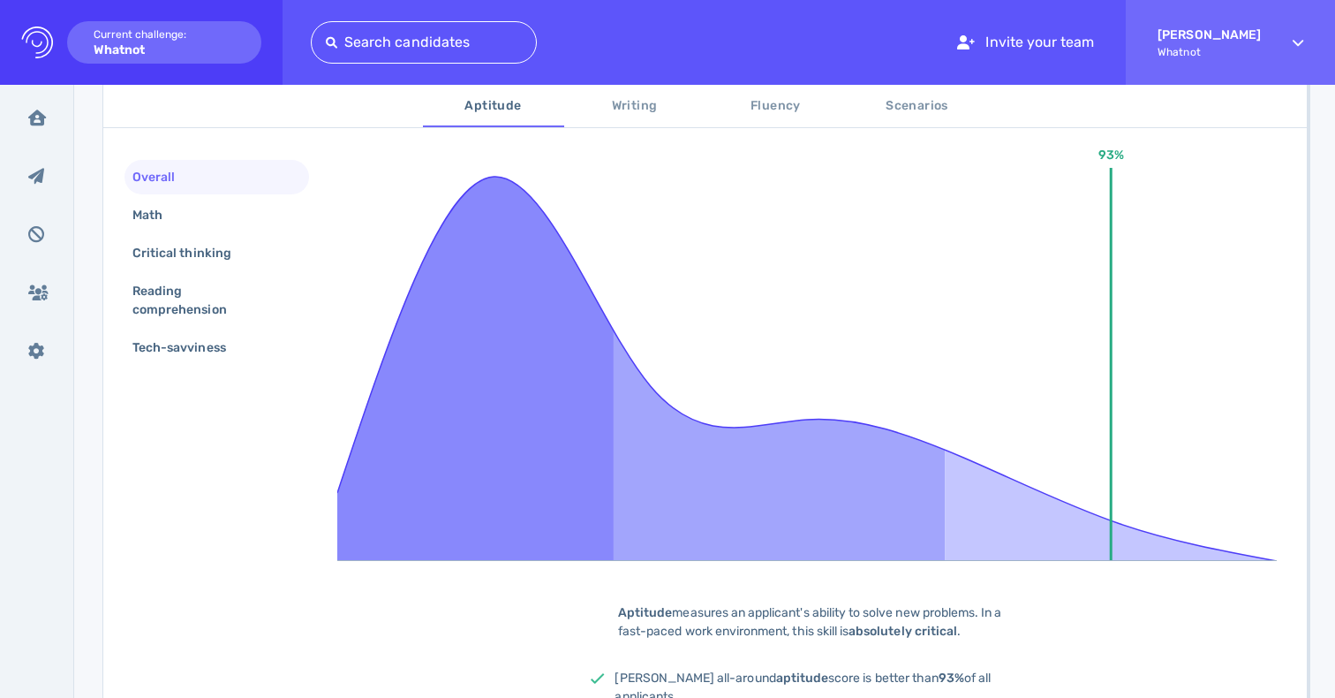
scroll to position [256, 0]
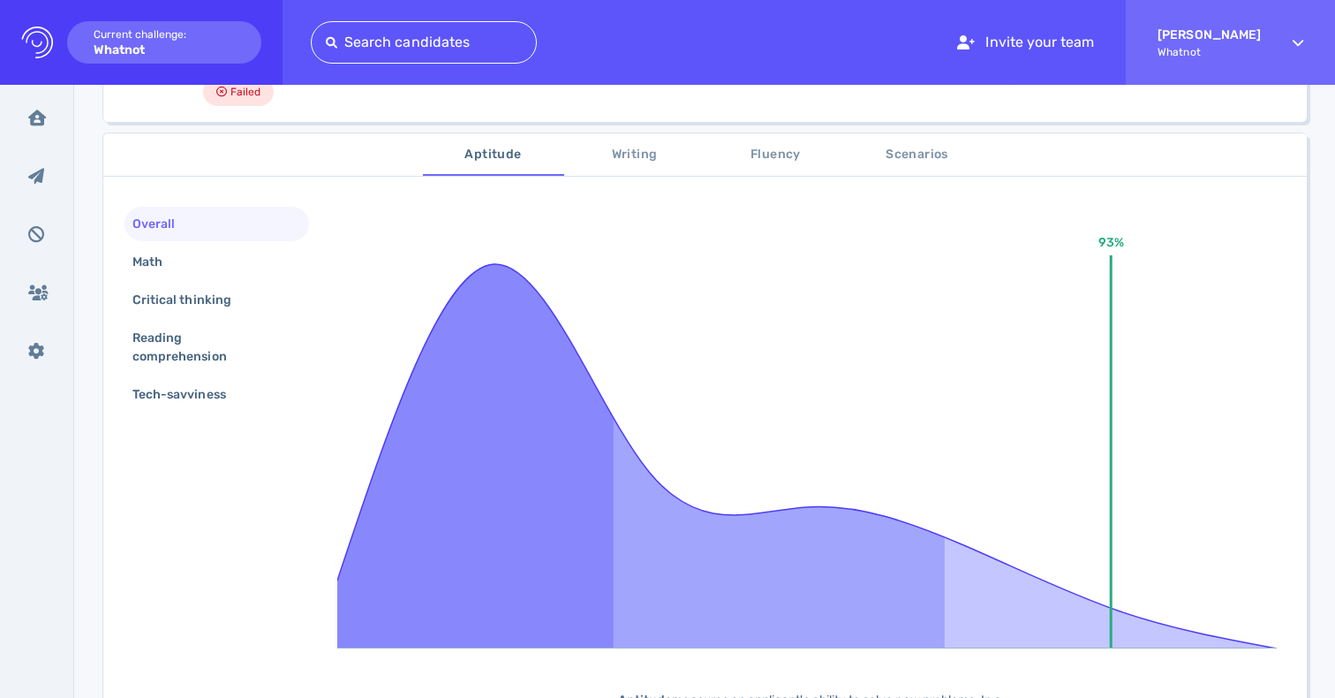
click at [639, 152] on span "Writing" at bounding box center [635, 155] width 120 height 22
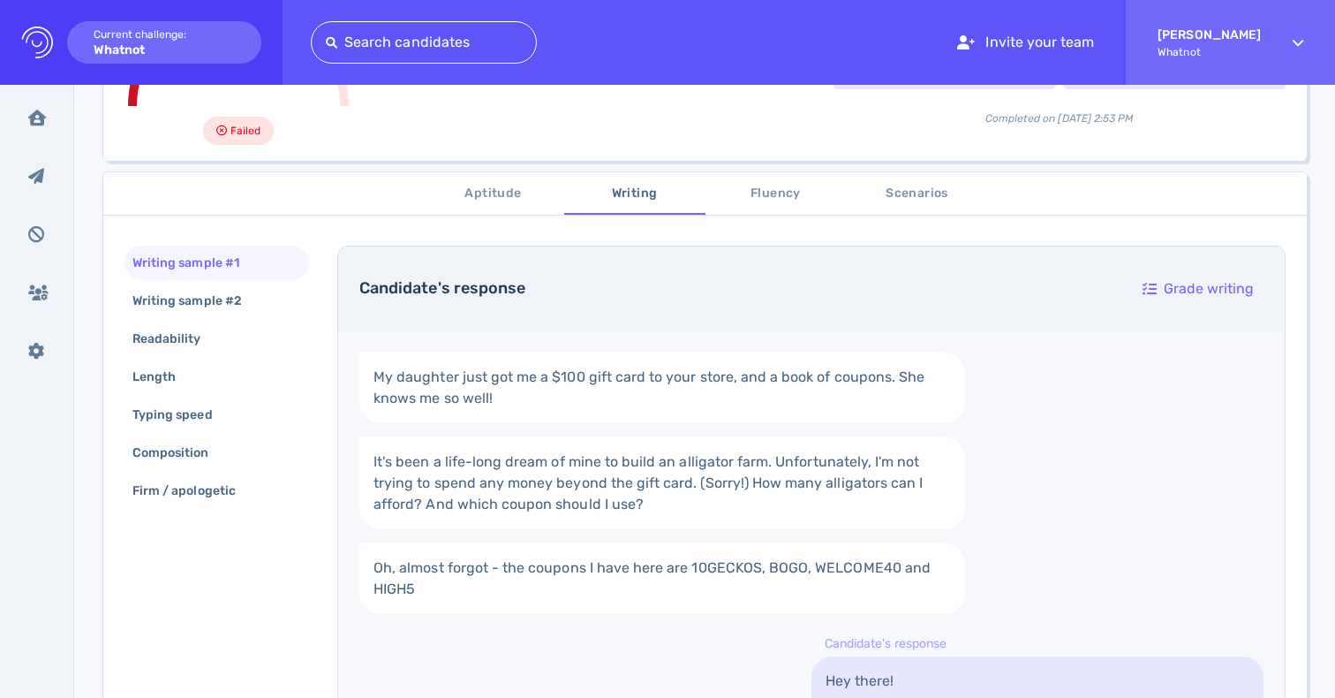
scroll to position [79, 0]
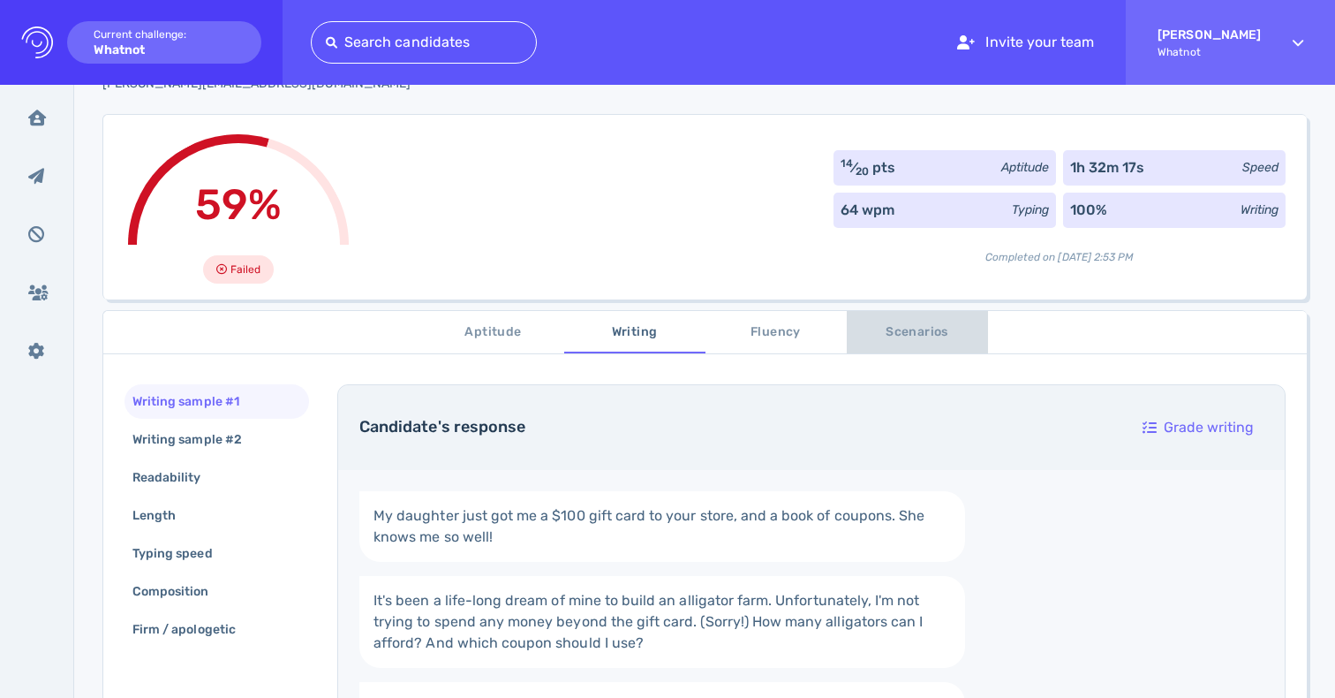
click at [882, 336] on span "Scenarios" at bounding box center [918, 332] width 120 height 22
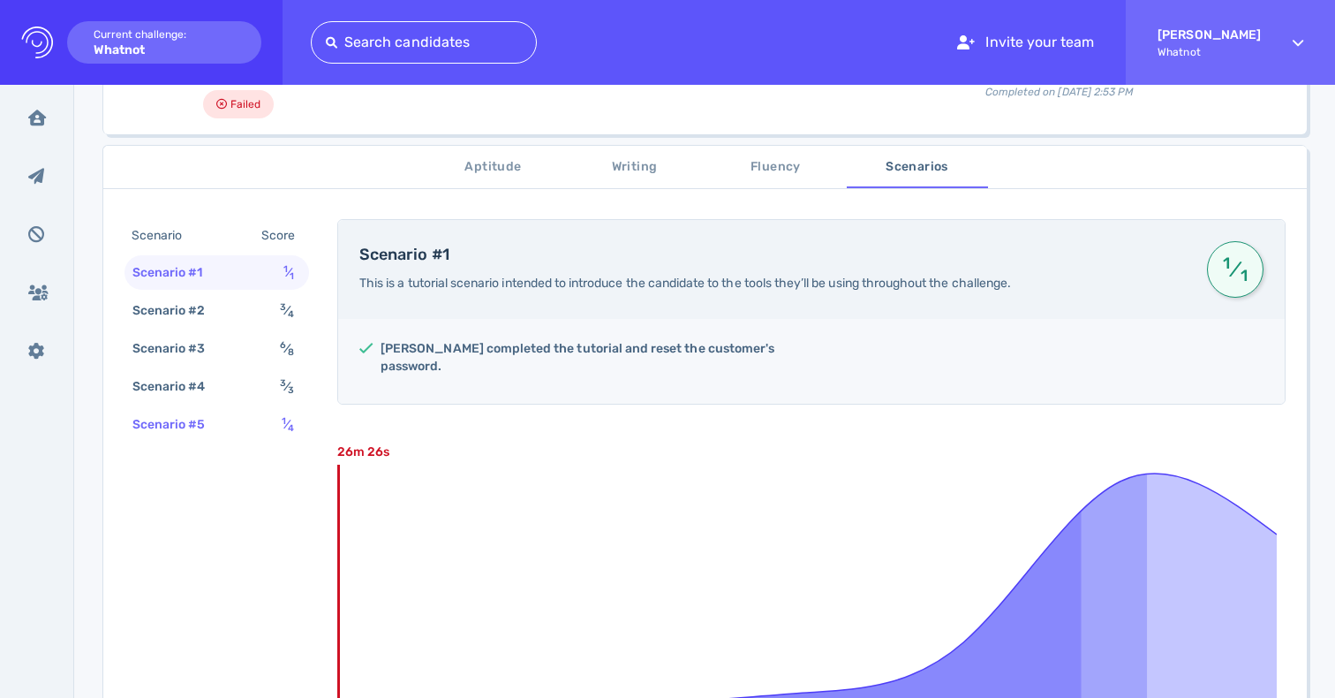
scroll to position [268, 0]
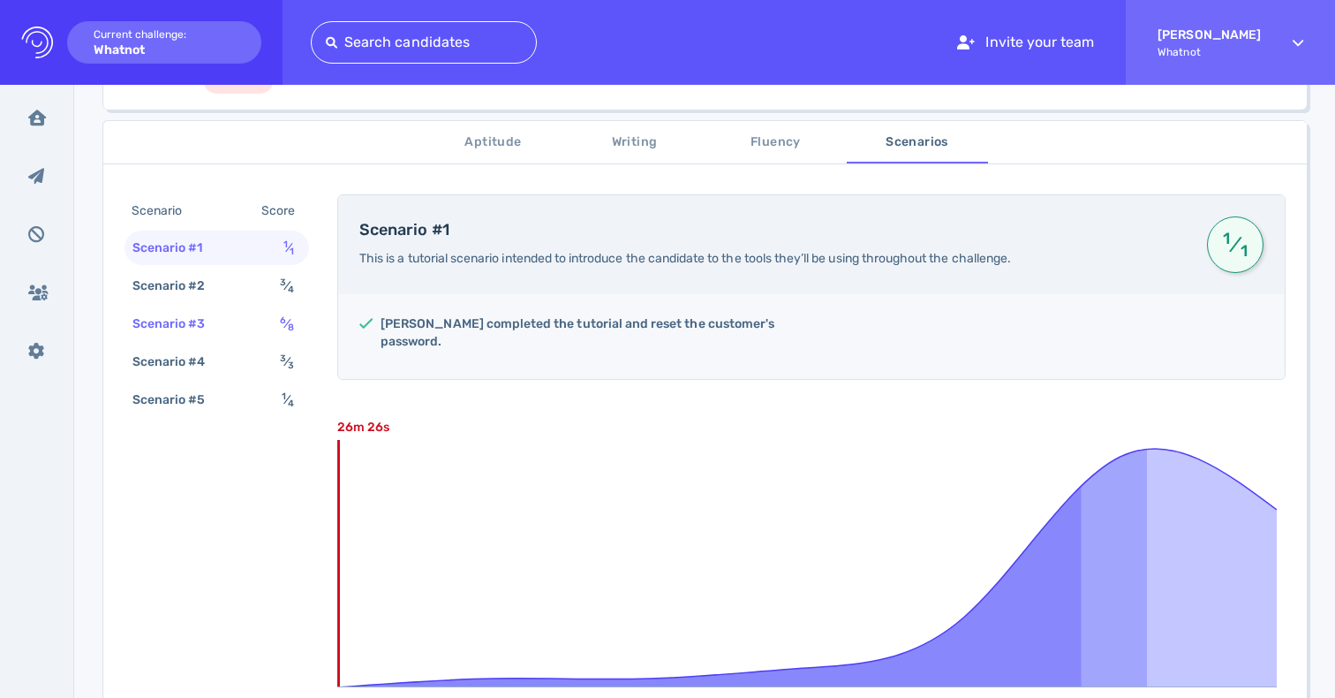
click at [256, 336] on div "Scenario #3 6 ⁄ 8" at bounding box center [217, 323] width 185 height 34
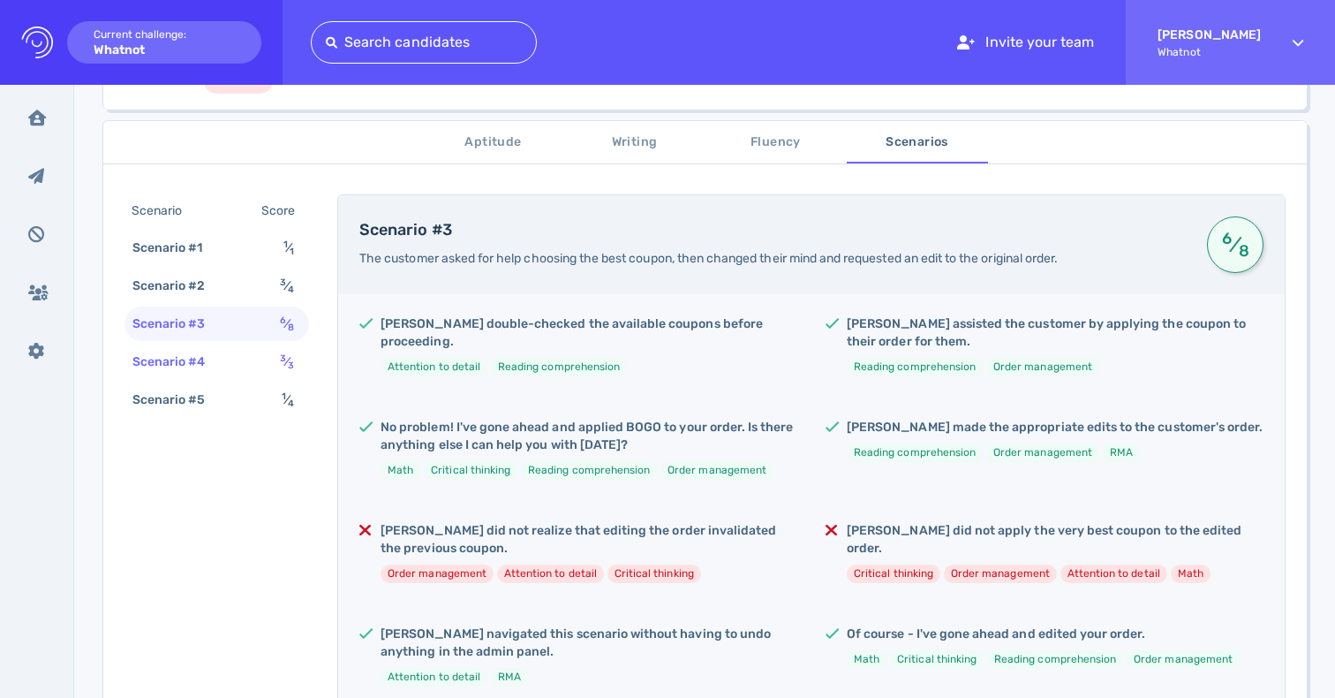
click at [258, 367] on div "Scenario #4 3 ⁄ 3" at bounding box center [217, 361] width 185 height 34
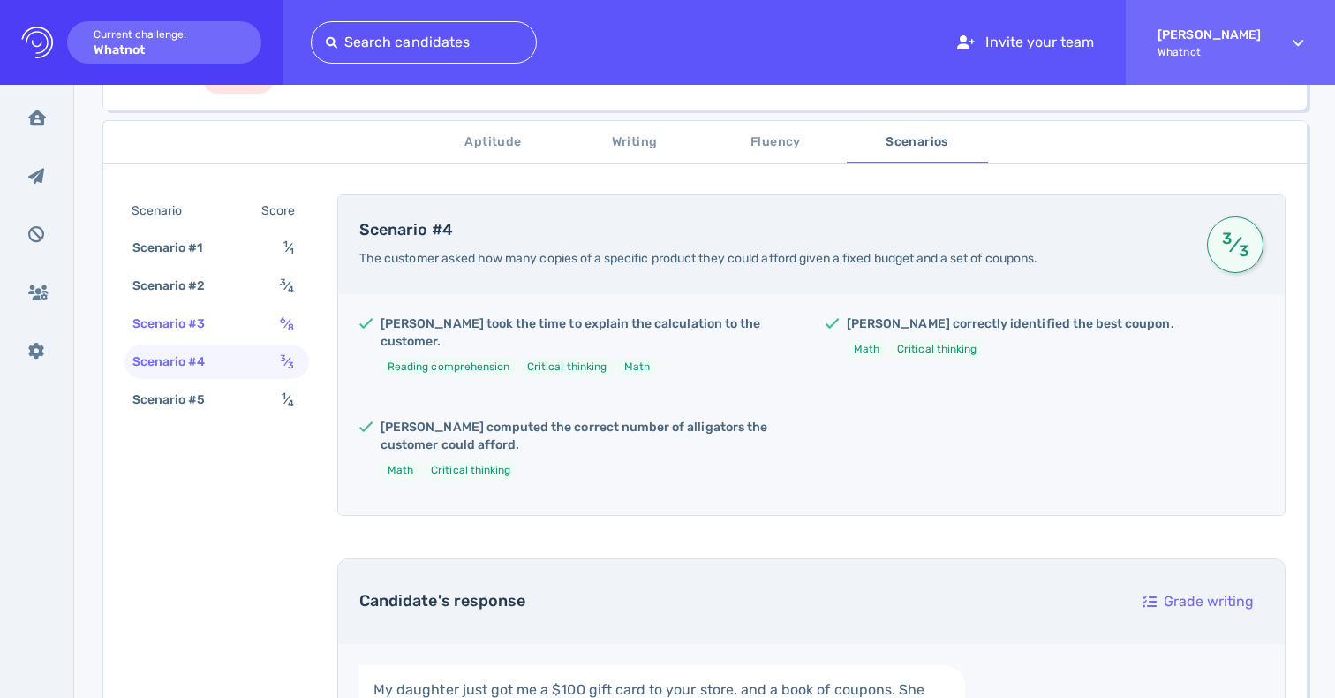
click at [264, 326] on div "Scenario #3 6 ⁄ 8" at bounding box center [217, 323] width 185 height 34
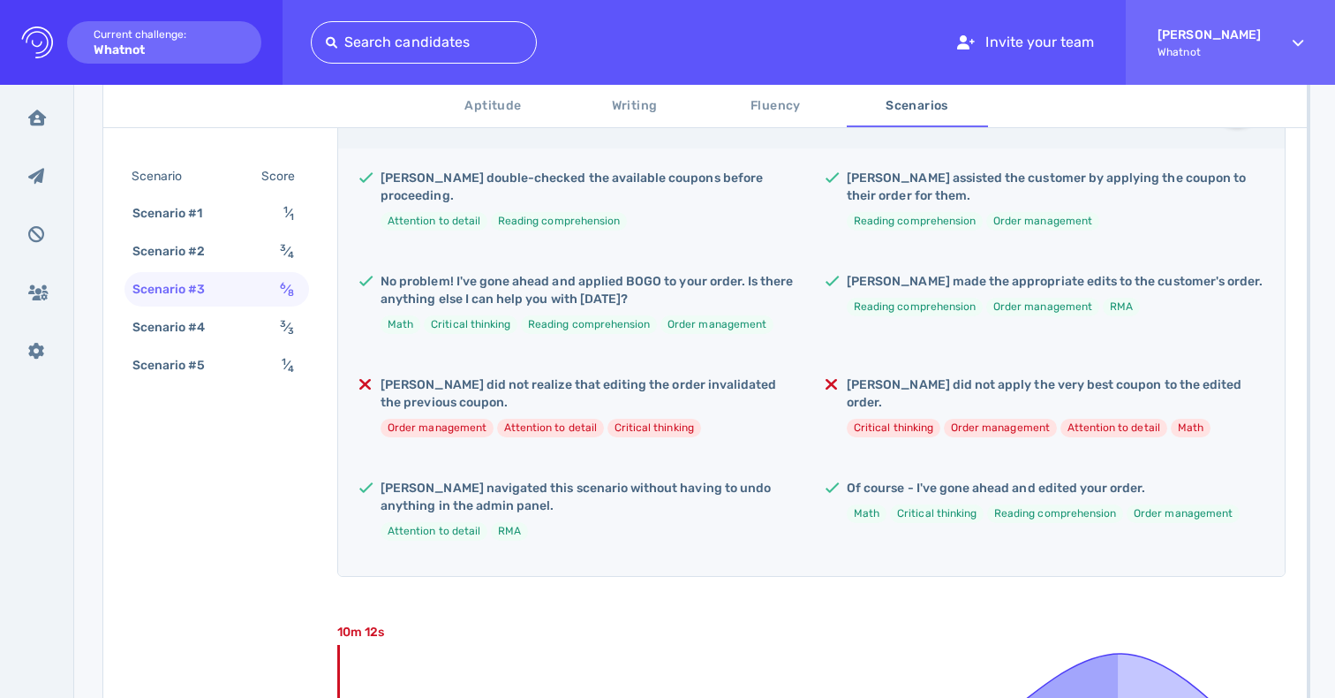
scroll to position [430, 0]
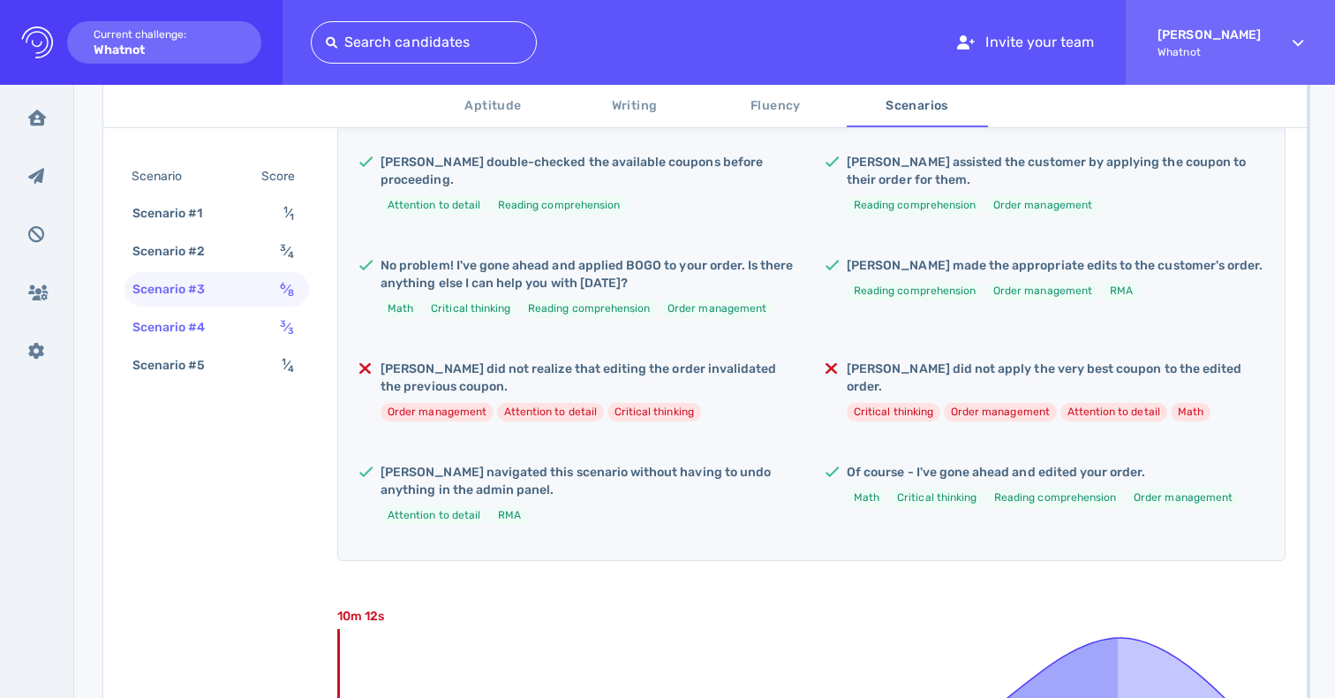
click at [249, 330] on div "Scenario #4 3 ⁄ 3" at bounding box center [217, 327] width 185 height 34
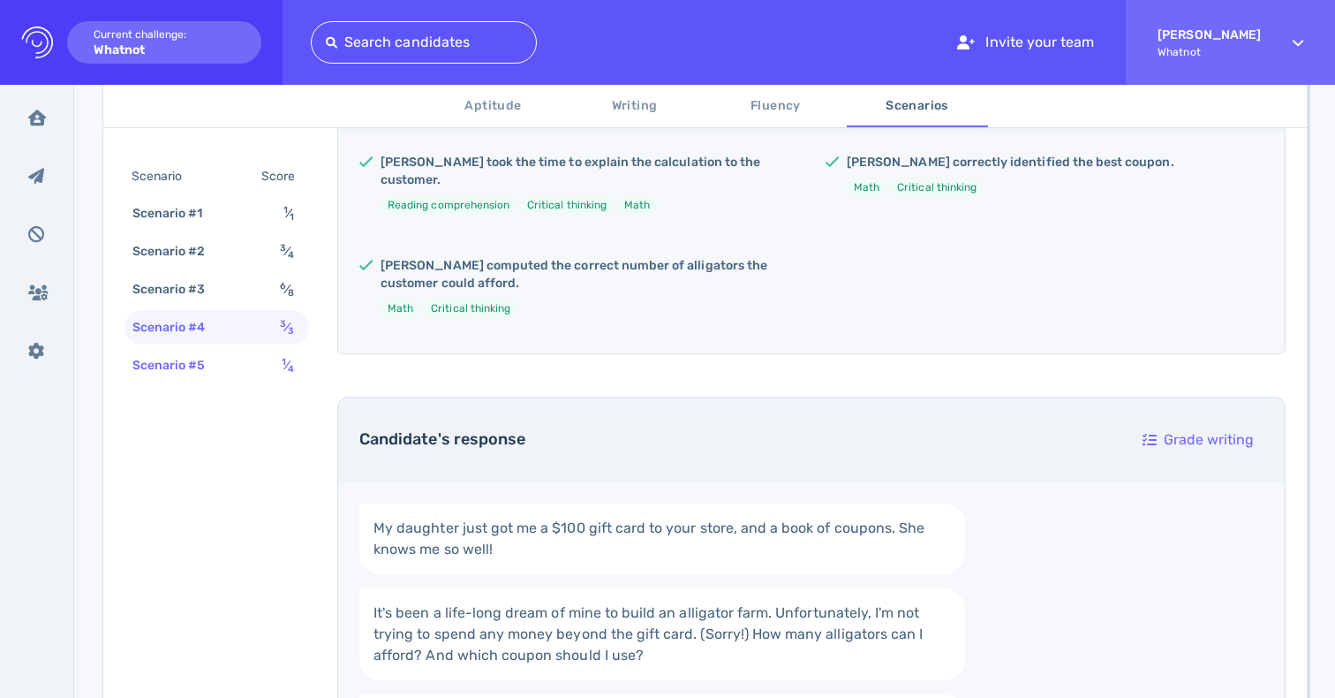
click at [249, 366] on div "Scenario #5 1 ⁄ 4" at bounding box center [217, 365] width 185 height 34
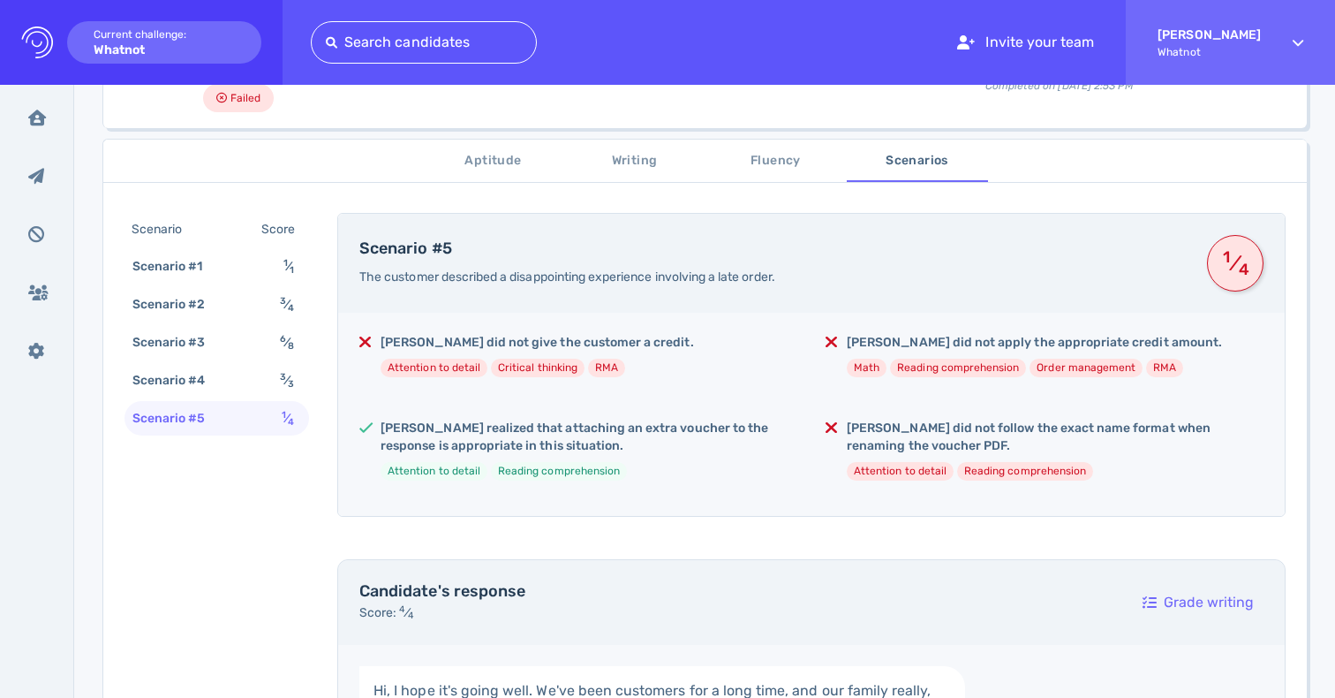
scroll to position [372, 0]
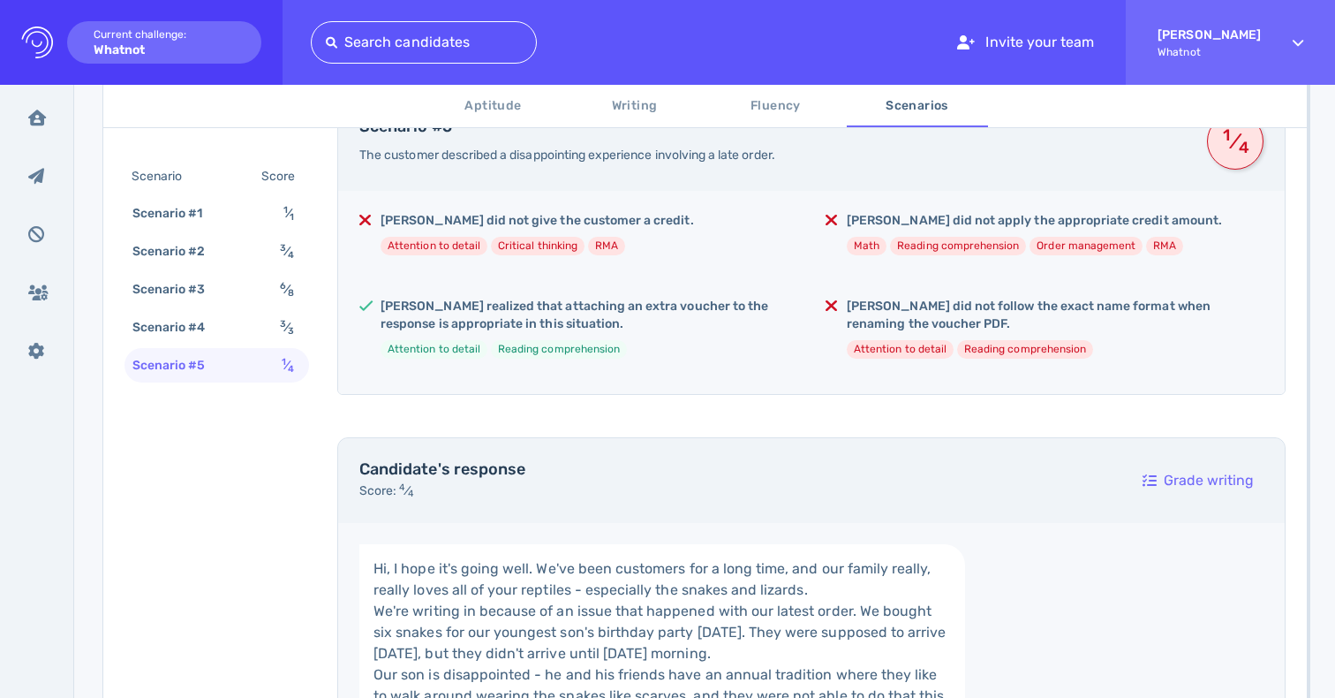
click at [530, 298] on h5 "Francis realized that attaching an extra voucher to the response is appropriate…" at bounding box center [589, 315] width 417 height 35
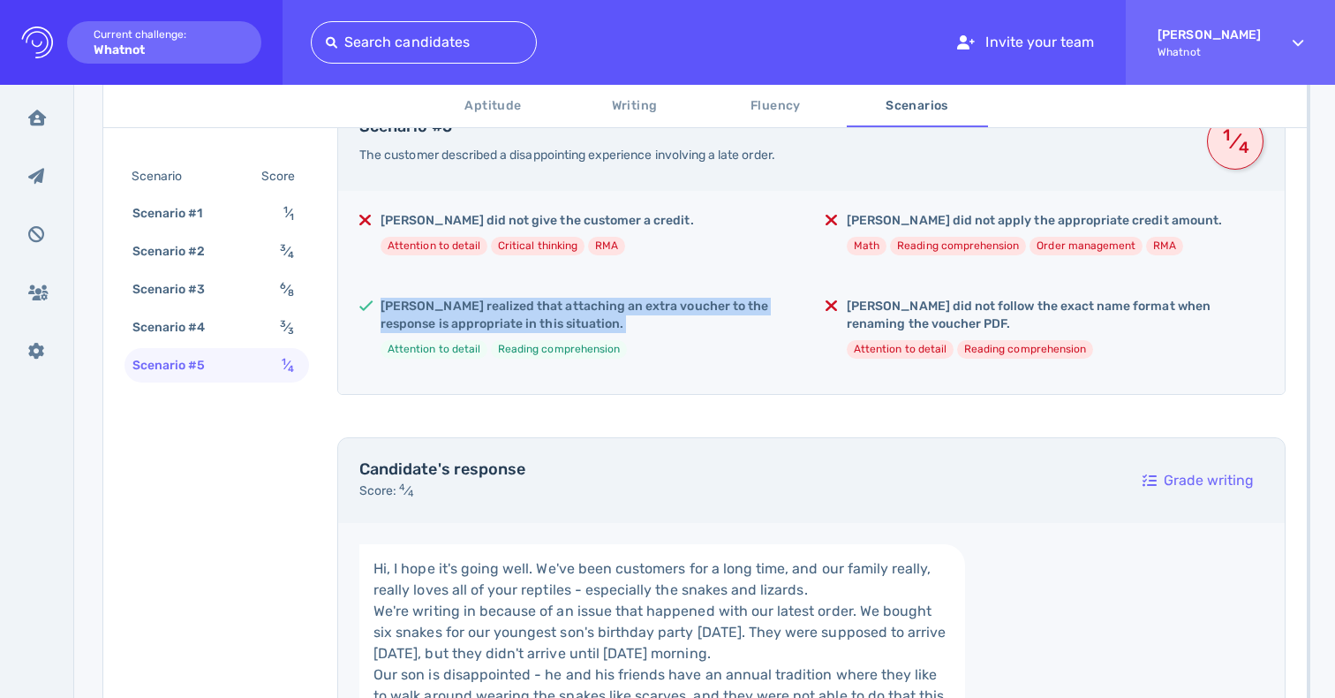
click at [530, 298] on h5 "Francis realized that attaching an extra voucher to the response is appropriate…" at bounding box center [589, 315] width 417 height 35
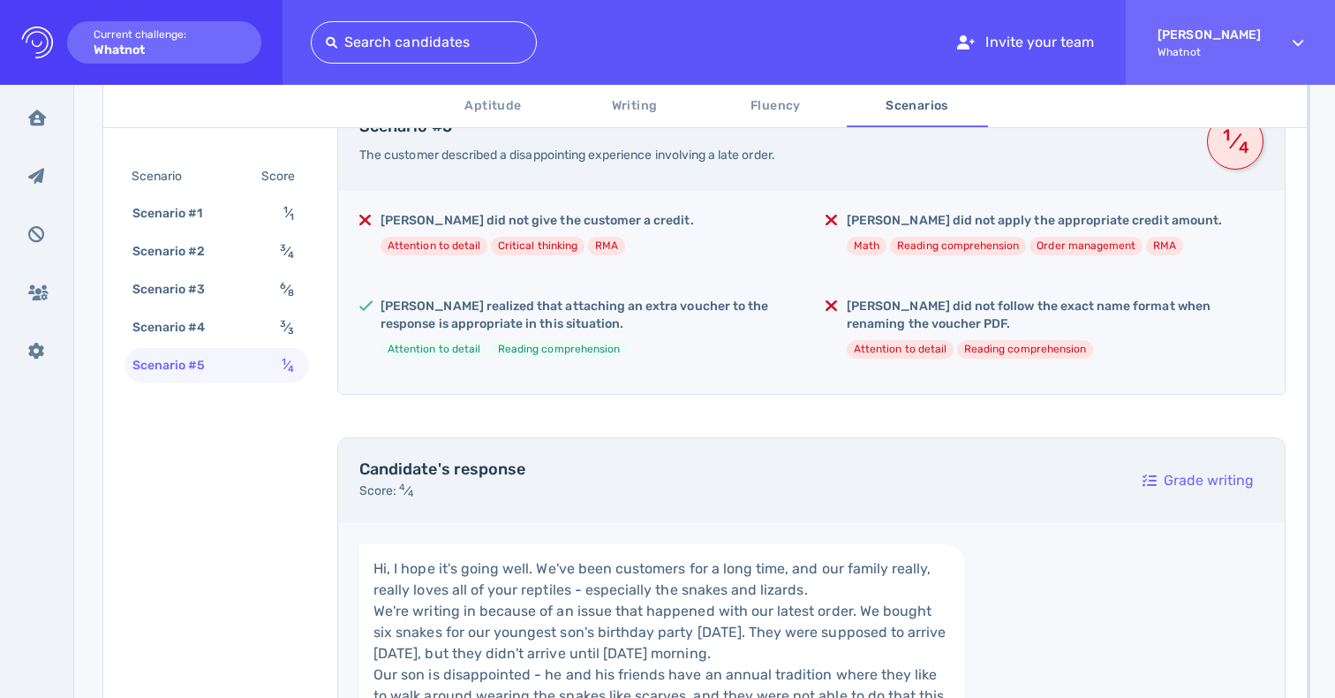
click at [614, 338] on div "Francis realized that attaching an extra voucher to the response is appropriate…" at bounding box center [589, 335] width 417 height 75
click at [607, 314] on h5 "Francis realized that attaching an extra voucher to the response is appropriate…" at bounding box center [589, 315] width 417 height 35
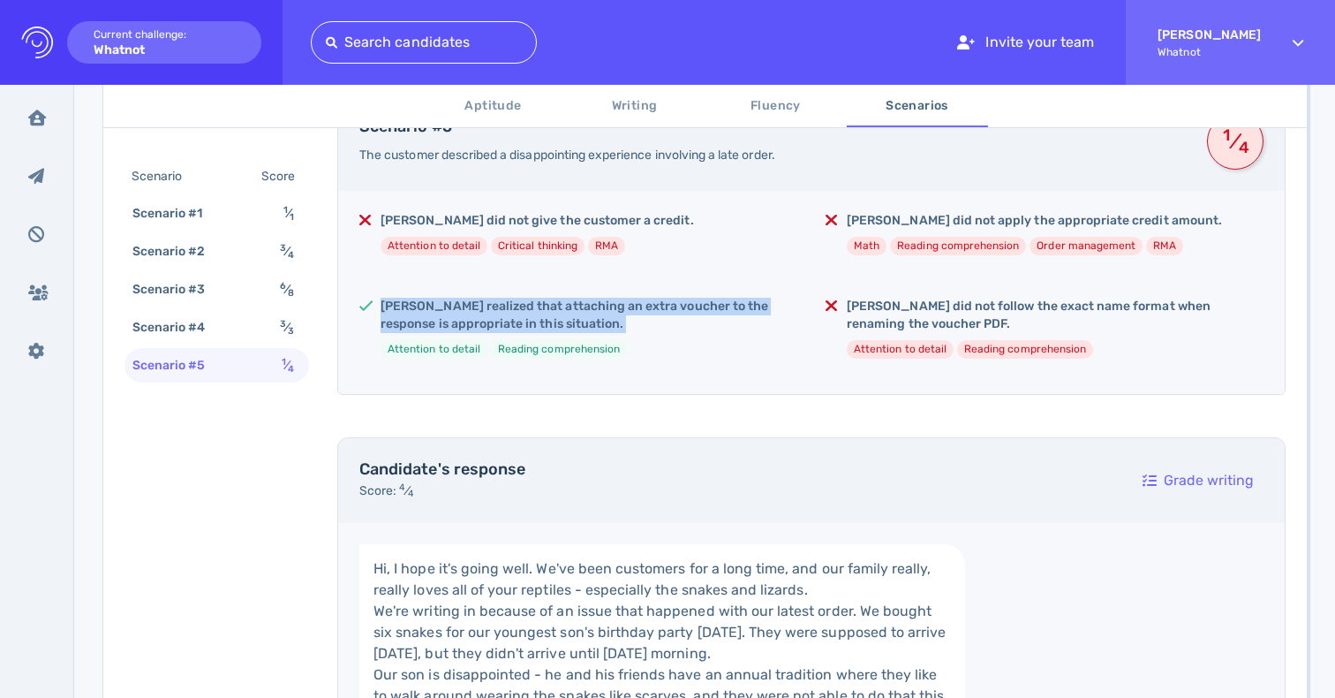
click at [607, 314] on h5 "Francis realized that attaching an extra voucher to the response is appropriate…" at bounding box center [589, 315] width 417 height 35
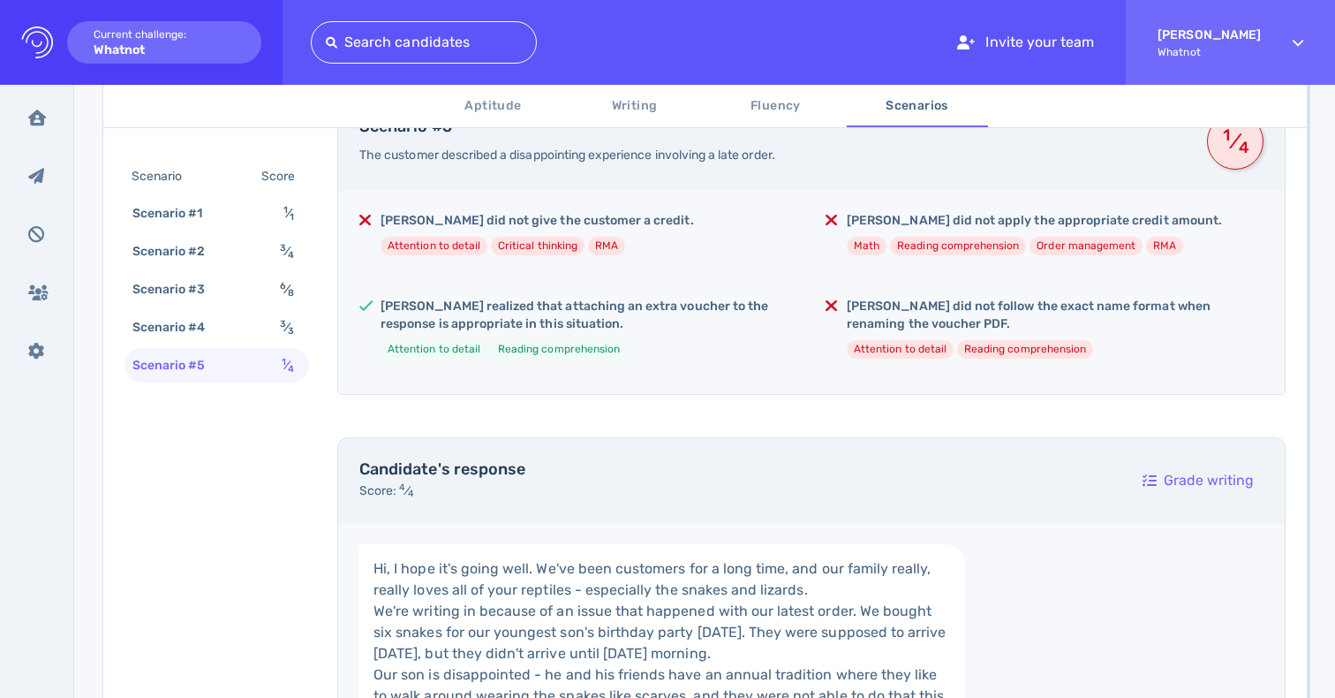
click at [554, 301] on h5 "Francis realized that attaching an extra voucher to the response is appropriate…" at bounding box center [589, 315] width 417 height 35
click at [511, 223] on h5 "Francis did not give the customer a credit." at bounding box center [537, 221] width 313 height 18
click at [928, 222] on h5 "Francis did not apply the appropriate credit amount." at bounding box center [1034, 221] width 375 height 18
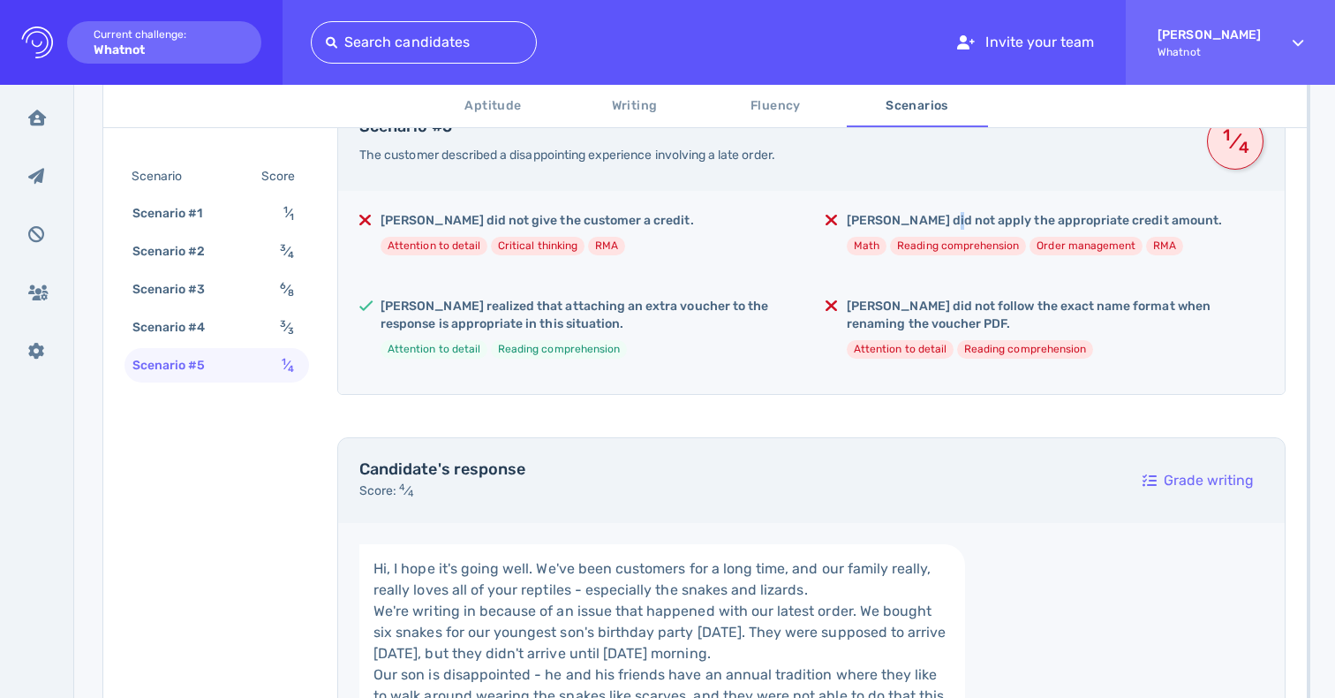
click at [928, 222] on h5 "Francis did not apply the appropriate credit amount." at bounding box center [1034, 221] width 375 height 18
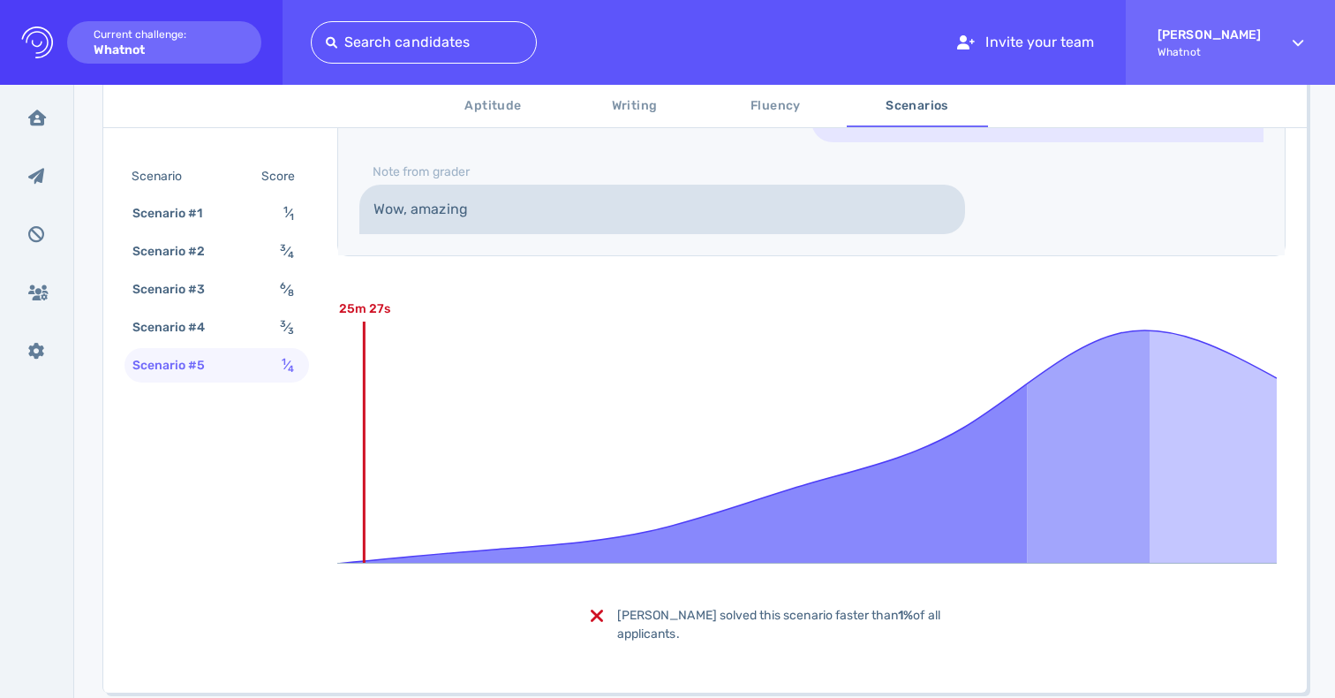
scroll to position [2007, 0]
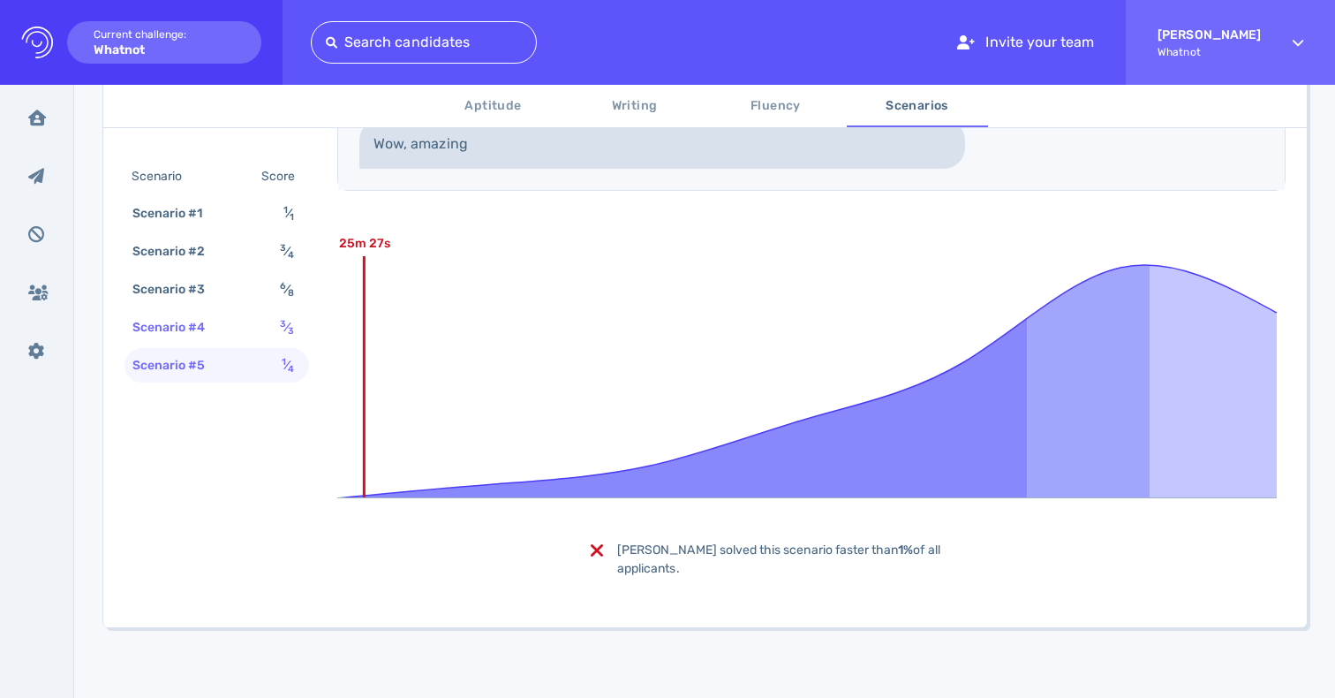
click at [177, 323] on div "Scenario #4" at bounding box center [178, 327] width 98 height 26
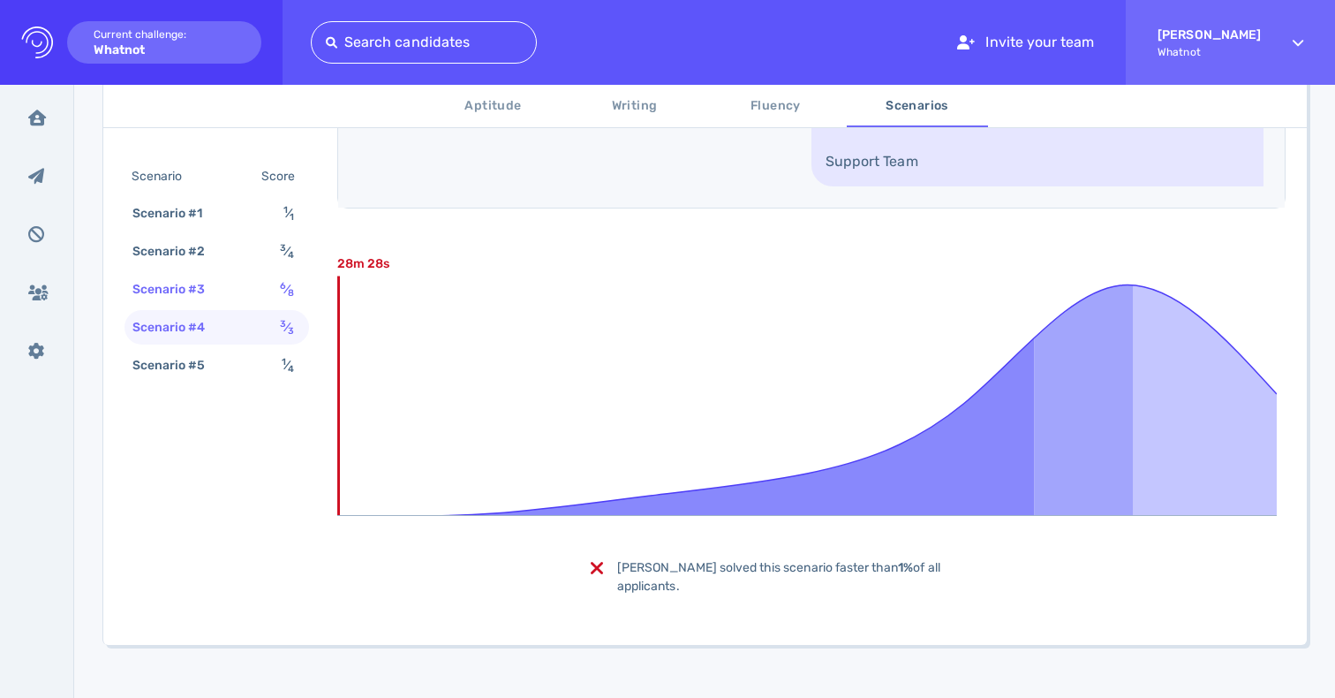
click at [170, 282] on div "Scenario #3" at bounding box center [178, 289] width 98 height 26
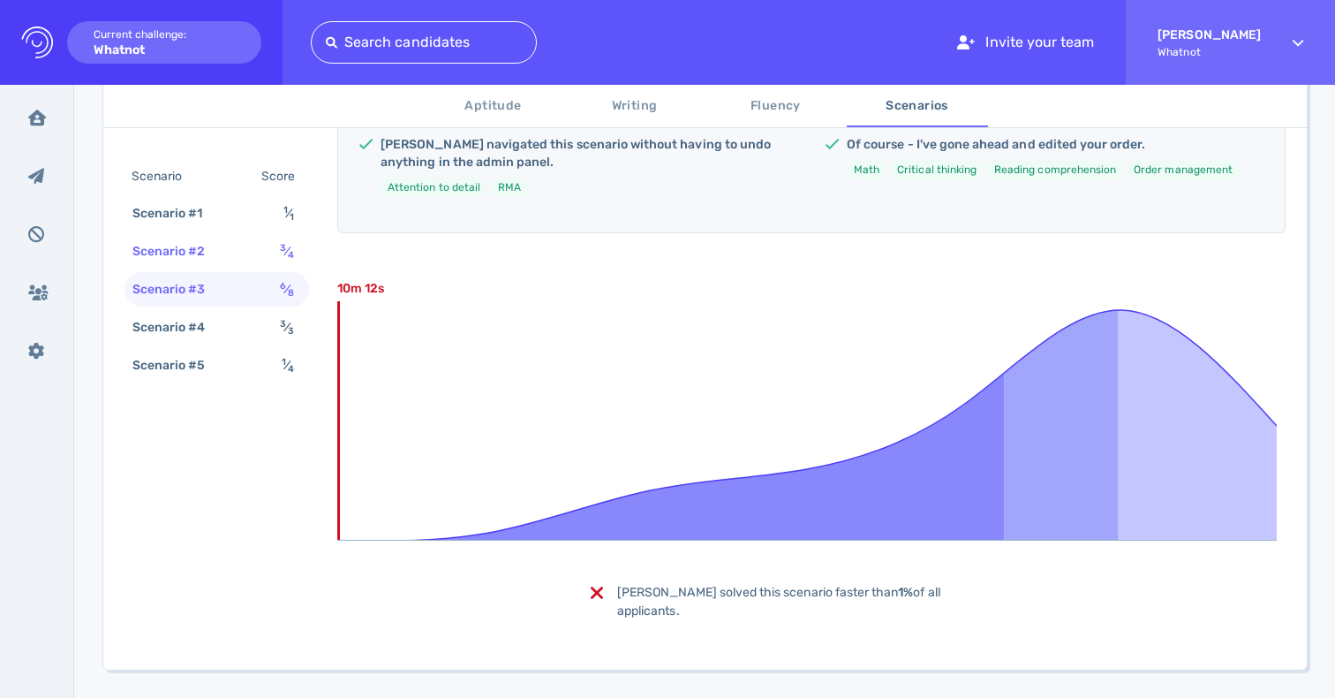
click at [172, 234] on div "Scenario #2 3 ⁄ 4" at bounding box center [217, 251] width 185 height 34
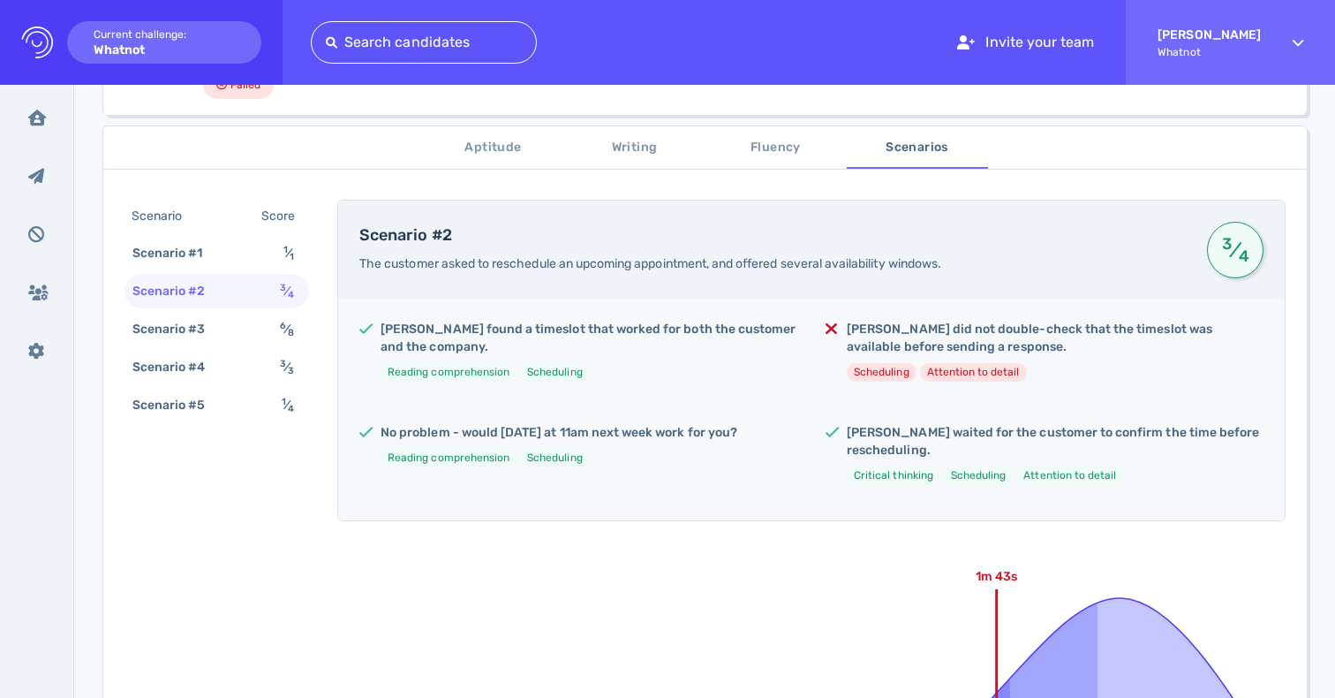
scroll to position [245, 0]
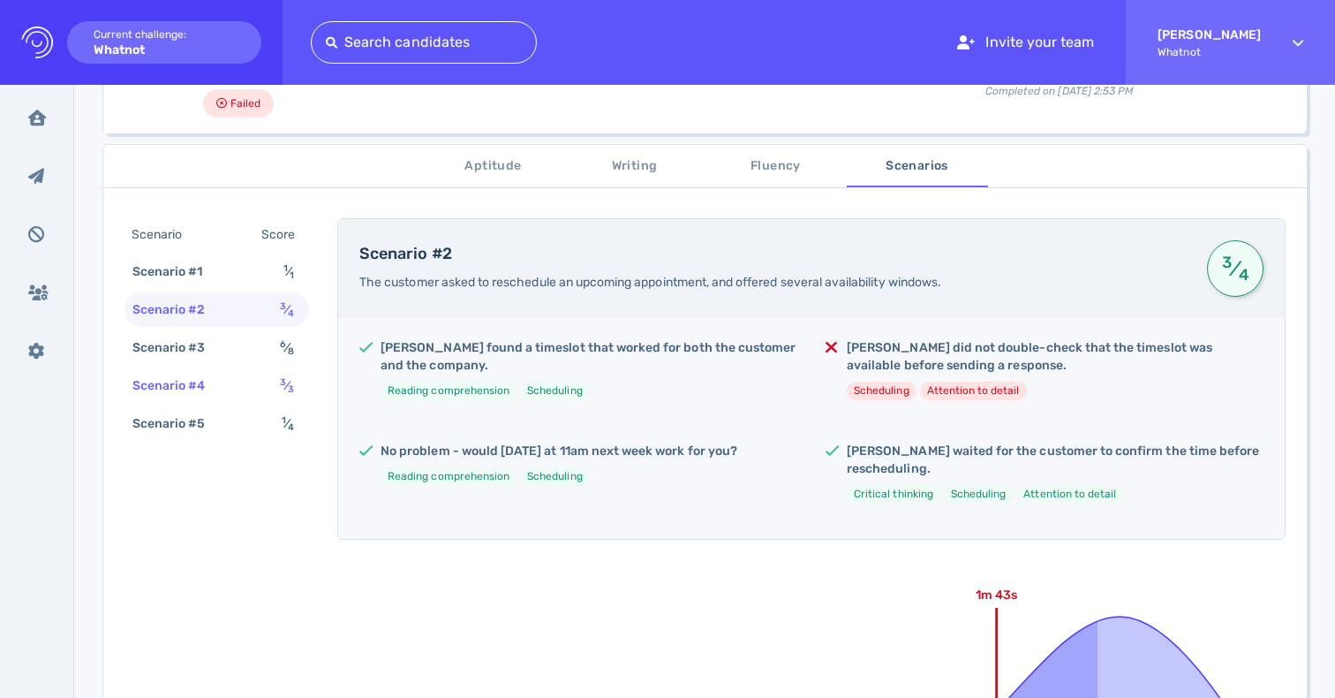
click at [273, 393] on div "Scenario #4 3 ⁄ 3" at bounding box center [217, 385] width 185 height 34
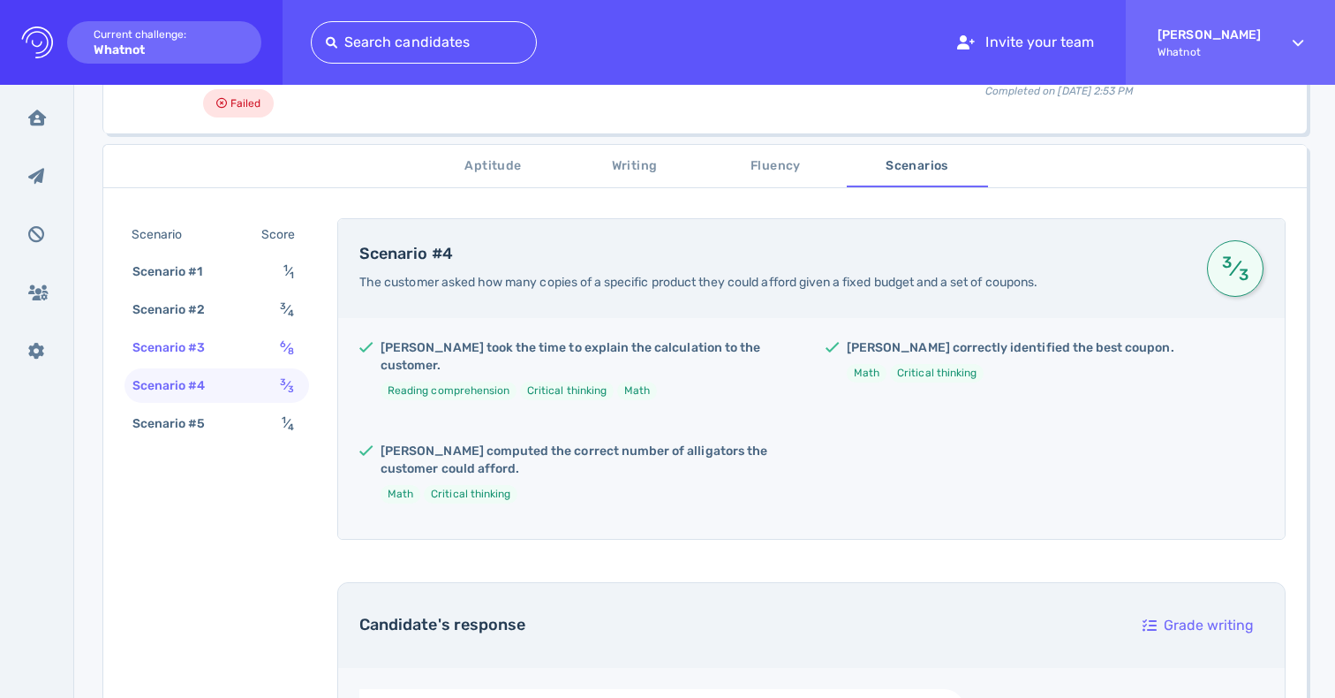
click at [272, 337] on div "Scenario #3 6 ⁄ 8" at bounding box center [217, 347] width 185 height 34
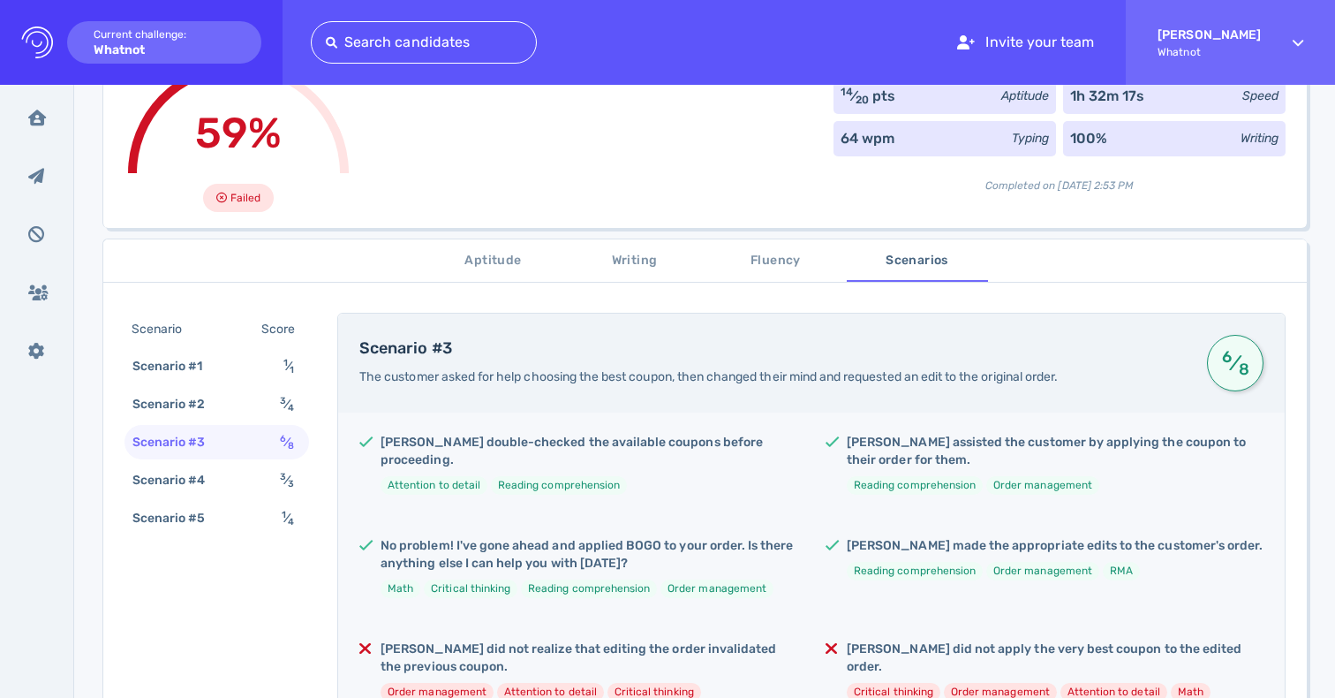
scroll to position [0, 0]
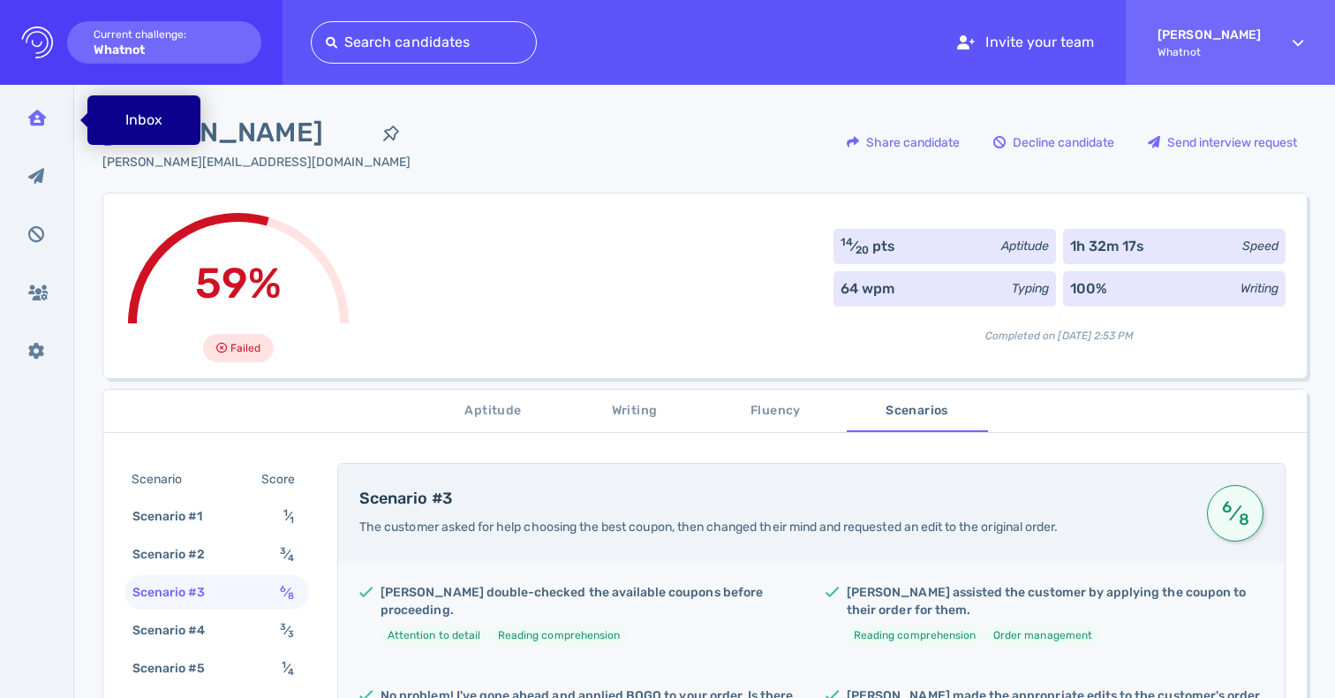
click at [51, 115] on div "Inbox" at bounding box center [37, 117] width 46 height 44
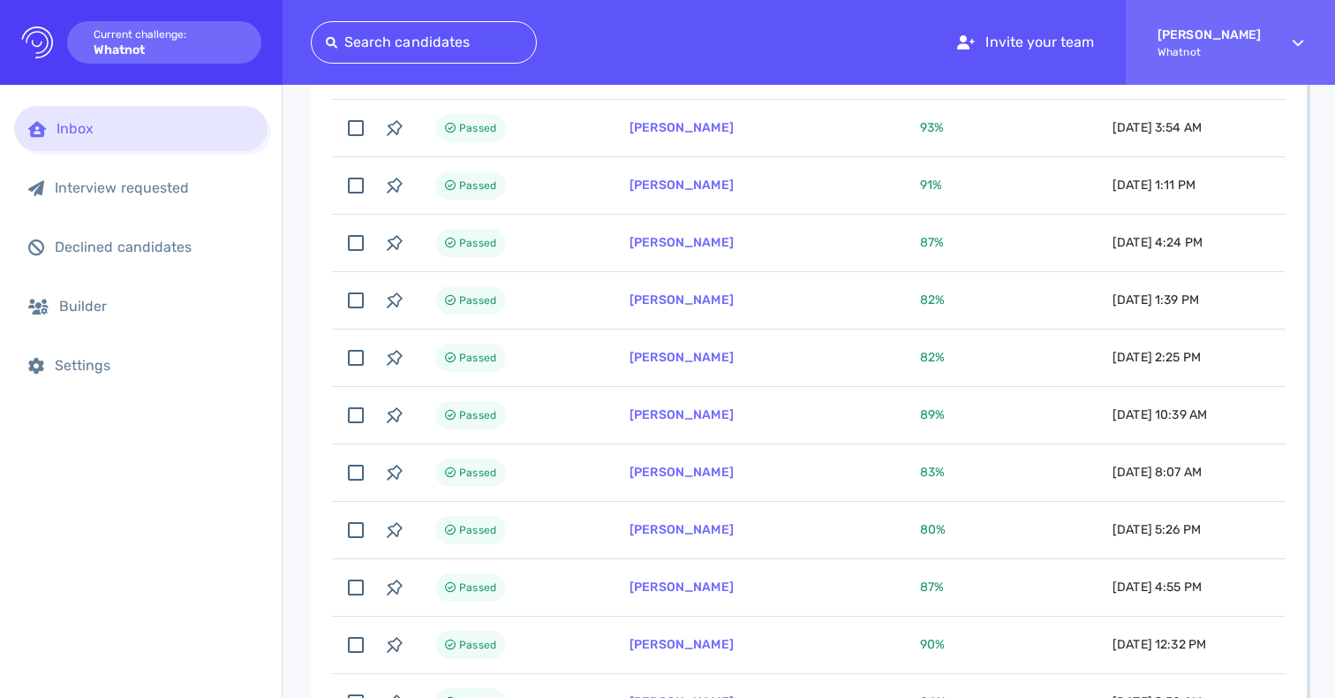
scroll to position [482, 0]
